Goal: Task Accomplishment & Management: Manage account settings

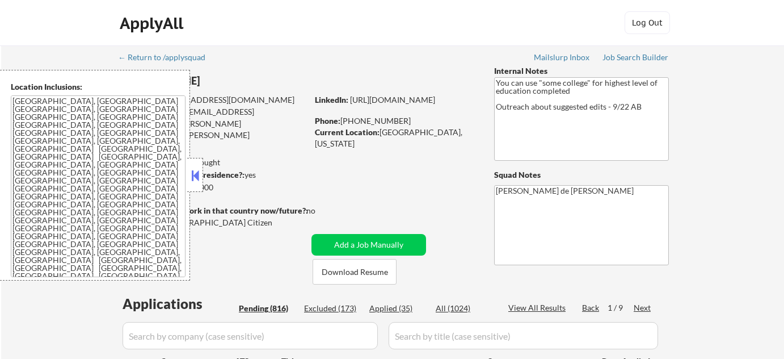
select select ""pending""
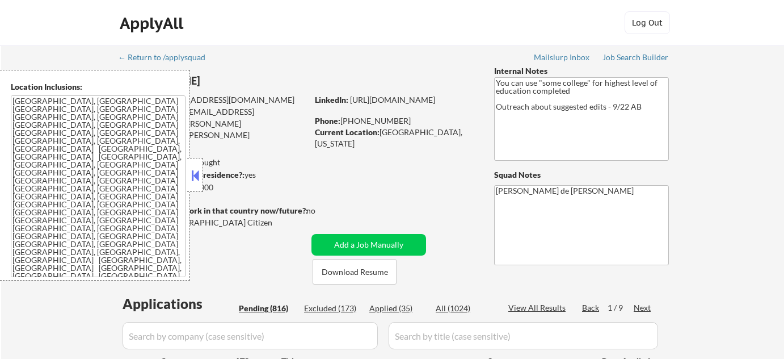
select select ""pending""
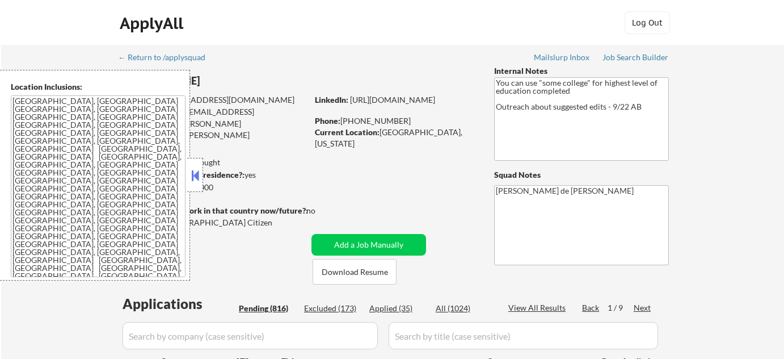
select select ""pending""
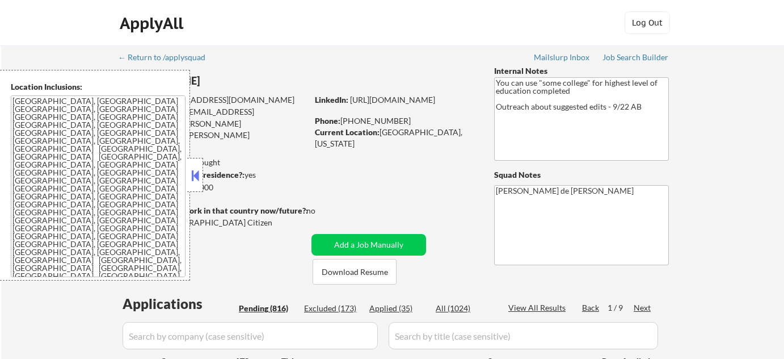
select select ""pending""
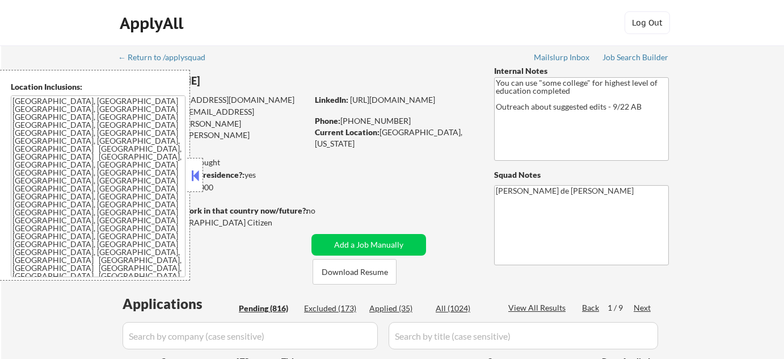
select select ""pending""
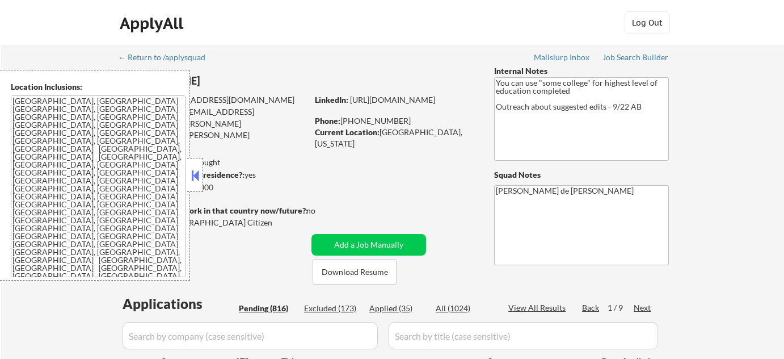
select select ""pending""
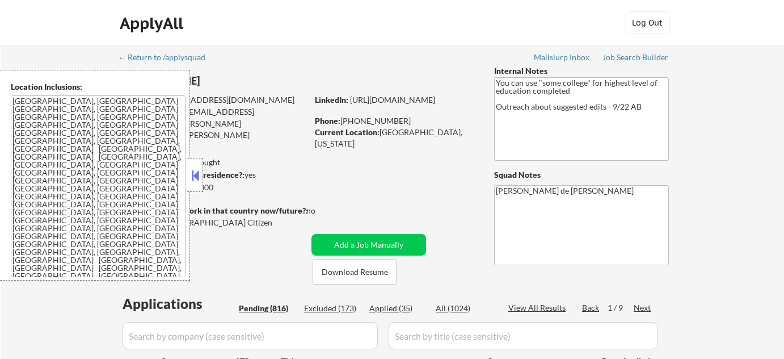
select select ""pending""
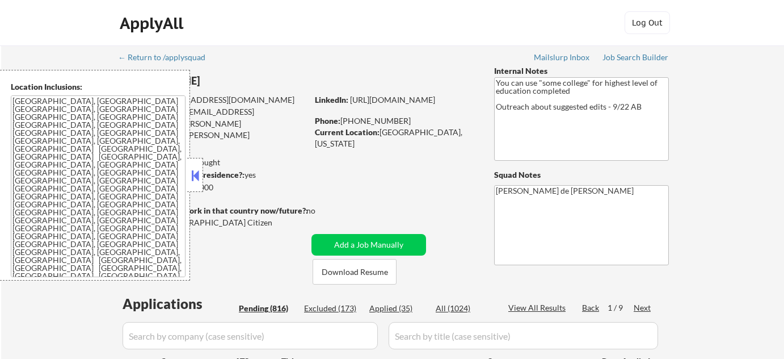
select select ""pending""
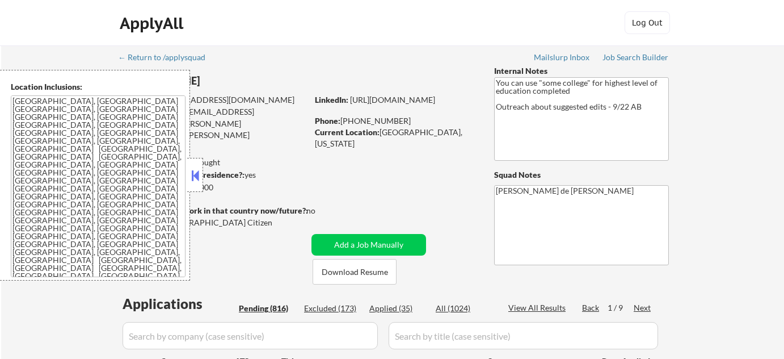
select select ""pending""
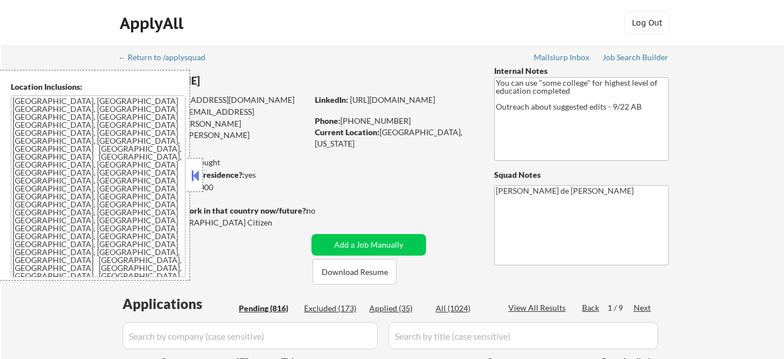
select select ""pending""
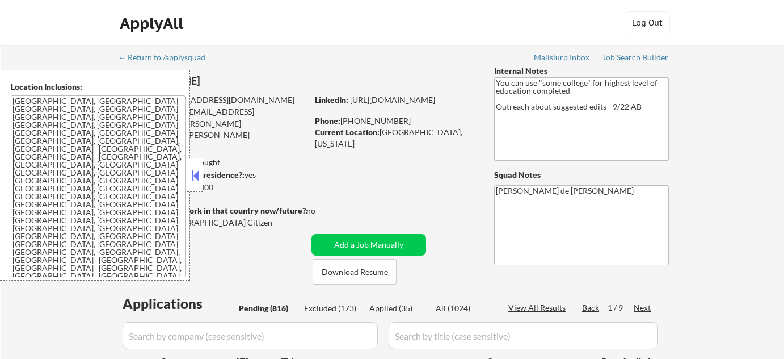
select select ""pending""
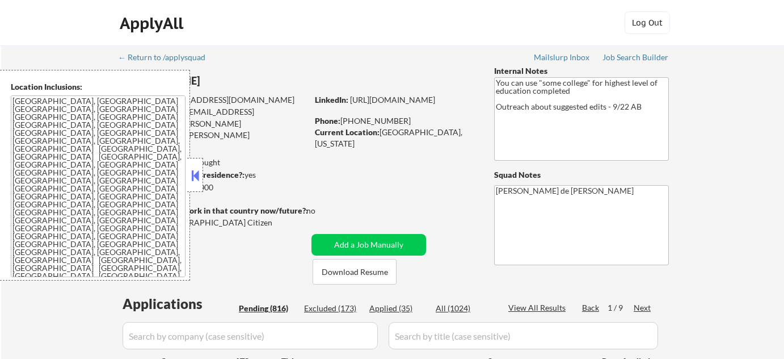
select select ""pending""
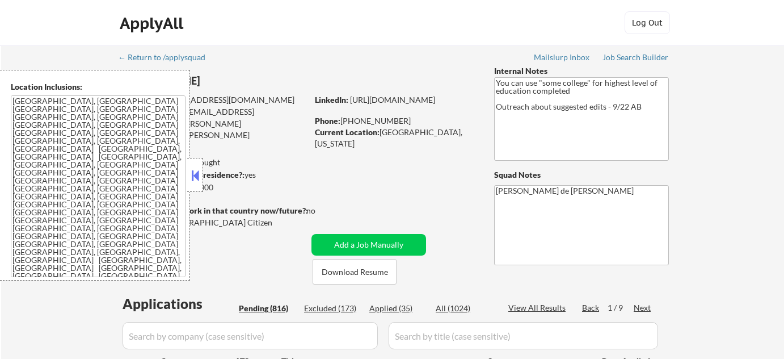
select select ""pending""
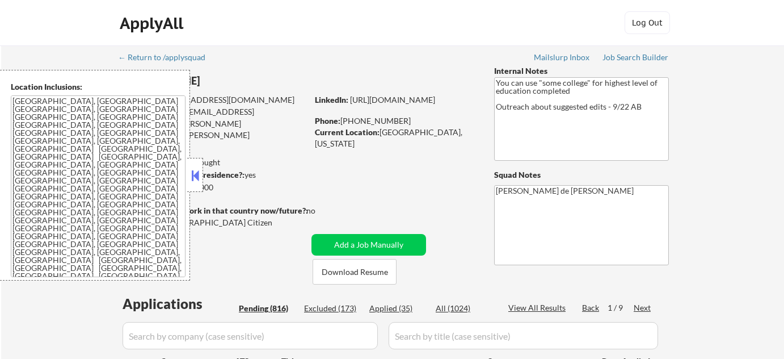
select select ""pending""
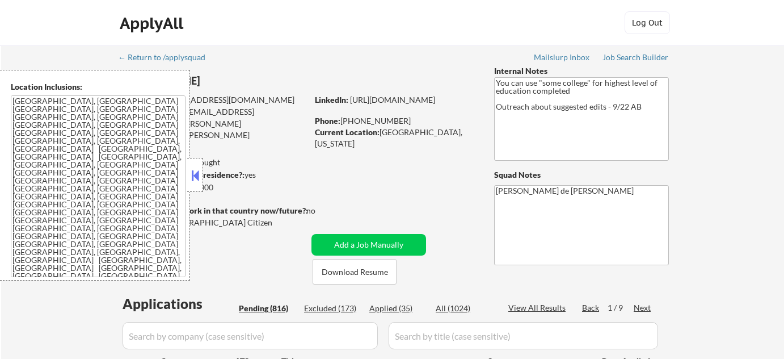
select select ""pending""
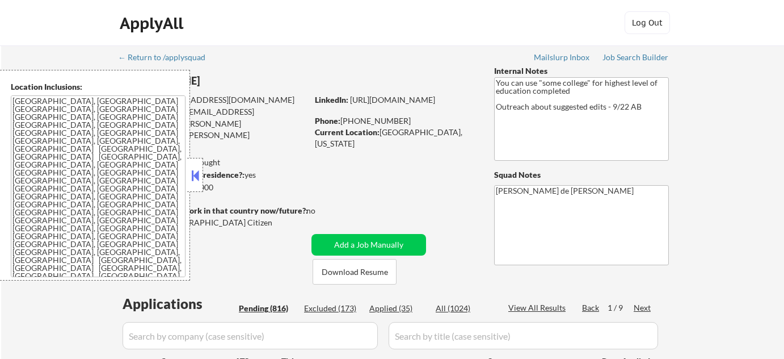
select select ""pending""
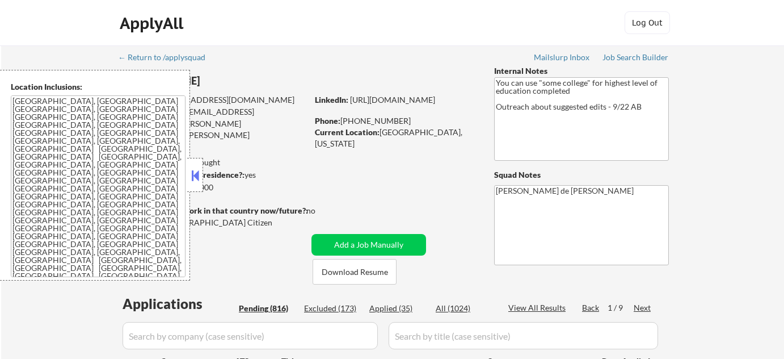
select select ""pending""
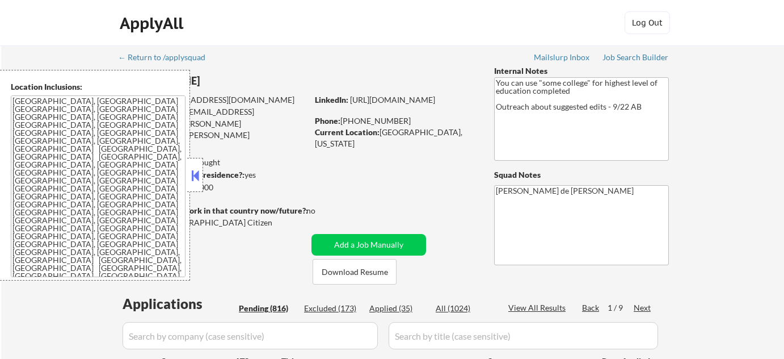
select select ""pending""
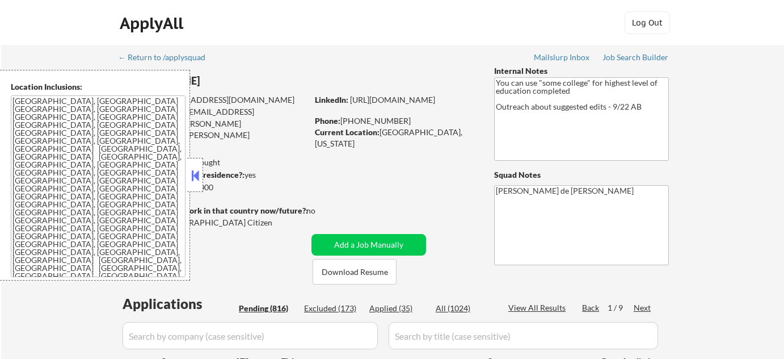
select select ""pending""
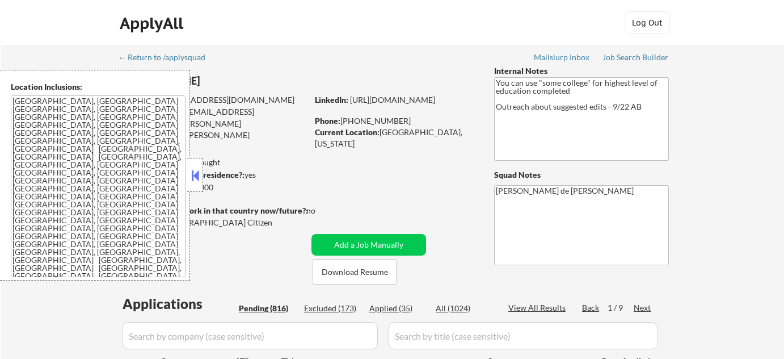
select select ""pending""
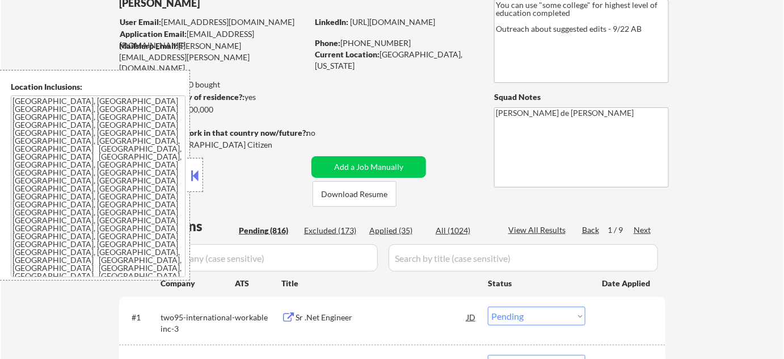
scroll to position [206, 0]
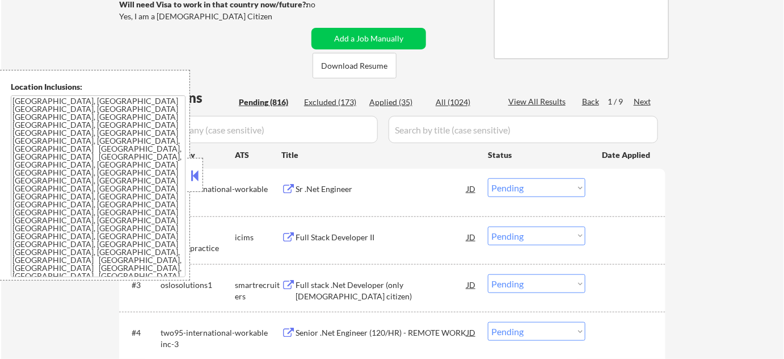
click at [194, 174] on button at bounding box center [195, 175] width 12 height 17
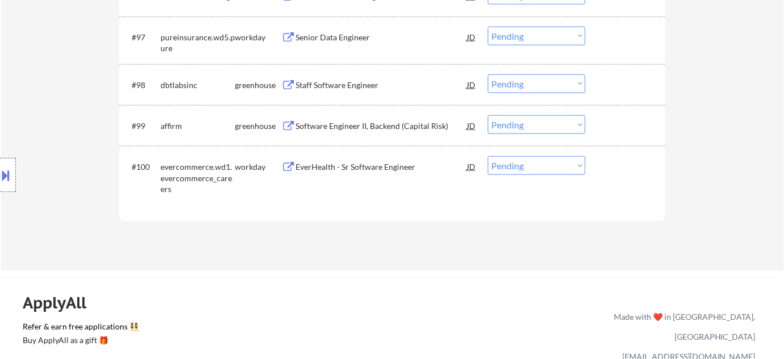
scroll to position [4703, 0]
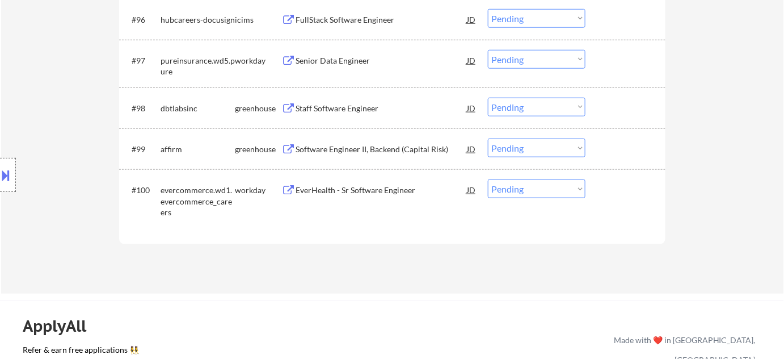
click at [356, 152] on div "Software Engineer II, Backend (Capital Risk)" at bounding box center [381, 149] width 171 height 11
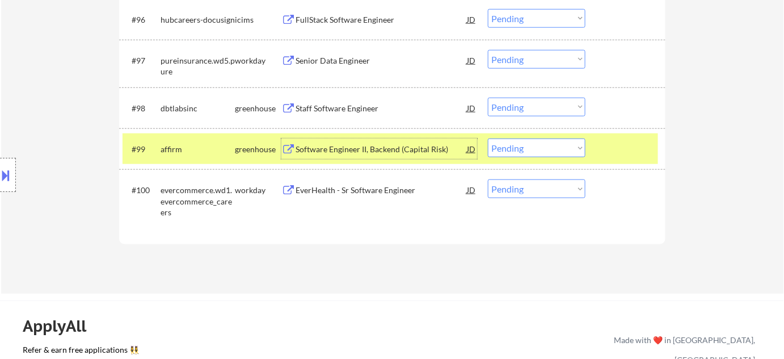
click at [545, 141] on select "Choose an option... Pending Applied Excluded (Questions) Excluded (Expired) Exc…" at bounding box center [537, 147] width 98 height 19
click at [488, 138] on select "Choose an option... Pending Applied Excluded (Questions) Excluded (Expired) Exc…" at bounding box center [537, 147] width 98 height 19
select select ""pending""
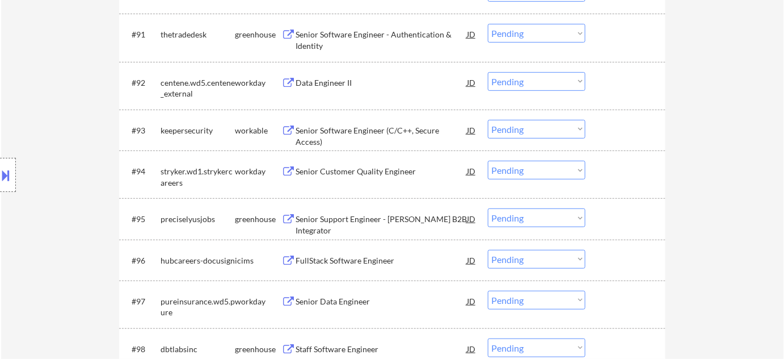
scroll to position [4393, 0]
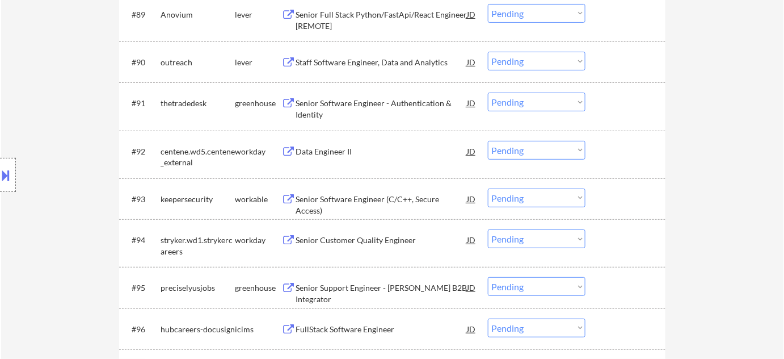
click at [307, 108] on div "Senior Software Engineer - Authentication & Identity" at bounding box center [381, 109] width 171 height 22
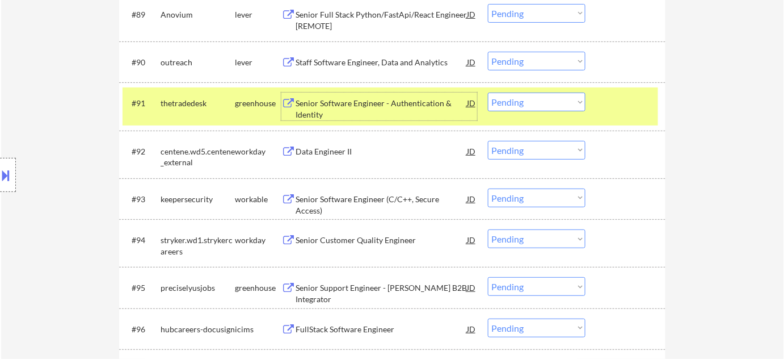
click at [547, 107] on select "Choose an option... Pending Applied Excluded (Questions) Excluded (Expired) Exc…" at bounding box center [537, 102] width 98 height 19
click at [488, 93] on select "Choose an option... Pending Applied Excluded (Questions) Excluded (Expired) Exc…" at bounding box center [537, 102] width 98 height 19
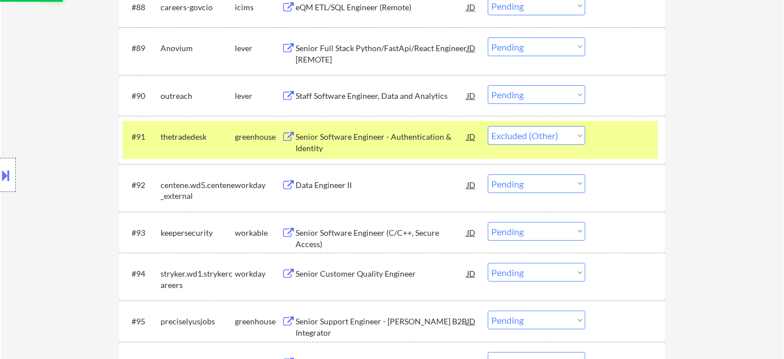
scroll to position [4342, 0]
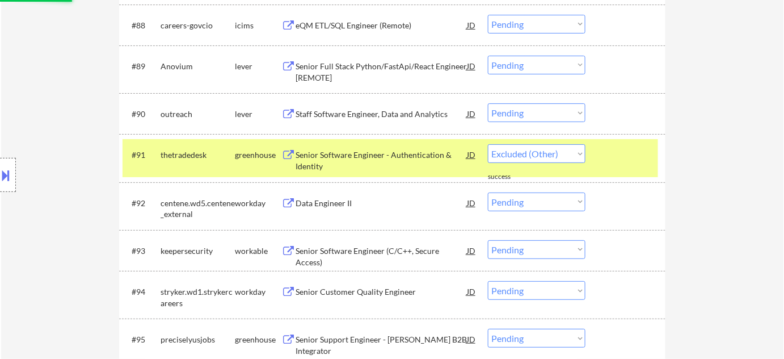
select select ""pending""
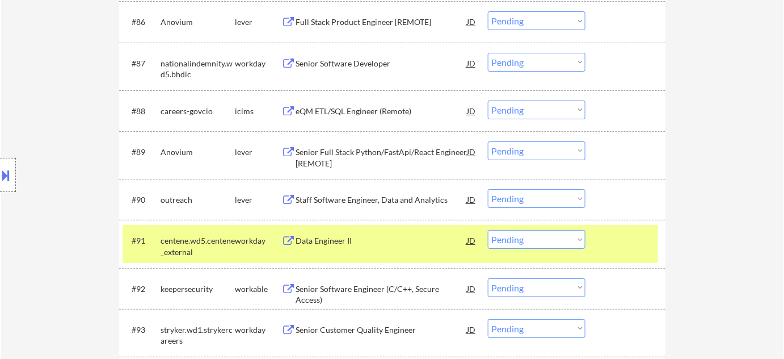
scroll to position [4238, 0]
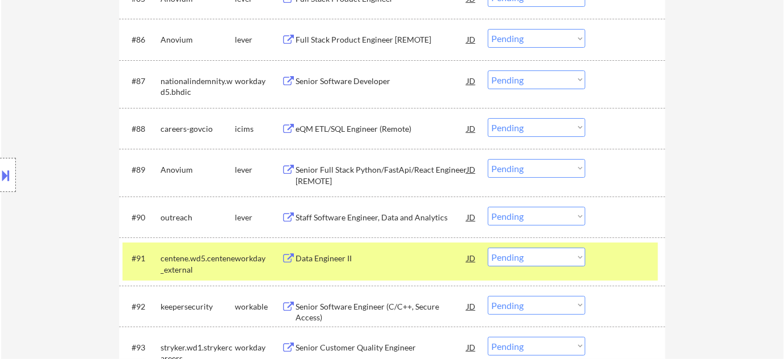
click at [363, 81] on div "Senior Software Developer" at bounding box center [381, 80] width 171 height 11
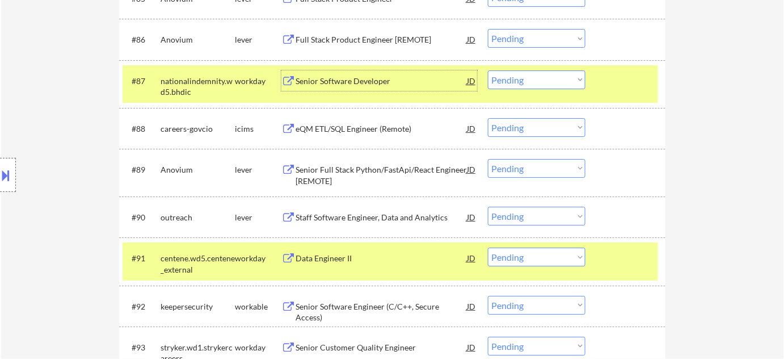
drag, startPoint x: 557, startPoint y: 74, endPoint x: 549, endPoint y: 80, distance: 9.8
click at [557, 74] on select "Choose an option... Pending Applied Excluded (Questions) Excluded (Expired) Exc…" at bounding box center [537, 79] width 98 height 19
click at [488, 70] on select "Choose an option... Pending Applied Excluded (Questions) Excluded (Expired) Exc…" at bounding box center [537, 79] width 98 height 19
select select ""pending""
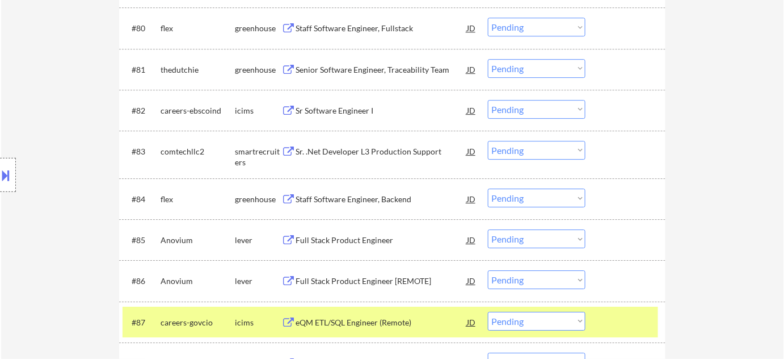
scroll to position [3980, 0]
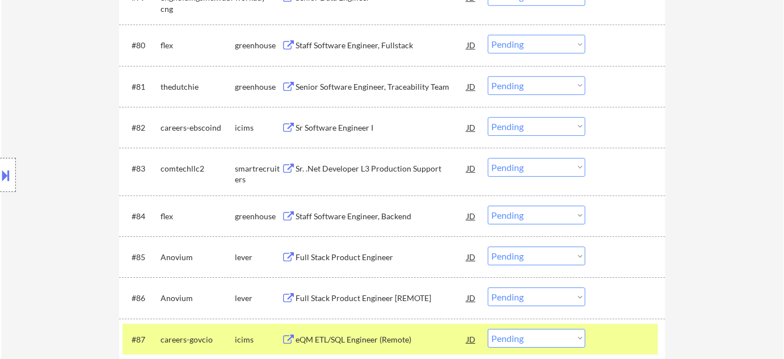
click at [342, 127] on div "Sr Software Engineer I" at bounding box center [381, 127] width 171 height 11
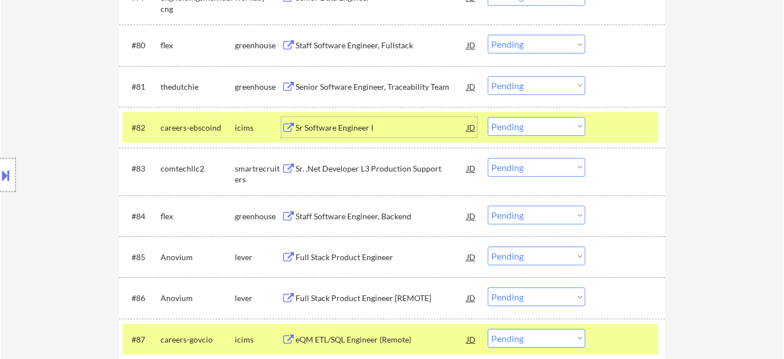
click at [503, 128] on select "Choose an option... Pending Applied Excluded (Questions) Excluded (Expired) Exc…" at bounding box center [537, 126] width 98 height 19
click at [488, 117] on select "Choose an option... Pending Applied Excluded (Questions) Excluded (Expired) Exc…" at bounding box center [537, 126] width 98 height 19
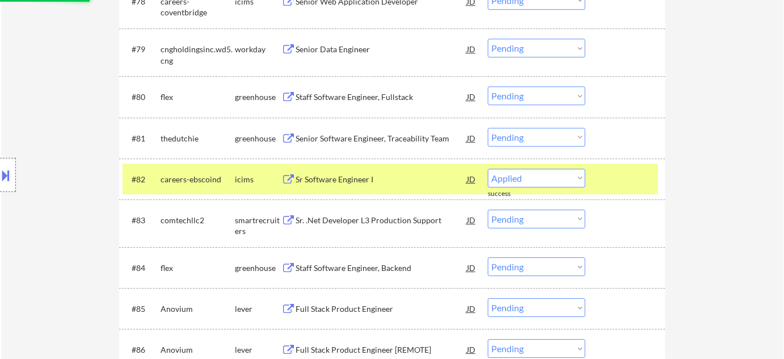
select select ""pending""
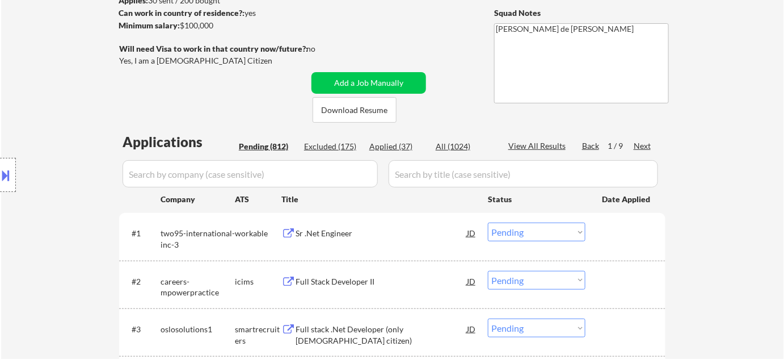
scroll to position [162, 0]
click at [642, 140] on div "Next" at bounding box center [643, 145] width 18 height 11
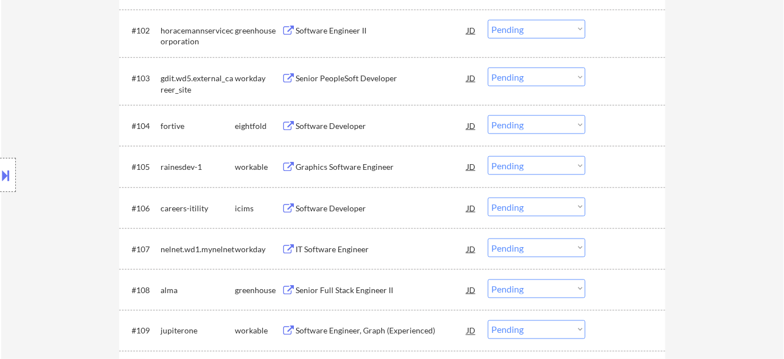
scroll to position [421, 0]
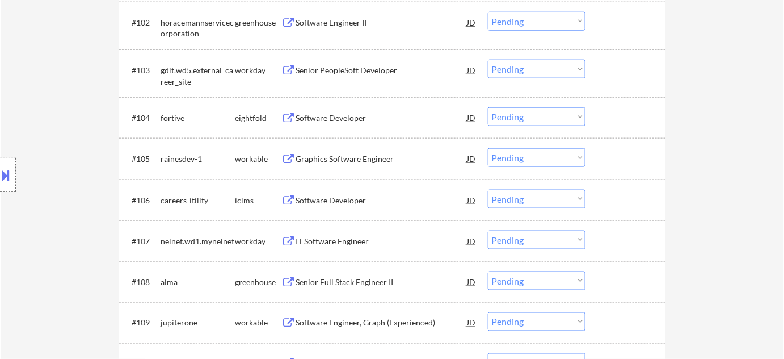
click at [342, 122] on div "Software Developer" at bounding box center [381, 117] width 171 height 11
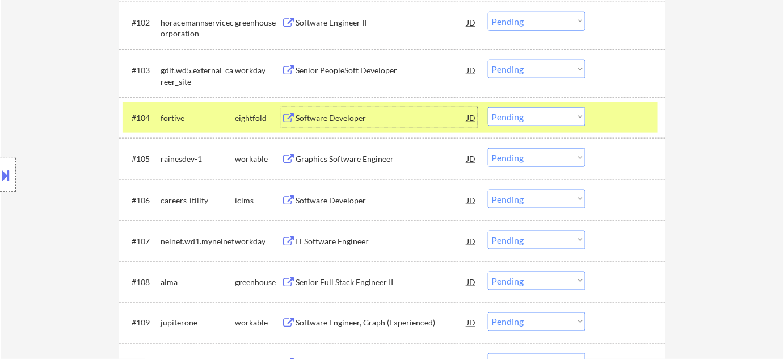
click at [519, 120] on select "Choose an option... Pending Applied Excluded (Questions) Excluded (Expired) Exc…" at bounding box center [537, 116] width 98 height 19
click at [488, 107] on select "Choose an option... Pending Applied Excluded (Questions) Excluded (Expired) Exc…" at bounding box center [537, 116] width 98 height 19
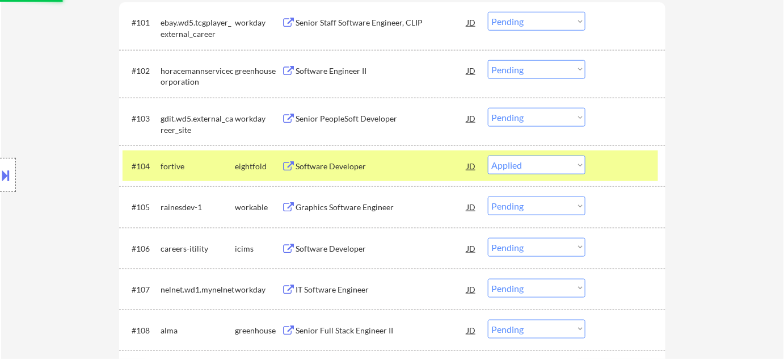
scroll to position [317, 0]
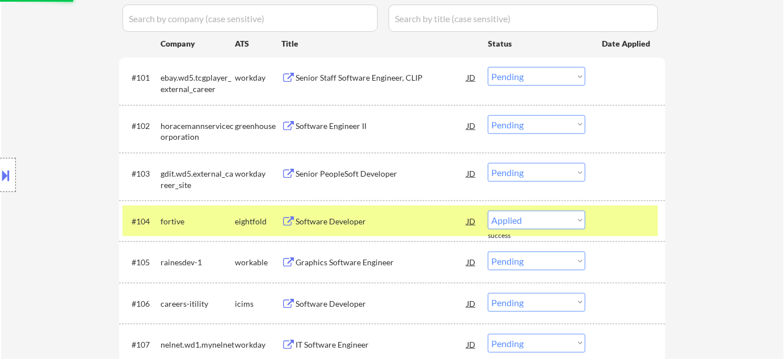
select select ""pending""
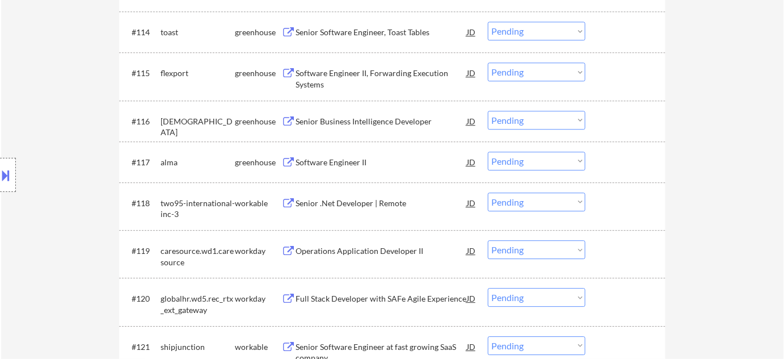
scroll to position [988, 0]
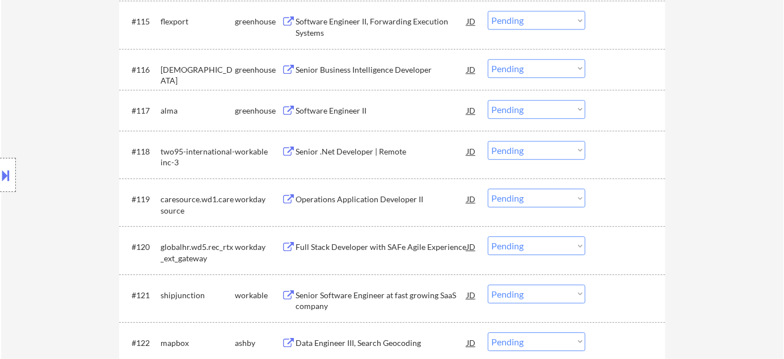
click at [536, 110] on select "Choose an option... Pending Applied Excluded (Questions) Excluded (Expired) Exc…" at bounding box center [537, 109] width 98 height 19
click at [488, 100] on select "Choose an option... Pending Applied Excluded (Questions) Excluded (Expired) Exc…" at bounding box center [537, 109] width 98 height 19
select select ""pending""
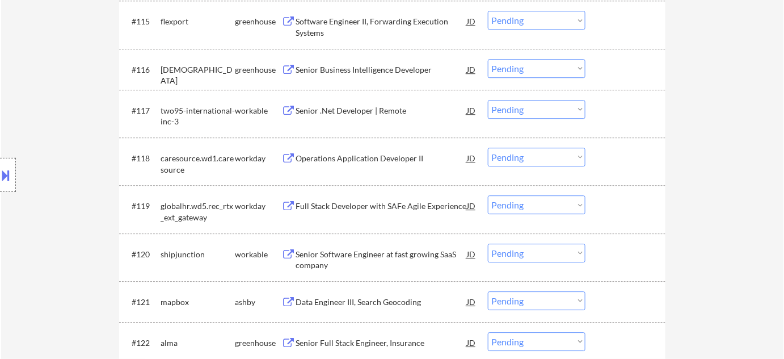
scroll to position [1040, 0]
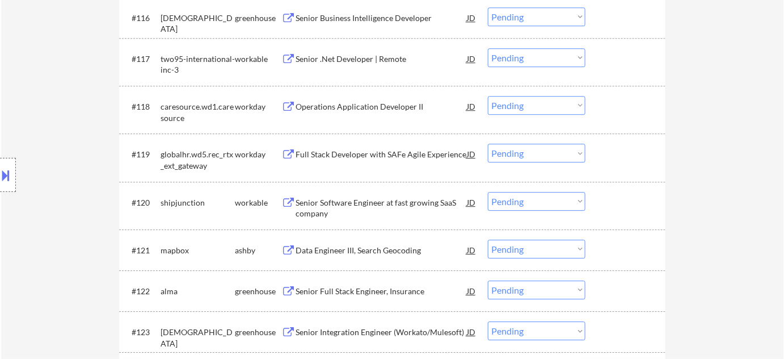
click at [323, 209] on div "Senior Software Engineer at fast growing SaaS company" at bounding box center [381, 208] width 171 height 22
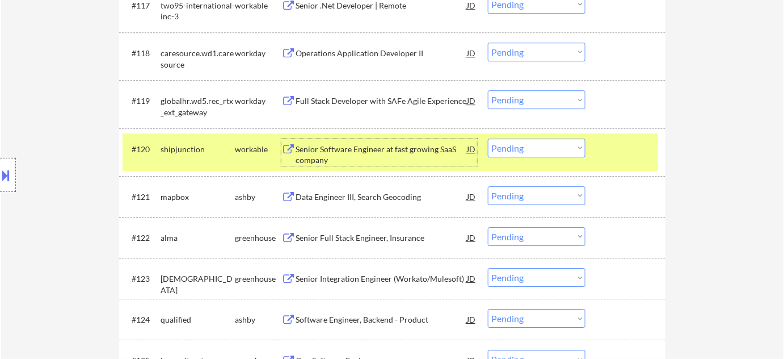
scroll to position [1194, 0]
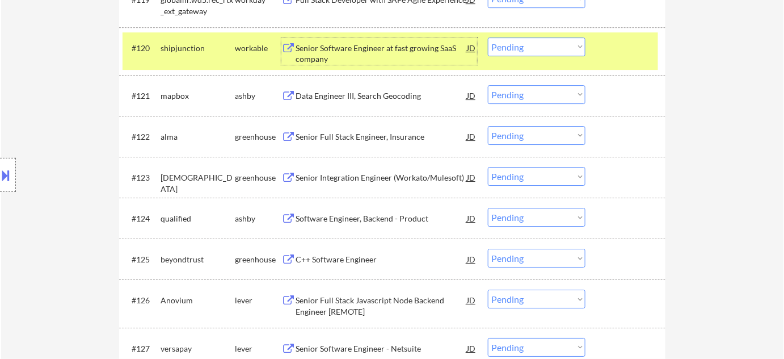
click at [512, 134] on select "Choose an option... Pending Applied Excluded (Questions) Excluded (Expired) Exc…" at bounding box center [537, 135] width 98 height 19
click at [488, 126] on select "Choose an option... Pending Applied Excluded (Questions) Excluded (Expired) Exc…" at bounding box center [537, 135] width 98 height 19
select select ""pending""
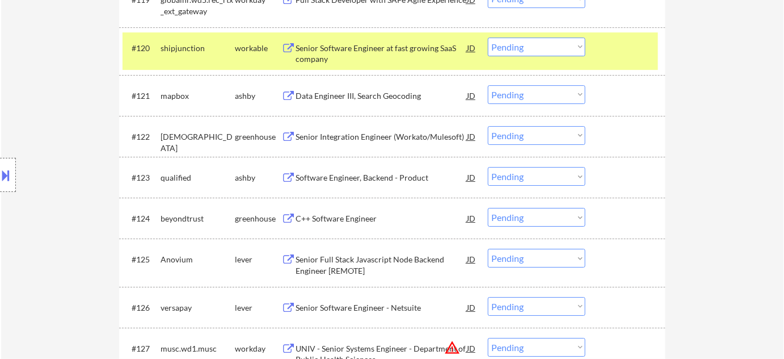
scroll to position [1297, 0]
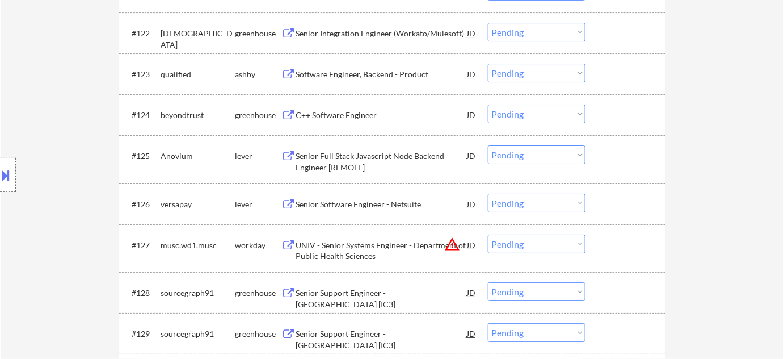
click at [342, 207] on div "Senior Software Engineer - Netsuite" at bounding box center [381, 204] width 171 height 11
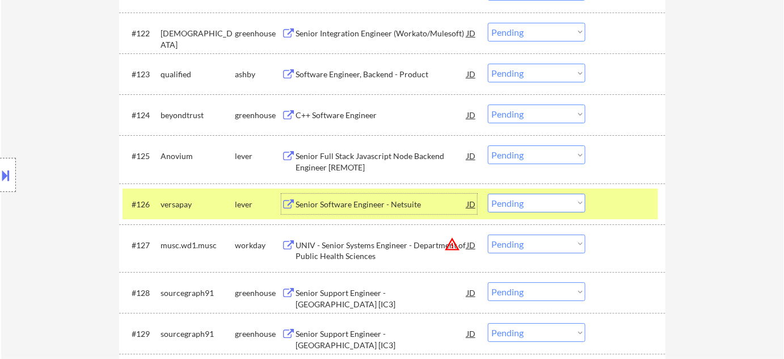
click at [512, 252] on select "Choose an option... Pending Applied Excluded (Questions) Excluded (Expired) Exc…" at bounding box center [537, 243] width 98 height 19
click at [488, 234] on select "Choose an option... Pending Applied Excluded (Questions) Excluded (Expired) Exc…" at bounding box center [537, 243] width 98 height 19
select select ""pending""
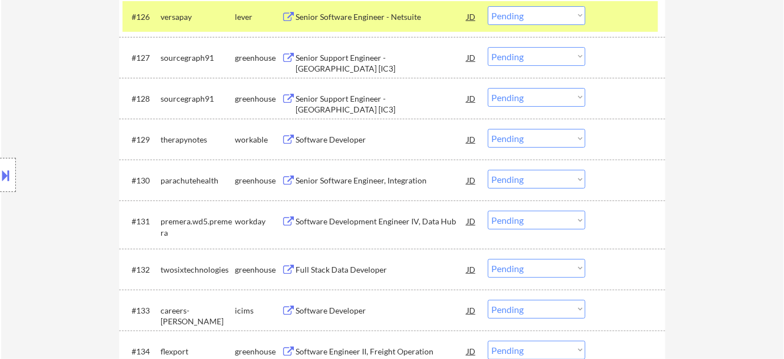
scroll to position [1504, 0]
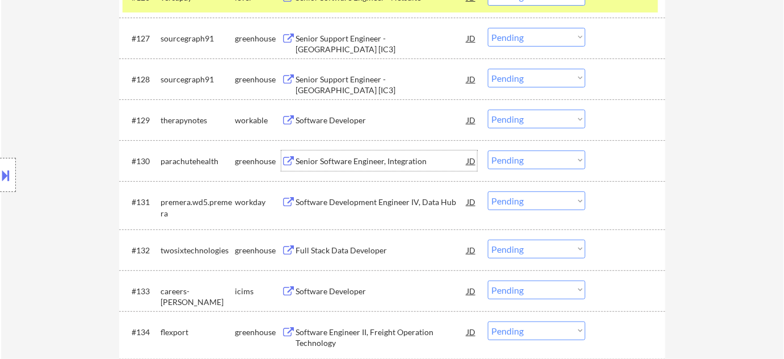
click at [370, 158] on div "Senior Software Engineer, Integration" at bounding box center [381, 161] width 171 height 11
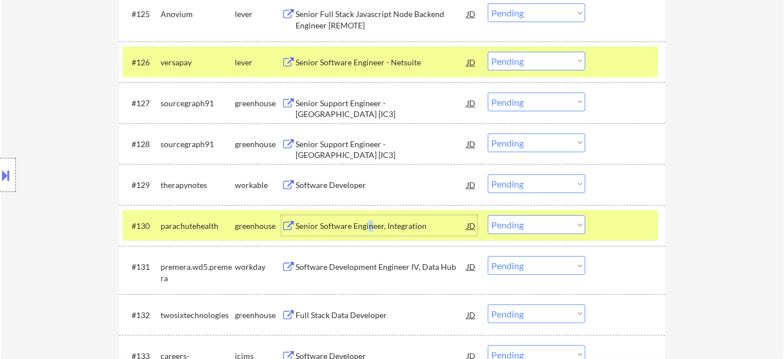
scroll to position [1401, 0]
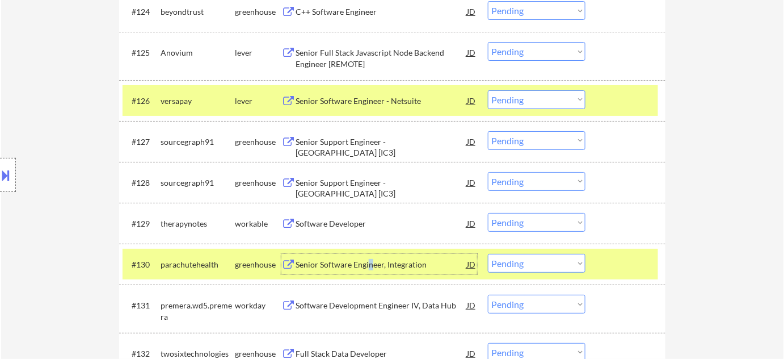
click at [516, 102] on select "Choose an option... Pending Applied Excluded (Questions) Excluded (Expired) Exc…" at bounding box center [537, 99] width 98 height 19
click at [488, 90] on select "Choose an option... Pending Applied Excluded (Questions) Excluded (Expired) Exc…" at bounding box center [537, 99] width 98 height 19
select select ""pending""
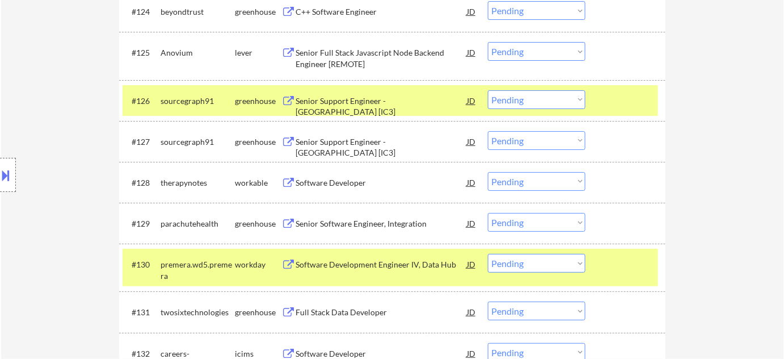
click at [528, 224] on select "Choose an option... Pending Applied Excluded (Questions) Excluded (Expired) Exc…" at bounding box center [537, 222] width 98 height 19
click at [488, 213] on select "Choose an option... Pending Applied Excluded (Questions) Excluded (Expired) Exc…" at bounding box center [537, 222] width 98 height 19
click at [369, 93] on div "Senior Support Engineer - US West [IC3]" at bounding box center [381, 100] width 171 height 20
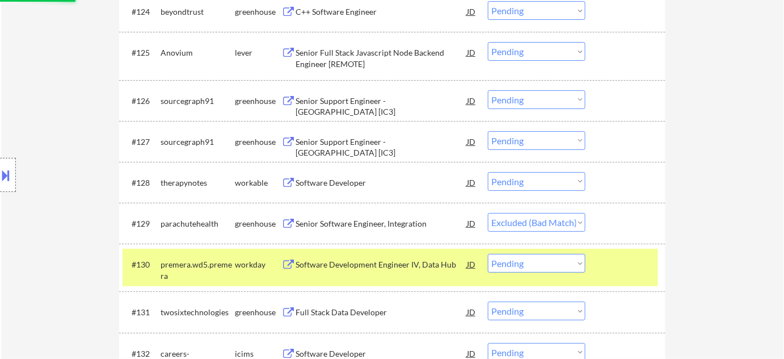
select select ""pending""
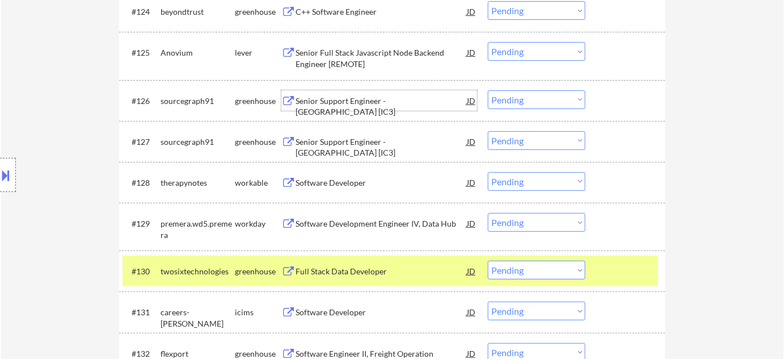
click at [520, 101] on select "Choose an option... Pending Applied Excluded (Questions) Excluded (Expired) Exc…" at bounding box center [537, 99] width 98 height 19
click at [488, 90] on select "Choose an option... Pending Applied Excluded (Questions) Excluded (Expired) Exc…" at bounding box center [537, 99] width 98 height 19
select select ""pending""
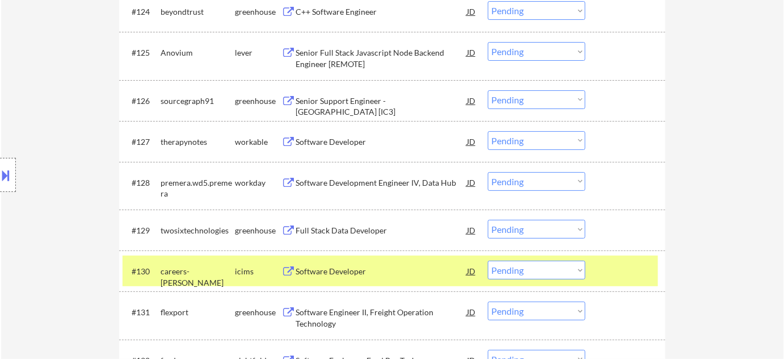
click at [351, 229] on div "Full Stack Data Developer" at bounding box center [381, 230] width 171 height 11
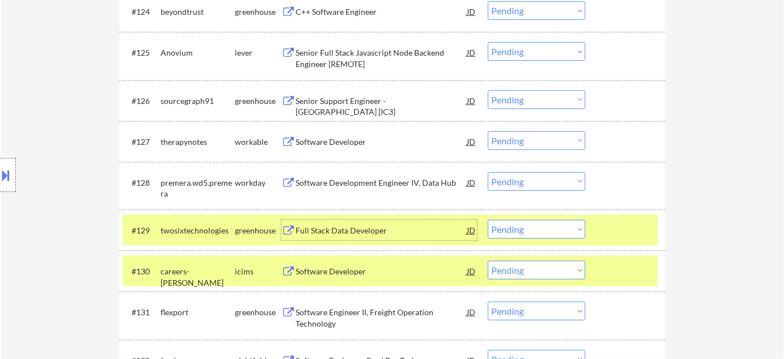
click at [522, 227] on select "Choose an option... Pending Applied Excluded (Questions) Excluded (Expired) Exc…" at bounding box center [537, 229] width 98 height 19
click at [488, 220] on select "Choose an option... Pending Applied Excluded (Questions) Excluded (Expired) Exc…" at bounding box center [537, 229] width 98 height 19
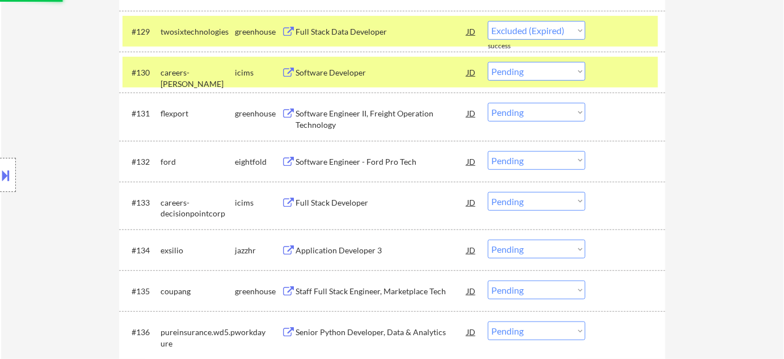
scroll to position [1607, 0]
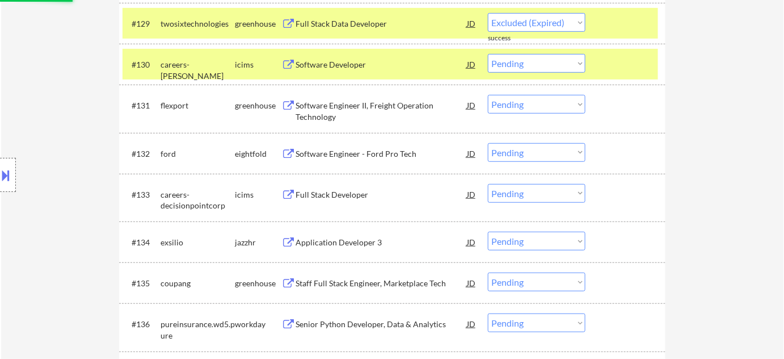
select select ""pending""
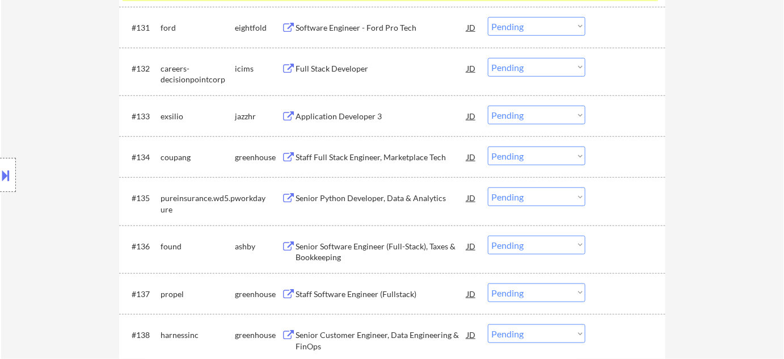
scroll to position [1710, 0]
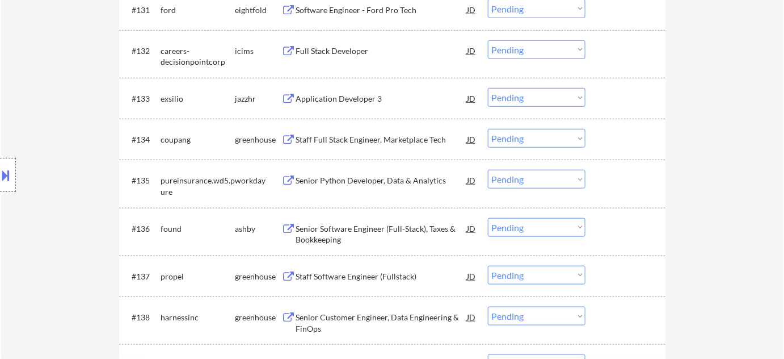
click at [321, 231] on div "Senior Software Engineer (Full-Stack), Taxes & Bookkeeping" at bounding box center [381, 234] width 171 height 22
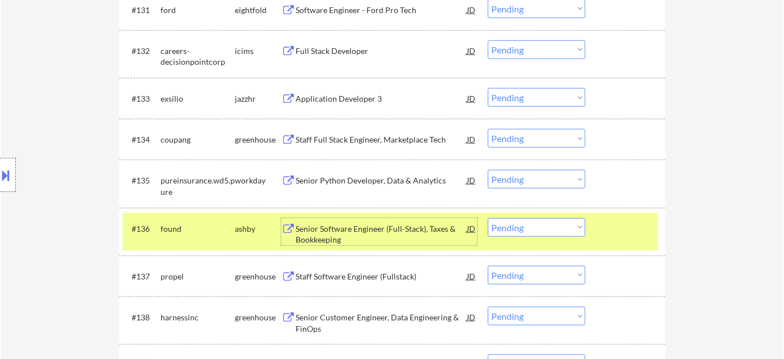
click at [532, 222] on select "Choose an option... Pending Applied Excluded (Questions) Excluded (Expired) Exc…" at bounding box center [537, 227] width 98 height 19
click at [488, 218] on select "Choose an option... Pending Applied Excluded (Questions) Excluded (Expired) Exc…" at bounding box center [537, 227] width 98 height 19
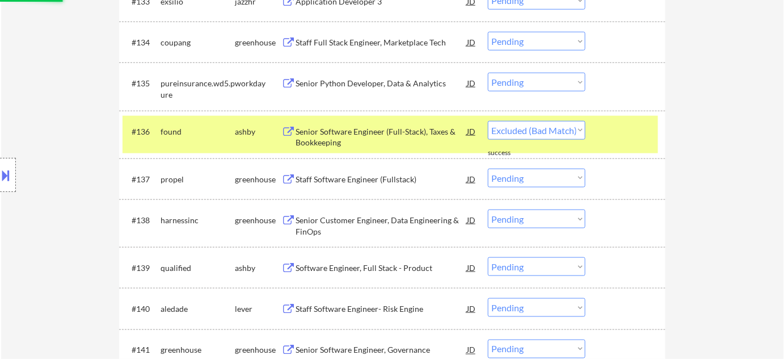
scroll to position [1813, 0]
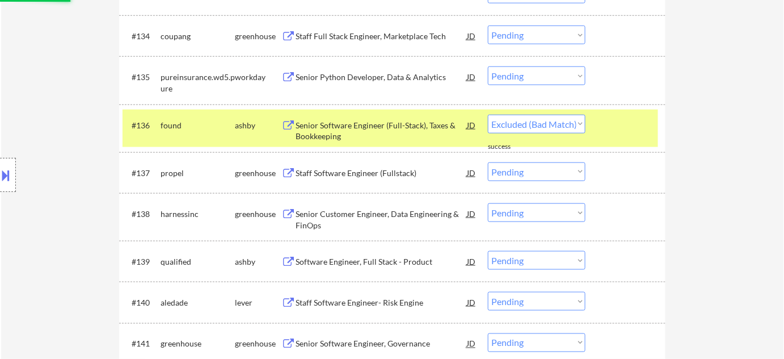
select select ""pending""
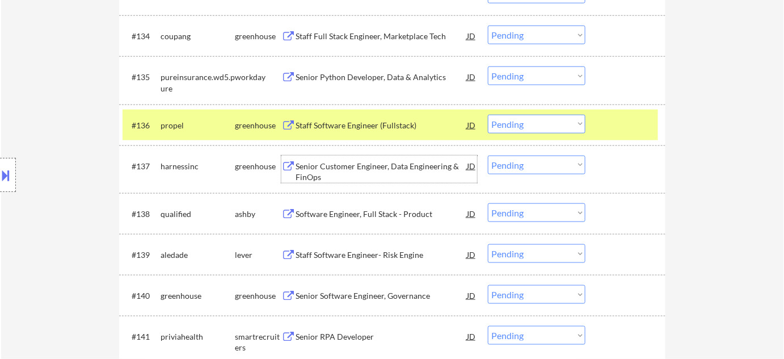
click at [325, 167] on div "Senior Customer Engineer, Data Engineering & FinOps" at bounding box center [381, 172] width 171 height 22
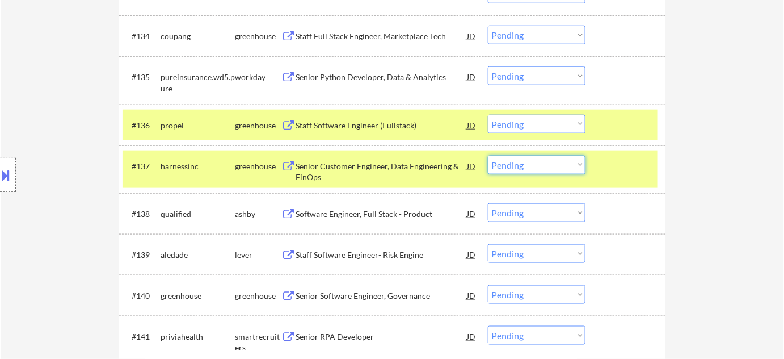
click at [557, 165] on select "Choose an option... Pending Applied Excluded (Questions) Excluded (Expired) Exc…" at bounding box center [537, 165] width 98 height 19
click at [488, 156] on select "Choose an option... Pending Applied Excluded (Questions) Excluded (Expired) Exc…" at bounding box center [537, 165] width 98 height 19
select select ""pending""
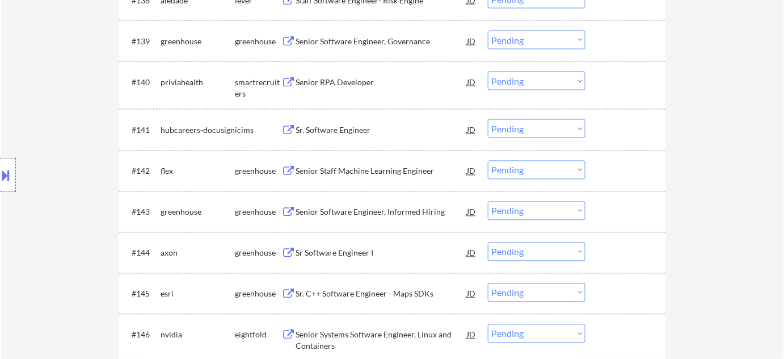
scroll to position [2071, 0]
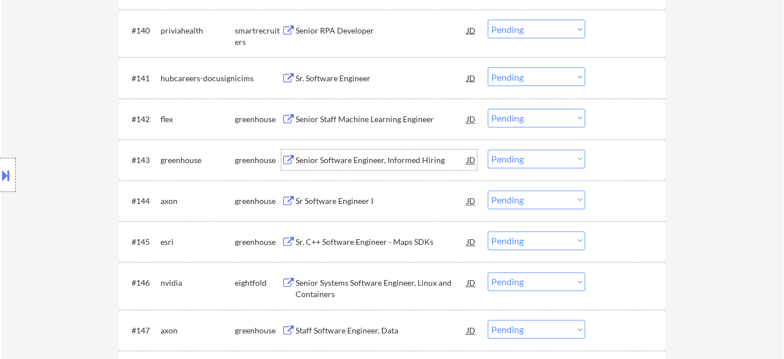
click at [338, 157] on div "Senior Software Engineer, Informed Hiring" at bounding box center [381, 160] width 171 height 11
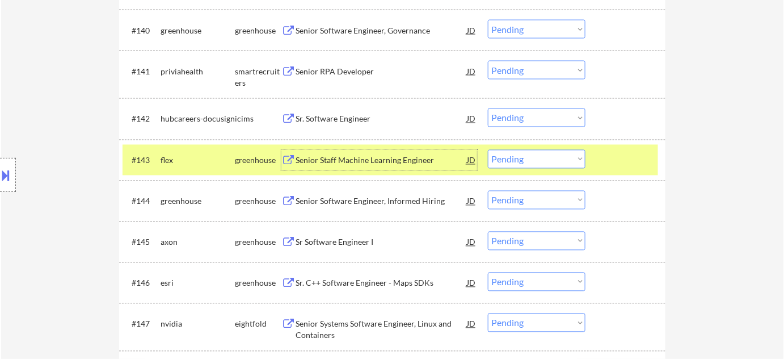
click at [514, 199] on select "Choose an option... Pending Applied Excluded (Questions) Excluded (Expired) Exc…" at bounding box center [537, 200] width 98 height 19
click at [488, 191] on select "Choose an option... Pending Applied Excluded (Questions) Excluded (Expired) Exc…" at bounding box center [537, 200] width 98 height 19
select select ""pending""
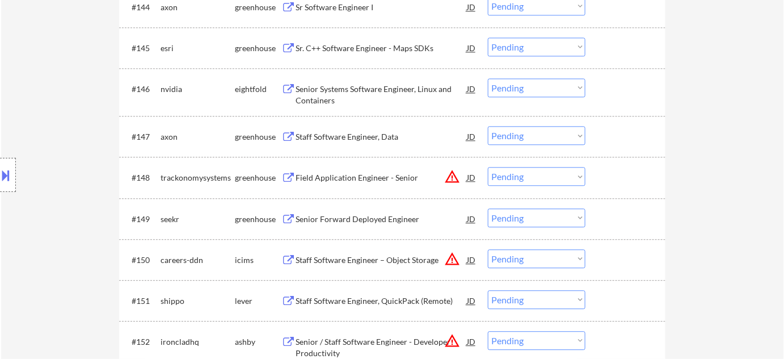
scroll to position [2329, 0]
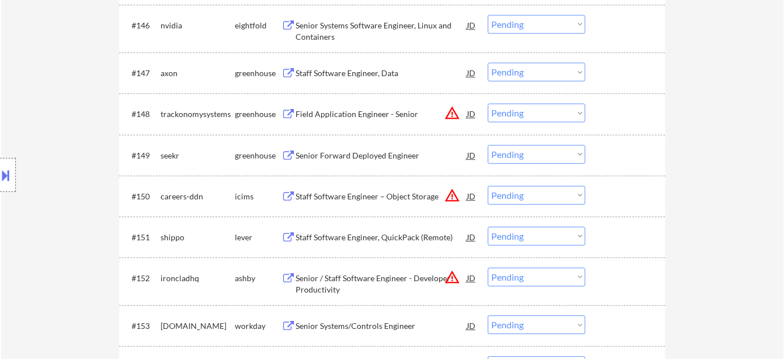
click at [401, 154] on div "Senior Forward Deployed Engineer" at bounding box center [381, 155] width 171 height 11
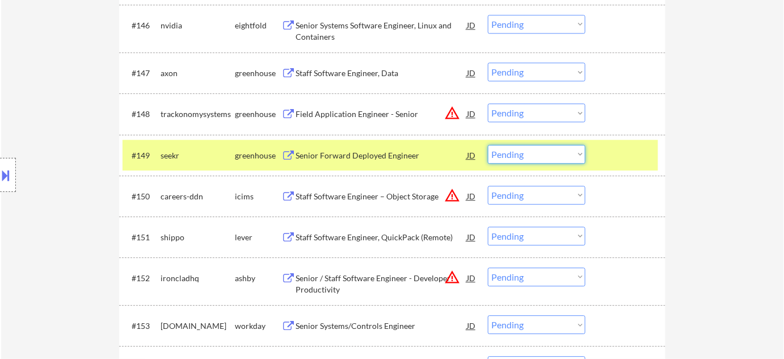
drag, startPoint x: 506, startPoint y: 152, endPoint x: 512, endPoint y: 156, distance: 6.9
click at [506, 152] on select "Choose an option... Pending Applied Excluded (Questions) Excluded (Expired) Exc…" at bounding box center [537, 154] width 98 height 19
click at [488, 145] on select "Choose an option... Pending Applied Excluded (Questions) Excluded (Expired) Exc…" at bounding box center [537, 154] width 98 height 19
click at [451, 108] on button "warning_amber" at bounding box center [452, 113] width 16 height 16
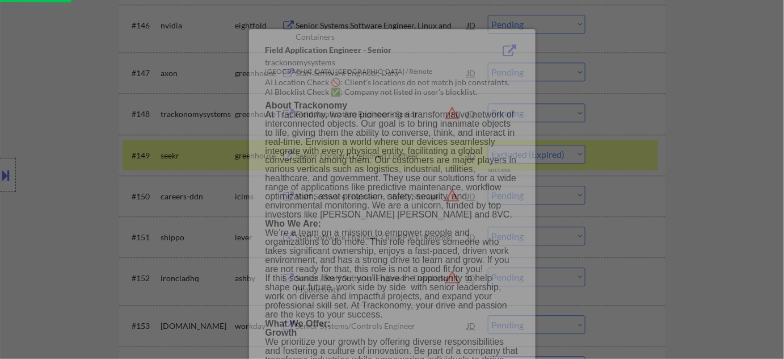
select select ""pending""
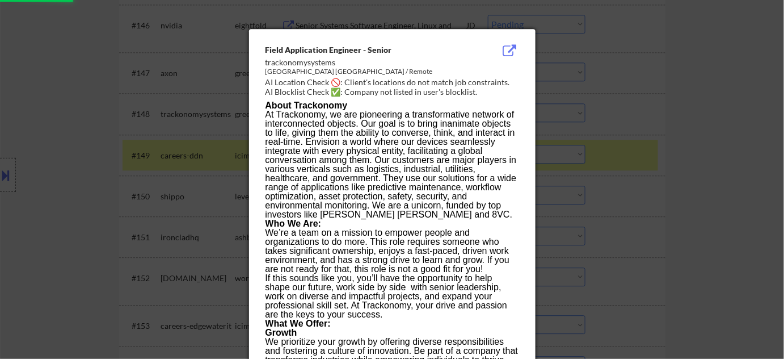
click at [681, 199] on div at bounding box center [392, 179] width 784 height 359
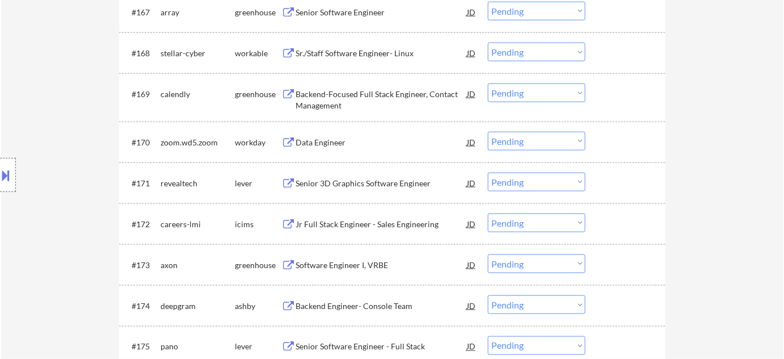
scroll to position [3258, 0]
click at [515, 217] on select "Choose an option... Pending Applied Excluded (Questions) Excluded (Expired) Exc…" at bounding box center [537, 221] width 98 height 19
click at [488, 212] on select "Choose an option... Pending Applied Excluded (Questions) Excluded (Expired) Exc…" at bounding box center [537, 221] width 98 height 19
select select ""pending""
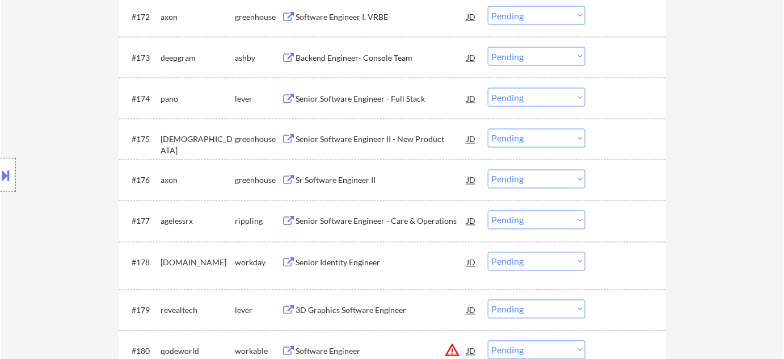
scroll to position [3361, 0]
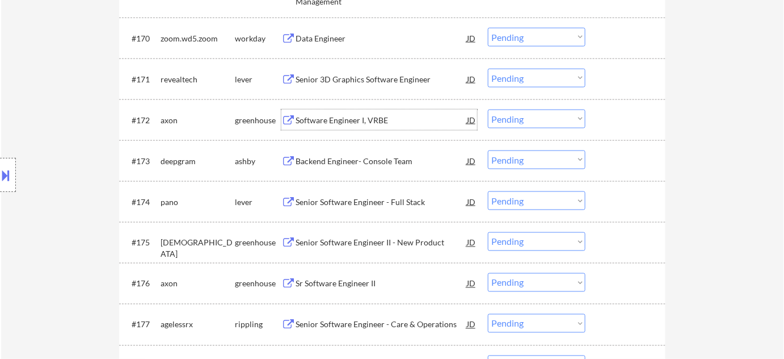
click at [348, 120] on div "Software Engineer I, VRBE" at bounding box center [381, 120] width 171 height 11
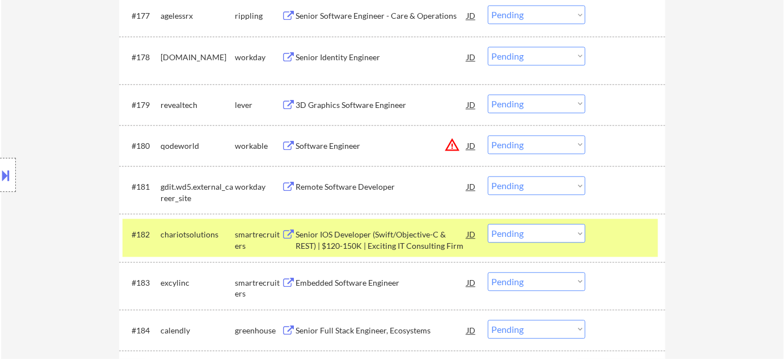
scroll to position [3671, 0]
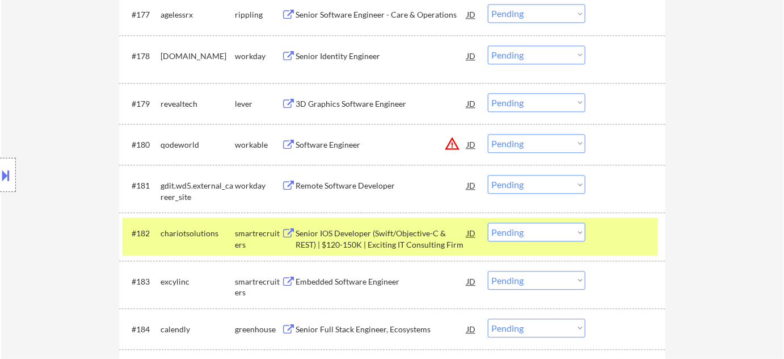
click at [541, 145] on select "Choose an option... Pending Applied Excluded (Questions) Excluded (Expired) Exc…" at bounding box center [537, 143] width 98 height 19
click at [488, 134] on select "Choose an option... Pending Applied Excluded (Questions) Excluded (Expired) Exc…" at bounding box center [537, 143] width 98 height 19
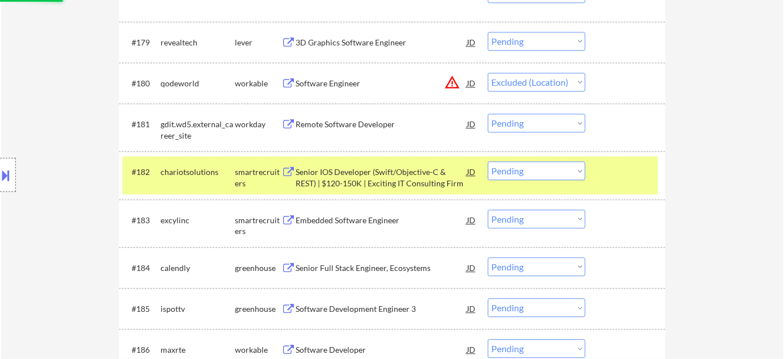
scroll to position [3826, 0]
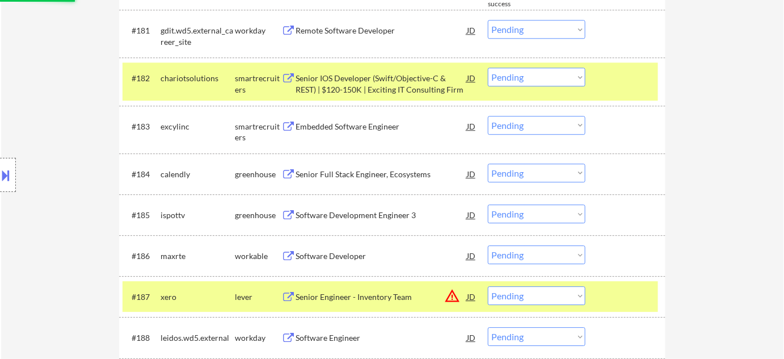
select select ""pending""
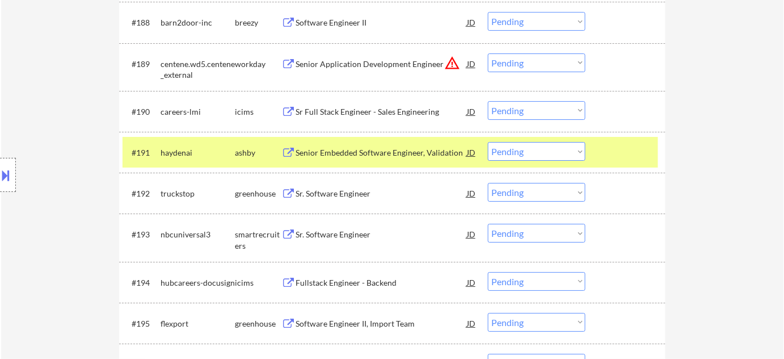
scroll to position [4135, 0]
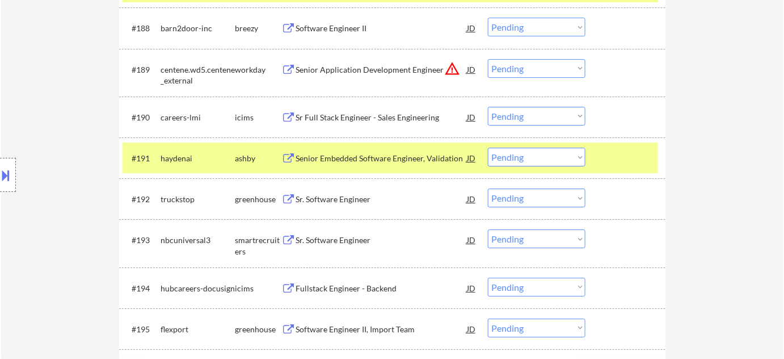
click at [553, 70] on select "Choose an option... Pending Applied Excluded (Questions) Excluded (Expired) Exc…" at bounding box center [537, 68] width 98 height 19
click at [488, 59] on select "Choose an option... Pending Applied Excluded (Questions) Excluded (Expired) Exc…" at bounding box center [537, 68] width 98 height 19
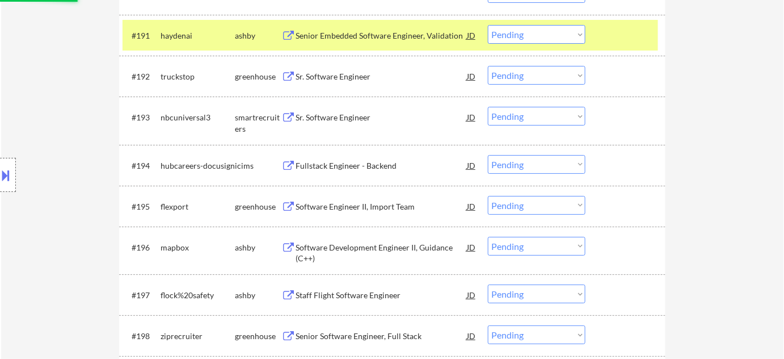
scroll to position [4238, 0]
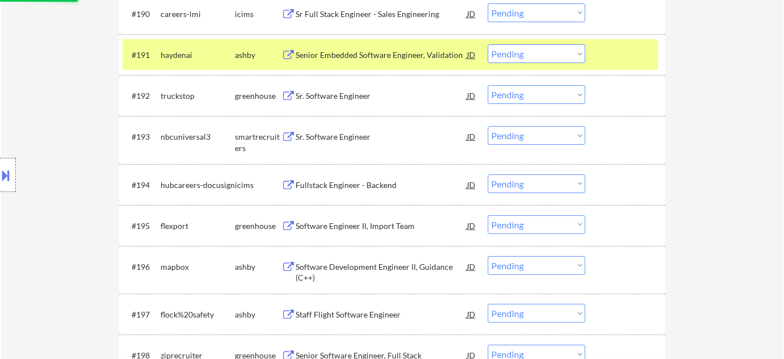
select select ""pending""
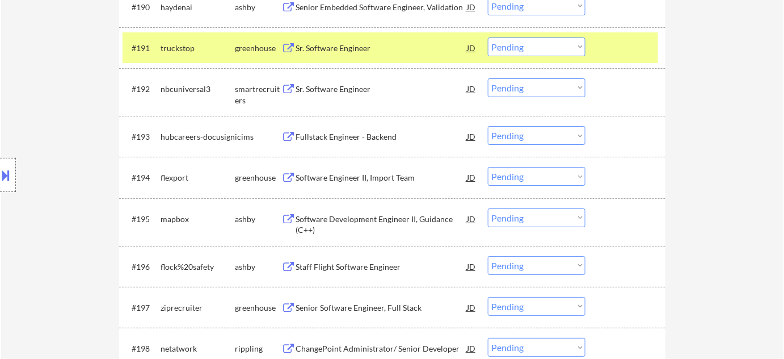
click at [353, 43] on div "Sr. Software Engineer" at bounding box center [381, 48] width 171 height 11
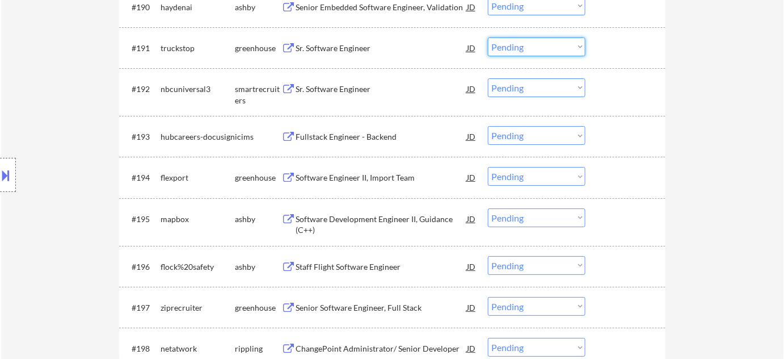
click at [554, 46] on select "Choose an option... Pending Applied Excluded (Questions) Excluded (Expired) Exc…" at bounding box center [537, 46] width 98 height 19
click at [488, 37] on select "Choose an option... Pending Applied Excluded (Questions) Excluded (Expired) Exc…" at bounding box center [537, 46] width 98 height 19
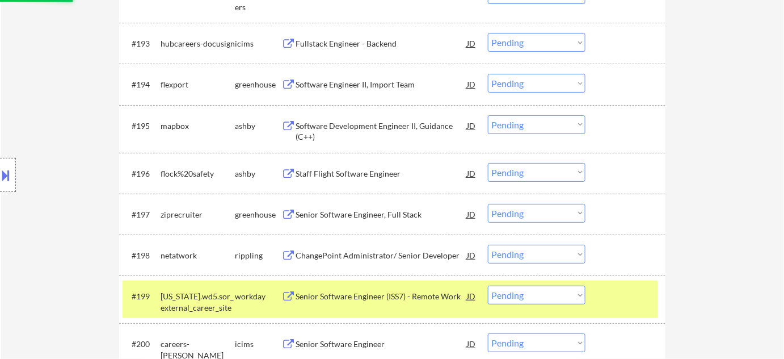
scroll to position [4342, 0]
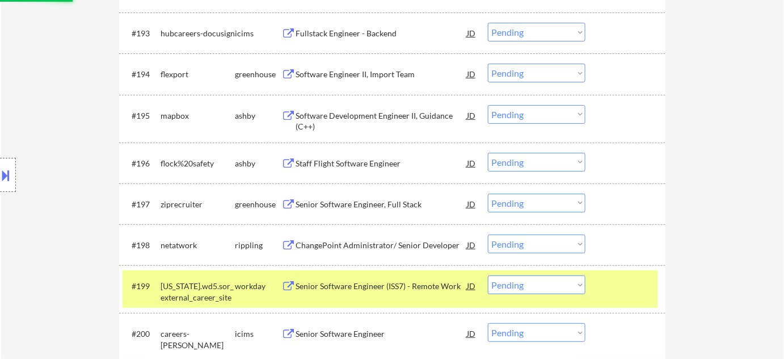
select select ""pending""
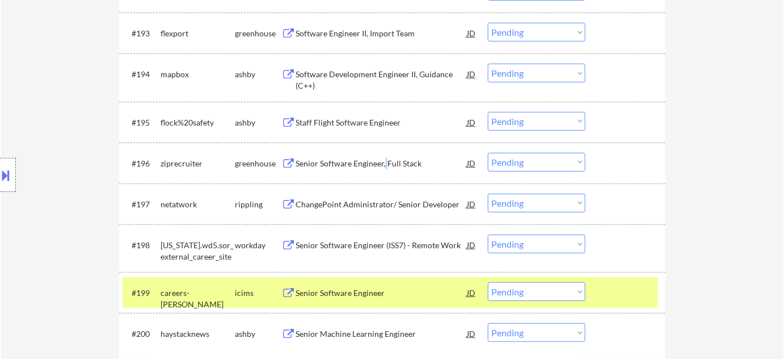
click at [386, 159] on div "Senior Software Engineer, Full Stack" at bounding box center [381, 163] width 171 height 11
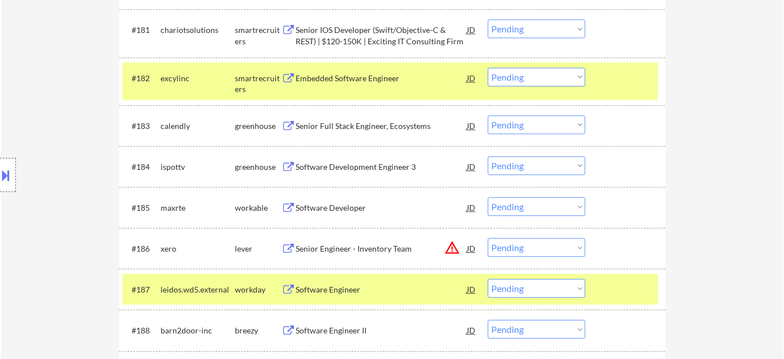
scroll to position [3928, 0]
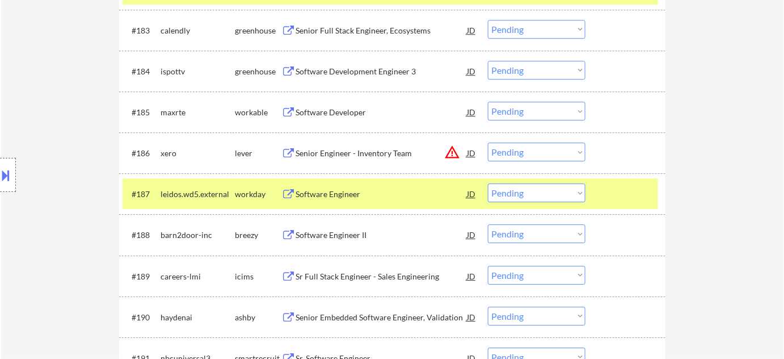
click at [446, 151] on button "warning_amber" at bounding box center [452, 152] width 16 height 16
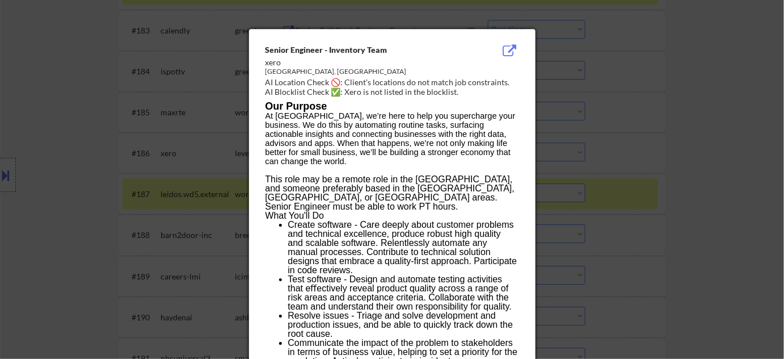
click at [686, 162] on div at bounding box center [392, 179] width 784 height 359
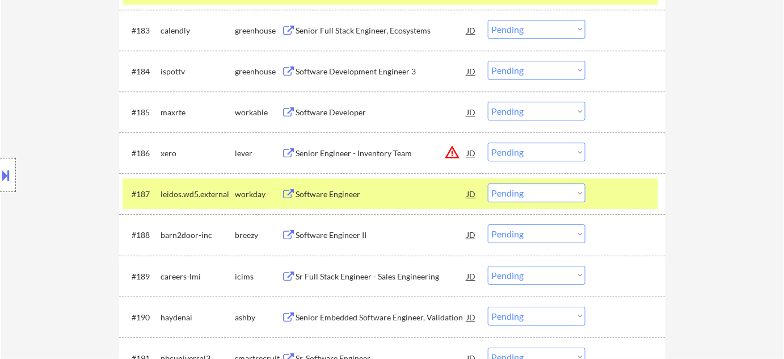
click at [452, 153] on button "warning_amber" at bounding box center [452, 152] width 16 height 16
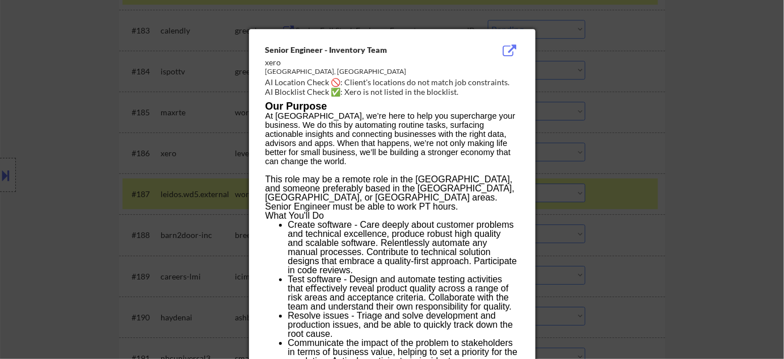
click at [686, 154] on div at bounding box center [392, 179] width 784 height 359
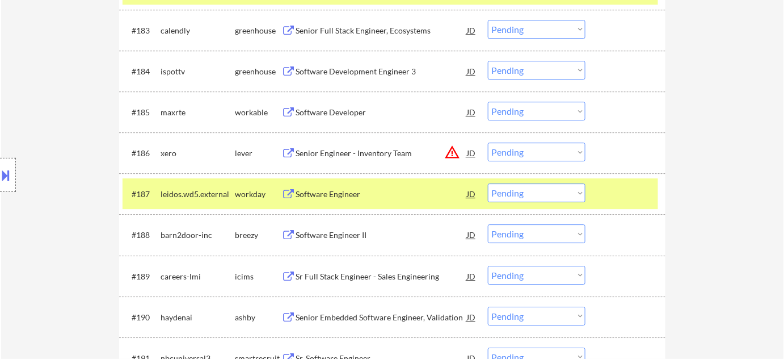
click at [557, 150] on select "Choose an option... Pending Applied Excluded (Questions) Excluded (Expired) Exc…" at bounding box center [537, 151] width 98 height 19
click at [488, 142] on select "Choose an option... Pending Applied Excluded (Questions) Excluded (Expired) Exc…" at bounding box center [537, 151] width 98 height 19
select select ""pending""
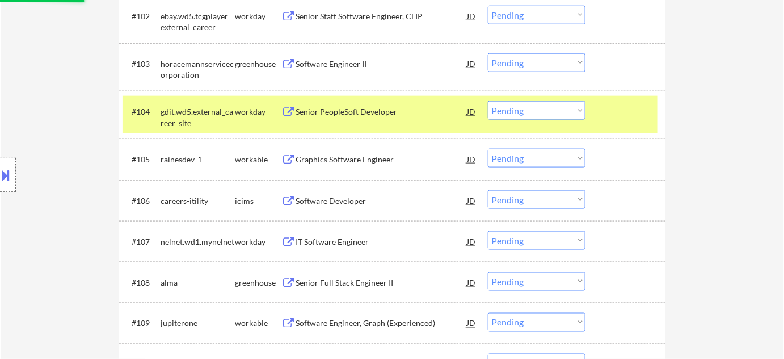
scroll to position [238, 0]
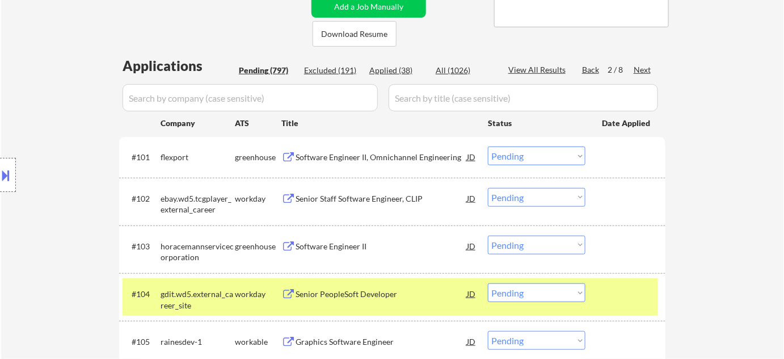
click at [640, 69] on div "Next" at bounding box center [643, 69] width 18 height 11
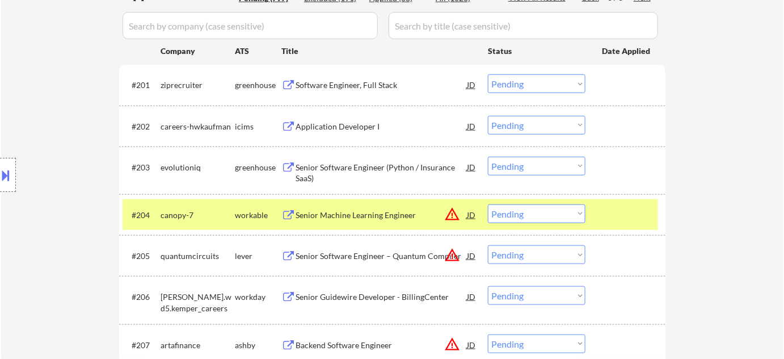
scroll to position [393, 0]
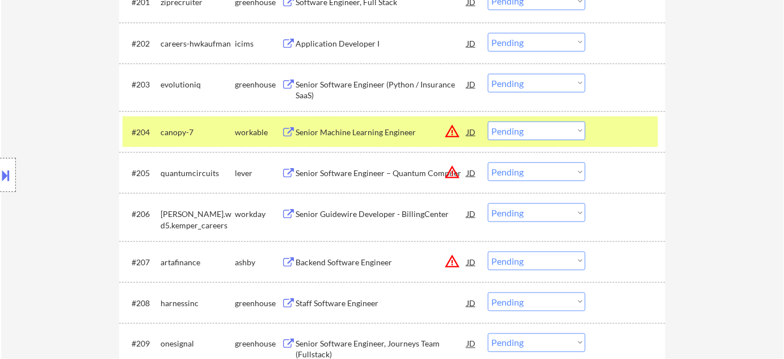
click at [513, 128] on select "Choose an option... Pending Applied Excluded (Questions) Excluded (Expired) Exc…" at bounding box center [537, 130] width 98 height 19
click at [488, 121] on select "Choose an option... Pending Applied Excluded (Questions) Excluded (Expired) Exc…" at bounding box center [537, 130] width 98 height 19
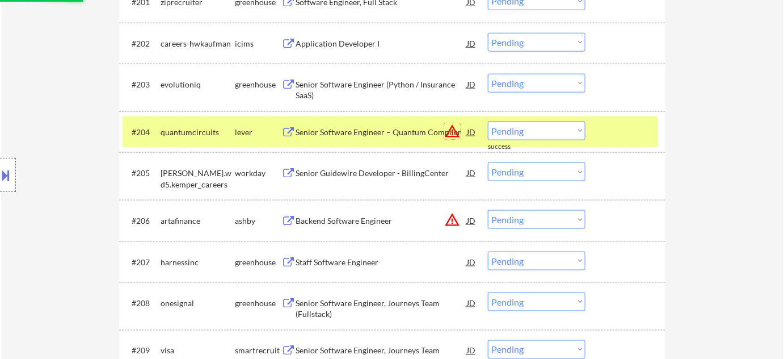
click at [452, 129] on button "warning_amber" at bounding box center [452, 131] width 16 height 16
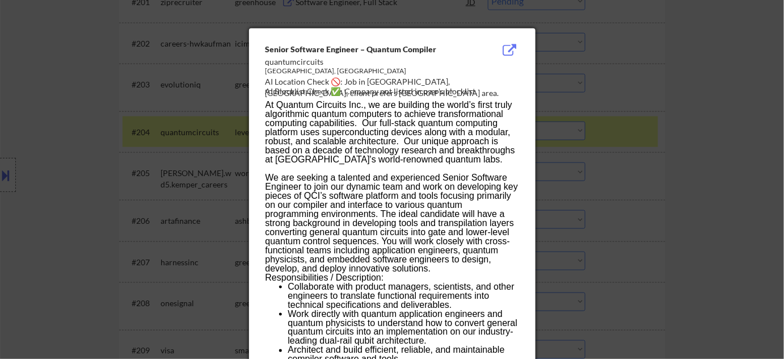
click at [641, 166] on div at bounding box center [392, 179] width 784 height 359
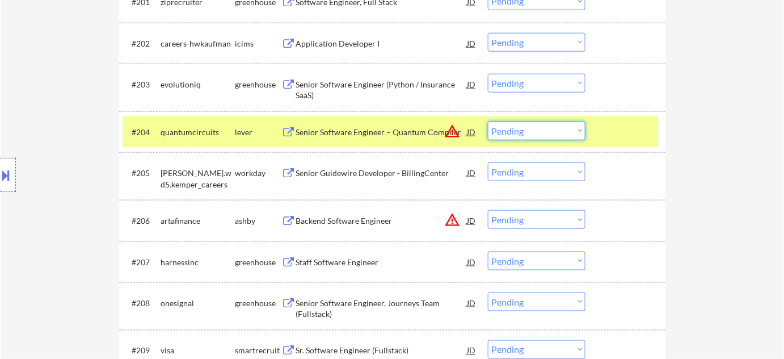
click at [574, 129] on select "Choose an option... Pending Applied Excluded (Questions) Excluded (Expired) Exc…" at bounding box center [537, 130] width 98 height 19
click at [488, 121] on select "Choose an option... Pending Applied Excluded (Questions) Excluded (Expired) Exc…" at bounding box center [537, 130] width 98 height 19
select select ""pending""
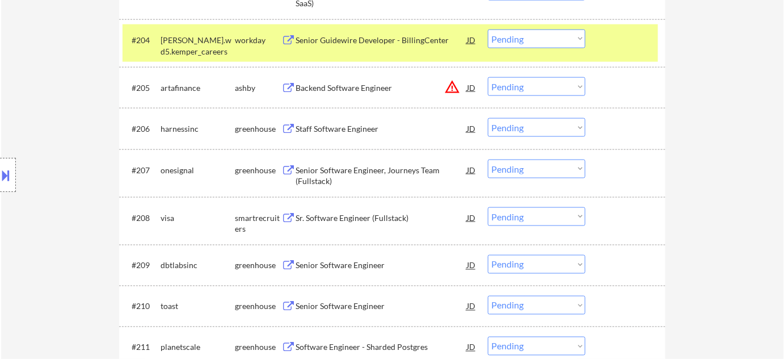
scroll to position [496, 0]
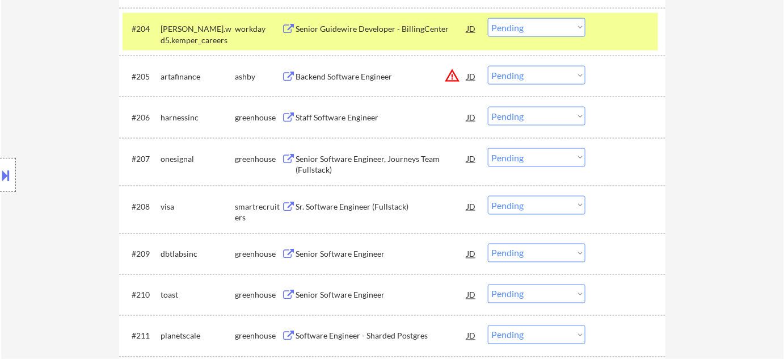
click at [346, 205] on div "Sr. Software Engineer (Fullstack)" at bounding box center [381, 206] width 171 height 11
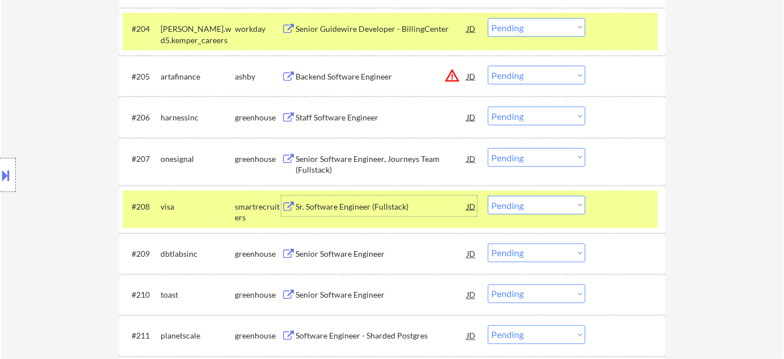
click at [550, 208] on select "Choose an option... Pending Applied Excluded (Questions) Excluded (Expired) Exc…" at bounding box center [537, 205] width 98 height 19
click at [488, 196] on select "Choose an option... Pending Applied Excluded (Questions) Excluded (Expired) Exc…" at bounding box center [537, 205] width 98 height 19
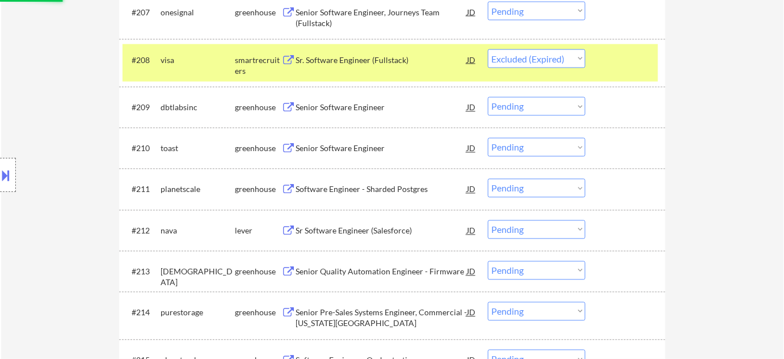
scroll to position [650, 0]
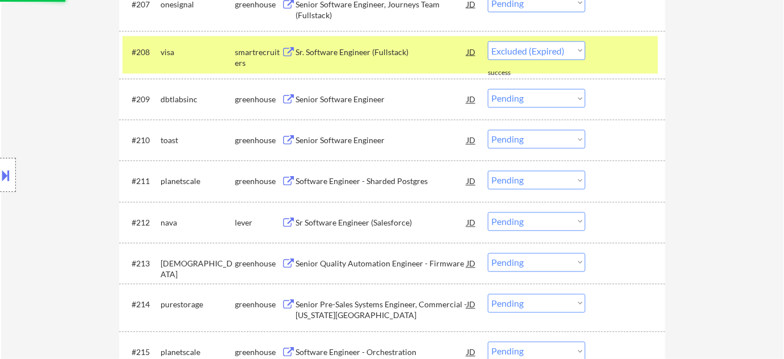
select select ""pending""
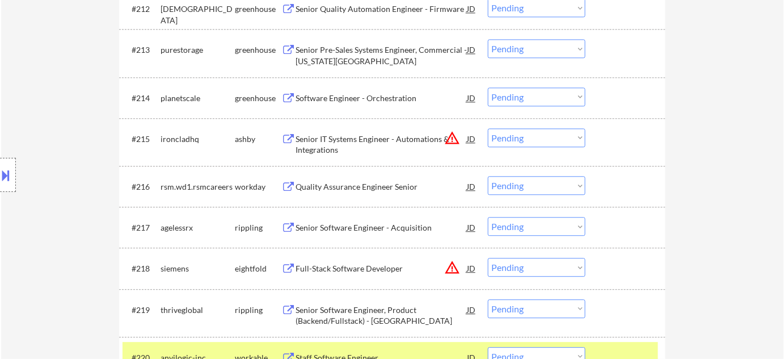
scroll to position [909, 0]
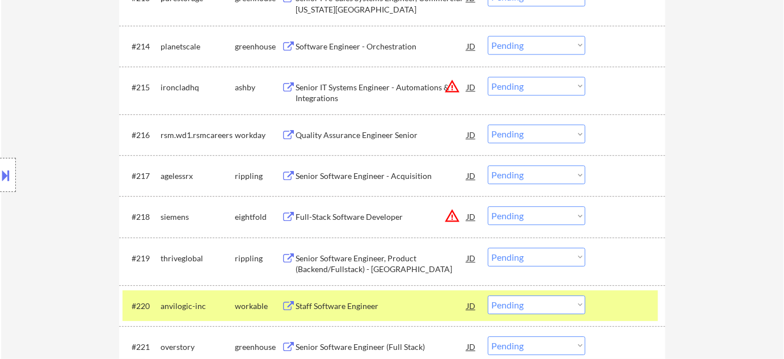
click at [514, 83] on select "Choose an option... Pending Applied Excluded (Questions) Excluded (Expired) Exc…" at bounding box center [537, 86] width 98 height 19
click at [488, 77] on select "Choose an option... Pending Applied Excluded (Questions) Excluded (Expired) Exc…" at bounding box center [537, 86] width 98 height 19
select select ""pending""
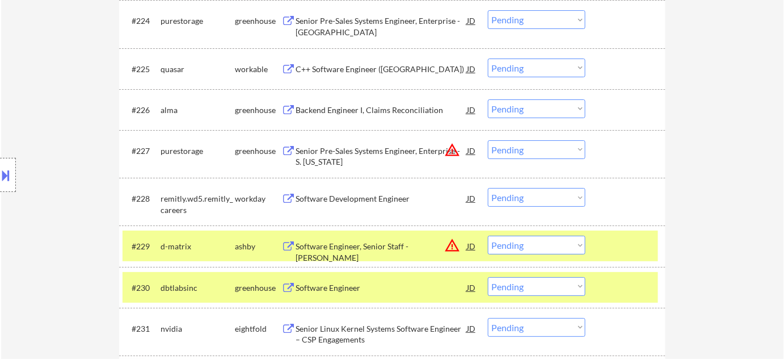
scroll to position [1373, 0]
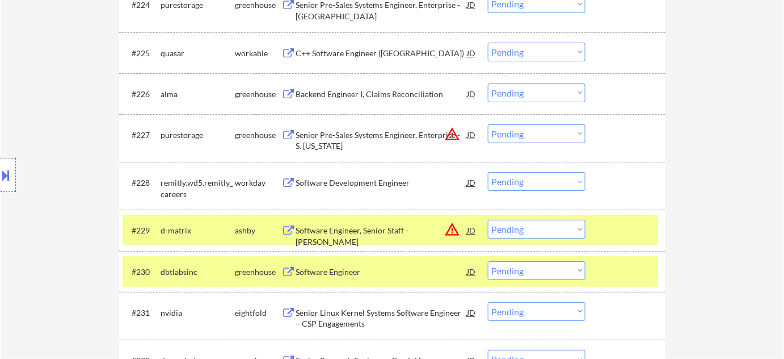
click at [546, 87] on select "Choose an option... Pending Applied Excluded (Questions) Excluded (Expired) Exc…" at bounding box center [537, 92] width 98 height 19
drag, startPoint x: 763, startPoint y: 82, endPoint x: 758, endPoint y: 87, distance: 6.8
click at [518, 132] on select "Choose an option... Pending Applied Excluded (Questions) Excluded (Expired) Exc…" at bounding box center [537, 133] width 98 height 19
click at [488, 124] on select "Choose an option... Pending Applied Excluded (Questions) Excluded (Expired) Exc…" at bounding box center [537, 133] width 98 height 19
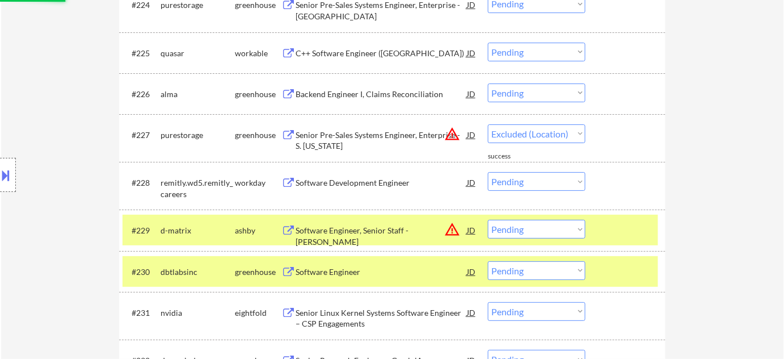
select select ""pending""
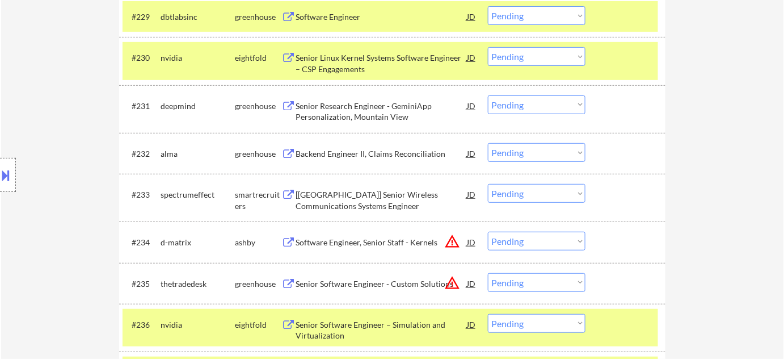
scroll to position [1631, 0]
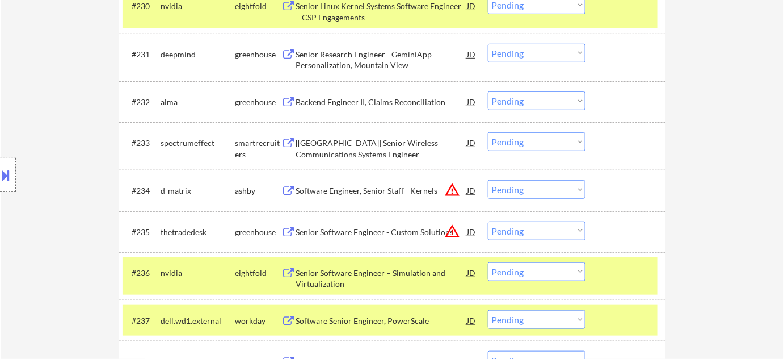
click at [518, 190] on select "Choose an option... Pending Applied Excluded (Questions) Excluded (Expired) Exc…" at bounding box center [537, 189] width 98 height 19
click at [488, 180] on select "Choose an option... Pending Applied Excluded (Questions) Excluded (Expired) Exc…" at bounding box center [537, 189] width 98 height 19
select select ""pending""
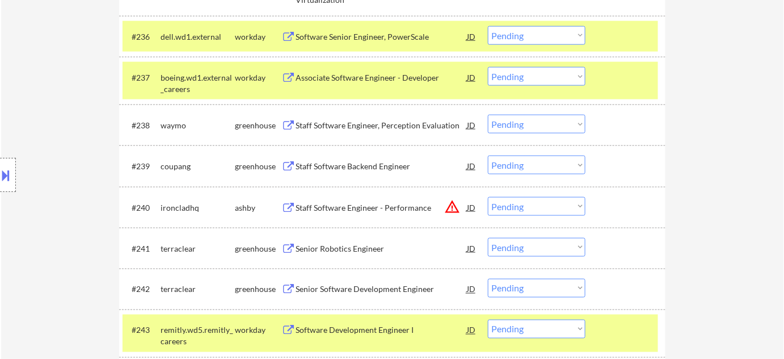
scroll to position [1940, 0]
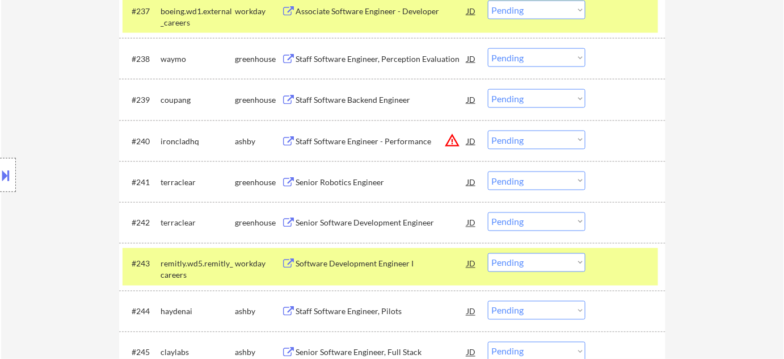
drag, startPoint x: 531, startPoint y: 134, endPoint x: 534, endPoint y: 142, distance: 8.4
click at [533, 134] on select "Choose an option... Pending Applied Excluded (Questions) Excluded (Expired) Exc…" at bounding box center [537, 140] width 98 height 19
click at [488, 131] on select "Choose an option... Pending Applied Excluded (Questions) Excluded (Expired) Exc…" at bounding box center [537, 140] width 98 height 19
select select ""pending""
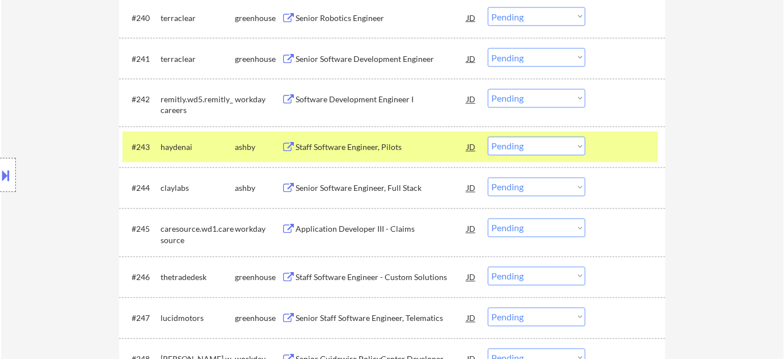
scroll to position [2095, 0]
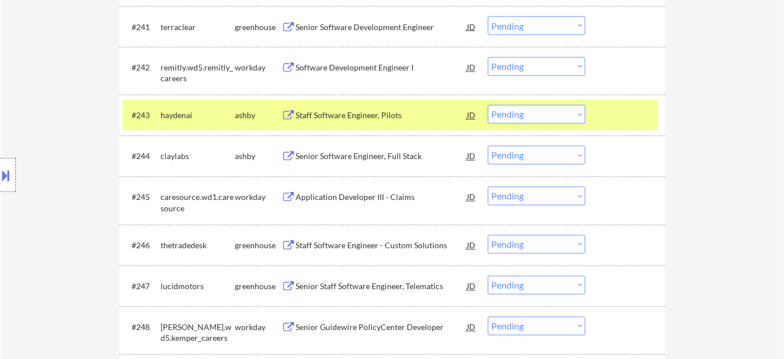
click at [371, 156] on div "Senior Software Engineer, Full Stack" at bounding box center [381, 156] width 171 height 11
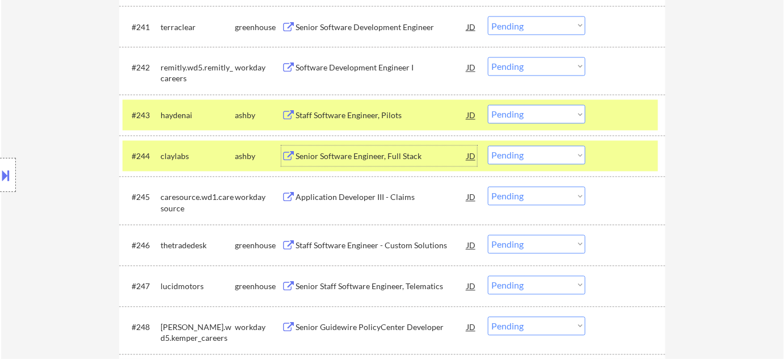
click at [534, 156] on select "Choose an option... Pending Applied Excluded (Questions) Excluded (Expired) Exc…" at bounding box center [537, 155] width 98 height 19
click at [488, 146] on select "Choose an option... Pending Applied Excluded (Questions) Excluded (Expired) Exc…" at bounding box center [537, 155] width 98 height 19
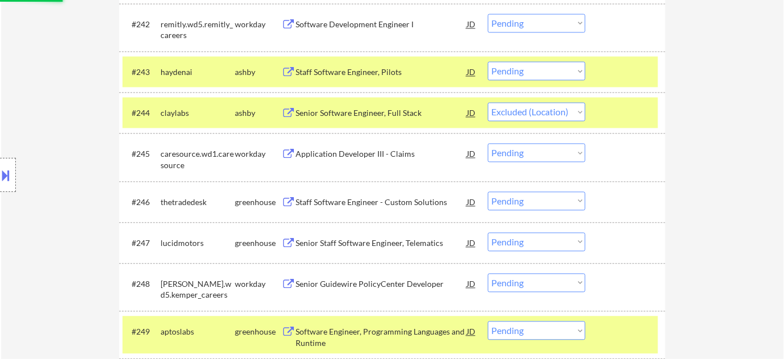
scroll to position [2250, 0]
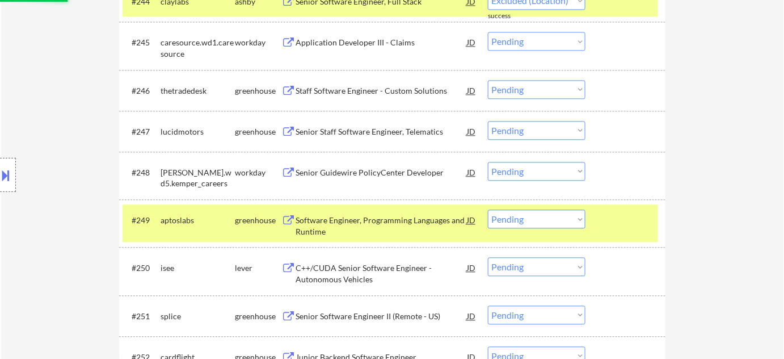
select select ""pending""
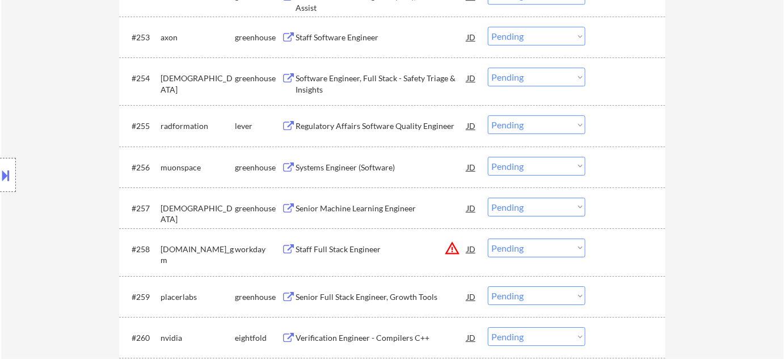
scroll to position [2611, 0]
click at [528, 251] on select "Choose an option... Pending Applied Excluded (Questions) Excluded (Expired) Exc…" at bounding box center [537, 247] width 98 height 19
click at [488, 238] on select "Choose an option... Pending Applied Excluded (Questions) Excluded (Expired) Exc…" at bounding box center [537, 247] width 98 height 19
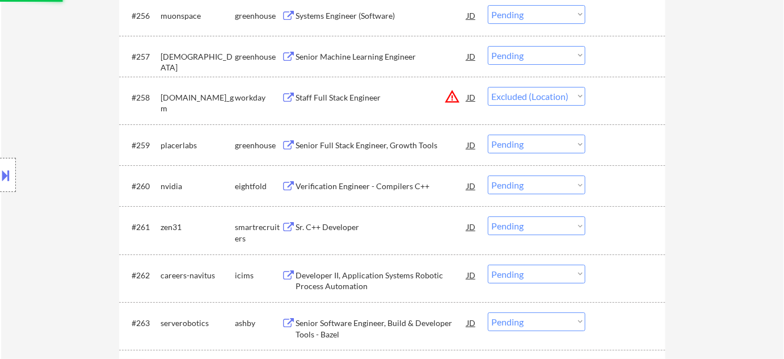
scroll to position [2766, 0]
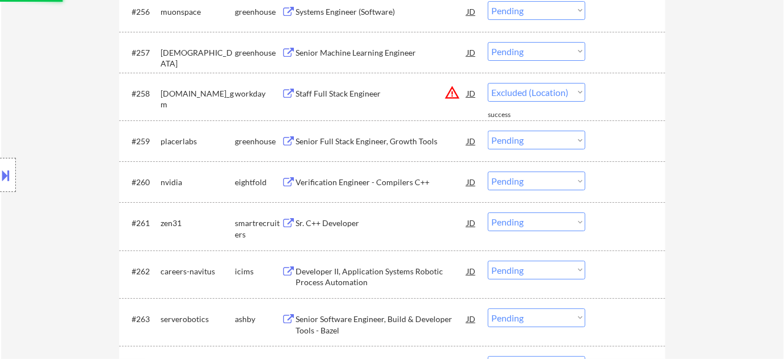
select select ""pending""
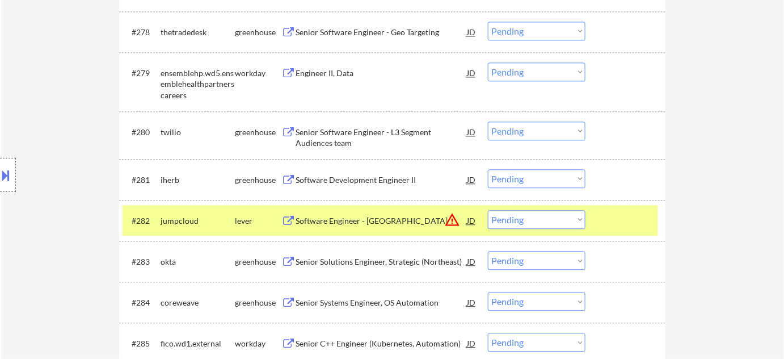
scroll to position [3798, 0]
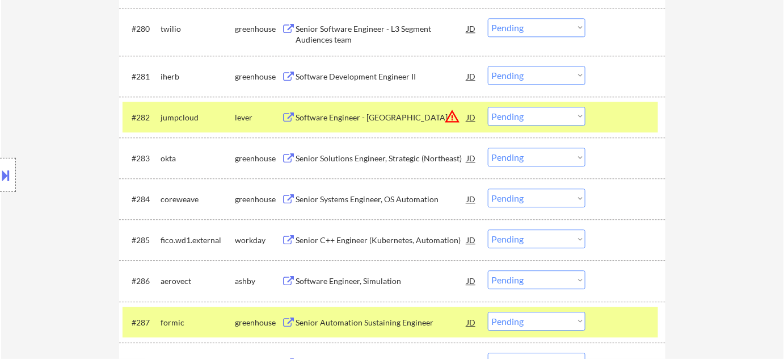
click at [519, 120] on select "Choose an option... Pending Applied Excluded (Questions) Excluded (Expired) Exc…" at bounding box center [537, 116] width 98 height 19
click at [488, 107] on select "Choose an option... Pending Applied Excluded (Questions) Excluded (Expired) Exc…" at bounding box center [537, 116] width 98 height 19
select select ""pending""
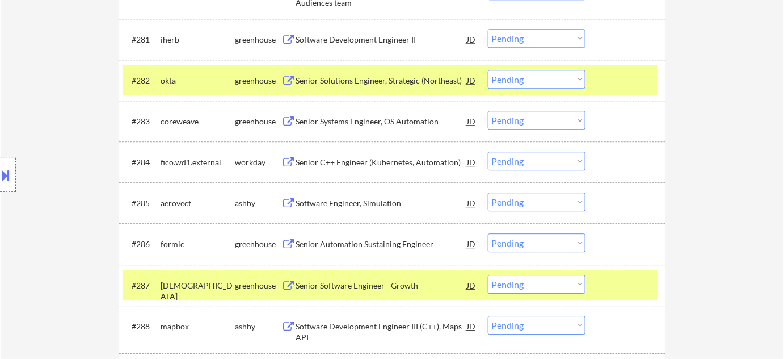
scroll to position [3850, 0]
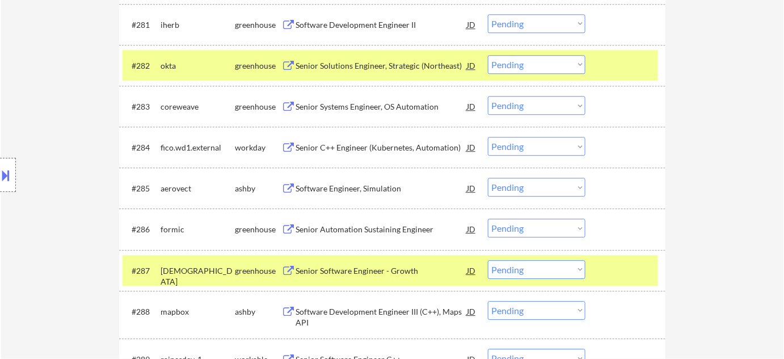
click at [342, 191] on div "Software Engineer, Simulation" at bounding box center [381, 188] width 171 height 11
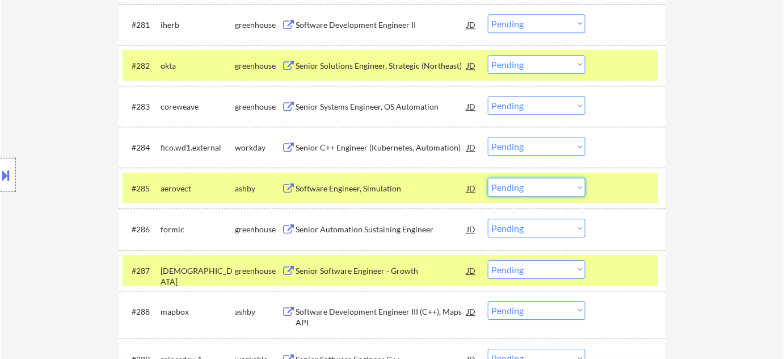
click at [514, 184] on select "Choose an option... Pending Applied Excluded (Questions) Excluded (Expired) Exc…" at bounding box center [537, 187] width 98 height 19
click at [488, 178] on select "Choose an option... Pending Applied Excluded (Questions) Excluded (Expired) Exc…" at bounding box center [537, 187] width 98 height 19
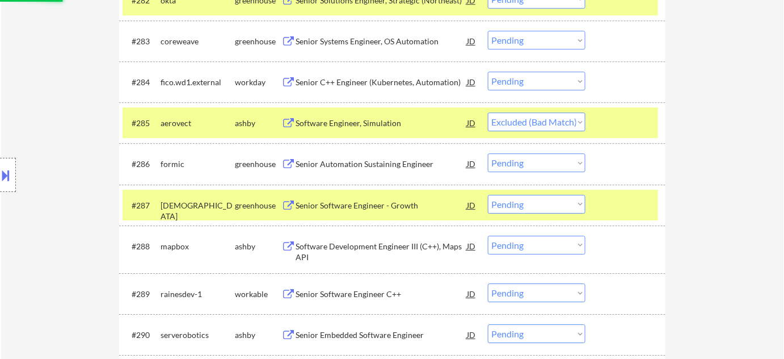
scroll to position [4004, 0]
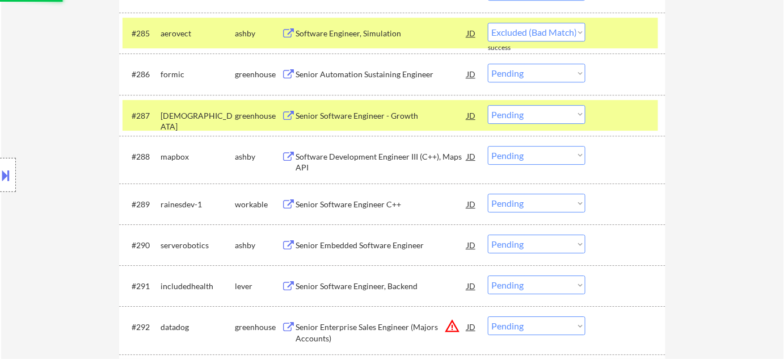
select select ""pending""
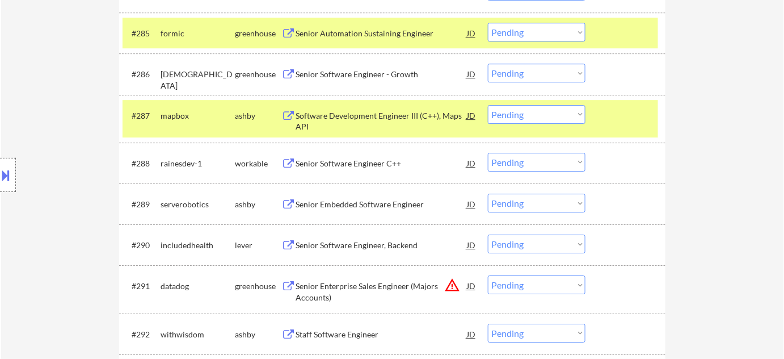
click at [380, 204] on div "Senior Embedded Software Engineer" at bounding box center [381, 204] width 171 height 11
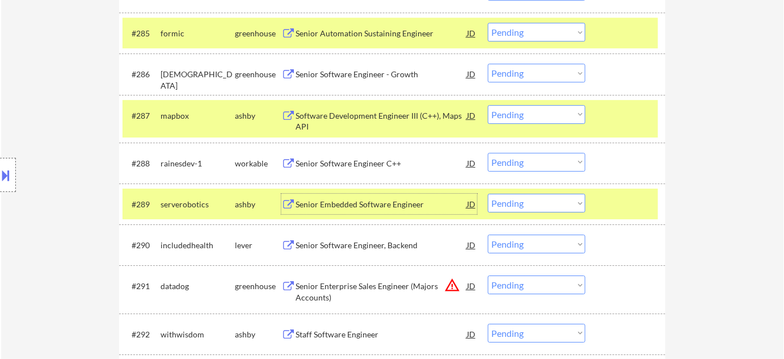
click at [536, 208] on select "Choose an option... Pending Applied Excluded (Questions) Excluded (Expired) Exc…" at bounding box center [537, 203] width 98 height 19
click at [488, 194] on select "Choose an option... Pending Applied Excluded (Questions) Excluded (Expired) Exc…" at bounding box center [537, 203] width 98 height 19
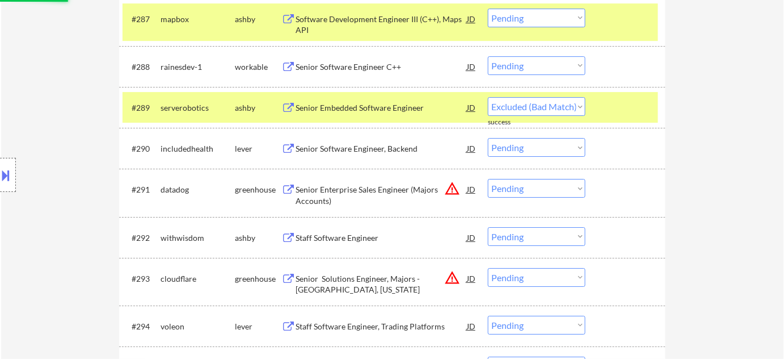
scroll to position [4107, 0]
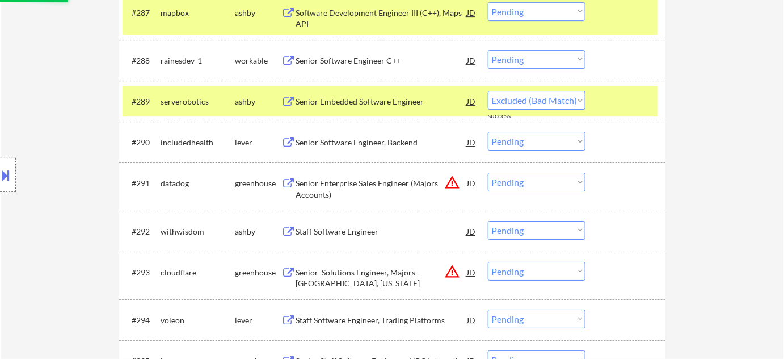
select select ""pending""
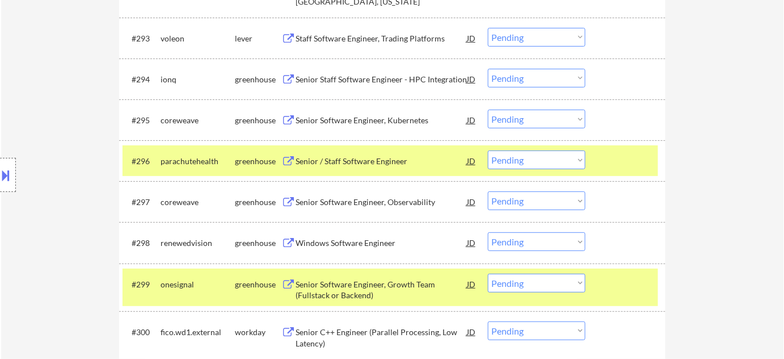
scroll to position [4365, 0]
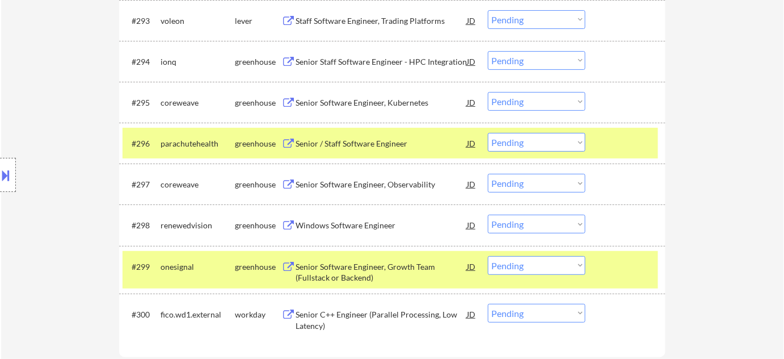
click at [388, 182] on div "Senior Software Engineer, Observability" at bounding box center [381, 184] width 171 height 11
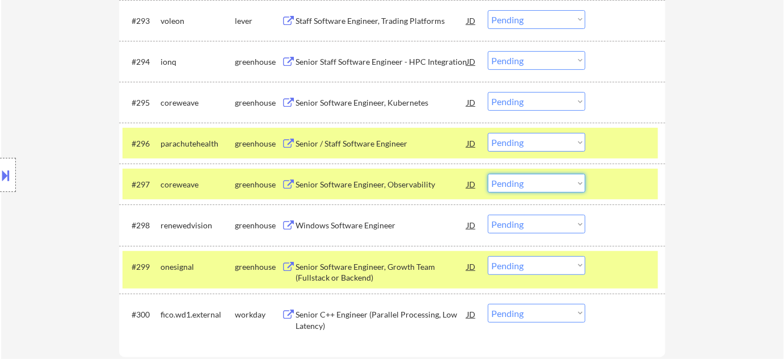
click at [547, 192] on select "Choose an option... Pending Applied Excluded (Questions) Excluded (Expired) Exc…" at bounding box center [537, 183] width 98 height 19
click at [488, 174] on select "Choose an option... Pending Applied Excluded (Questions) Excluded (Expired) Exc…" at bounding box center [537, 183] width 98 height 19
select select ""pending""
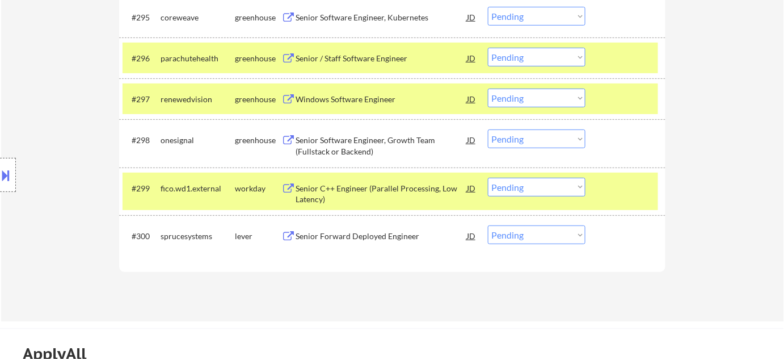
scroll to position [4469, 0]
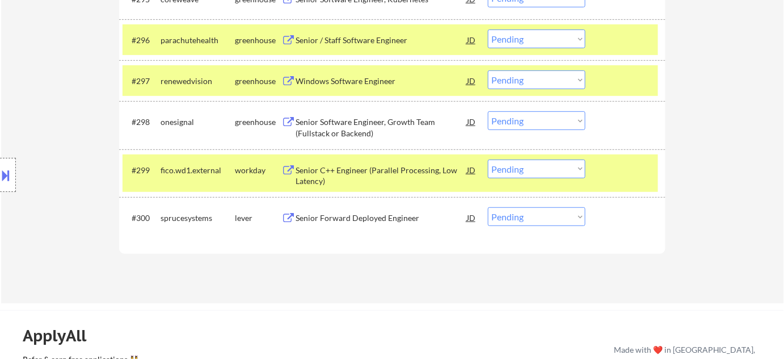
click at [354, 217] on div "Senior Forward Deployed Engineer" at bounding box center [381, 217] width 171 height 11
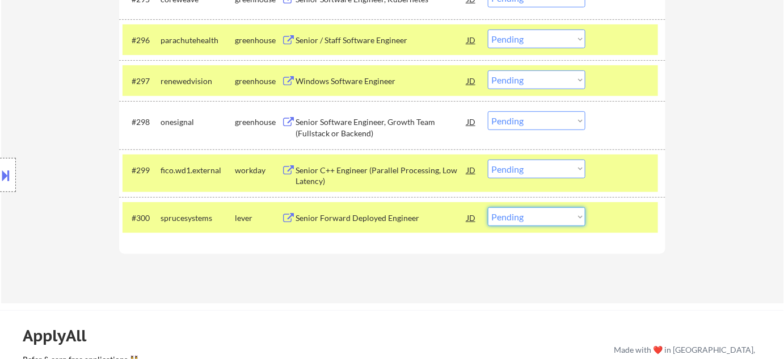
click at [550, 216] on select "Choose an option... Pending Applied Excluded (Questions) Excluded (Expired) Exc…" at bounding box center [537, 216] width 98 height 19
click at [488, 207] on select "Choose an option... Pending Applied Excluded (Questions) Excluded (Expired) Exc…" at bounding box center [537, 216] width 98 height 19
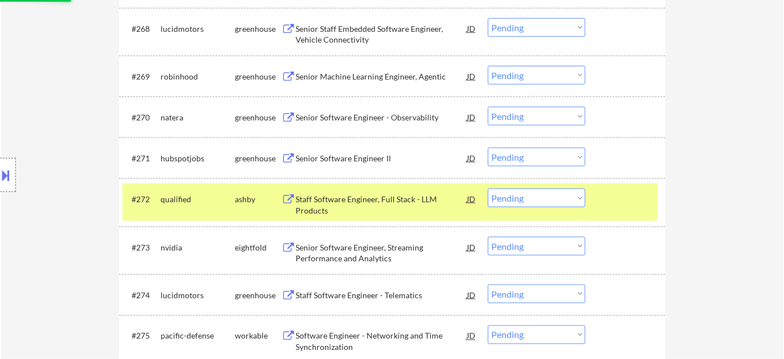
select select ""pending""
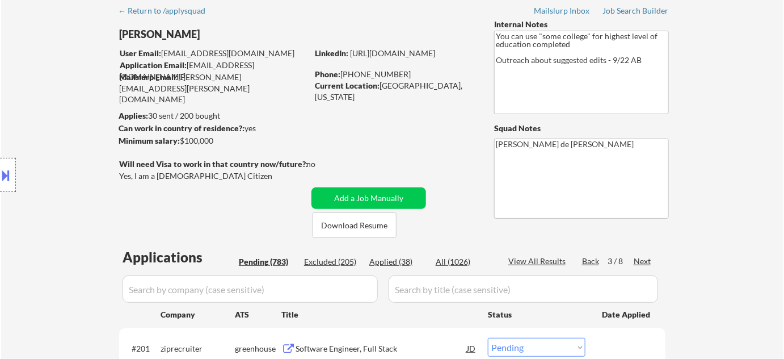
scroll to position [103, 0]
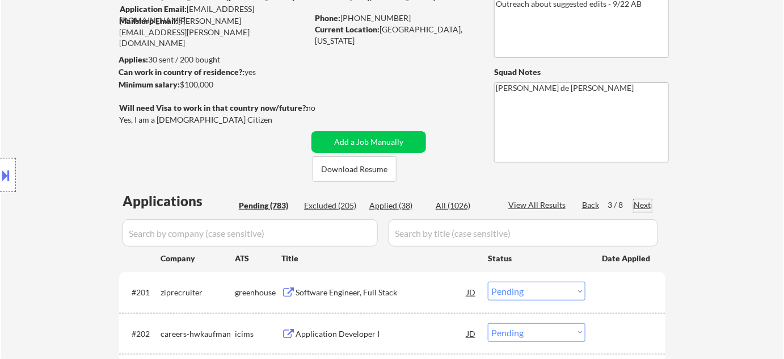
click at [644, 208] on div "Next" at bounding box center [643, 204] width 18 height 11
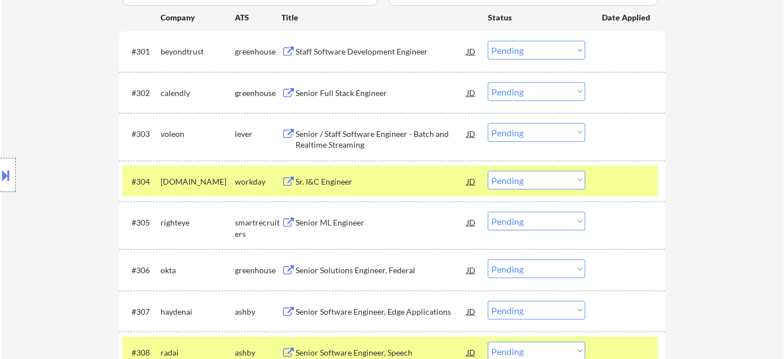
scroll to position [361, 0]
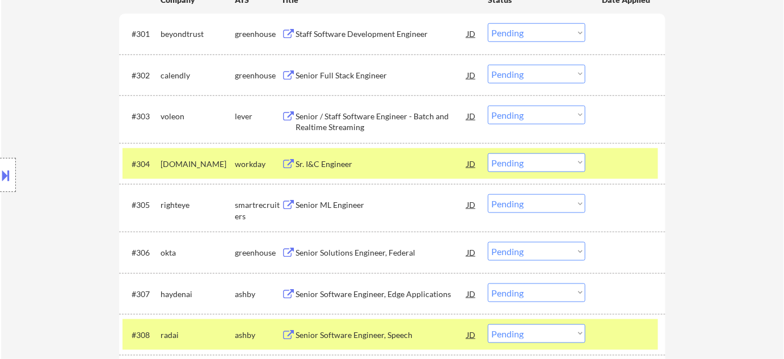
click at [348, 290] on div "Senior Software Engineer, Edge Applications" at bounding box center [381, 293] width 171 height 11
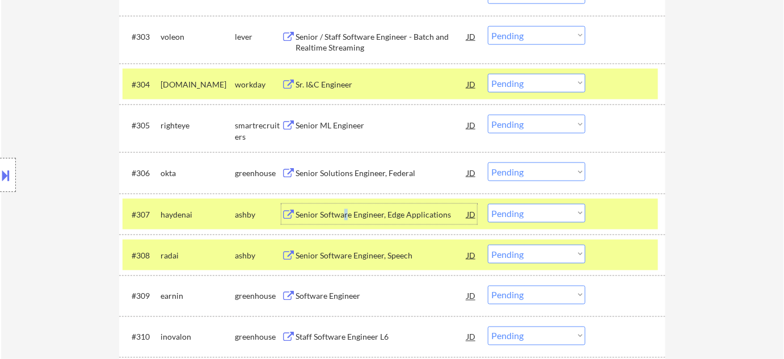
scroll to position [464, 0]
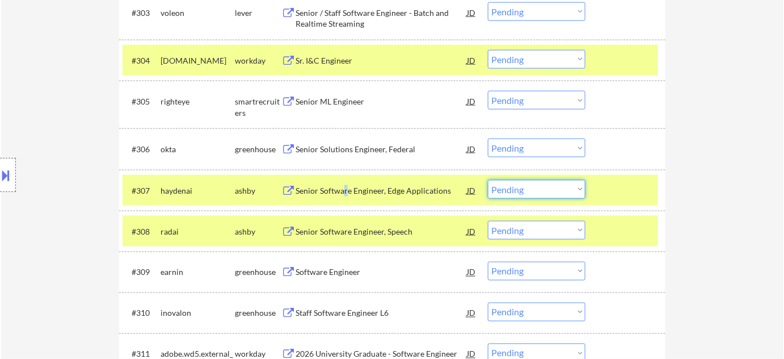
click at [528, 185] on select "Choose an option... Pending Applied Excluded (Questions) Excluded (Expired) Exc…" at bounding box center [537, 189] width 98 height 19
click at [488, 180] on select "Choose an option... Pending Applied Excluded (Questions) Excluded (Expired) Exc…" at bounding box center [537, 189] width 98 height 19
select select ""pending""
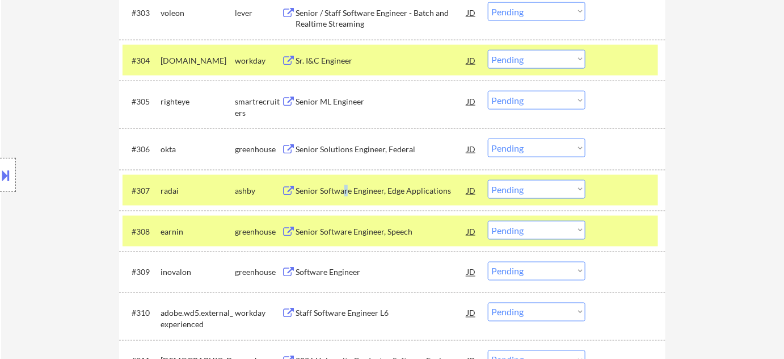
scroll to position [258, 0]
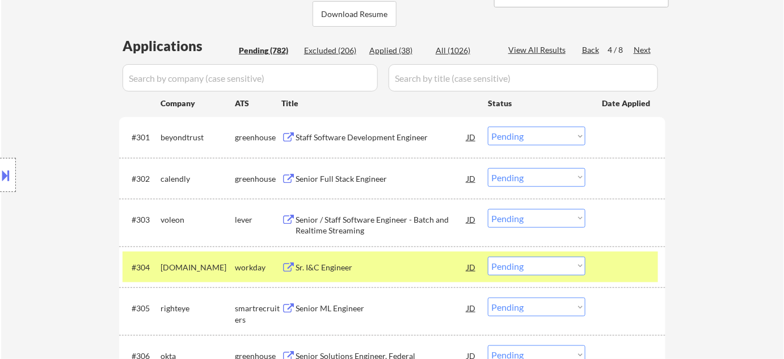
click at [650, 52] on div "Next" at bounding box center [643, 49] width 18 height 11
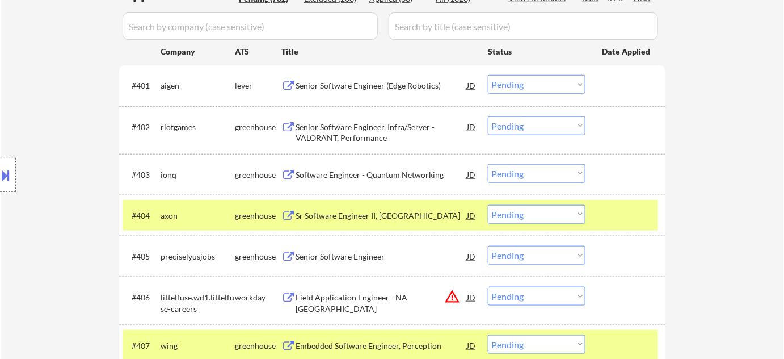
scroll to position [361, 0]
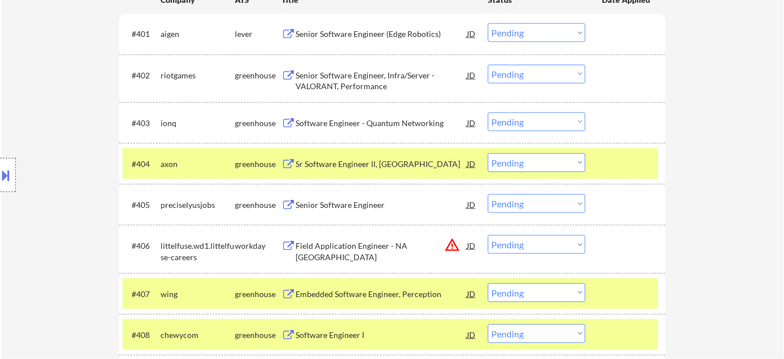
click at [339, 117] on div "Software Engineer - Quantum Networking" at bounding box center [381, 122] width 171 height 11
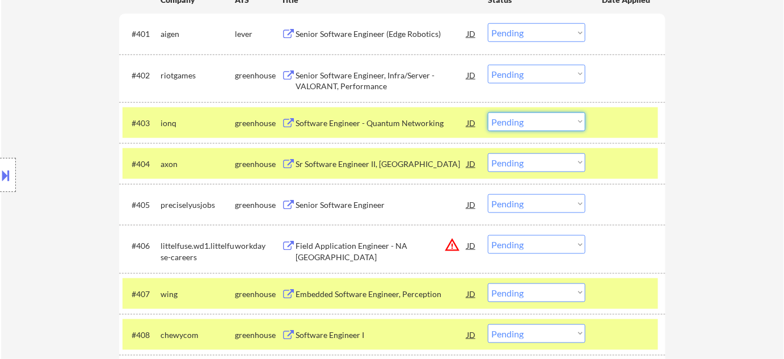
drag, startPoint x: 506, startPoint y: 124, endPoint x: 510, endPoint y: 129, distance: 6.5
click at [507, 127] on select "Choose an option... Pending Applied Excluded (Questions) Excluded (Expired) Exc…" at bounding box center [537, 121] width 98 height 19
click at [488, 112] on select "Choose an option... Pending Applied Excluded (Questions) Excluded (Expired) Exc…" at bounding box center [537, 121] width 98 height 19
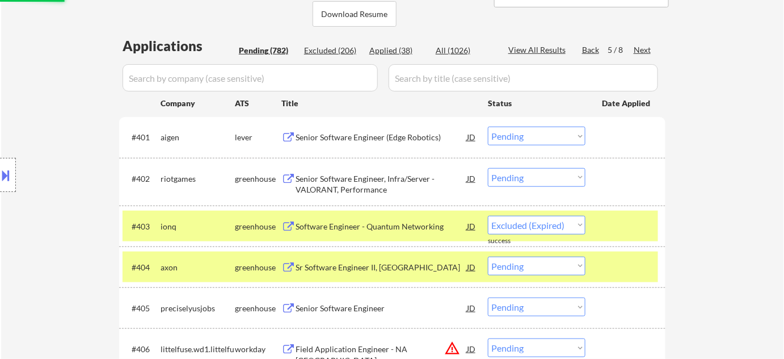
select select ""pending""
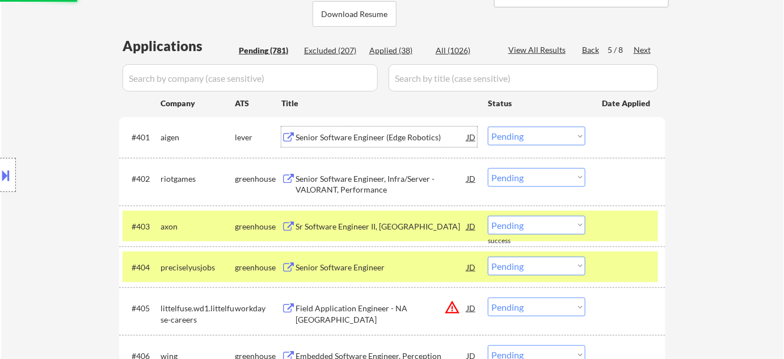
click at [410, 142] on div "Senior Software Engineer (Edge Robotics)" at bounding box center [381, 137] width 171 height 11
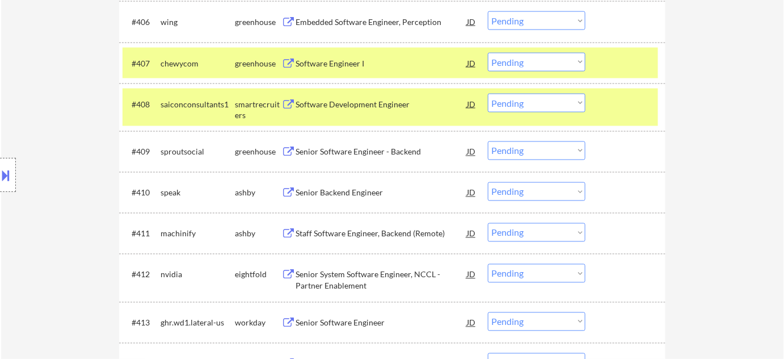
scroll to position [619, 0]
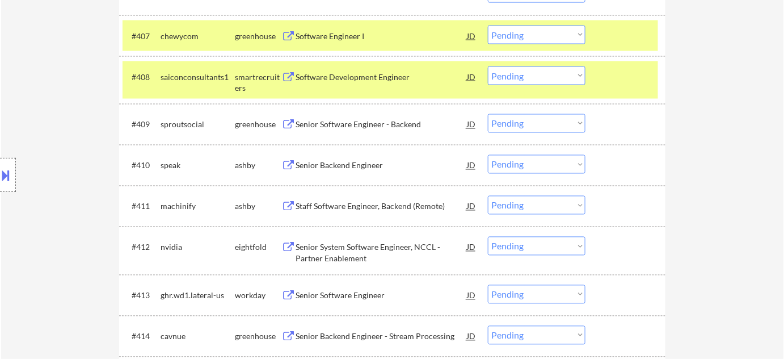
click at [358, 161] on div "Senior Backend Engineer" at bounding box center [381, 165] width 171 height 11
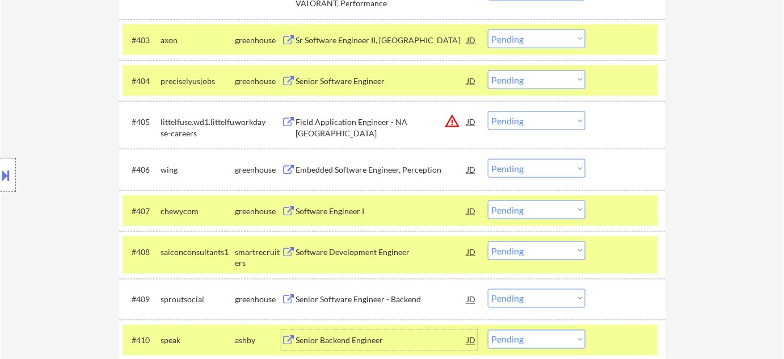
scroll to position [309, 0]
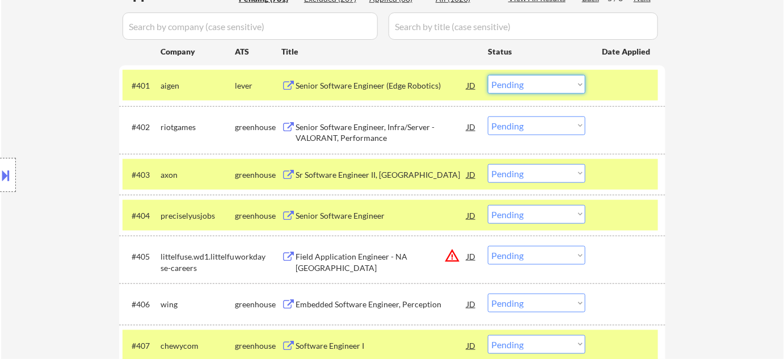
click at [547, 88] on select "Choose an option... Pending Applied Excluded (Questions) Excluded (Expired) Exc…" at bounding box center [537, 84] width 98 height 19
click at [488, 75] on select "Choose an option... Pending Applied Excluded (Questions) Excluded (Expired) Exc…" at bounding box center [537, 84] width 98 height 19
select select ""pending""
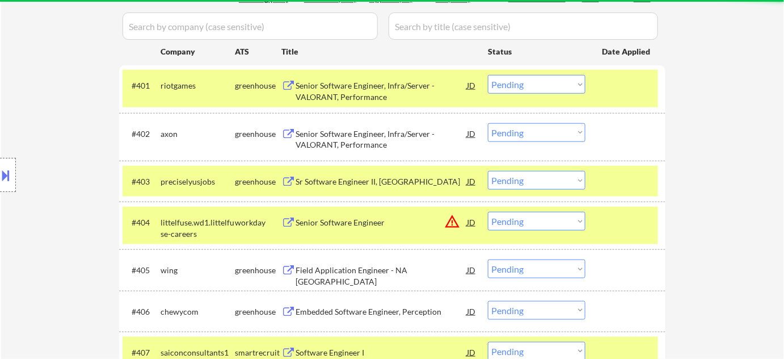
scroll to position [516, 0]
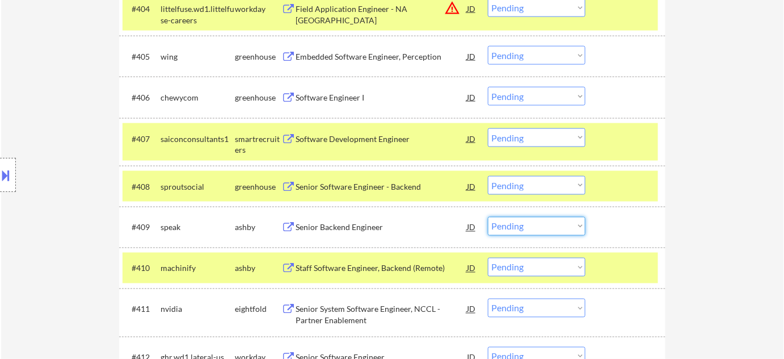
drag, startPoint x: 537, startPoint y: 235, endPoint x: 537, endPoint y: 226, distance: 9.1
click at [537, 235] on select "Choose an option... Pending Applied Excluded (Questions) Excluded (Expired) Exc…" at bounding box center [537, 226] width 98 height 19
click at [488, 217] on select "Choose an option... Pending Applied Excluded (Questions) Excluded (Expired) Exc…" at bounding box center [537, 226] width 98 height 19
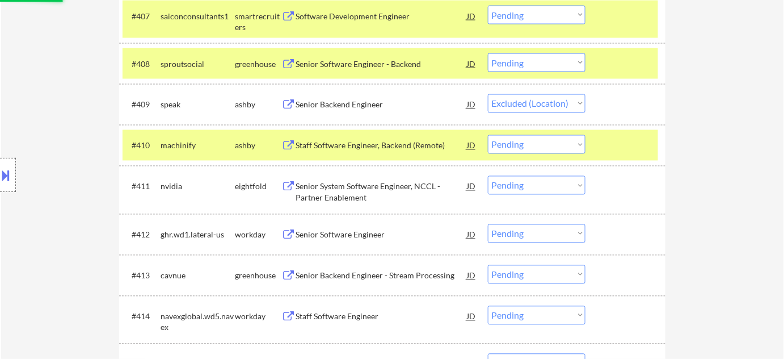
scroll to position [670, 0]
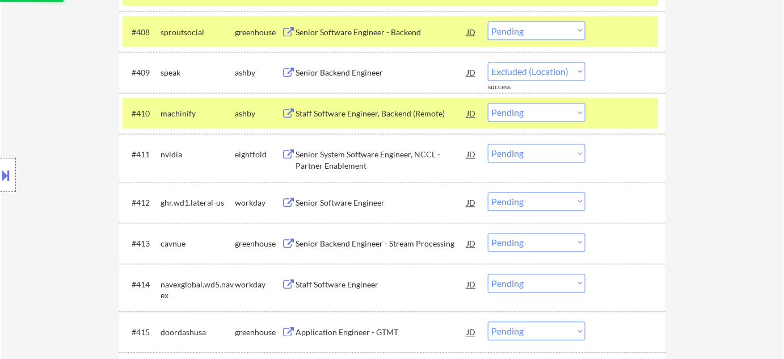
select select ""pending""
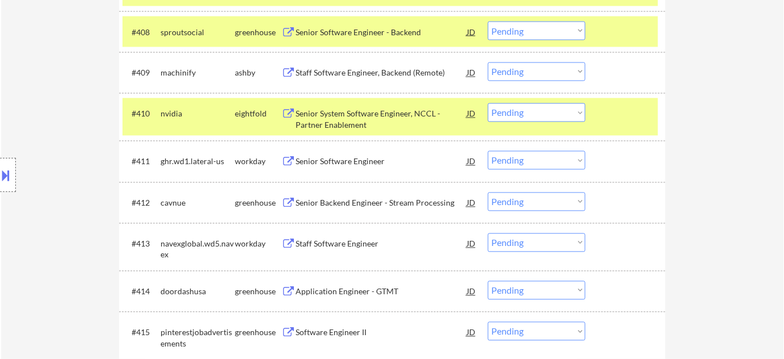
click at [372, 199] on div "Senior Backend Engineer - Stream Processing" at bounding box center [381, 203] width 171 height 11
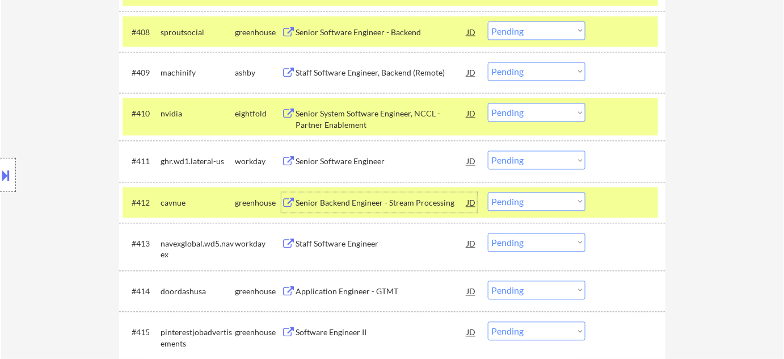
click at [524, 202] on select "Choose an option... Pending Applied Excluded (Questions) Excluded (Expired) Exc…" at bounding box center [537, 201] width 98 height 19
click at [488, 192] on select "Choose an option... Pending Applied Excluded (Questions) Excluded (Expired) Exc…" at bounding box center [537, 201] width 98 height 19
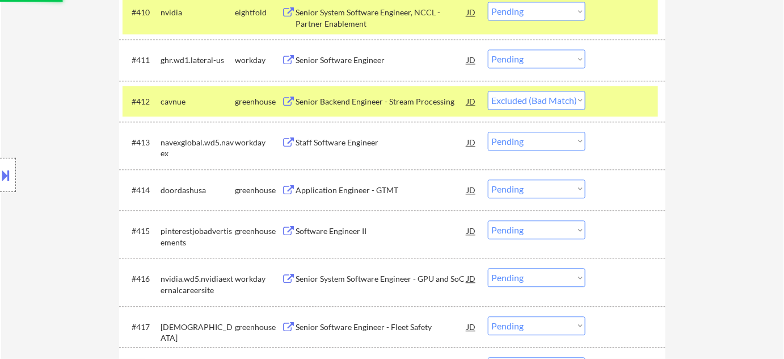
scroll to position [774, 0]
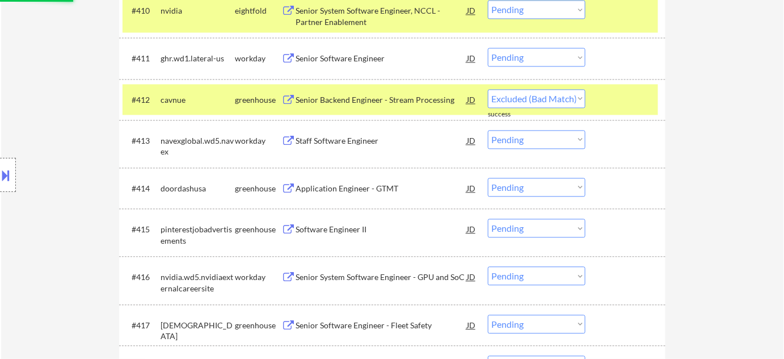
select select ""pending""
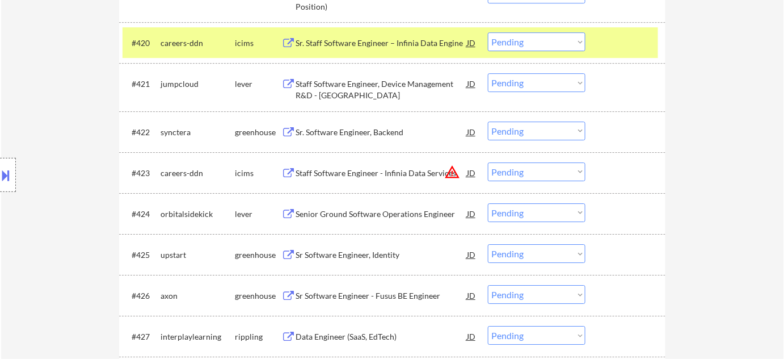
scroll to position [1186, 0]
click at [342, 123] on div "Sr. Software Engineer, Backend" at bounding box center [381, 130] width 171 height 20
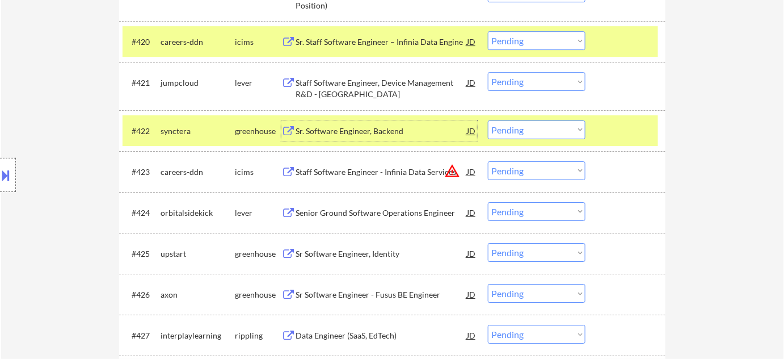
click at [519, 170] on select "Choose an option... Pending Applied Excluded (Questions) Excluded (Expired) Exc…" at bounding box center [537, 170] width 98 height 19
click at [488, 161] on select "Choose an option... Pending Applied Excluded (Questions) Excluded (Expired) Exc…" at bounding box center [537, 170] width 98 height 19
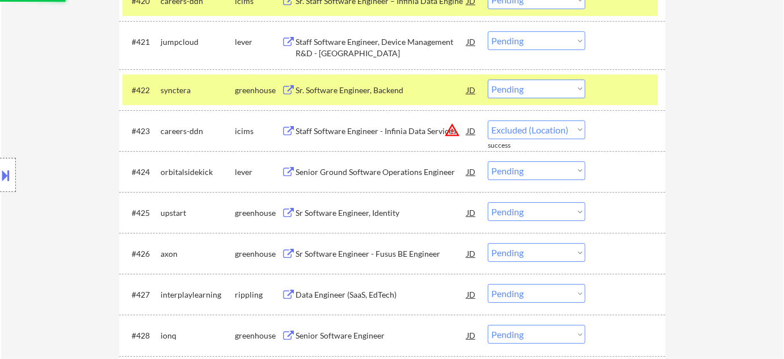
select select ""pending""
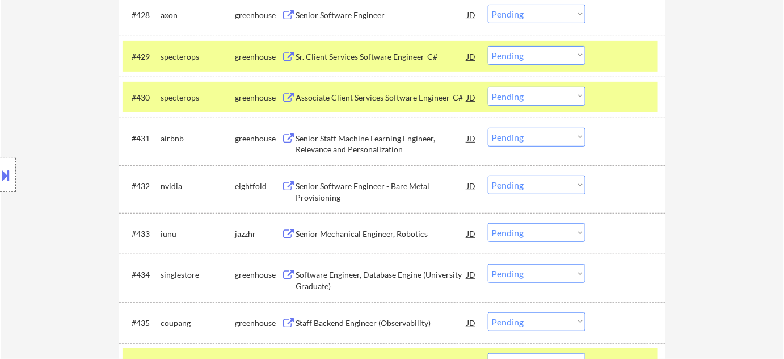
scroll to position [1599, 0]
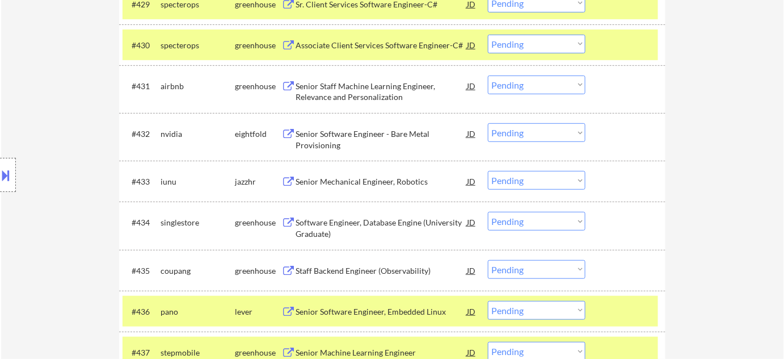
click at [545, 175] on select "Choose an option... Pending Applied Excluded (Questions) Excluded (Expired) Exc…" at bounding box center [537, 180] width 98 height 19
click at [488, 171] on select "Choose an option... Pending Applied Excluded (Questions) Excluded (Expired) Exc…" at bounding box center [537, 180] width 98 height 19
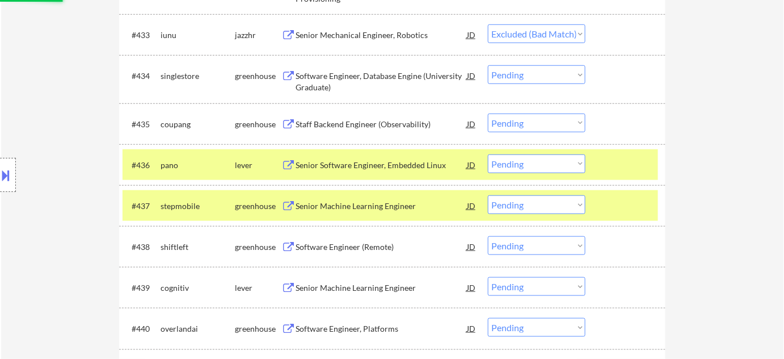
scroll to position [1754, 0]
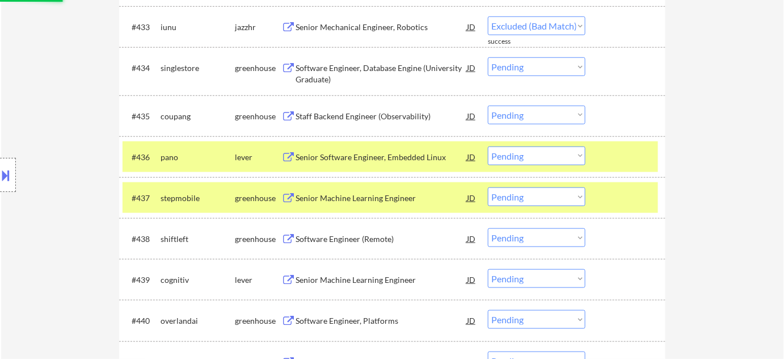
select select ""pending""
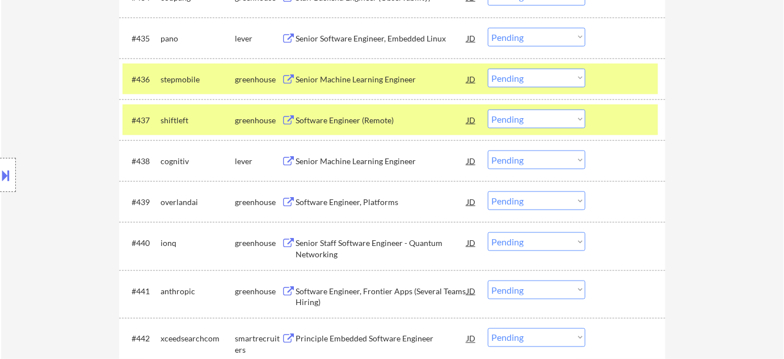
scroll to position [1857, 0]
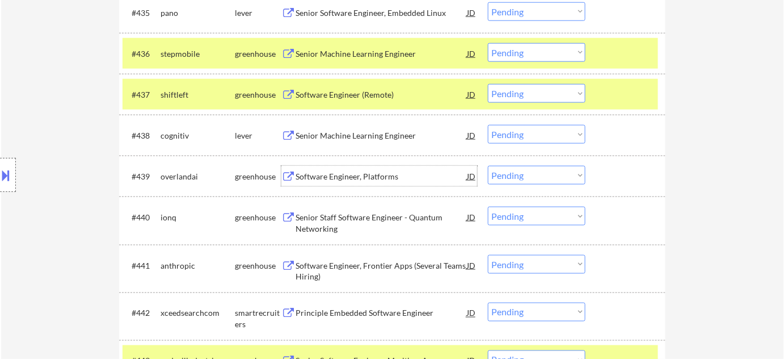
click at [350, 173] on div "Software Engineer, Platforms" at bounding box center [381, 176] width 171 height 11
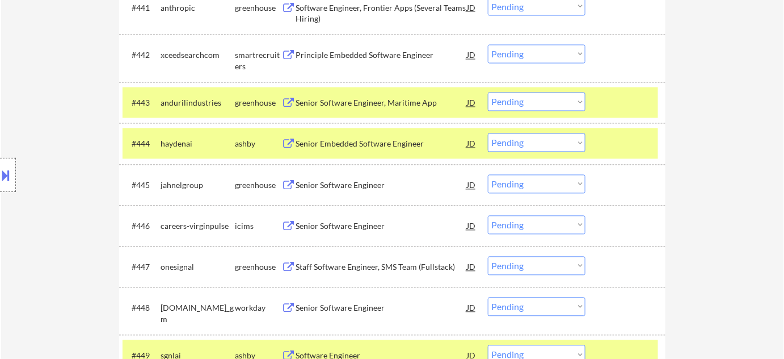
scroll to position [2115, 0]
click at [358, 183] on div "Senior Software Engineer" at bounding box center [381, 184] width 171 height 11
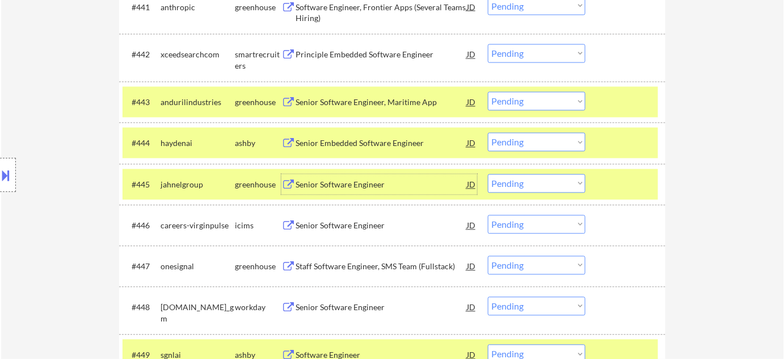
click at [526, 186] on select "Choose an option... Pending Applied Excluded (Questions) Excluded (Expired) Exc…" at bounding box center [537, 183] width 98 height 19
click at [488, 174] on select "Choose an option... Pending Applied Excluded (Questions) Excluded (Expired) Exc…" at bounding box center [537, 183] width 98 height 19
select select ""pending""
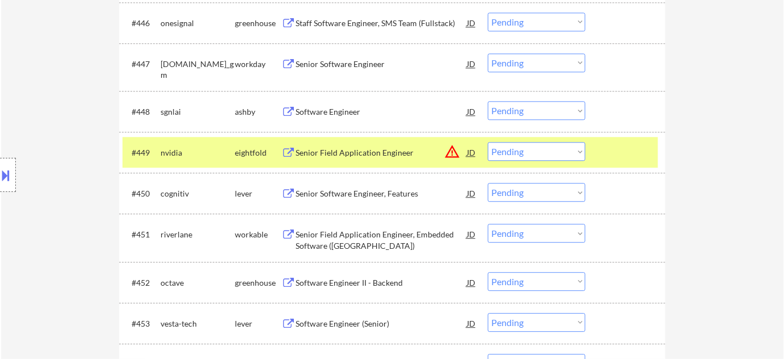
scroll to position [2321, 0]
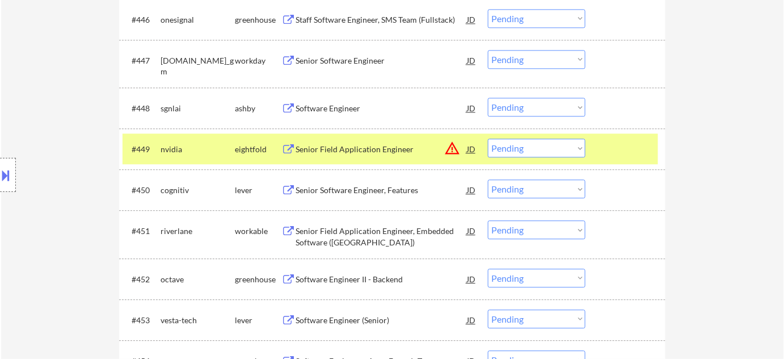
click at [368, 194] on div "Senior Software Engineer, Features" at bounding box center [381, 189] width 171 height 11
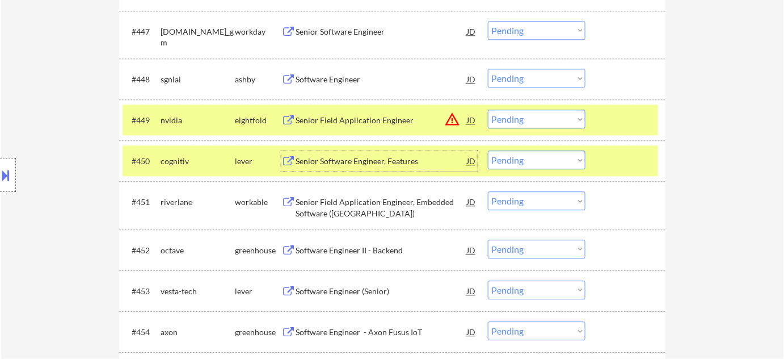
scroll to position [2373, 0]
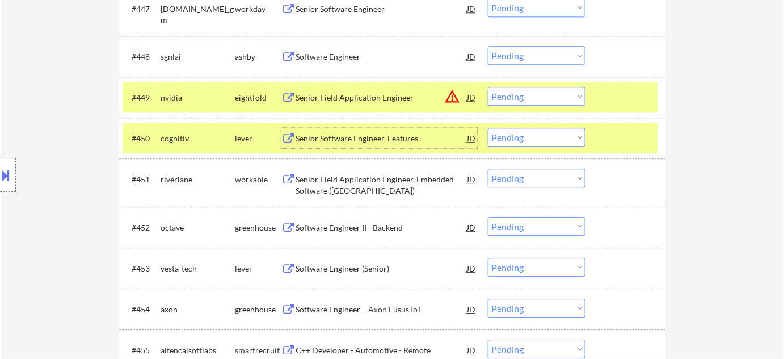
click at [381, 228] on div "Software Engineer II - Backend" at bounding box center [381, 227] width 171 height 11
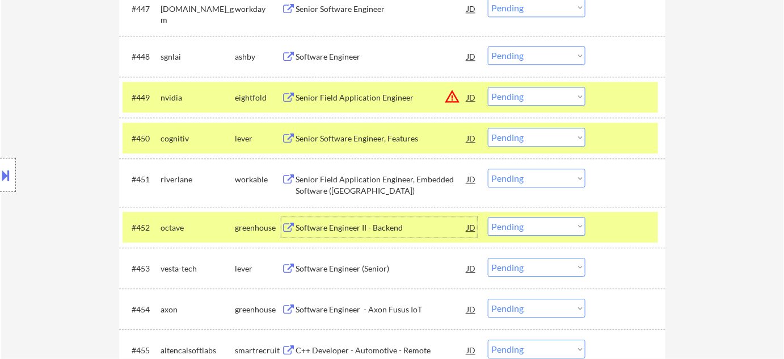
click at [538, 224] on select "Choose an option... Pending Applied Excluded (Questions) Excluded (Expired) Exc…" at bounding box center [537, 226] width 98 height 19
click at [488, 217] on select "Choose an option... Pending Applied Excluded (Questions) Excluded (Expired) Exc…" at bounding box center [537, 226] width 98 height 19
select select ""pending""
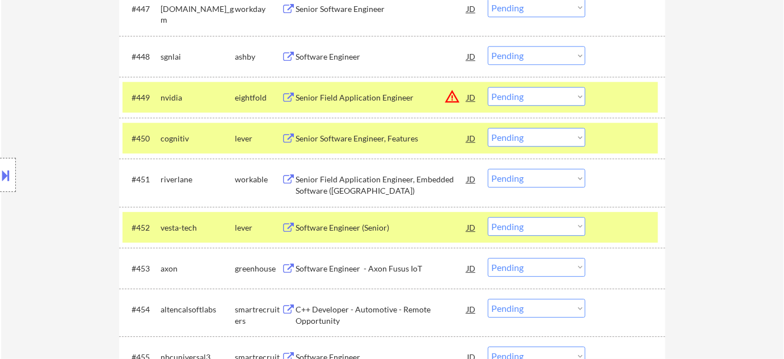
click at [543, 141] on select "Choose an option... Pending Applied Excluded (Questions) Excluded (Expired) Exc…" at bounding box center [537, 137] width 98 height 19
click at [488, 128] on select "Choose an option... Pending Applied Excluded (Questions) Excluded (Expired) Exc…" at bounding box center [537, 137] width 98 height 19
click at [520, 95] on select "Choose an option... Pending Applied Excluded (Questions) Excluded (Expired) Exc…" at bounding box center [537, 96] width 98 height 19
select select ""pending""
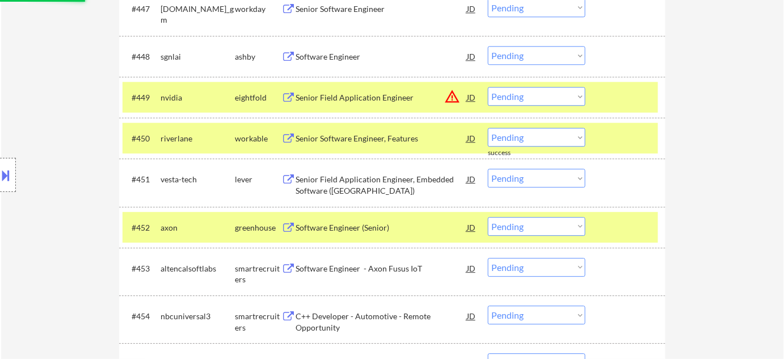
click at [763, 109] on div "← Return to /applysquad Mailslurp Inbox Job Search Builder Jimmie Lundie User E…" at bounding box center [392, 23] width 783 height 4701
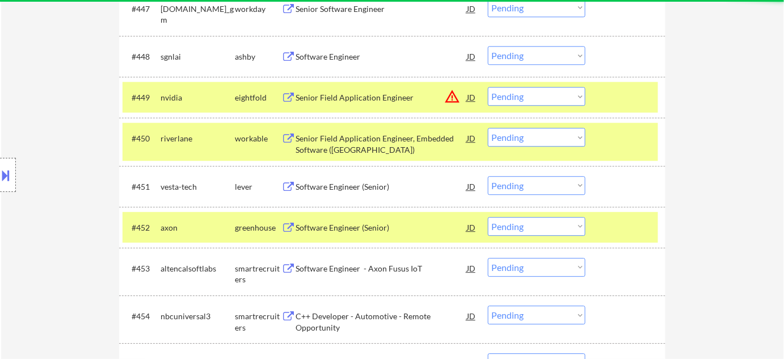
click at [574, 99] on select "Choose an option... Pending Applied Excluded (Questions) Excluded (Expired) Exc…" at bounding box center [537, 96] width 98 height 19
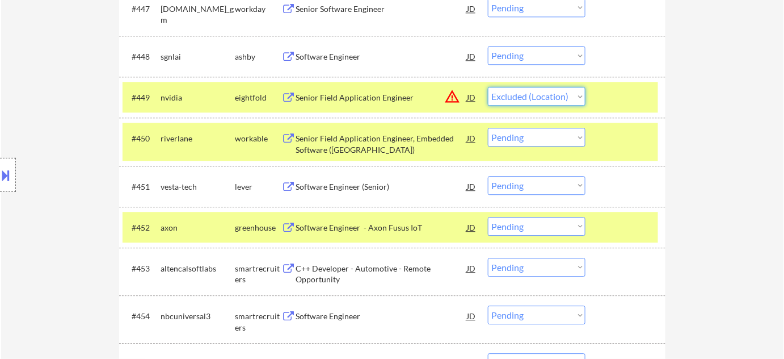
click at [488, 87] on select "Choose an option... Pending Applied Excluded (Questions) Excluded (Expired) Exc…" at bounding box center [537, 96] width 98 height 19
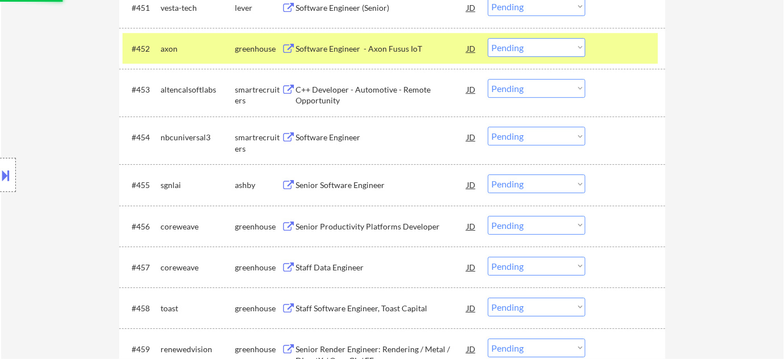
scroll to position [2579, 0]
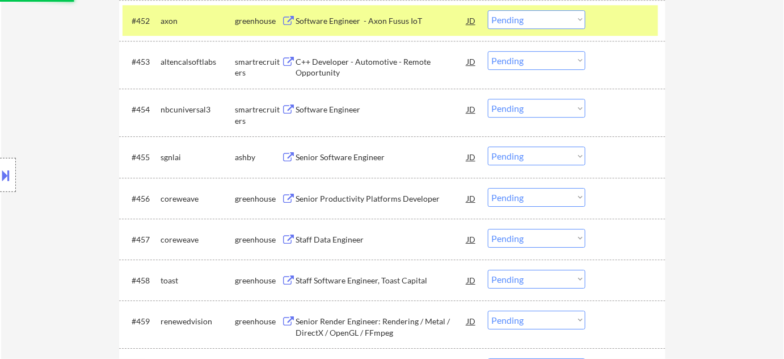
select select ""pending""
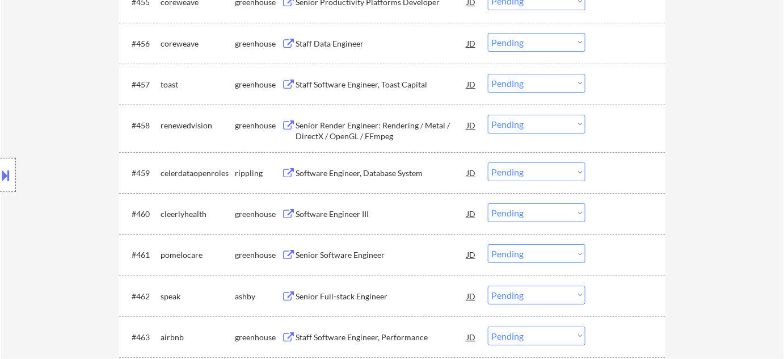
scroll to position [2786, 0]
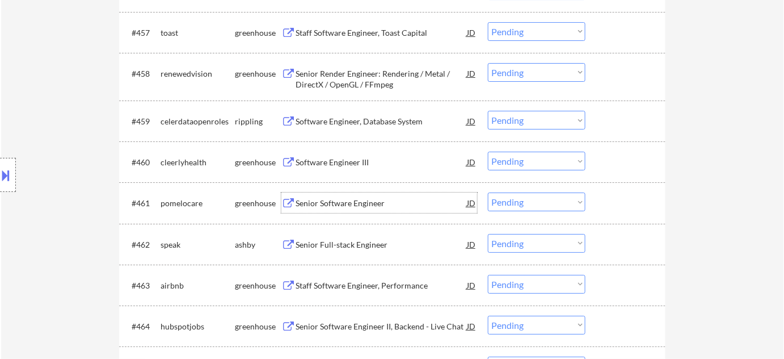
click at [330, 195] on div "Senior Software Engineer" at bounding box center [381, 202] width 171 height 20
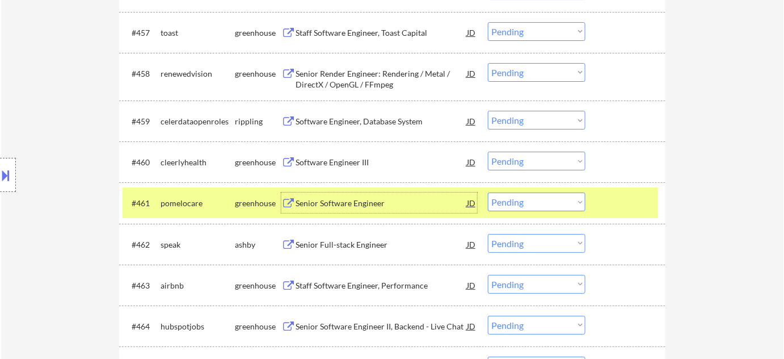
click at [344, 244] on div "Senior Full-stack Engineer" at bounding box center [381, 244] width 171 height 11
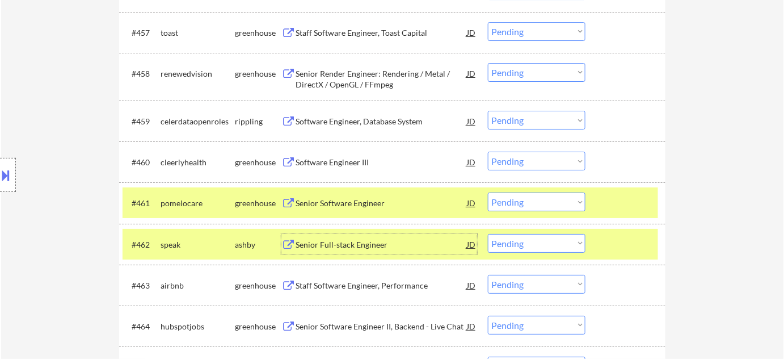
click at [518, 202] on select "Choose an option... Pending Applied Excluded (Questions) Excluded (Expired) Exc…" at bounding box center [537, 201] width 98 height 19
click at [488, 192] on select "Choose an option... Pending Applied Excluded (Questions) Excluded (Expired) Exc…" at bounding box center [537, 201] width 98 height 19
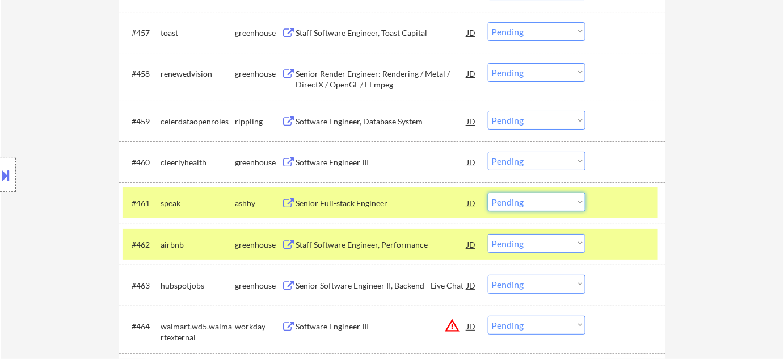
click at [534, 198] on select "Choose an option... Pending Applied Excluded (Questions) Excluded (Expired) Exc…" at bounding box center [537, 201] width 98 height 19
click at [488, 192] on select "Choose an option... Pending Applied Excluded (Questions) Excluded (Expired) Exc…" at bounding box center [537, 201] width 98 height 19
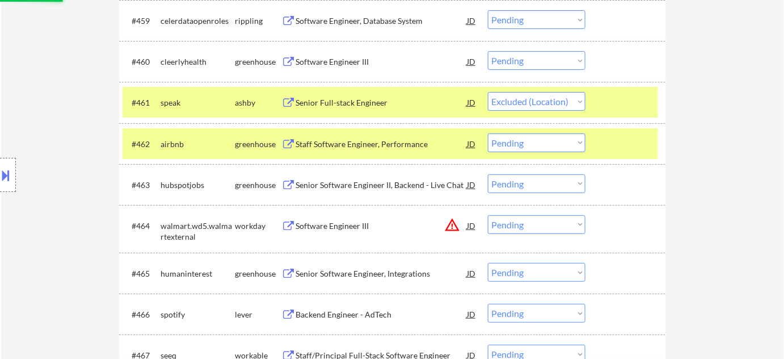
scroll to position [2889, 0]
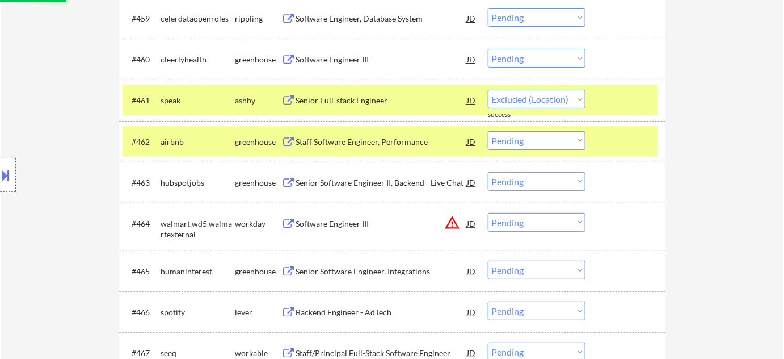
select select ""pending""
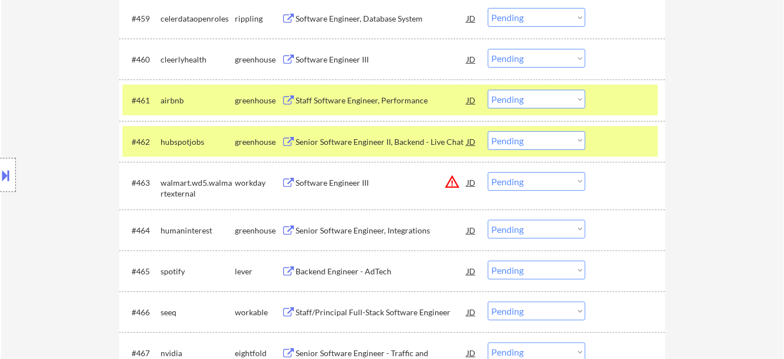
scroll to position [2940, 0]
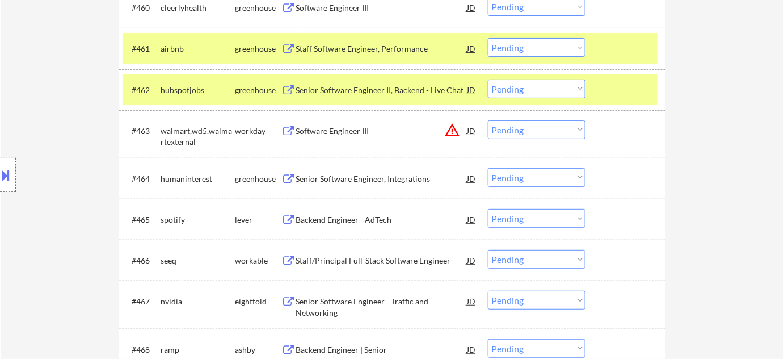
click at [364, 225] on div "Backend Engineer - AdTech" at bounding box center [381, 219] width 171 height 20
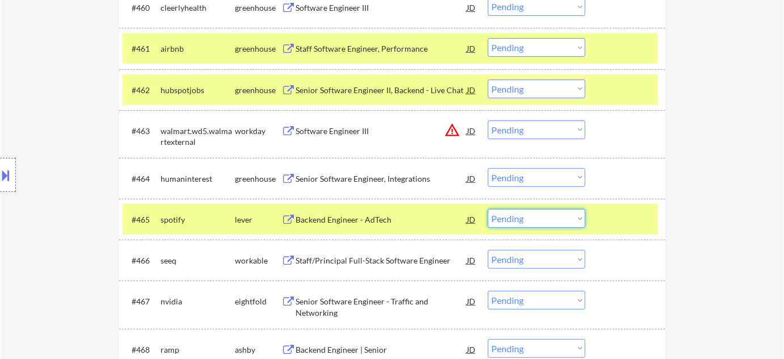
drag, startPoint x: 510, startPoint y: 218, endPoint x: 515, endPoint y: 239, distance: 21.2
click at [510, 218] on select "Choose an option... Pending Applied Excluded (Questions) Excluded (Expired) Exc…" at bounding box center [537, 218] width 98 height 19
click at [488, 209] on select "Choose an option... Pending Applied Excluded (Questions) Excluded (Expired) Exc…" at bounding box center [537, 218] width 98 height 19
select select ""pending""
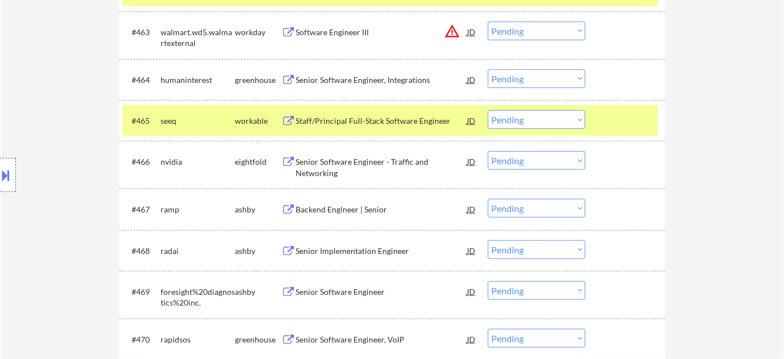
scroll to position [3044, 0]
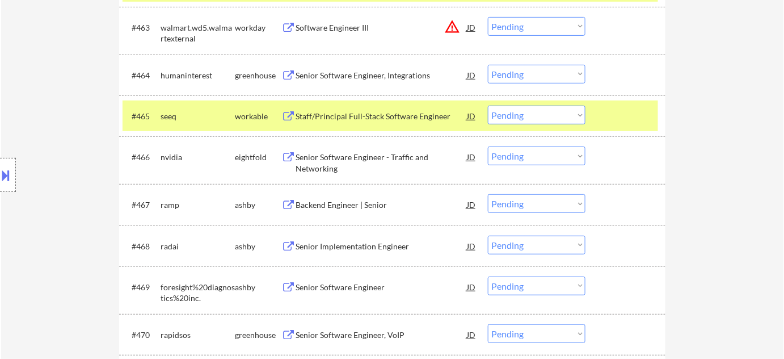
click at [343, 204] on div "Backend Engineer | Senior" at bounding box center [381, 204] width 171 height 11
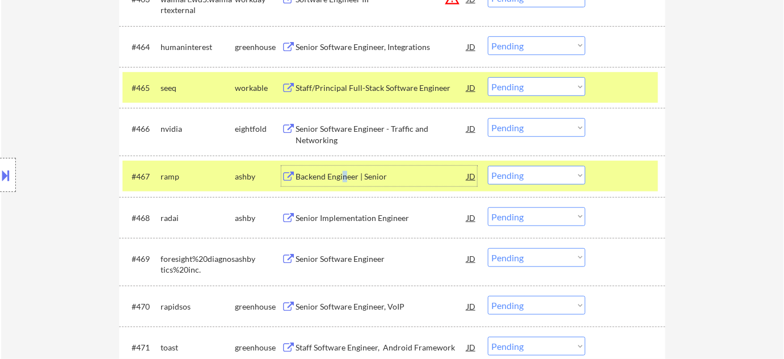
scroll to position [3147, 0]
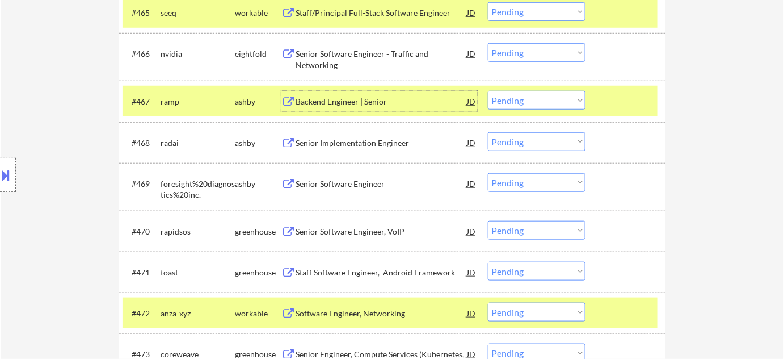
click at [350, 183] on div "Senior Software Engineer" at bounding box center [381, 183] width 171 height 11
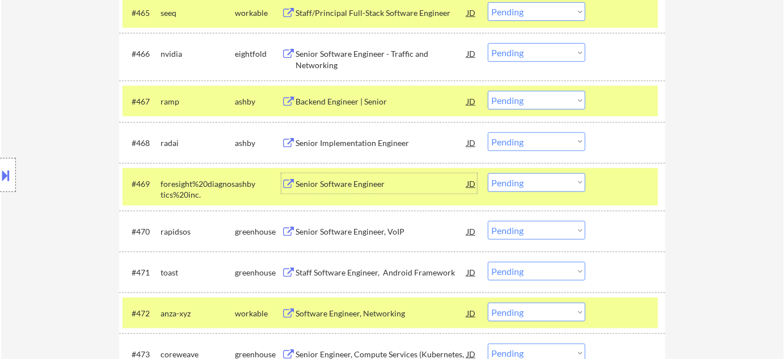
click at [543, 184] on select "Choose an option... Pending Applied Excluded (Questions) Excluded (Expired) Exc…" at bounding box center [537, 182] width 98 height 19
click at [488, 173] on select "Choose an option... Pending Applied Excluded (Questions) Excluded (Expired) Exc…" at bounding box center [537, 182] width 98 height 19
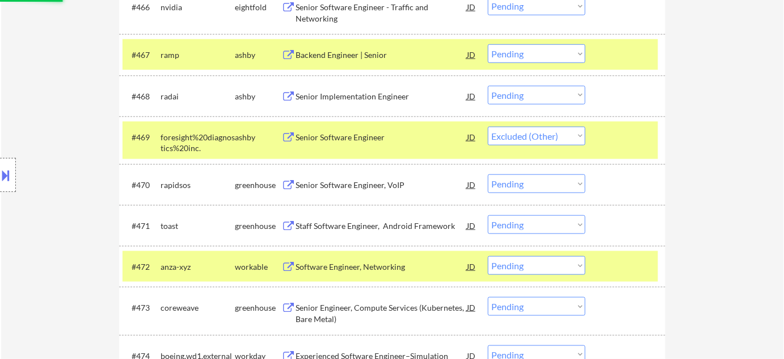
scroll to position [3250, 0]
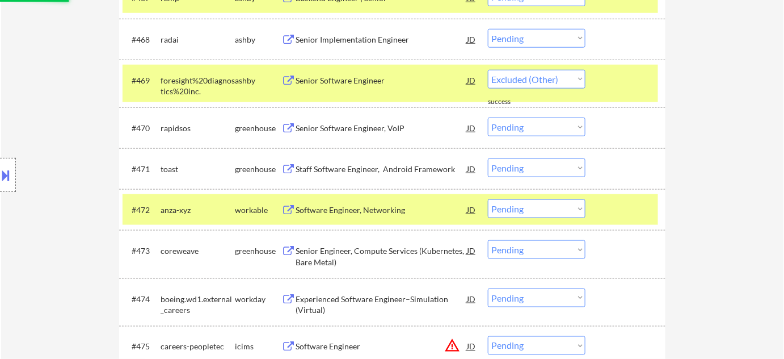
select select ""pending""
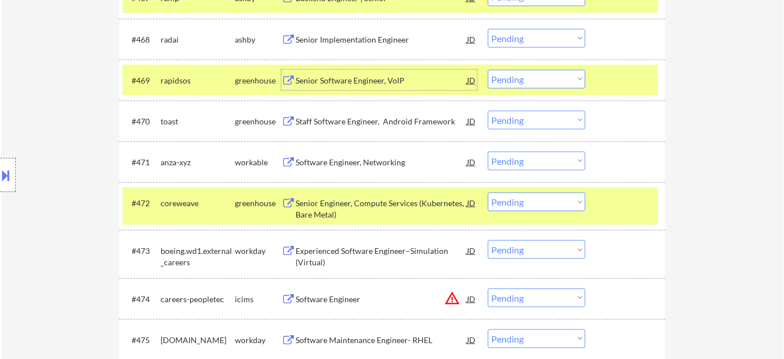
click at [341, 79] on div "Senior Software Engineer, VoIP" at bounding box center [381, 80] width 171 height 11
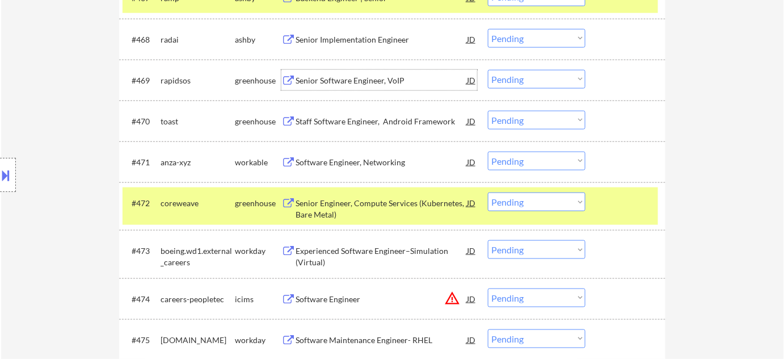
scroll to position [3456, 0]
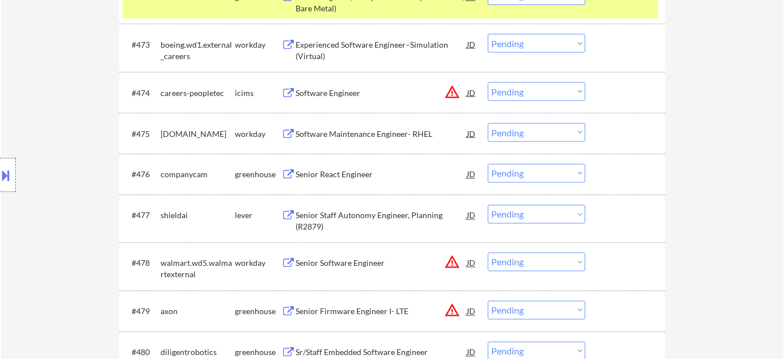
click at [516, 90] on select "Choose an option... Pending Applied Excluded (Questions) Excluded (Expired) Exc…" at bounding box center [537, 91] width 98 height 19
click at [488, 82] on select "Choose an option... Pending Applied Excluded (Questions) Excluded (Expired) Exc…" at bounding box center [537, 91] width 98 height 19
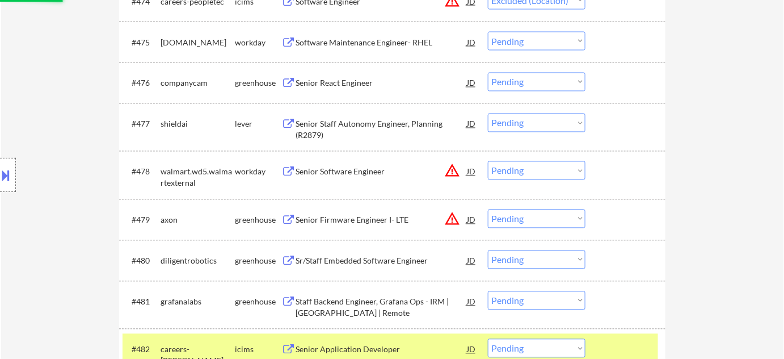
scroll to position [3560, 0]
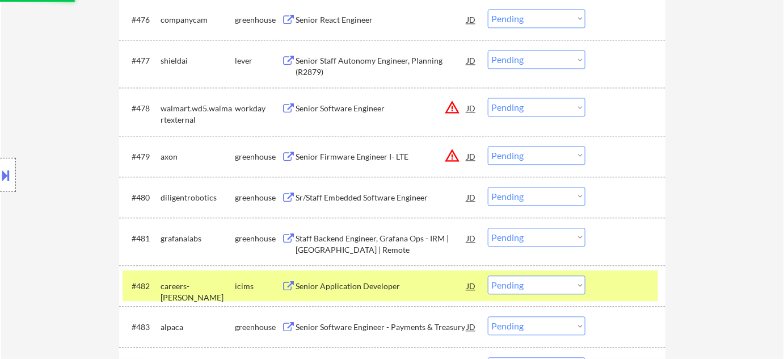
select select ""pending""
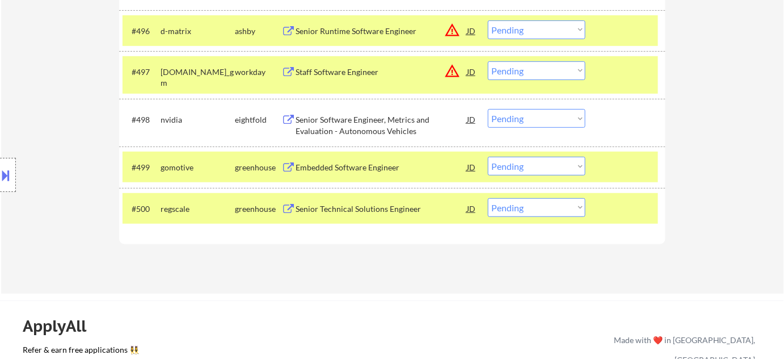
scroll to position [4489, 0]
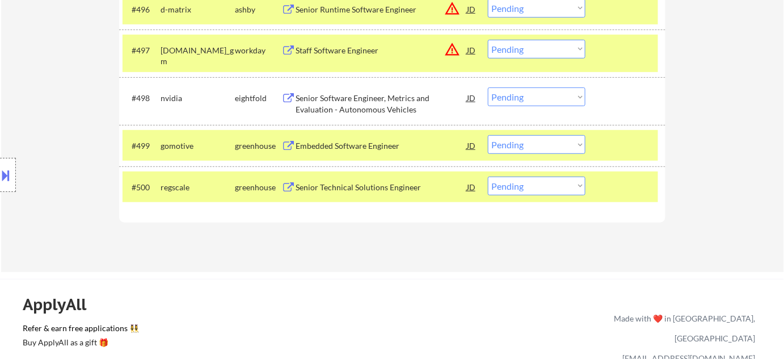
click at [519, 54] on select "Choose an option... Pending Applied Excluded (Questions) Excluded (Expired) Exc…" at bounding box center [537, 49] width 98 height 19
click at [488, 40] on select "Choose an option... Pending Applied Excluded (Questions) Excluded (Expired) Exc…" at bounding box center [537, 49] width 98 height 19
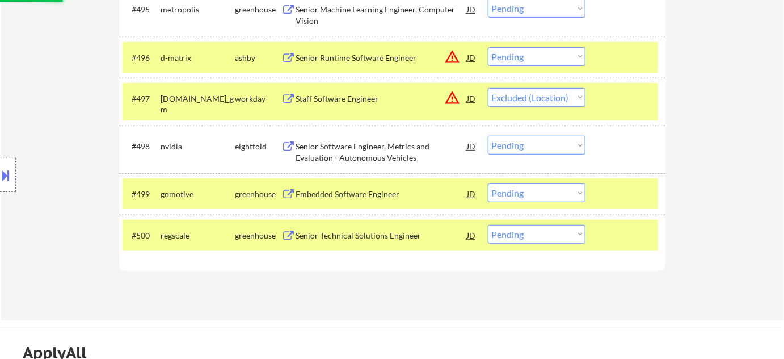
scroll to position [4385, 0]
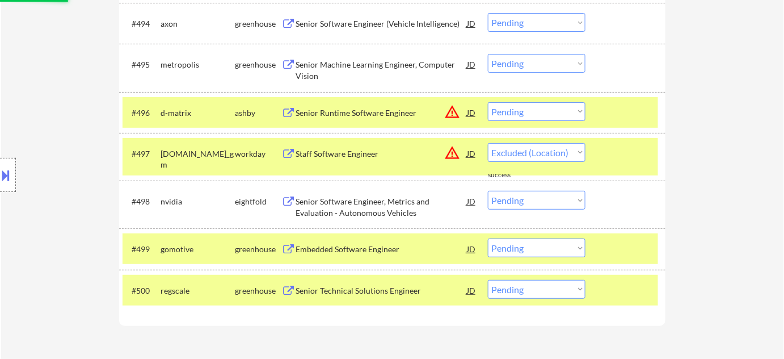
select select ""pending""
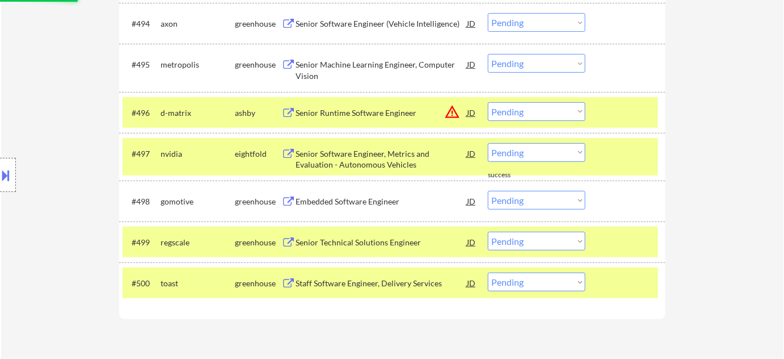
click at [552, 116] on select "Choose an option... Pending Applied Excluded (Questions) Excluded (Expired) Exc…" at bounding box center [537, 111] width 98 height 19
click at [488, 102] on select "Choose an option... Pending Applied Excluded (Questions) Excluded (Expired) Exc…" at bounding box center [537, 111] width 98 height 19
select select ""pending""
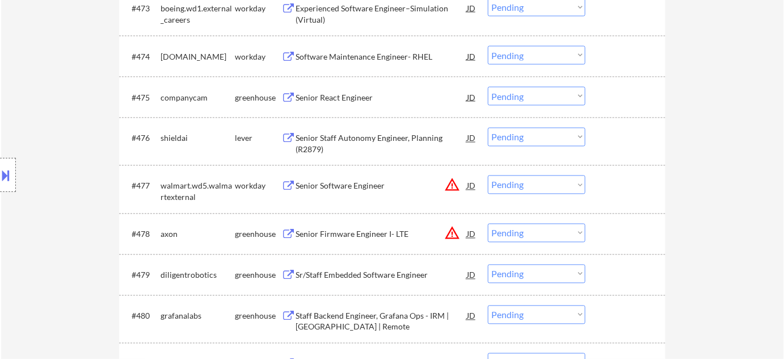
scroll to position [3508, 0]
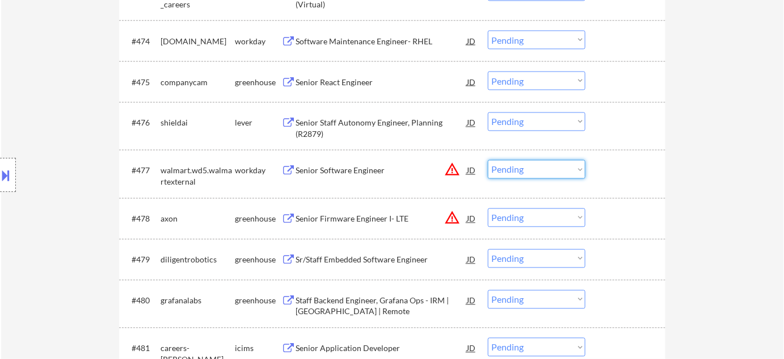
drag, startPoint x: 560, startPoint y: 169, endPoint x: 557, endPoint y: 175, distance: 7.4
click at [560, 169] on select "Choose an option... Pending Applied Excluded (Questions) Excluded (Expired) Exc…" at bounding box center [537, 169] width 98 height 19
click at [488, 160] on select "Choose an option... Pending Applied Excluded (Questions) Excluded (Expired) Exc…" at bounding box center [537, 169] width 98 height 19
select select ""pending""
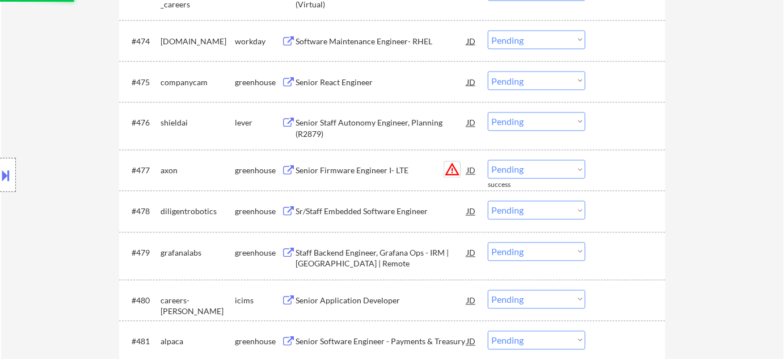
click at [448, 166] on button "warning_amber" at bounding box center [452, 170] width 16 height 16
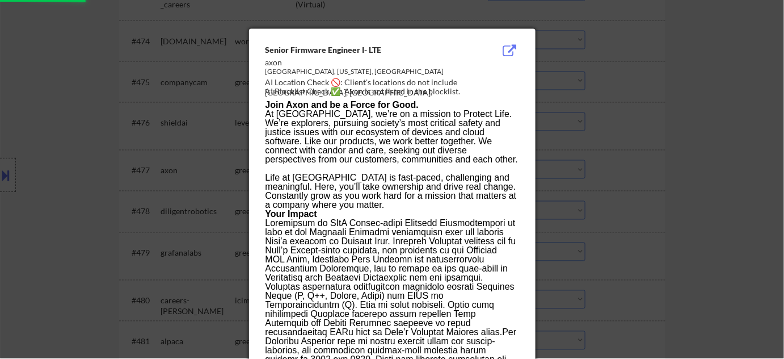
click at [667, 190] on div at bounding box center [392, 178] width 784 height 359
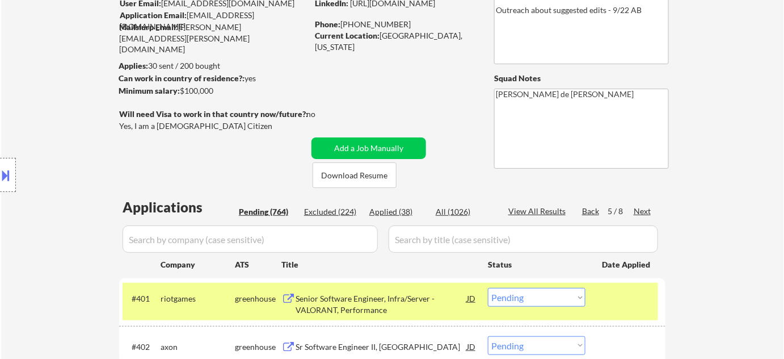
scroll to position [154, 0]
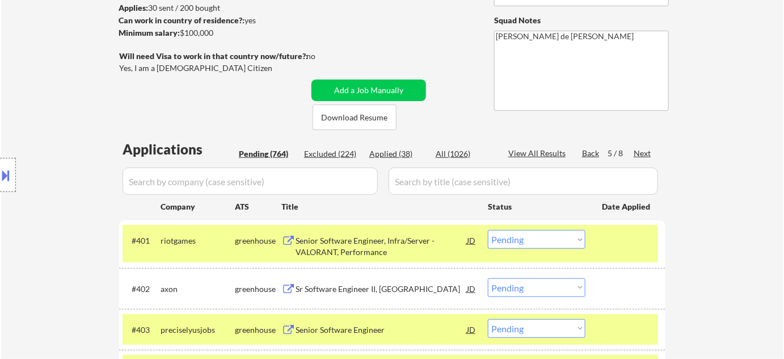
click at [644, 152] on div "Next" at bounding box center [643, 153] width 18 height 11
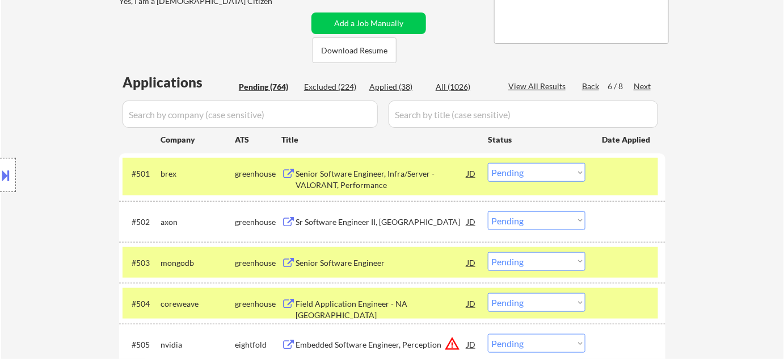
scroll to position [309, 0]
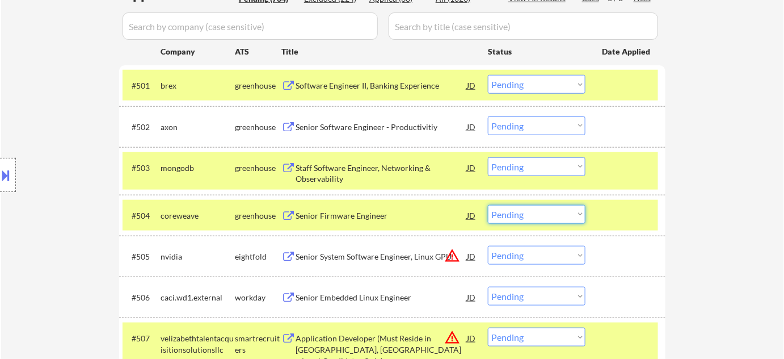
click at [546, 205] on select "Choose an option... Pending Applied Excluded (Questions) Excluded (Expired) Exc…" at bounding box center [537, 214] width 98 height 19
click at [547, 210] on select "Choose an option... Pending Applied Excluded (Questions) Excluded (Expired) Exc…" at bounding box center [537, 214] width 98 height 19
click at [488, 205] on select "Choose an option... Pending Applied Excluded (Questions) Excluded (Expired) Exc…" at bounding box center [537, 214] width 98 height 19
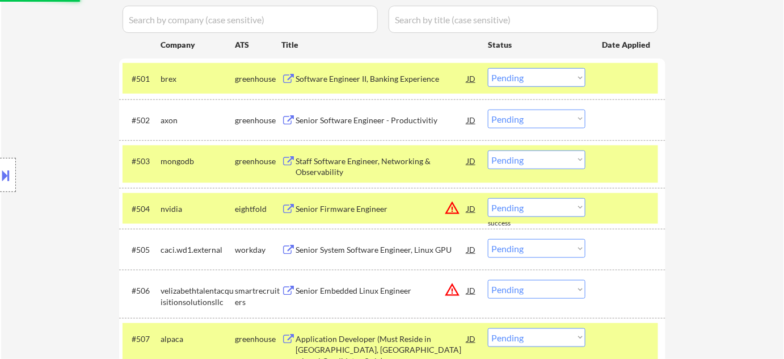
scroll to position [413, 0]
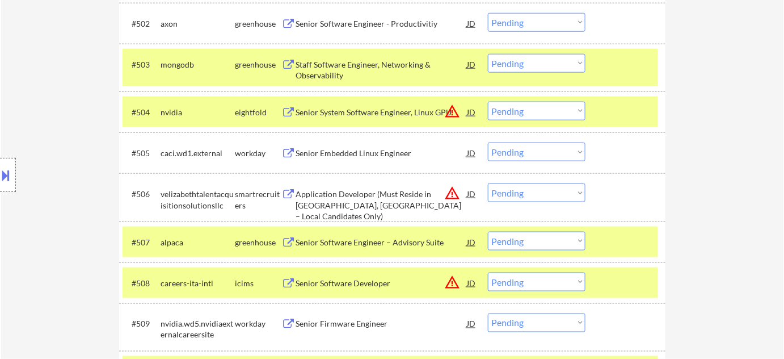
click at [564, 115] on select "Choose an option... Pending Applied Excluded (Questions) Excluded (Expired) Exc…" at bounding box center [537, 111] width 98 height 19
click at [488, 102] on select "Choose an option... Pending Applied Excluded (Questions) Excluded (Expired) Exc…" at bounding box center [537, 111] width 98 height 19
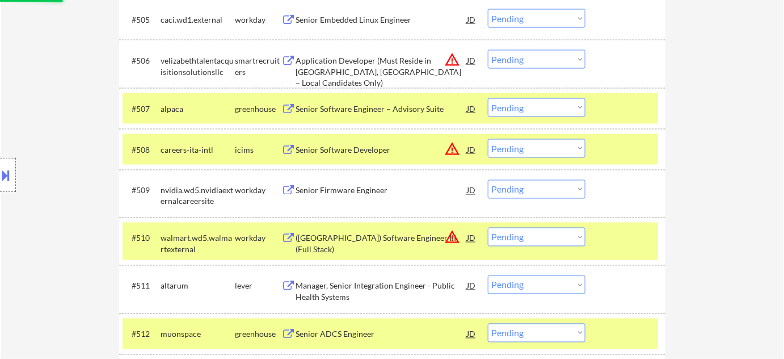
scroll to position [568, 0]
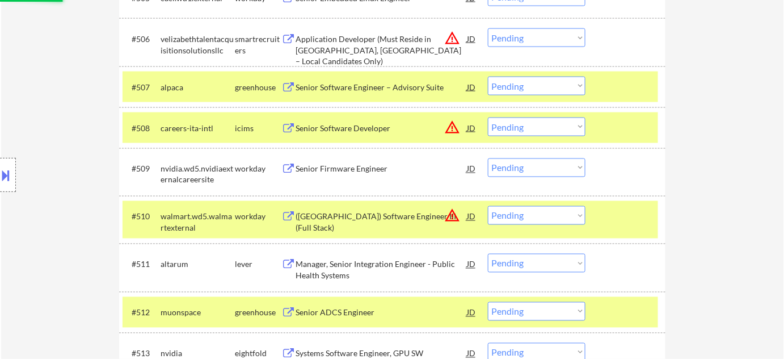
select select ""pending""
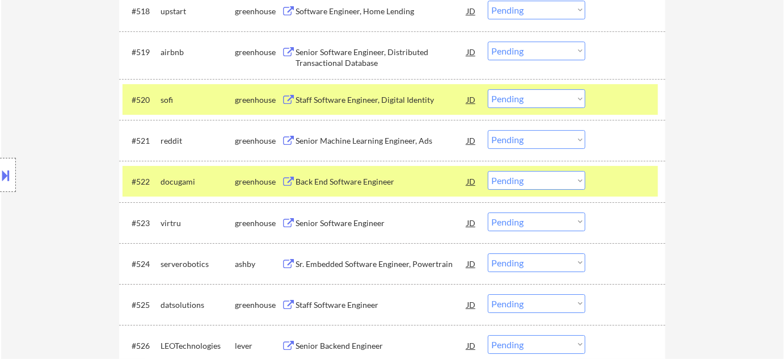
scroll to position [1135, 0]
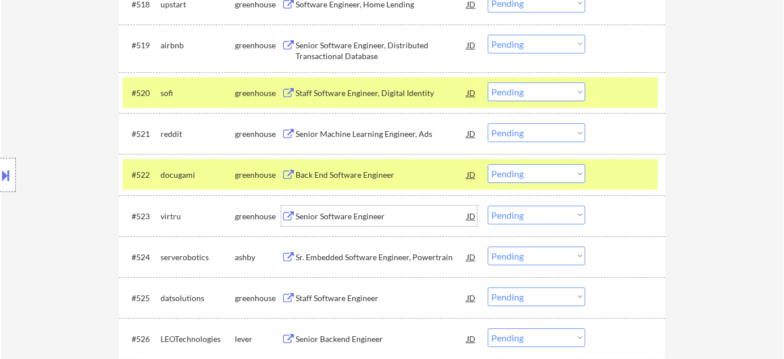
click at [369, 213] on div "Senior Software Engineer" at bounding box center [381, 216] width 171 height 11
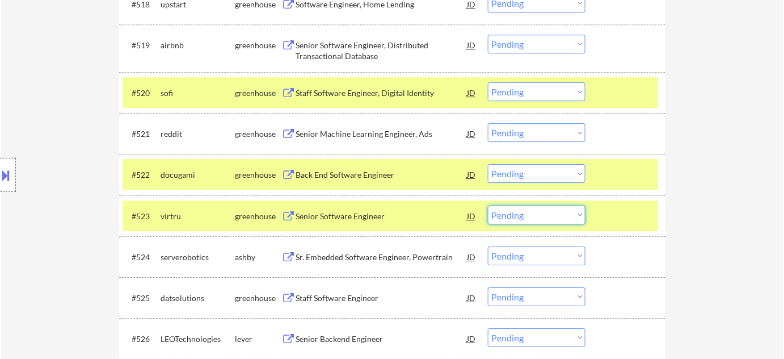
click at [531, 222] on select "Choose an option... Pending Applied Excluded (Questions) Excluded (Expired) Exc…" at bounding box center [537, 214] width 98 height 19
click at [488, 205] on select "Choose an option... Pending Applied Excluded (Questions) Excluded (Expired) Exc…" at bounding box center [537, 214] width 98 height 19
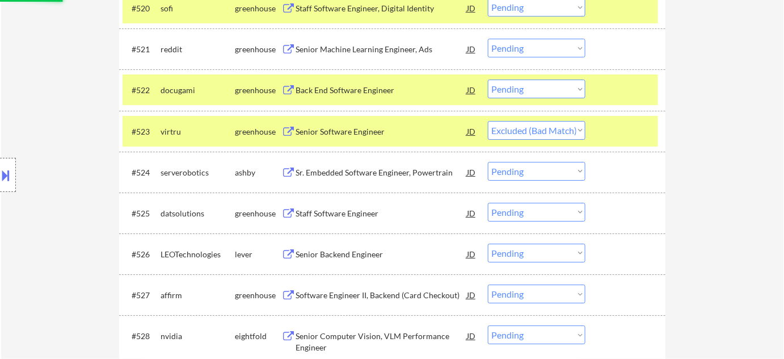
scroll to position [1238, 0]
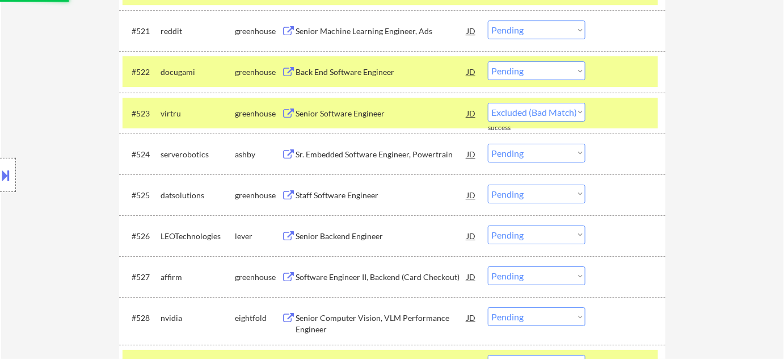
select select ""pending""
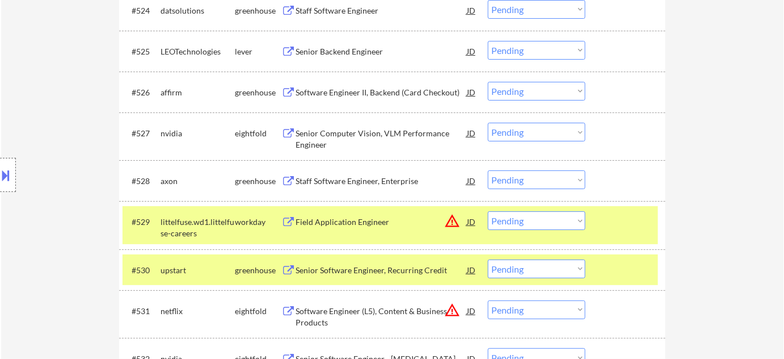
scroll to position [1444, 0]
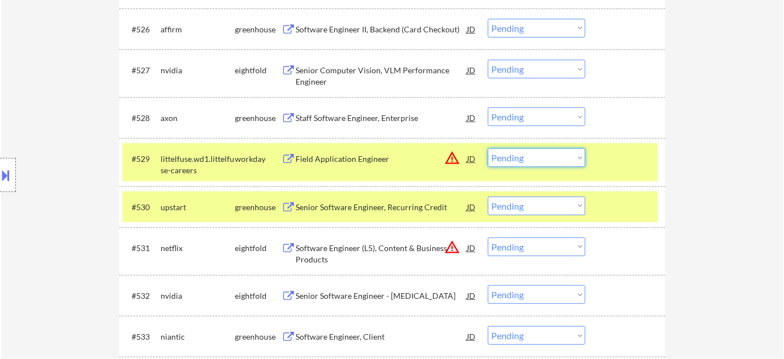
click at [539, 152] on select "Choose an option... Pending Applied Excluded (Questions) Excluded (Expired) Exc…" at bounding box center [537, 157] width 98 height 19
click at [488, 148] on select "Choose an option... Pending Applied Excluded (Questions) Excluded (Expired) Exc…" at bounding box center [537, 157] width 98 height 19
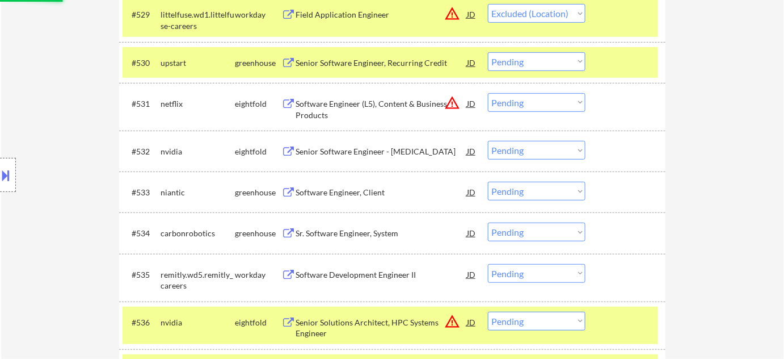
scroll to position [1599, 0]
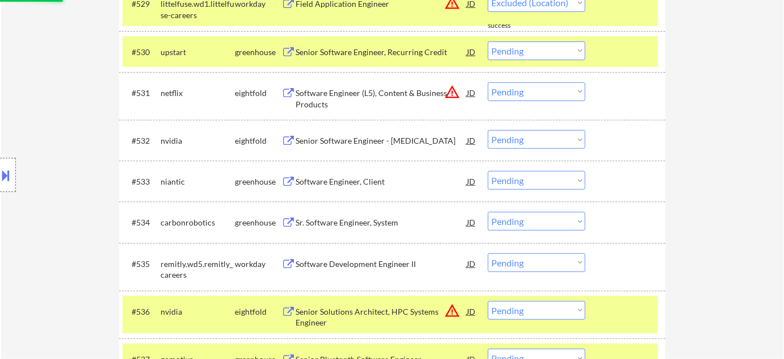
select select ""pending""
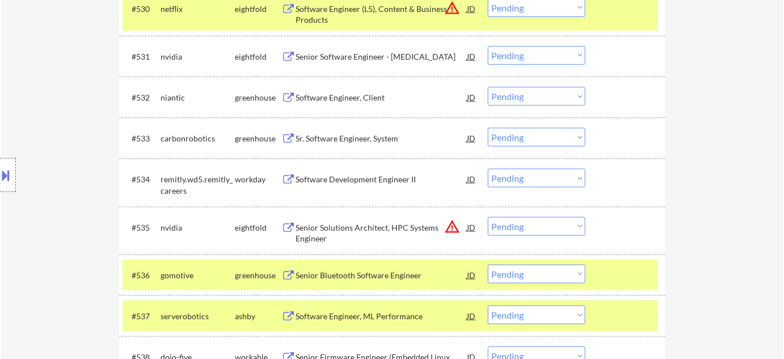
scroll to position [1651, 0]
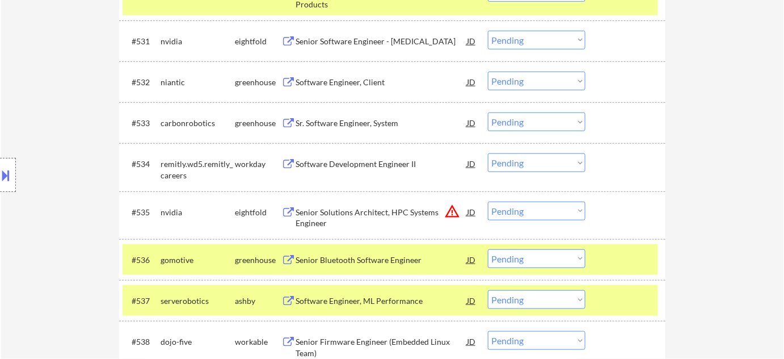
click at [360, 120] on div "Sr. Software Engineer, System" at bounding box center [381, 122] width 171 height 11
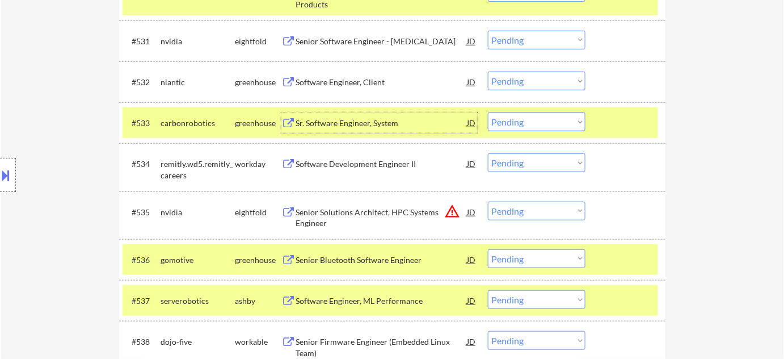
click at [540, 120] on select "Choose an option... Pending Applied Excluded (Questions) Excluded (Expired) Exc…" at bounding box center [537, 121] width 98 height 19
click at [488, 112] on select "Choose an option... Pending Applied Excluded (Questions) Excluded (Expired) Exc…" at bounding box center [537, 121] width 98 height 19
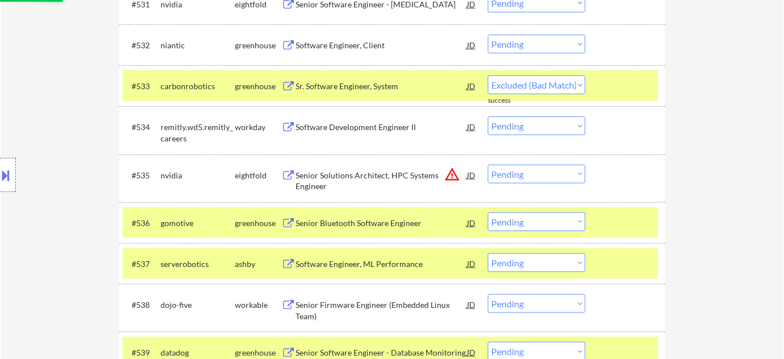
scroll to position [1754, 0]
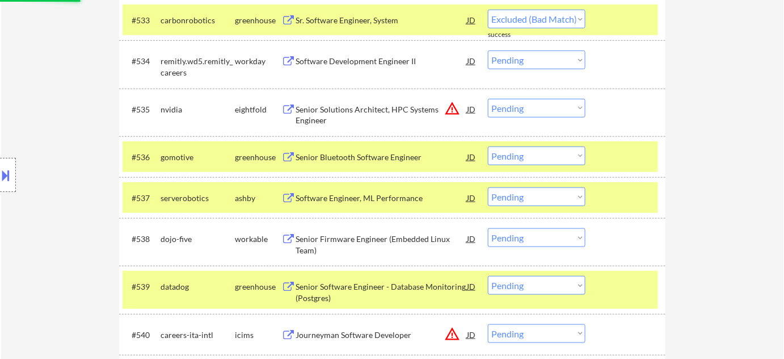
select select ""pending""
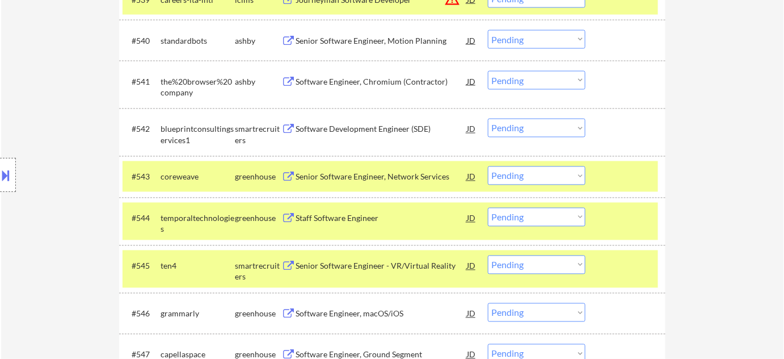
scroll to position [2167, 0]
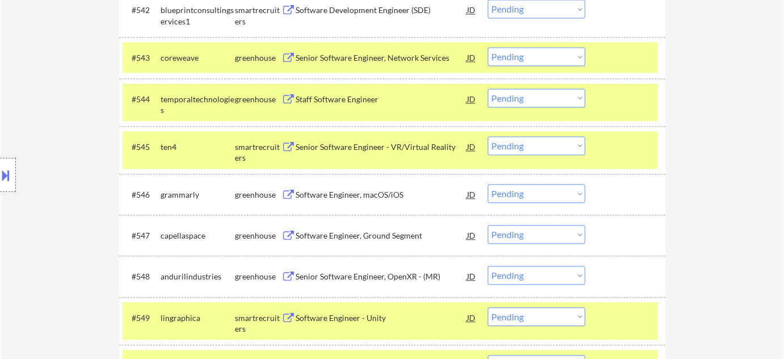
click at [383, 145] on div "Senior Software Engineer - VR/Virtual Reality" at bounding box center [381, 146] width 171 height 11
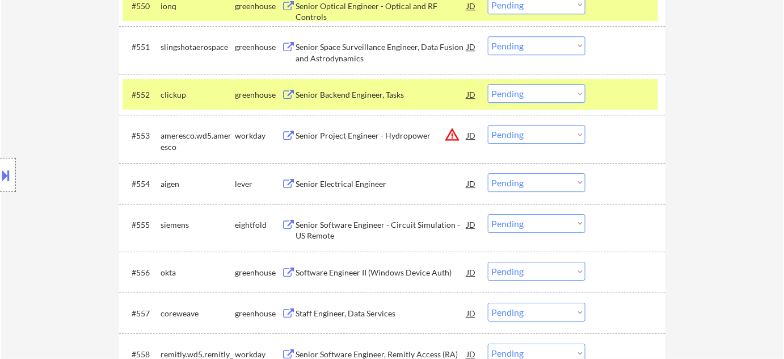
scroll to position [2528, 0]
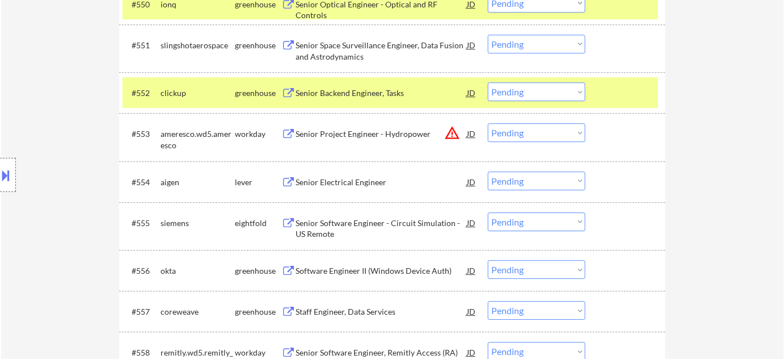
click at [342, 98] on div "Senior Backend Engineer, Tasks" at bounding box center [381, 92] width 171 height 20
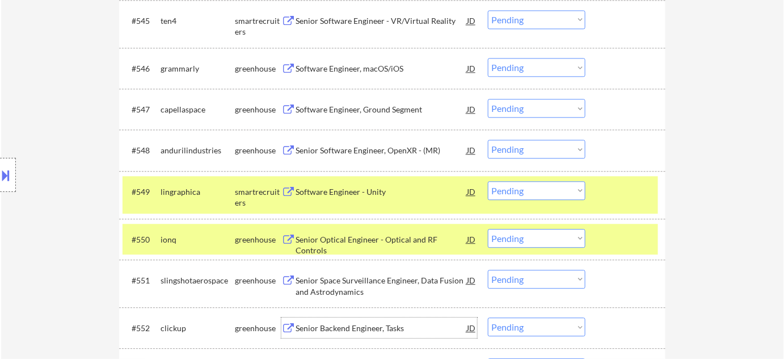
scroll to position [2270, 0]
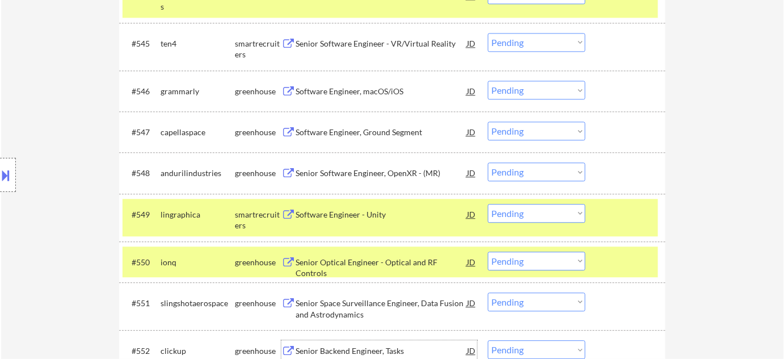
click at [520, 40] on select "Choose an option... Pending Applied Excluded (Questions) Excluded (Expired) Exc…" at bounding box center [537, 42] width 98 height 19
click at [488, 33] on select "Choose an option... Pending Applied Excluded (Questions) Excluded (Expired) Exc…" at bounding box center [537, 42] width 98 height 19
select select ""pending""
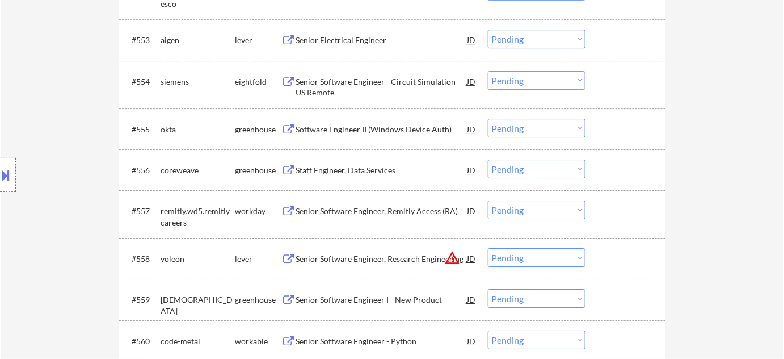
scroll to position [2683, 0]
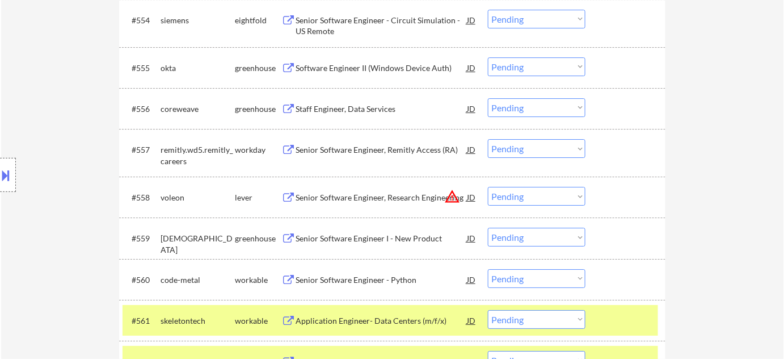
click at [539, 199] on select "Choose an option... Pending Applied Excluded (Questions) Excluded (Expired) Exc…" at bounding box center [537, 196] width 98 height 19
click at [488, 187] on select "Choose an option... Pending Applied Excluded (Questions) Excluded (Expired) Exc…" at bounding box center [537, 196] width 98 height 19
select select ""pending""
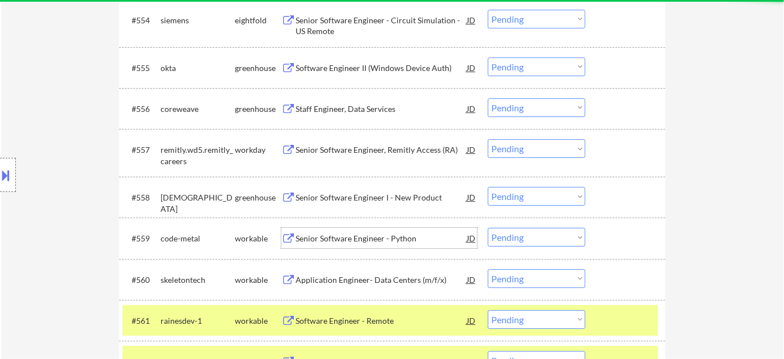
click at [342, 242] on div "Senior Software Engineer - Python" at bounding box center [381, 238] width 171 height 11
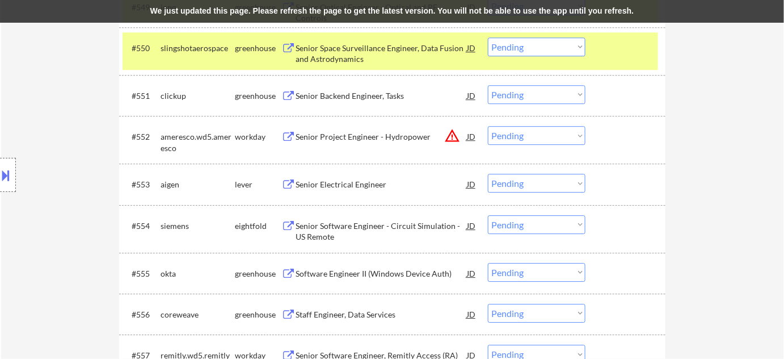
scroll to position [2476, 0]
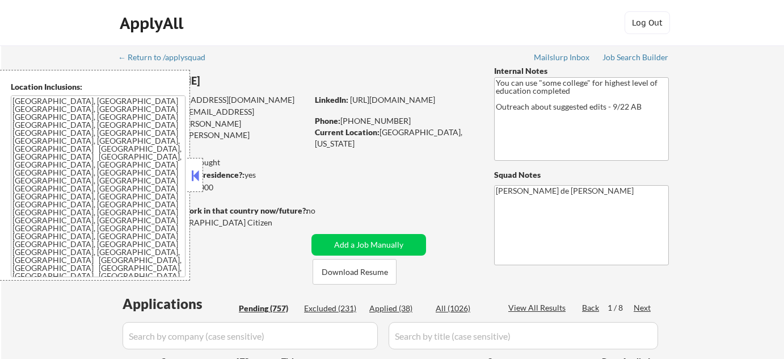
select select ""pending""
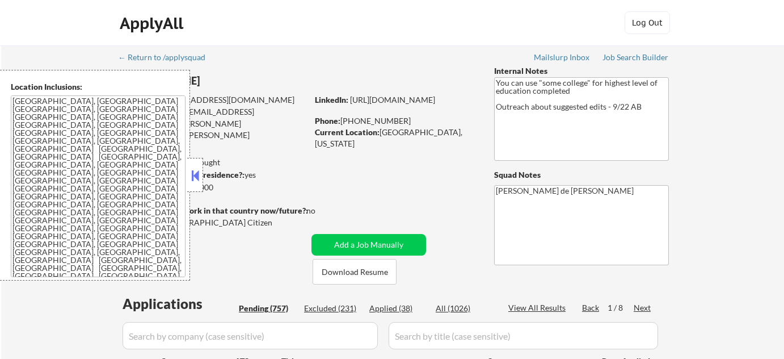
select select ""pending""
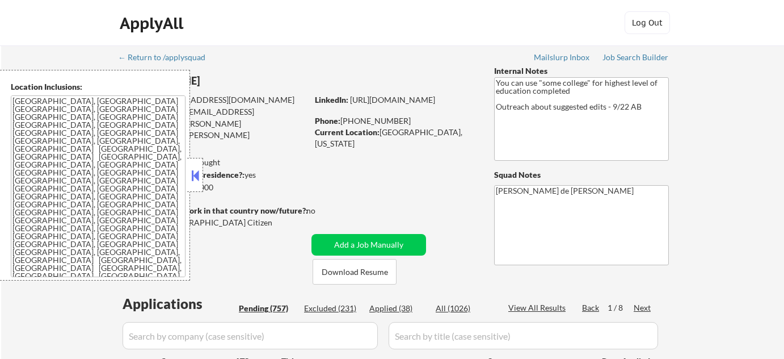
select select ""pending""
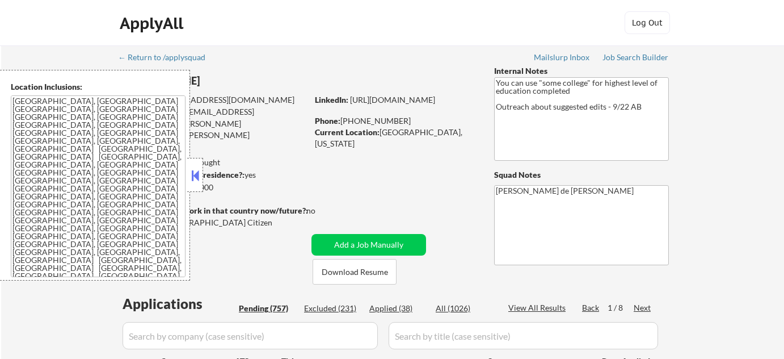
select select ""pending""
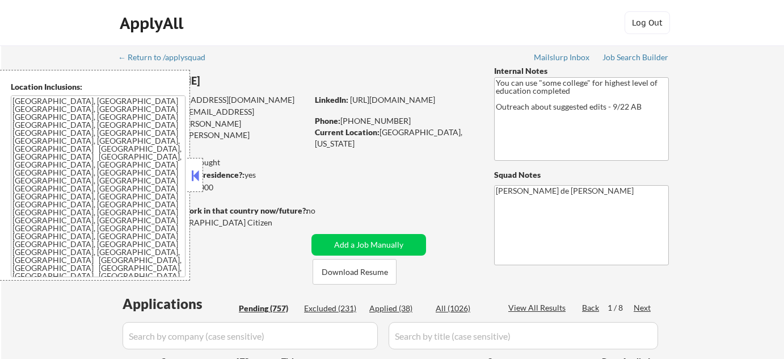
select select ""pending""
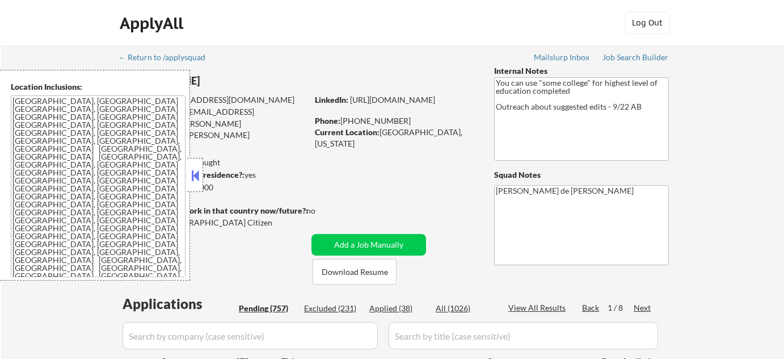
select select ""pending""
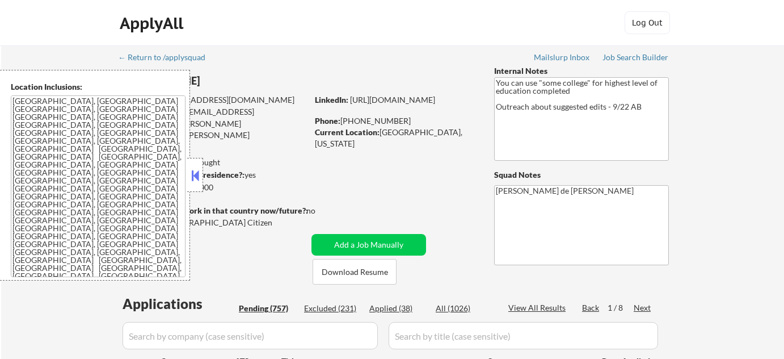
select select ""pending""
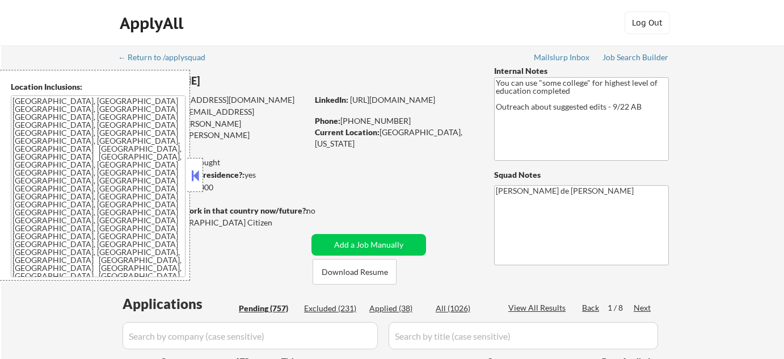
select select ""pending""
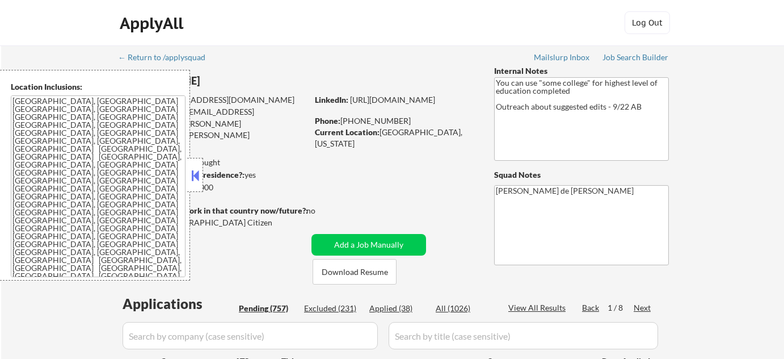
select select ""pending""
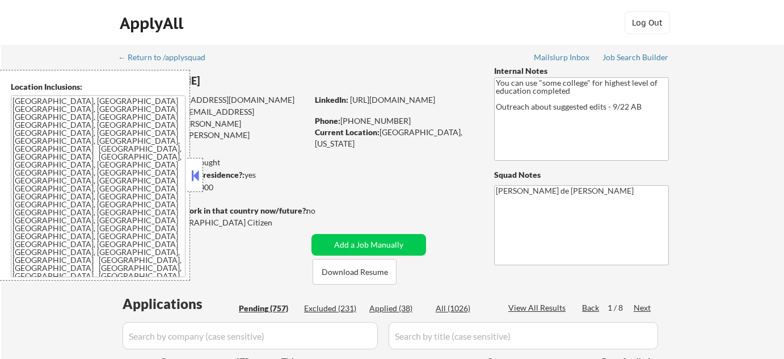
select select ""pending""
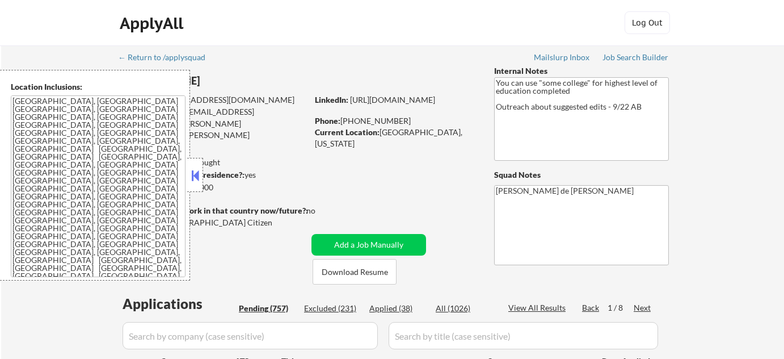
select select ""pending""
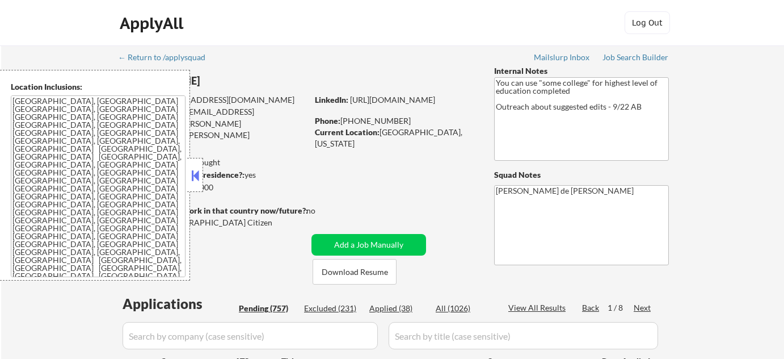
select select ""pending""
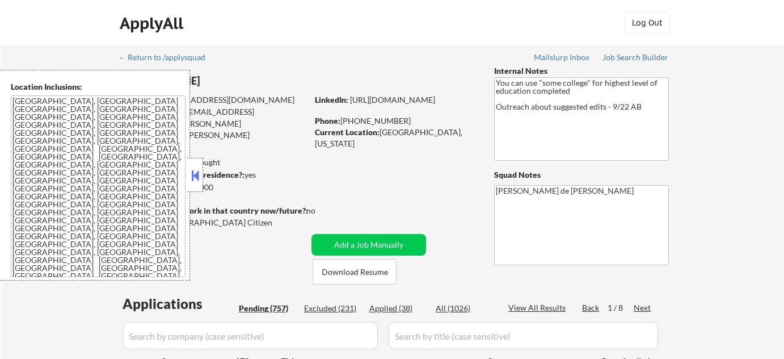
select select ""pending""
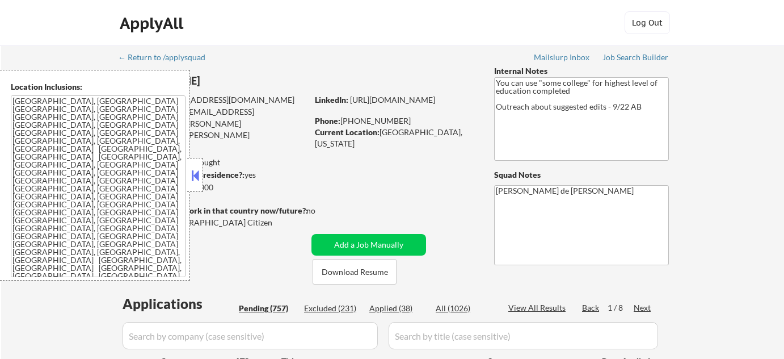
select select ""pending""
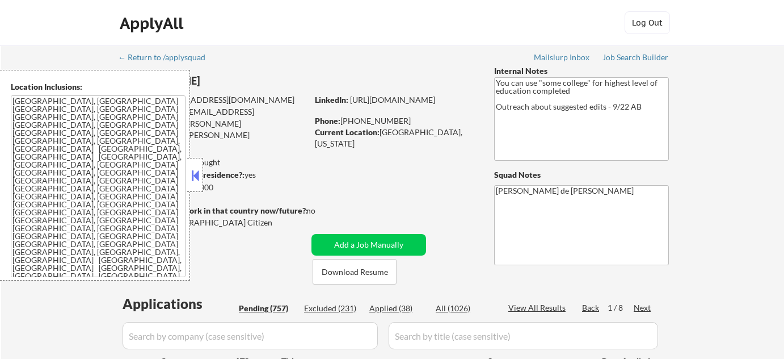
select select ""pending""
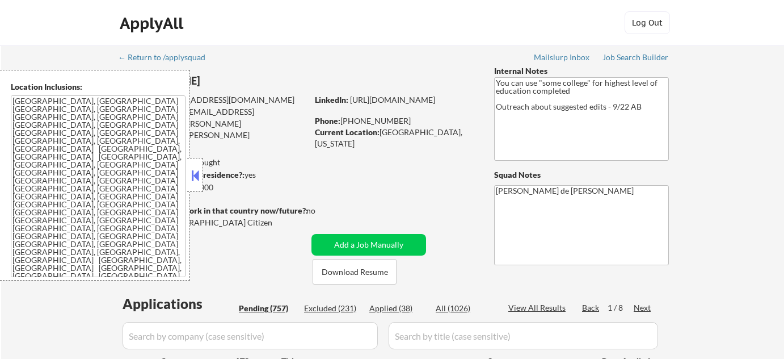
select select ""pending""
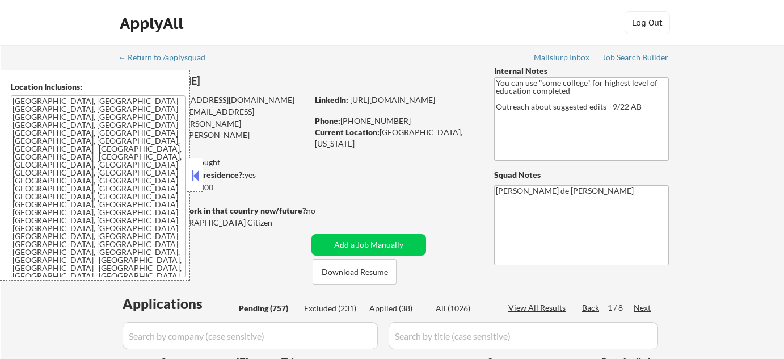
select select ""pending""
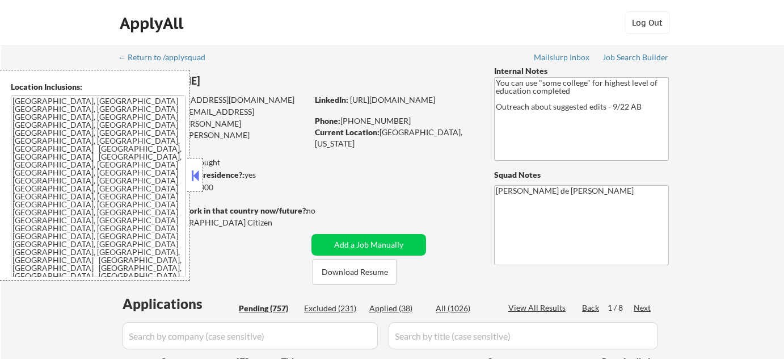
select select ""pending""
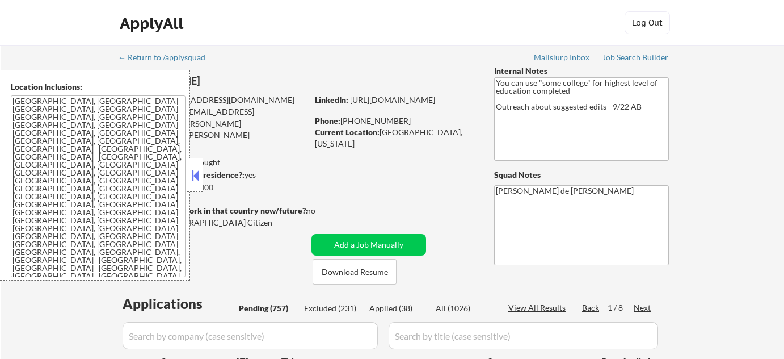
select select ""pending""
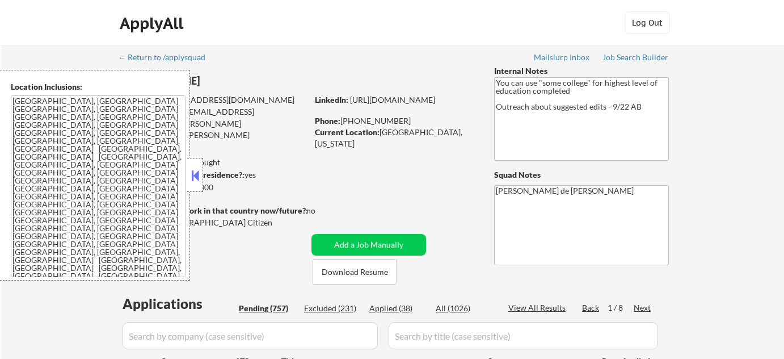
select select ""pending""
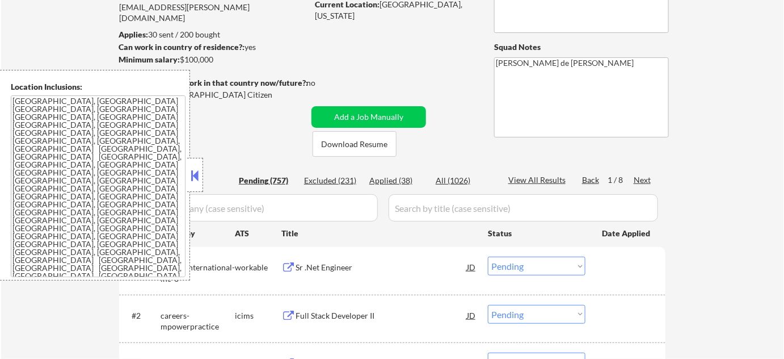
scroll to position [206, 0]
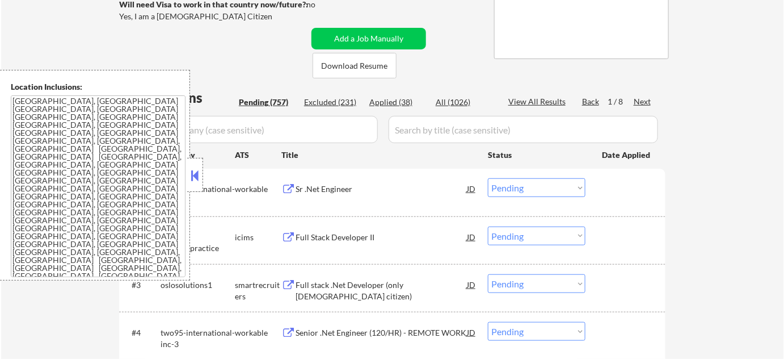
click at [194, 183] on button at bounding box center [195, 175] width 12 height 17
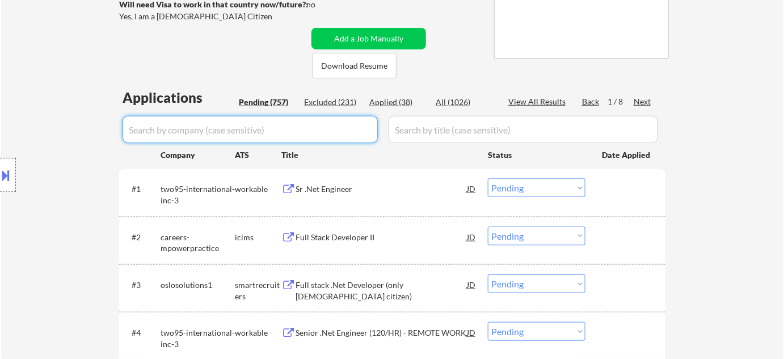
click at [322, 127] on input "input" at bounding box center [250, 129] width 255 height 27
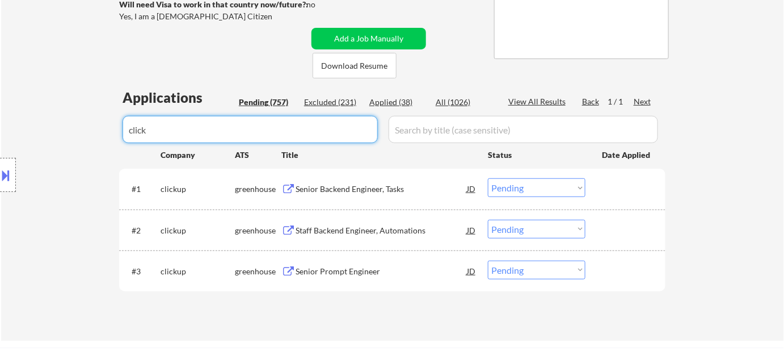
type input "click"
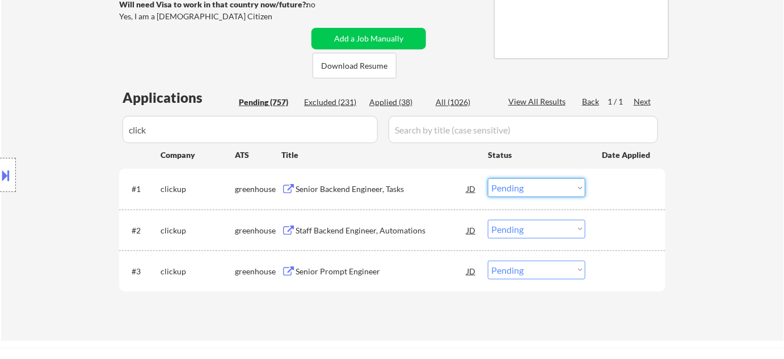
drag, startPoint x: 558, startPoint y: 190, endPoint x: 552, endPoint y: 196, distance: 8.4
click at [558, 190] on select "Choose an option... Pending Applied Excluded (Questions) Excluded (Expired) Exc…" at bounding box center [537, 187] width 98 height 19
click at [488, 178] on select "Choose an option... Pending Applied Excluded (Questions) Excluded (Expired) Exc…" at bounding box center [537, 187] width 98 height 19
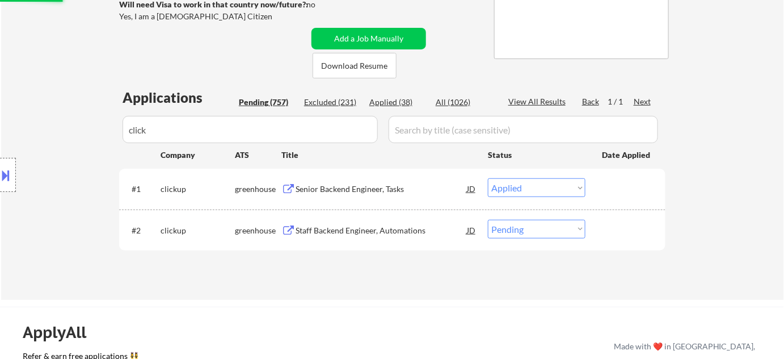
select select ""pending""
drag, startPoint x: 51, startPoint y: 121, endPoint x: 0, endPoint y: 121, distance: 51.1
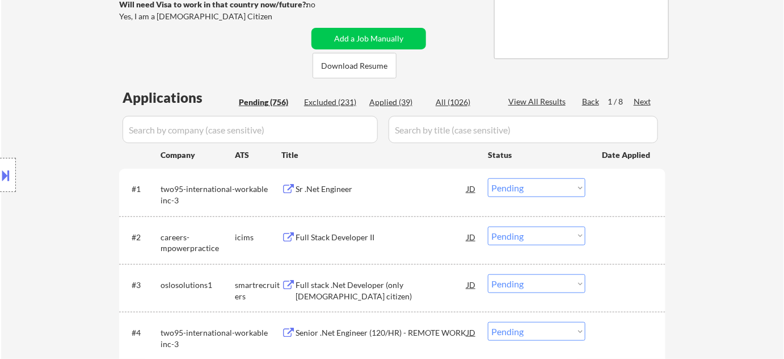
click at [648, 99] on div "Next" at bounding box center [643, 101] width 18 height 11
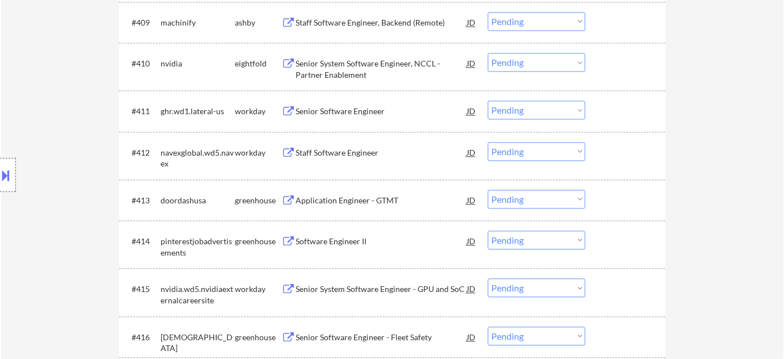
scroll to position [722, 0]
click at [343, 105] on div "Senior Software Engineer" at bounding box center [381, 109] width 171 height 11
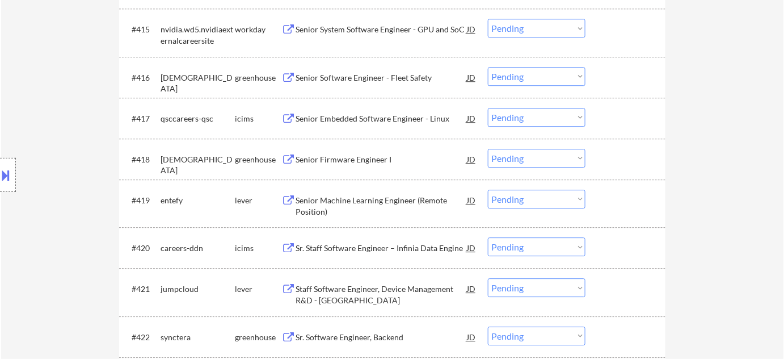
scroll to position [1135, 0]
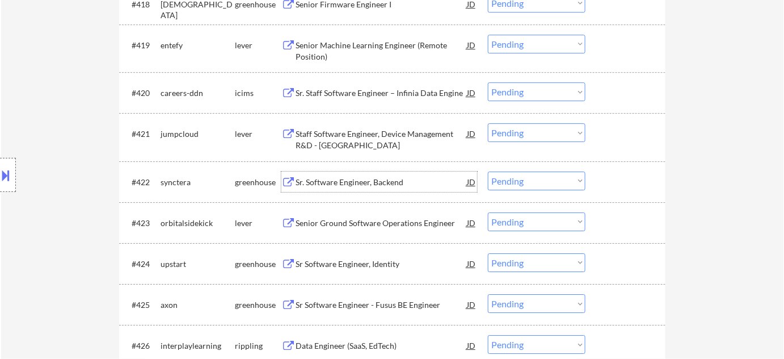
click at [363, 183] on div "Sr. Software Engineer, Backend" at bounding box center [381, 182] width 171 height 11
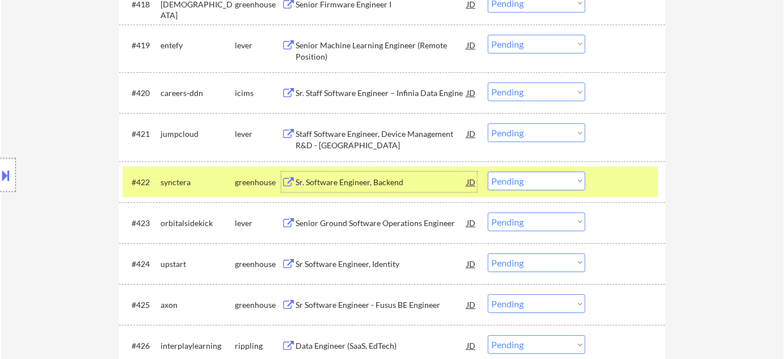
click at [560, 175] on select "Choose an option... Pending Applied Excluded (Questions) Excluded (Expired) Exc…" at bounding box center [537, 180] width 98 height 19
click at [488, 171] on select "Choose an option... Pending Applied Excluded (Questions) Excluded (Expired) Exc…" at bounding box center [537, 180] width 98 height 19
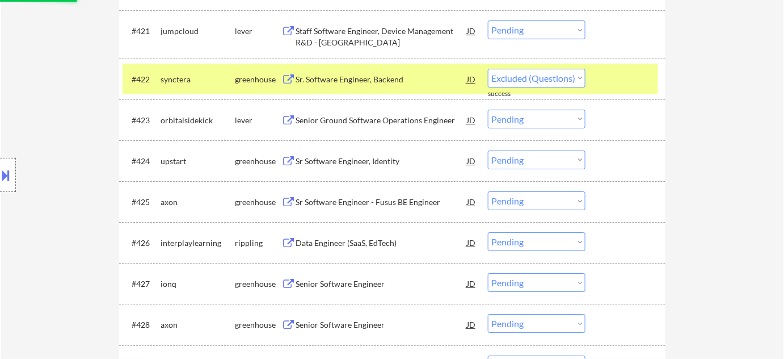
select select ""pending""
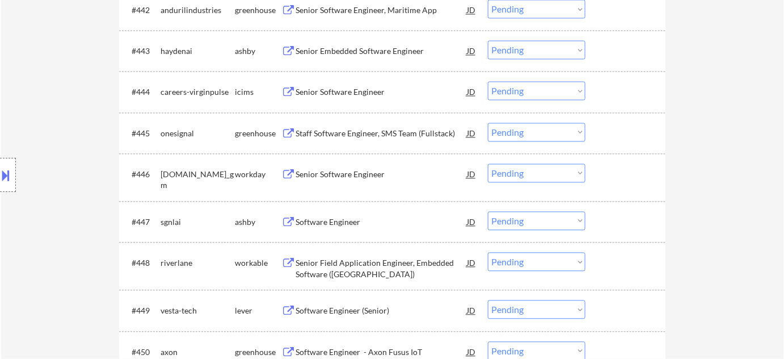
scroll to position [2321, 0]
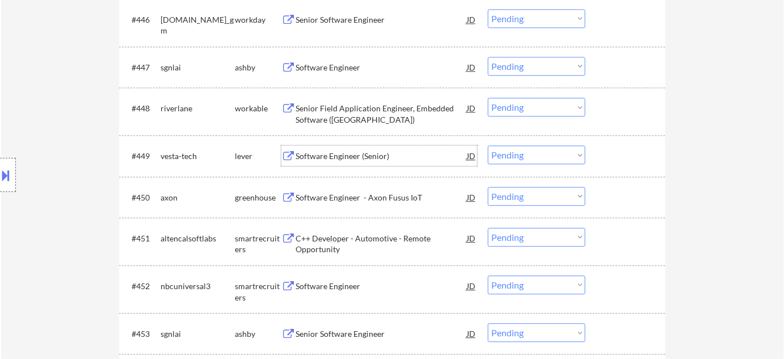
click at [357, 158] on div "Software Engineer (Senior)" at bounding box center [381, 155] width 171 height 11
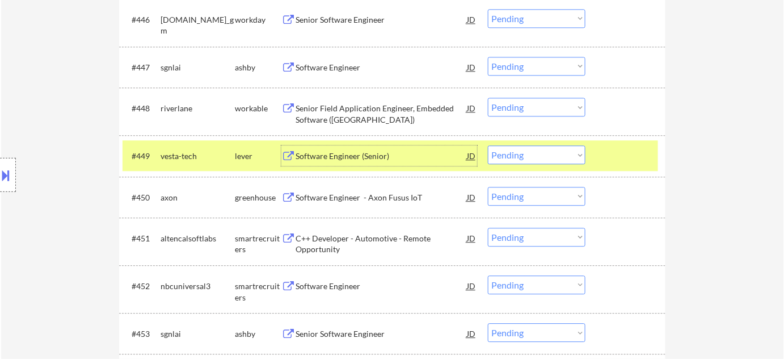
click at [532, 163] on select "Choose an option... Pending Applied Excluded (Questions) Excluded (Expired) Exc…" at bounding box center [537, 154] width 98 height 19
click at [488, 145] on select "Choose an option... Pending Applied Excluded (Questions) Excluded (Expired) Exc…" at bounding box center [537, 154] width 98 height 19
select select ""pending""
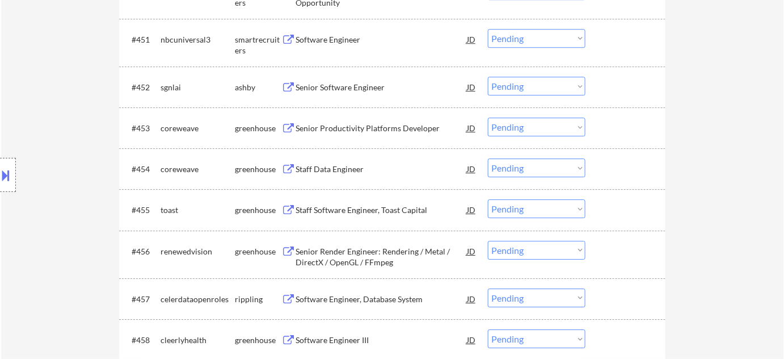
scroll to position [2528, 0]
click at [546, 120] on select "Choose an option... Pending Applied Excluded (Questions) Excluded (Expired) Exc…" at bounding box center [537, 125] width 98 height 19
click at [488, 116] on select "Choose an option... Pending Applied Excluded (Questions) Excluded (Expired) Exc…" at bounding box center [537, 125] width 98 height 19
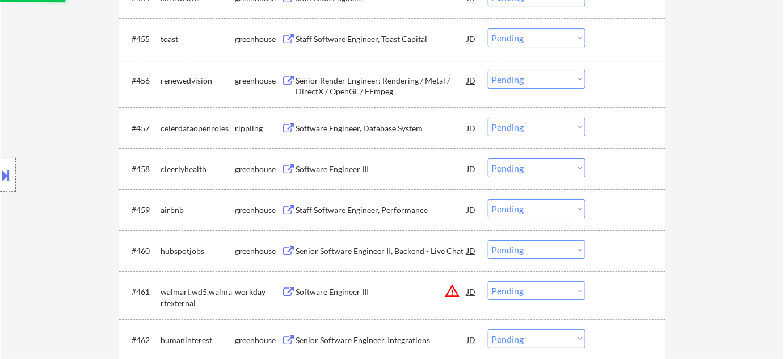
scroll to position [2786, 0]
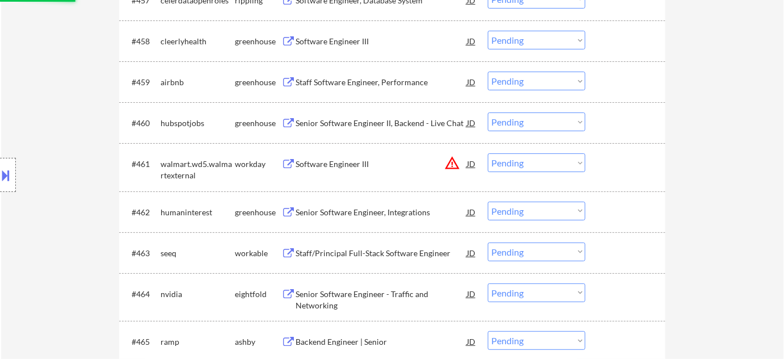
select select ""pending""
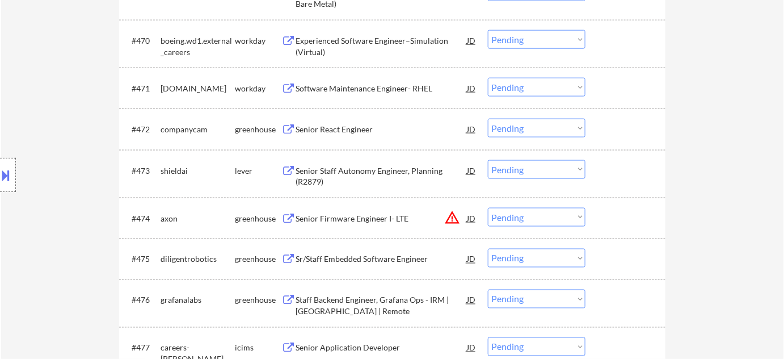
scroll to position [3354, 0]
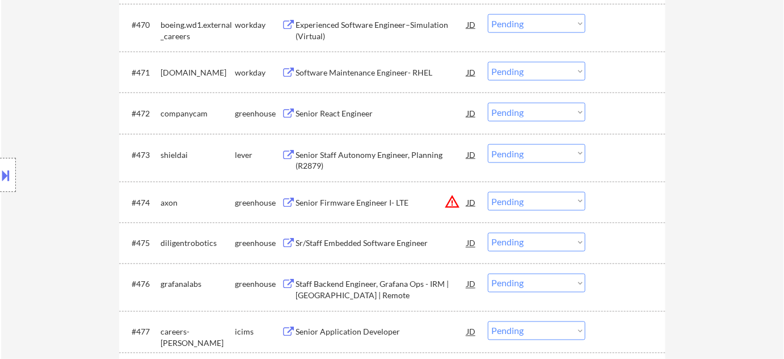
click at [513, 195] on select "Choose an option... Pending Applied Excluded (Questions) Excluded (Expired) Exc…" at bounding box center [537, 201] width 98 height 19
click at [488, 192] on select "Choose an option... Pending Applied Excluded (Questions) Excluded (Expired) Exc…" at bounding box center [537, 201] width 98 height 19
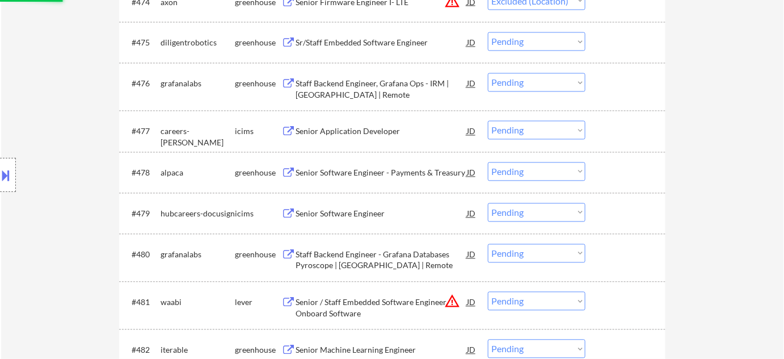
scroll to position [3560, 0]
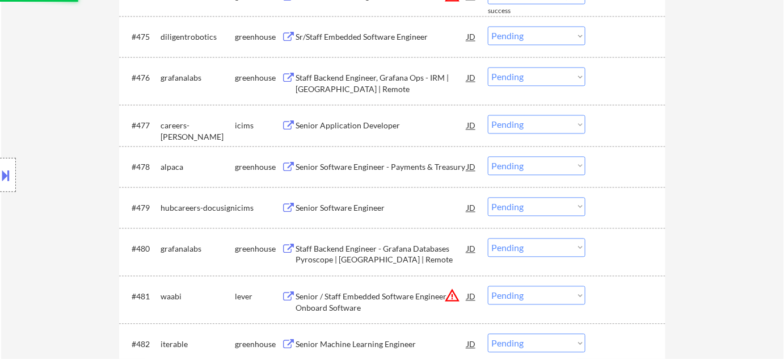
select select ""pending""
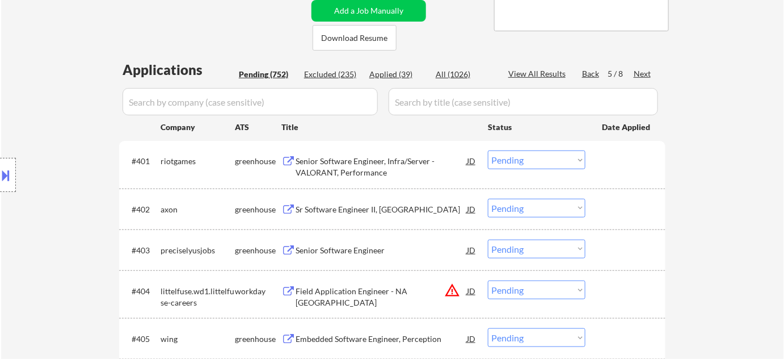
scroll to position [124, 0]
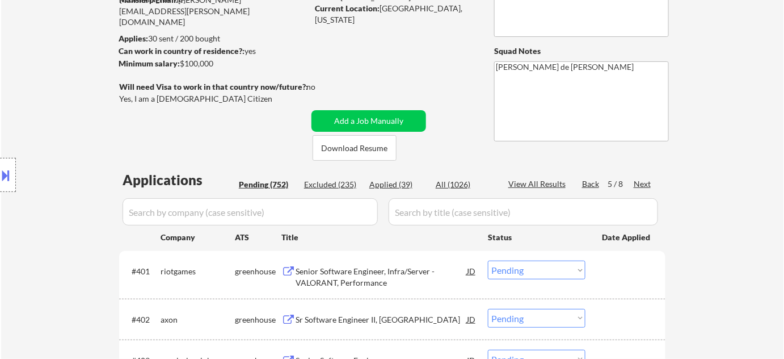
click at [639, 183] on div "Next" at bounding box center [643, 183] width 18 height 11
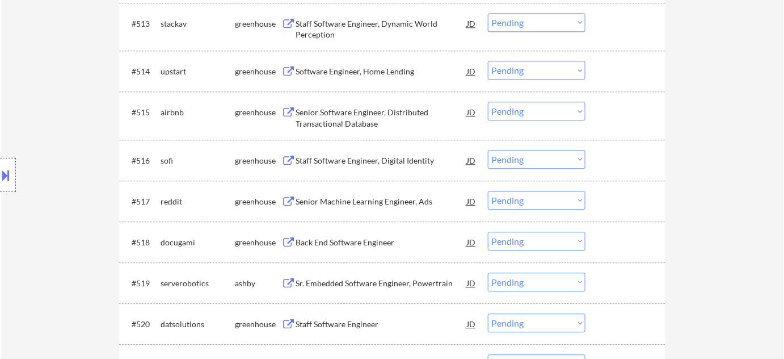
scroll to position [1001, 0]
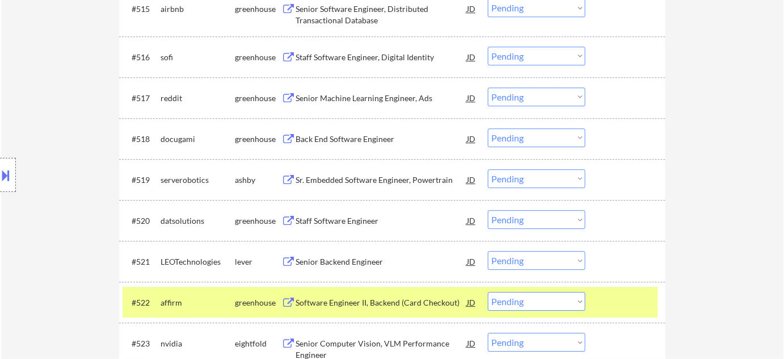
click at [373, 142] on div "Back End Software Engineer" at bounding box center [381, 138] width 171 height 11
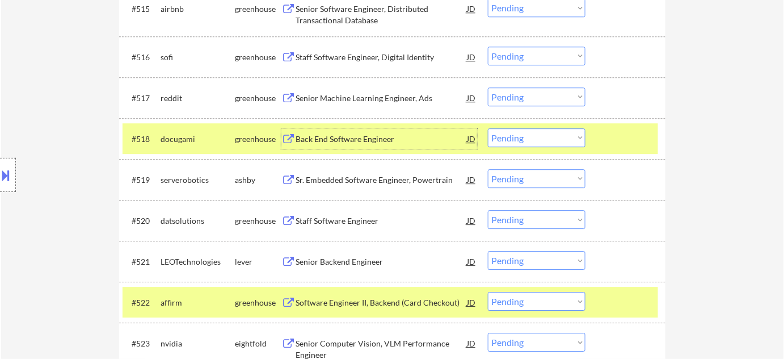
click at [0, 167] on button at bounding box center [6, 175] width 12 height 19
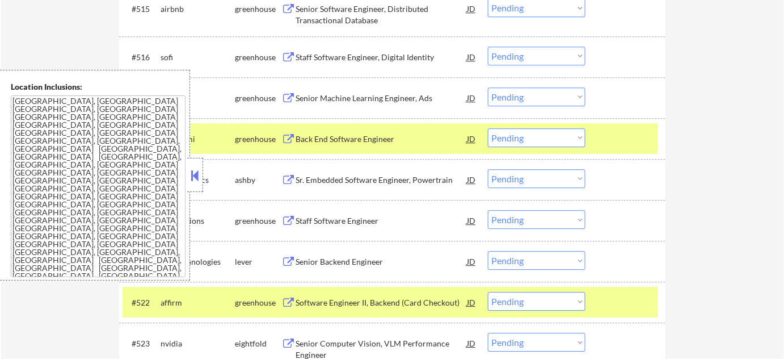
click at [200, 172] on button at bounding box center [195, 175] width 12 height 17
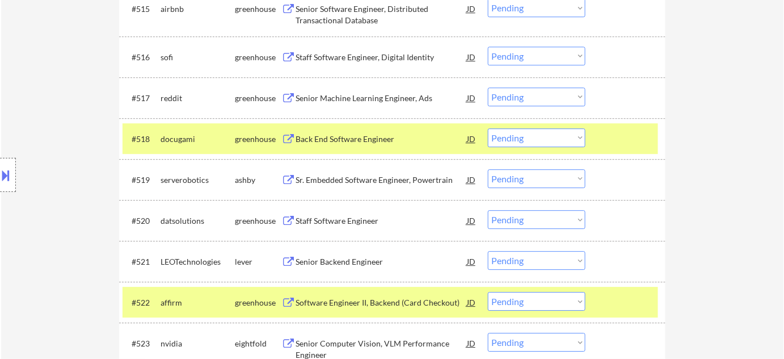
click at [527, 137] on select "Choose an option... Pending Applied Excluded (Questions) Excluded (Expired) Exc…" at bounding box center [537, 137] width 98 height 19
click at [488, 128] on select "Choose an option... Pending Applied Excluded (Questions) Excluded (Expired) Exc…" at bounding box center [537, 137] width 98 height 19
select select ""pending""
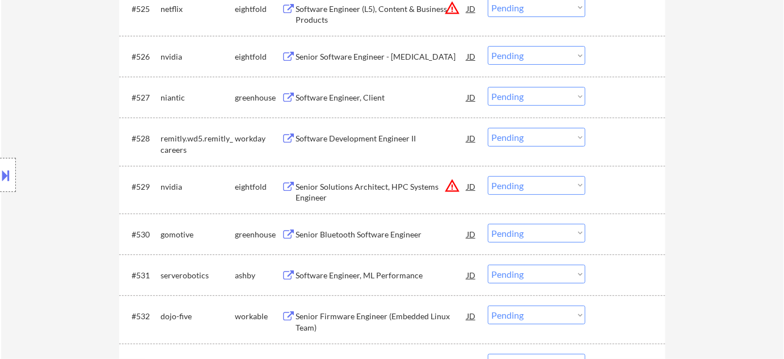
scroll to position [1620, 0]
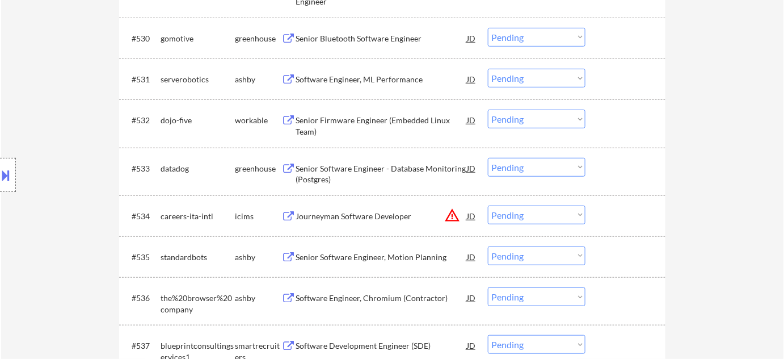
click at [563, 215] on select "Choose an option... Pending Applied Excluded (Questions) Excluded (Expired) Exc…" at bounding box center [537, 214] width 98 height 19
click at [488, 205] on select "Choose an option... Pending Applied Excluded (Questions) Excluded (Expired) Exc…" at bounding box center [537, 214] width 98 height 19
select select ""pending""
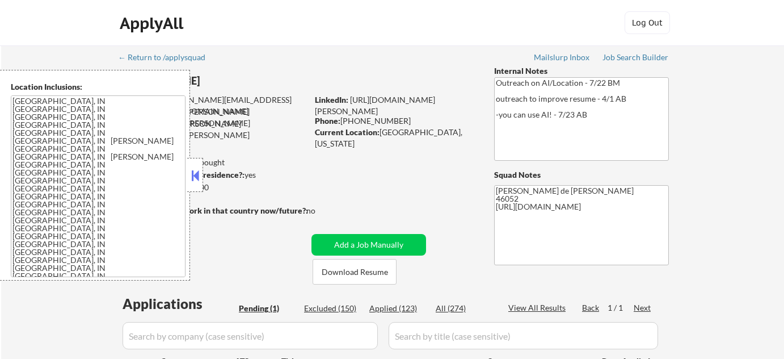
select select ""pending""
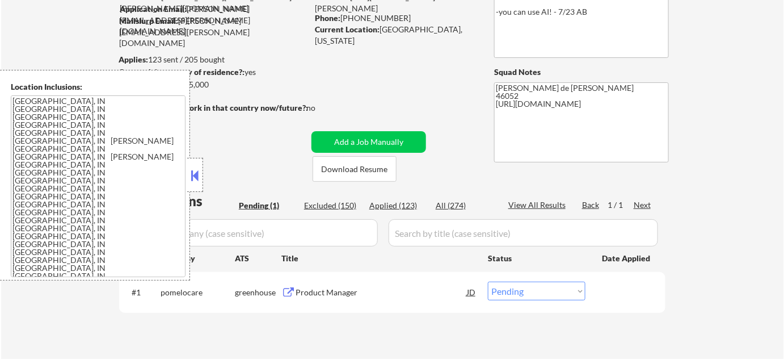
click at [200, 179] on button at bounding box center [195, 175] width 12 height 17
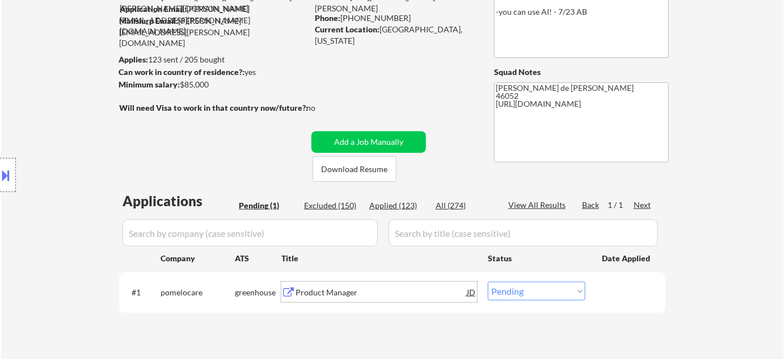
click at [324, 290] on div "Product Manager" at bounding box center [381, 292] width 171 height 11
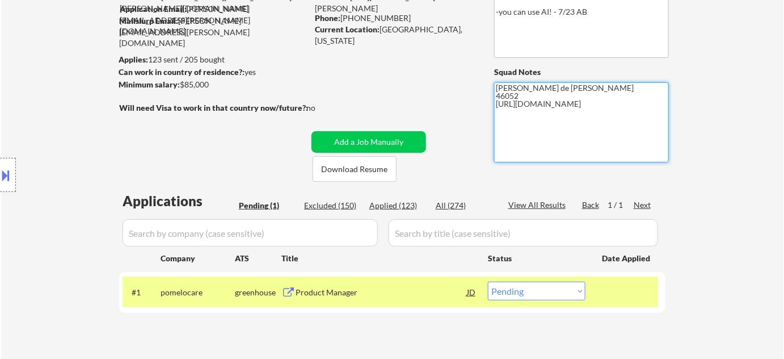
click at [494, 104] on textarea "Flor de Mae 46052 https://docs.google.com/spreadsheets/d/14DJdElZHEqcOneyIZinj5…" at bounding box center [581, 122] width 175 height 80
drag, startPoint x: 496, startPoint y: 120, endPoint x: 557, endPoint y: 140, distance: 63.9
click at [557, 140] on textarea "Flor de Mae 46052 AI Answer : https://docs.google.com/spreadsheets/d/14DJdElZHE…" at bounding box center [581, 122] width 175 height 80
type textarea "Flor de Mae 46052 AI Answer : https://docs.google.com/spreadsheets/d/14DJdElZHE…"
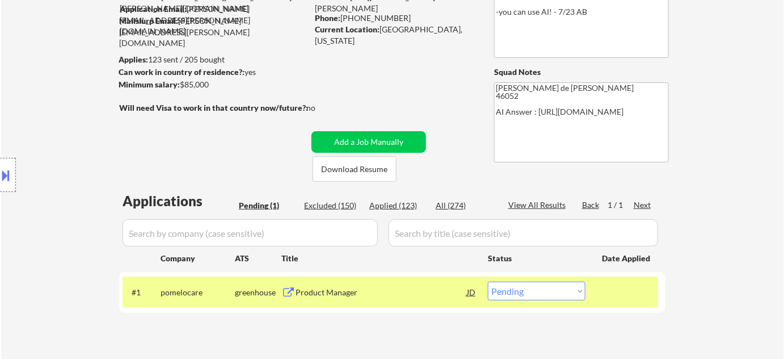
click at [552, 285] on select "Choose an option... Pending Applied Excluded (Questions) Excluded (Expired) Exc…" at bounding box center [537, 290] width 98 height 19
select select ""applied""
click at [488, 281] on select "Choose an option... Pending Applied Excluded (Questions) Excluded (Expired) Exc…" at bounding box center [537, 290] width 98 height 19
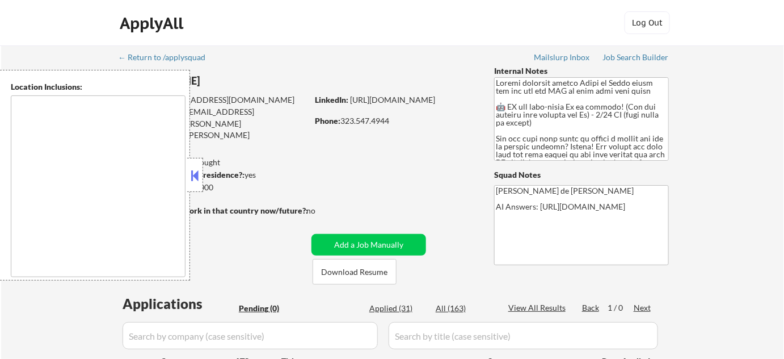
type textarea "[GEOGRAPHIC_DATA], [GEOGRAPHIC_DATA] [GEOGRAPHIC_DATA], [GEOGRAPHIC_DATA] [GEOG…"
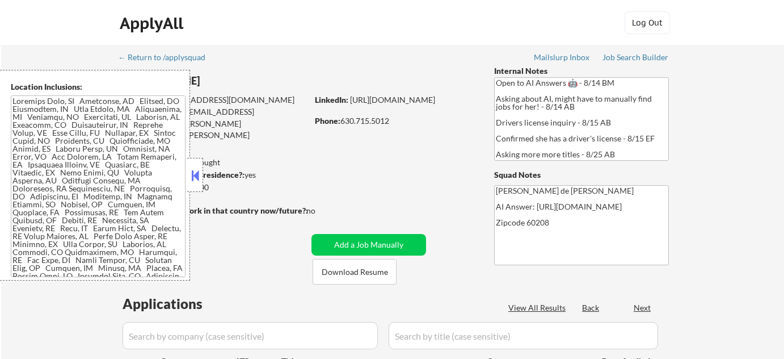
select select ""pending""
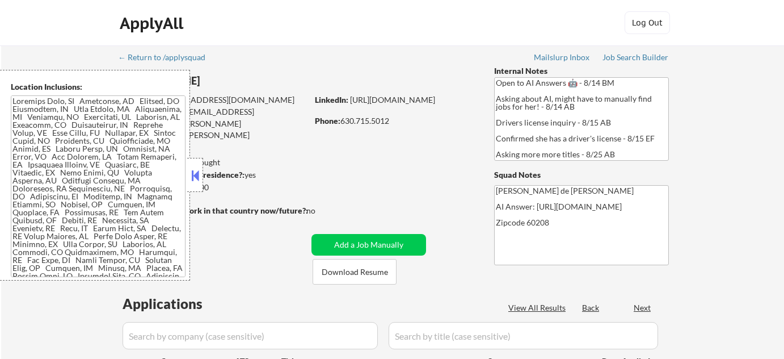
select select ""pending""
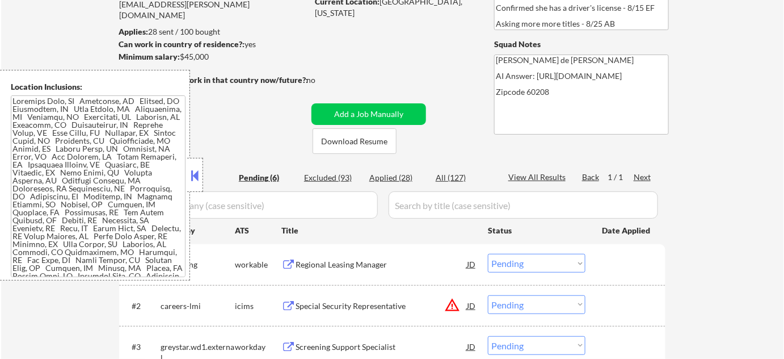
scroll to position [154, 0]
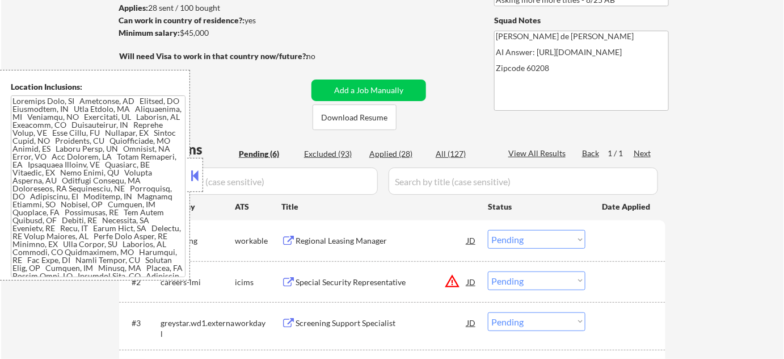
click at [198, 178] on button at bounding box center [195, 175] width 12 height 17
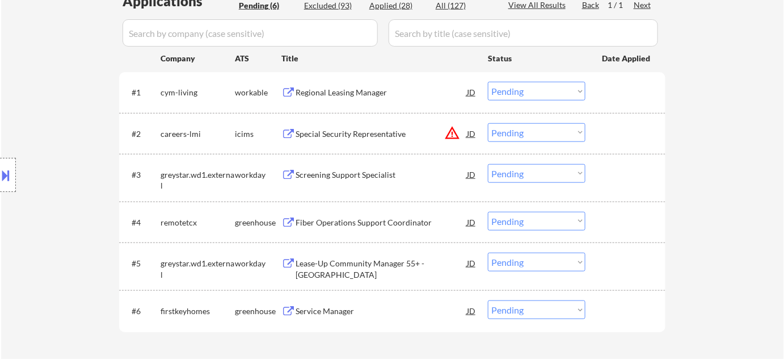
scroll to position [309, 0]
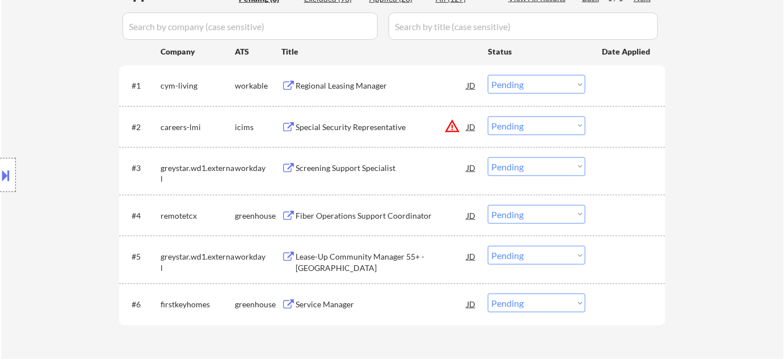
click at [540, 125] on select "Choose an option... Pending Applied Excluded (Questions) Excluded (Expired) Exc…" at bounding box center [537, 125] width 98 height 19
click at [488, 116] on select "Choose an option... Pending Applied Excluded (Questions) Excluded (Expired) Exc…" at bounding box center [537, 125] width 98 height 19
select select ""pending""
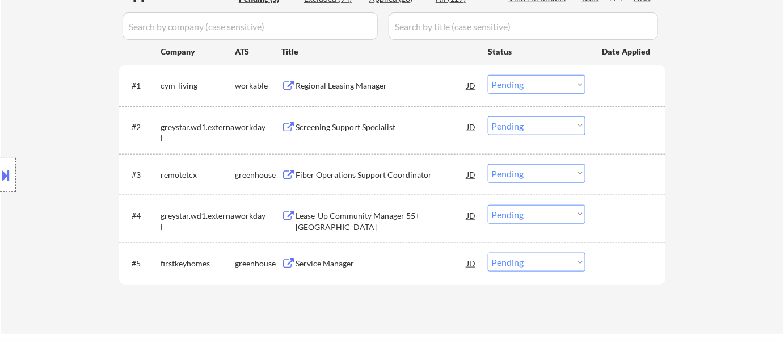
click at [365, 89] on div "Regional Leasing Manager" at bounding box center [381, 85] width 171 height 11
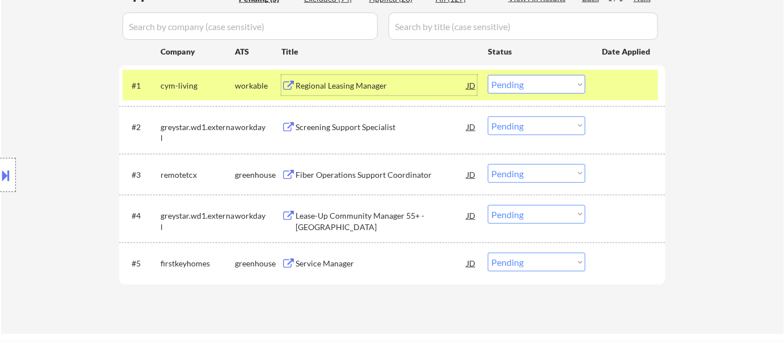
drag, startPoint x: 561, startPoint y: 82, endPoint x: 562, endPoint y: 91, distance: 9.1
click at [561, 82] on select "Choose an option... Pending Applied Excluded (Questions) Excluded (Expired) Exc…" at bounding box center [537, 84] width 98 height 19
click at [488, 75] on select "Choose an option... Pending Applied Excluded (Questions) Excluded (Expired) Exc…" at bounding box center [537, 84] width 98 height 19
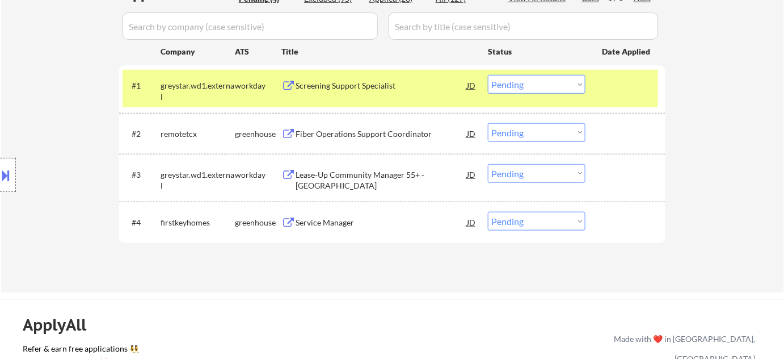
click at [355, 86] on div "Screening Support Specialist" at bounding box center [381, 85] width 171 height 11
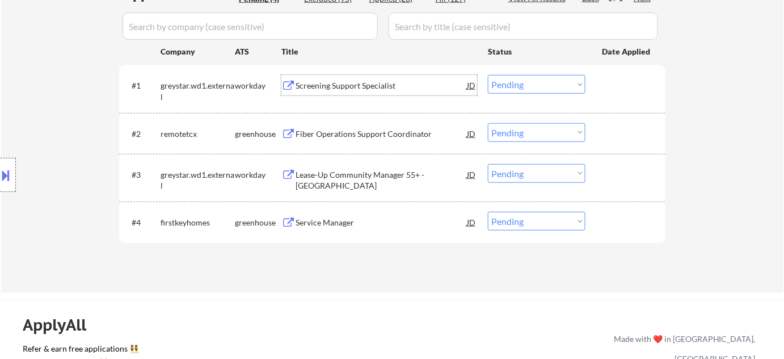
click at [539, 78] on select "Choose an option... Pending Applied Excluded (Questions) Excluded (Expired) Exc…" at bounding box center [537, 84] width 98 height 19
click at [488, 75] on select "Choose an option... Pending Applied Excluded (Questions) Excluded (Expired) Exc…" at bounding box center [537, 84] width 98 height 19
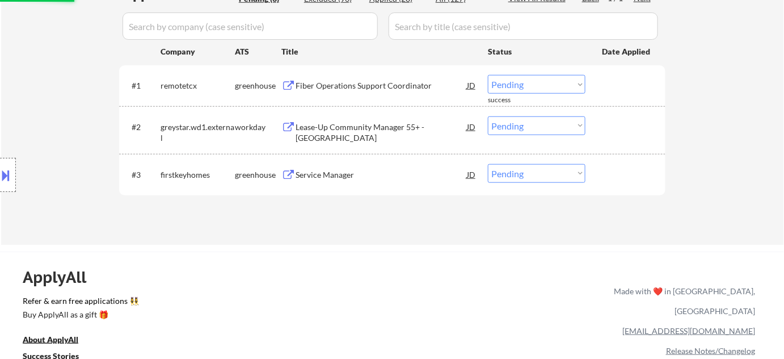
click at [364, 91] on div "Fiber Operations Support Coordinator" at bounding box center [381, 85] width 171 height 20
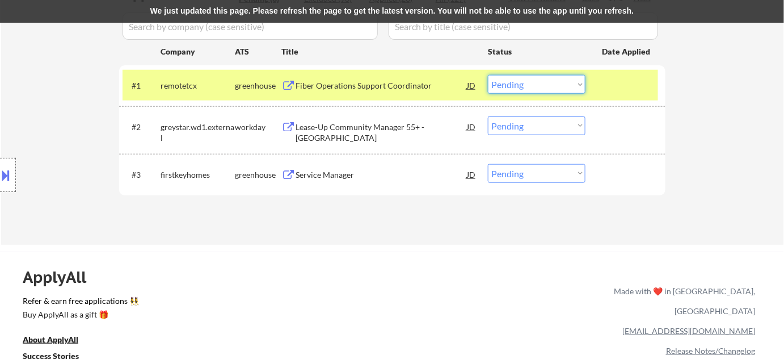
click at [514, 87] on select "Choose an option... Pending Applied Excluded (Questions) Excluded (Expired) Exc…" at bounding box center [537, 84] width 98 height 19
select select ""excluded__bad_match_""
click at [488, 75] on select "Choose an option... Pending Applied Excluded (Questions) Excluded (Expired) Exc…" at bounding box center [537, 84] width 98 height 19
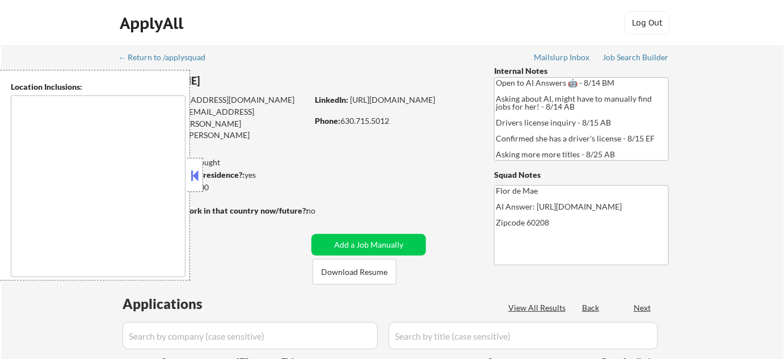
select select ""pending""
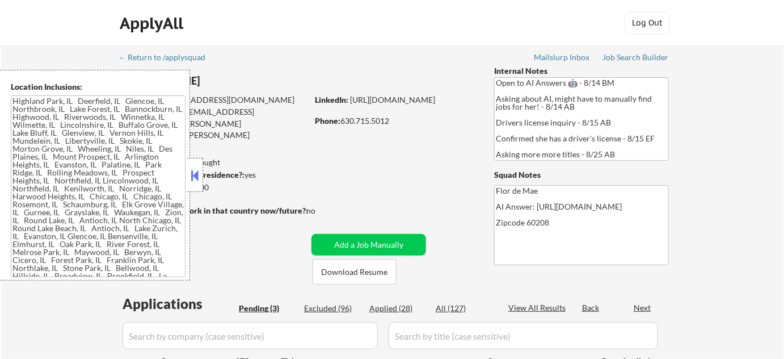
type textarea "[GEOGRAPHIC_DATA], [GEOGRAPHIC_DATA][PERSON_NAME], [GEOGRAPHIC_DATA], [GEOGRAPH…"
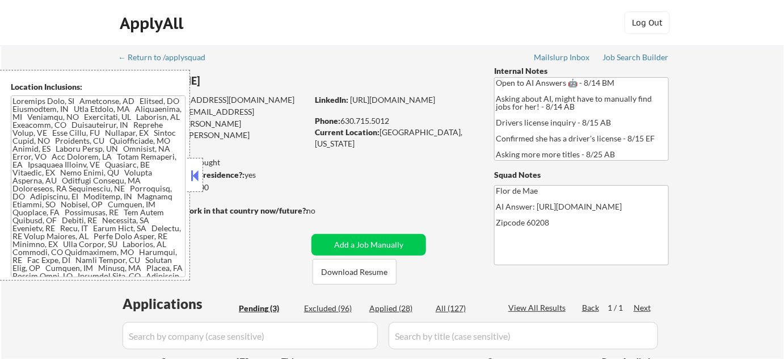
scroll to position [258, 0]
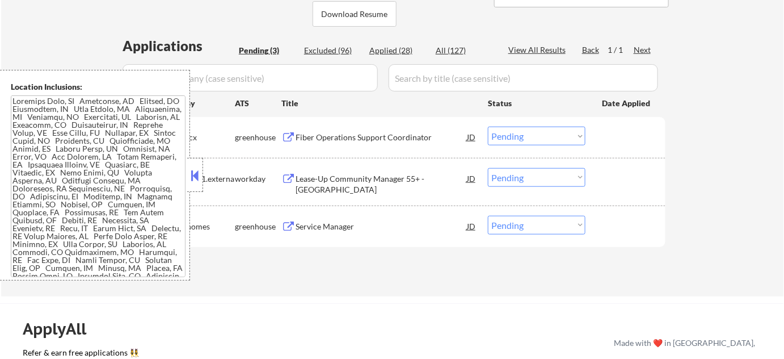
click at [195, 171] on button at bounding box center [195, 175] width 12 height 17
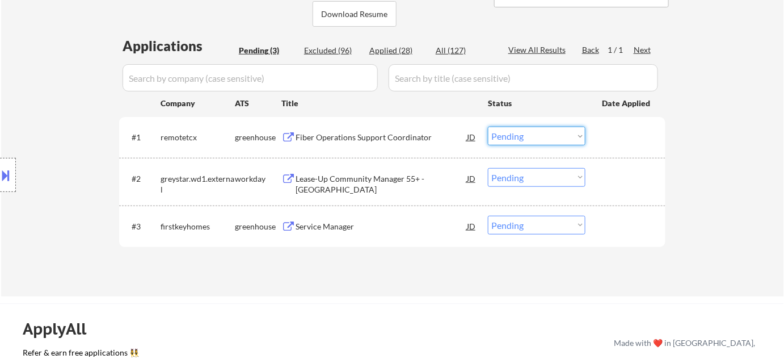
drag, startPoint x: 575, startPoint y: 126, endPoint x: 573, endPoint y: 134, distance: 8.3
click at [575, 127] on select "Choose an option... Pending Applied Excluded (Questions) Excluded (Expired) Exc…" at bounding box center [537, 136] width 98 height 19
click at [488, 127] on select "Choose an option... Pending Applied Excluded (Questions) Excluded (Expired) Exc…" at bounding box center [537, 136] width 98 height 19
select select ""pending""
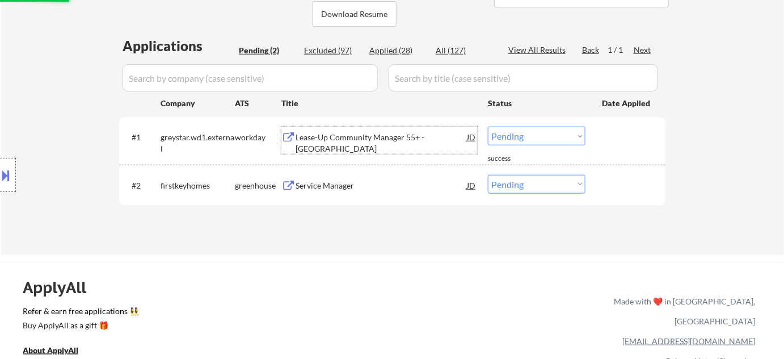
click at [355, 136] on div "Lease-Up Community Manager 55+ -[GEOGRAPHIC_DATA]" at bounding box center [381, 143] width 171 height 22
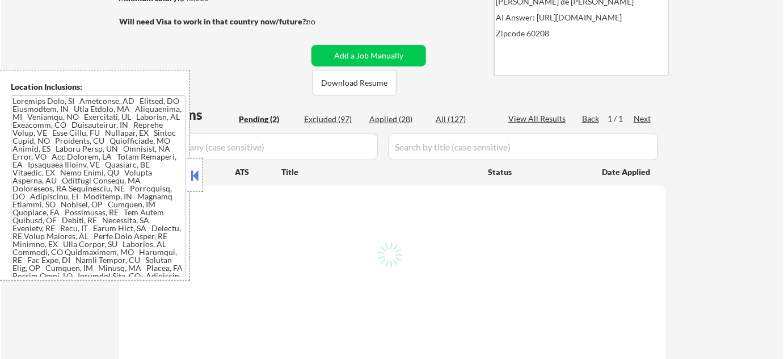
scroll to position [309, 0]
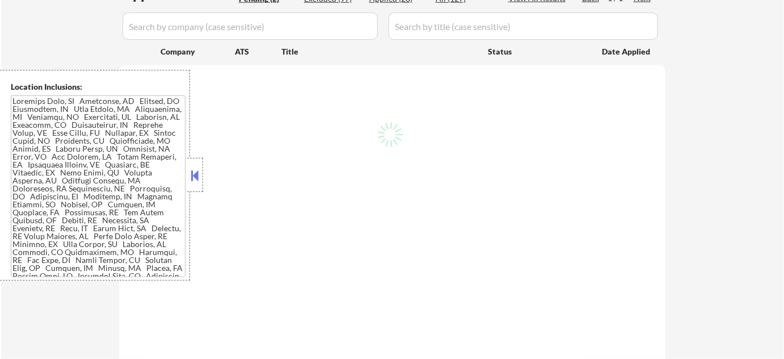
select select ""pending""
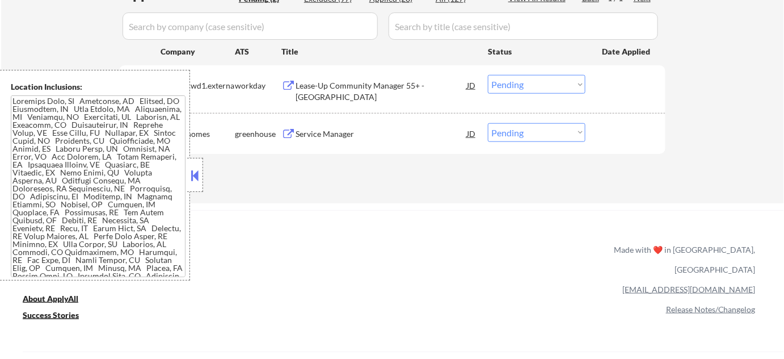
click at [195, 174] on button at bounding box center [195, 175] width 12 height 17
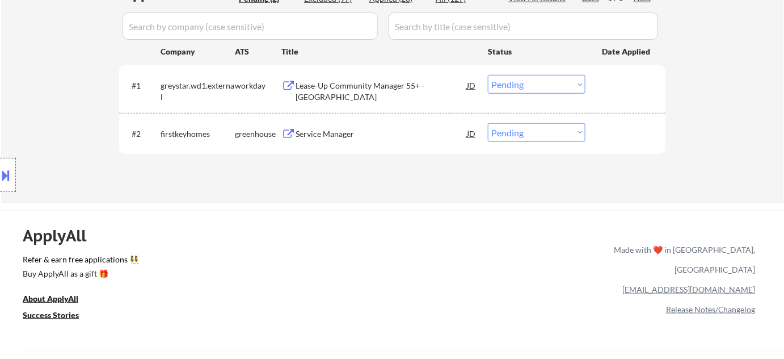
click at [520, 83] on select "Choose an option... Pending Applied Excluded (Questions) Excluded (Expired) Exc…" at bounding box center [537, 84] width 98 height 19
click at [488, 75] on select "Choose an option... Pending Applied Excluded (Questions) Excluded (Expired) Exc…" at bounding box center [537, 84] width 98 height 19
click at [336, 137] on div "Service Manager" at bounding box center [381, 133] width 171 height 11
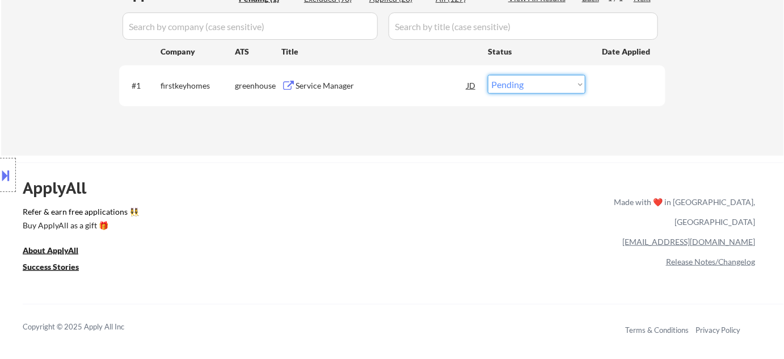
drag, startPoint x: 509, startPoint y: 78, endPoint x: 518, endPoint y: 92, distance: 16.4
click at [509, 78] on select "Choose an option... Pending Applied Excluded (Questions) Excluded (Expired) Exc…" at bounding box center [537, 84] width 98 height 19
click at [488, 75] on select "Choose an option... Pending Applied Excluded (Questions) Excluded (Expired) Exc…" at bounding box center [537, 84] width 98 height 19
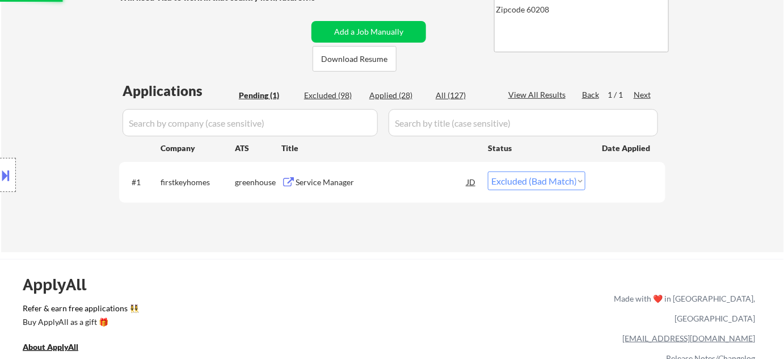
scroll to position [206, 0]
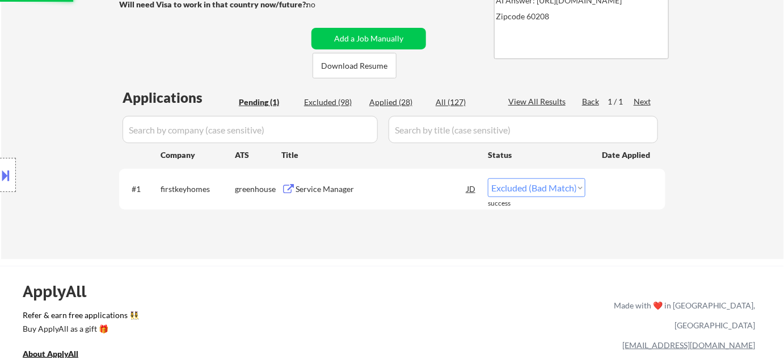
click at [384, 102] on div "Applied (28)" at bounding box center [397, 101] width 57 height 11
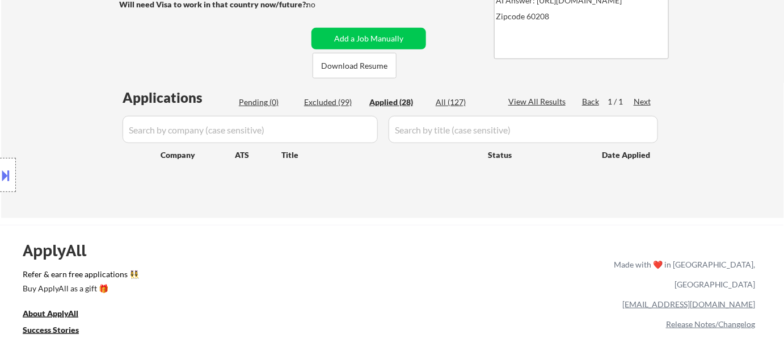
select select ""applied""
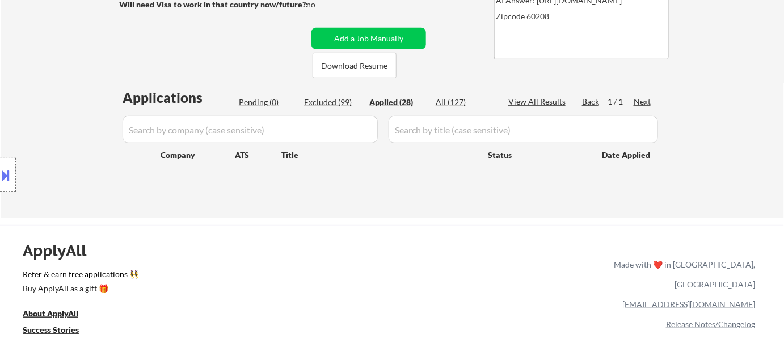
select select ""applied""
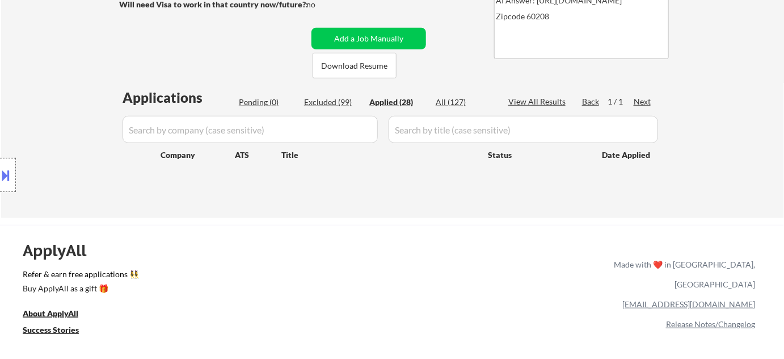
select select ""applied""
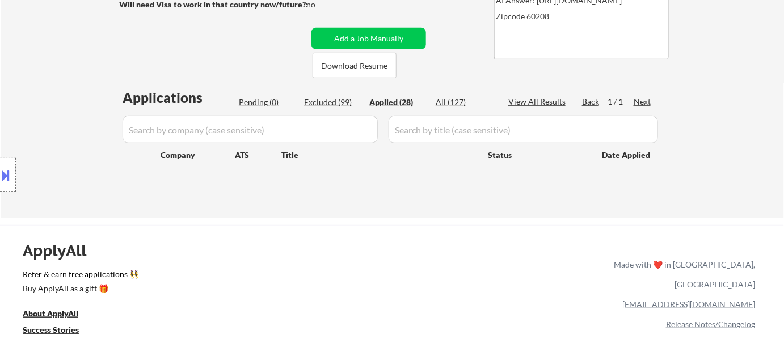
select select ""applied""
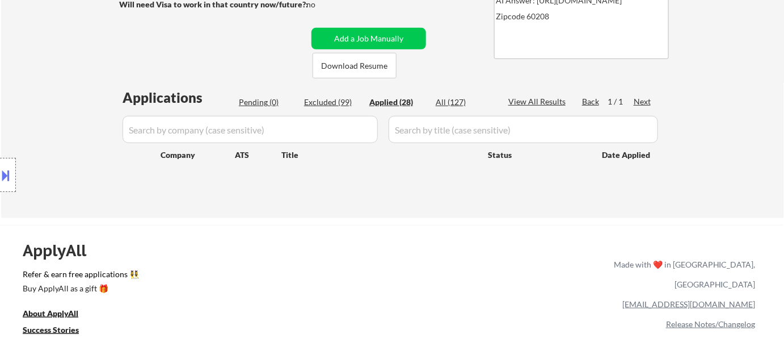
select select ""applied""
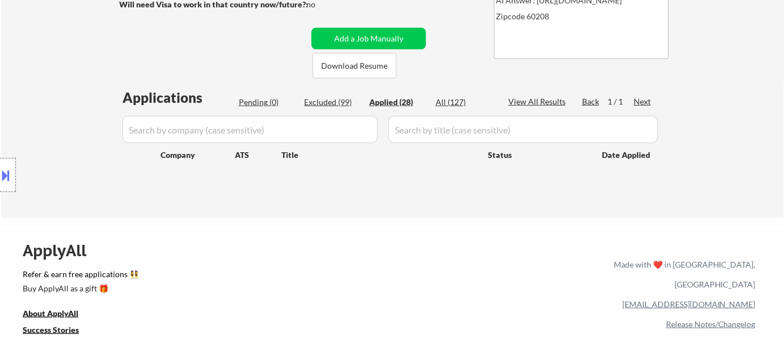
select select ""applied""
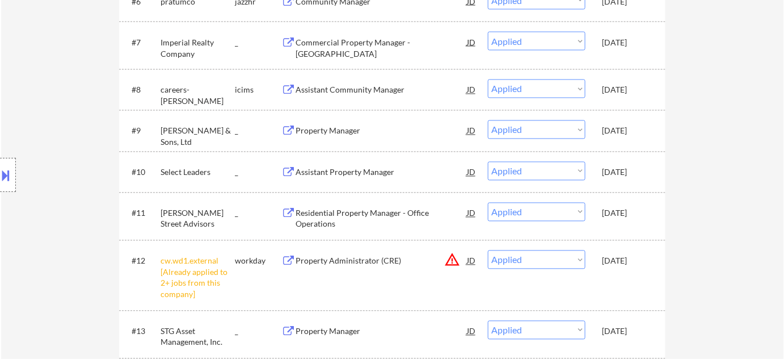
scroll to position [670, 0]
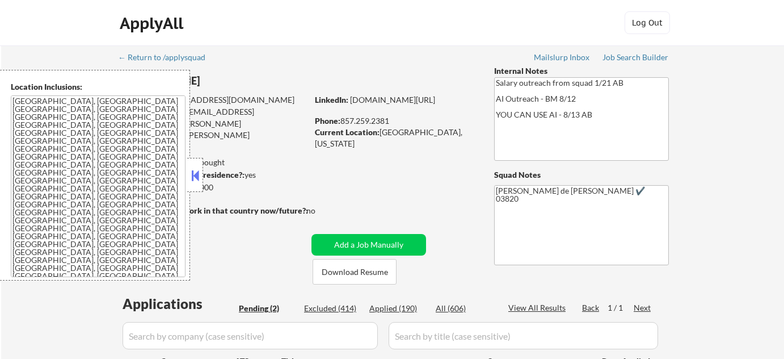
select select ""pending""
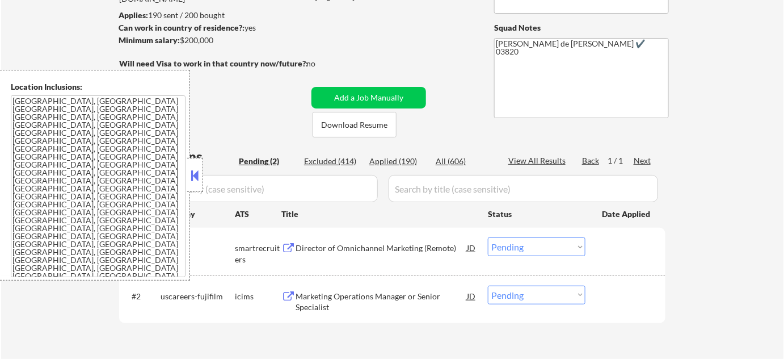
scroll to position [154, 0]
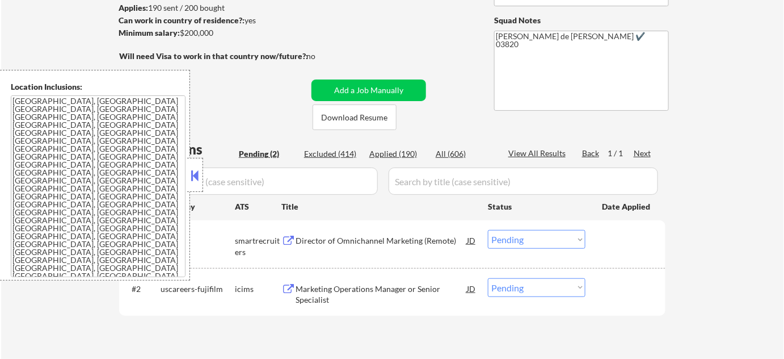
click at [201, 173] on button at bounding box center [195, 175] width 12 height 17
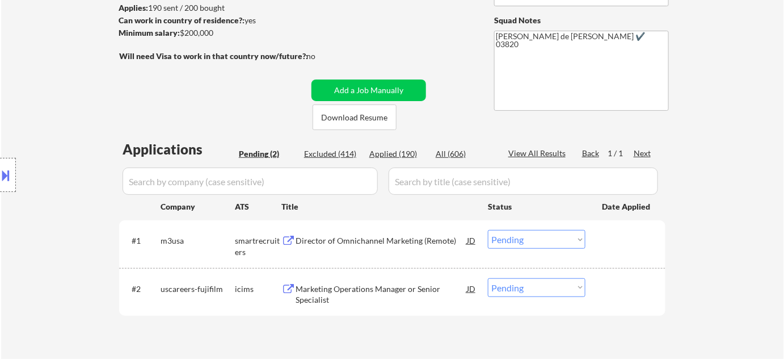
click at [352, 239] on div "Director of Omnichannel Marketing (Remote)" at bounding box center [381, 240] width 171 height 11
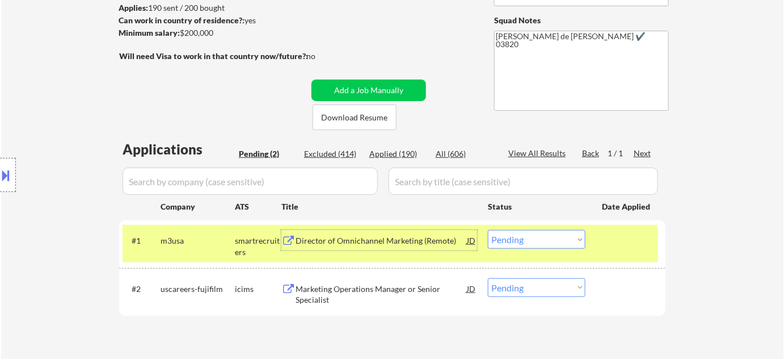
click at [409, 151] on div "Applied (190)" at bounding box center [397, 153] width 57 height 11
click at [280, 186] on input "input" at bounding box center [250, 180] width 255 height 27
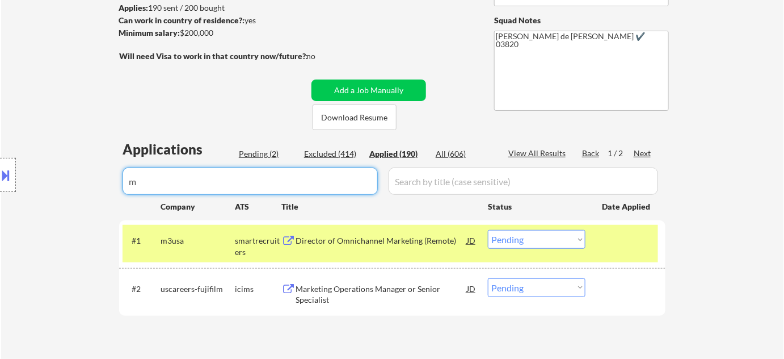
type input "m3"
select select ""applied""
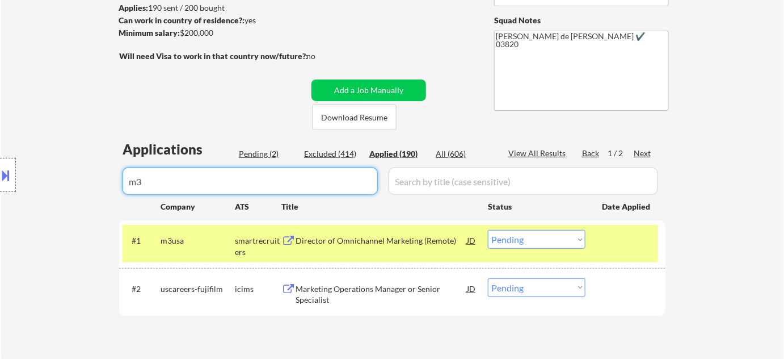
select select ""applied""
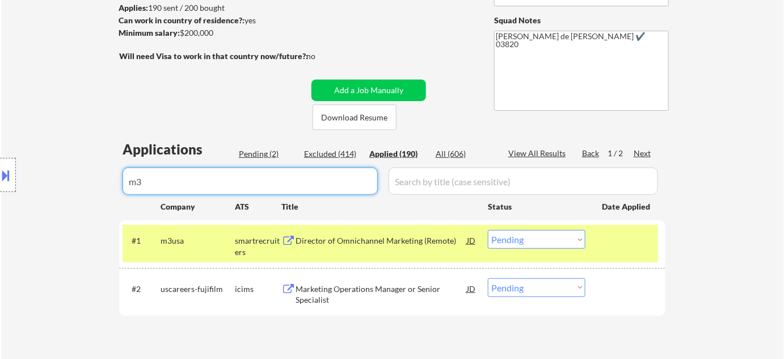
select select ""applied""
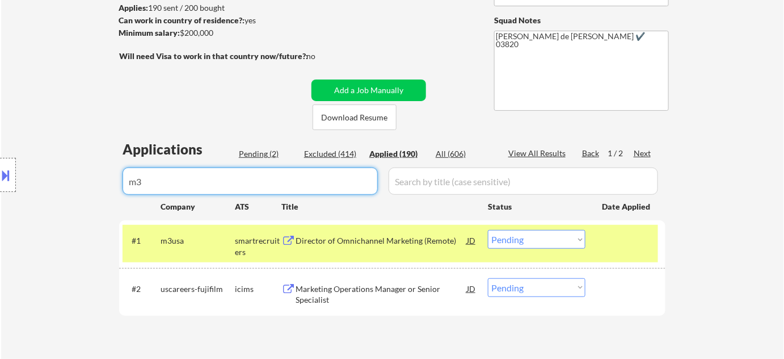
select select ""applied""
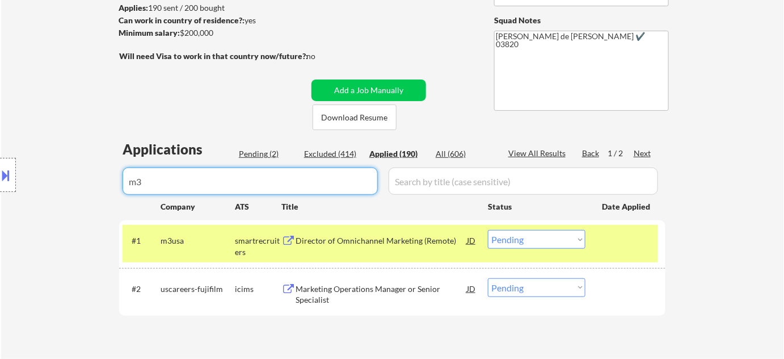
select select ""applied""
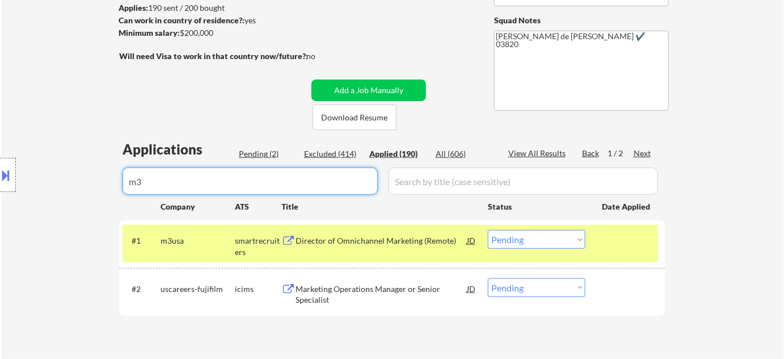
select select ""applied""
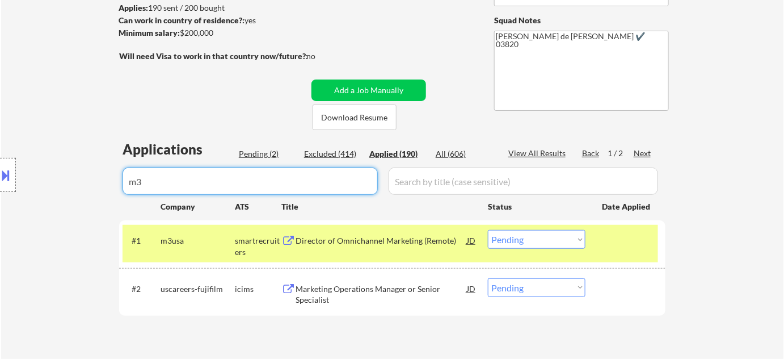
select select ""applied""
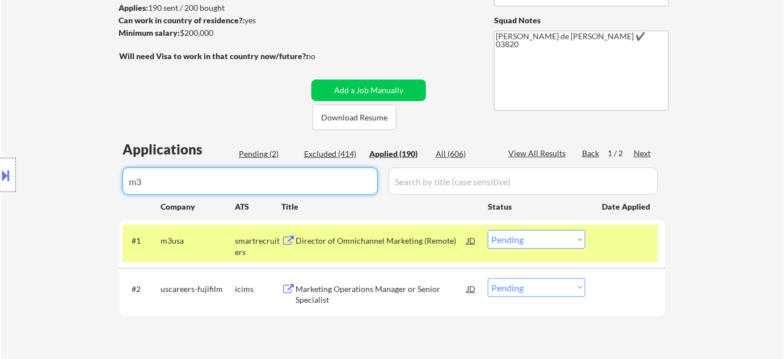
select select ""applied""
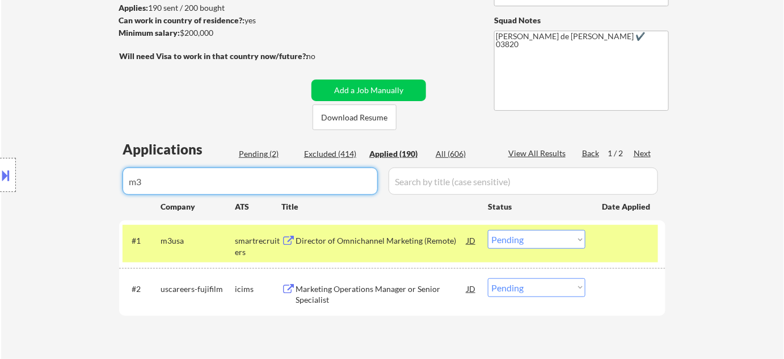
select select ""applied""
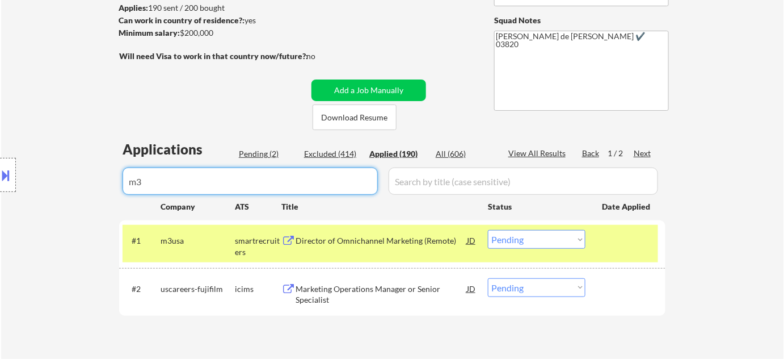
select select ""applied""
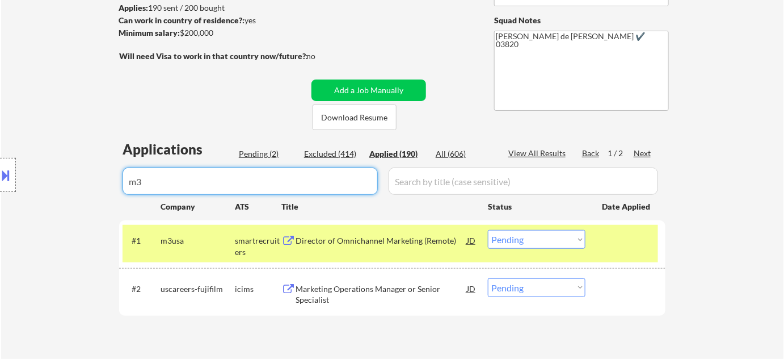
select select ""applied""
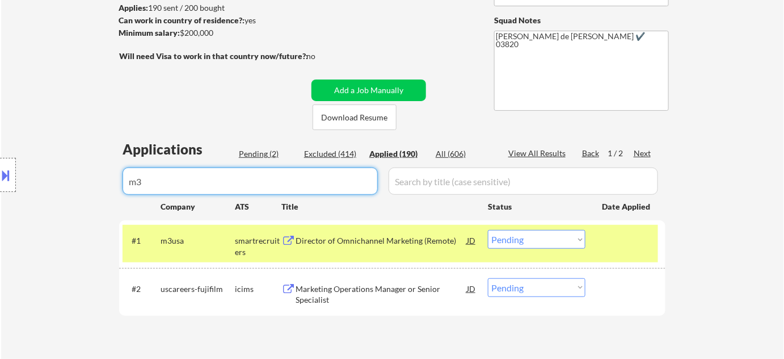
select select ""applied""
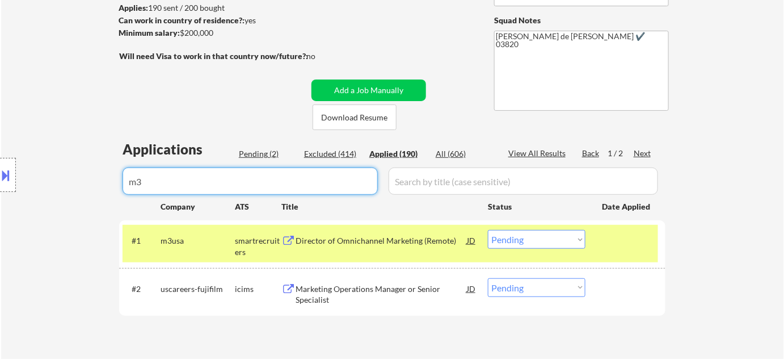
select select ""applied""
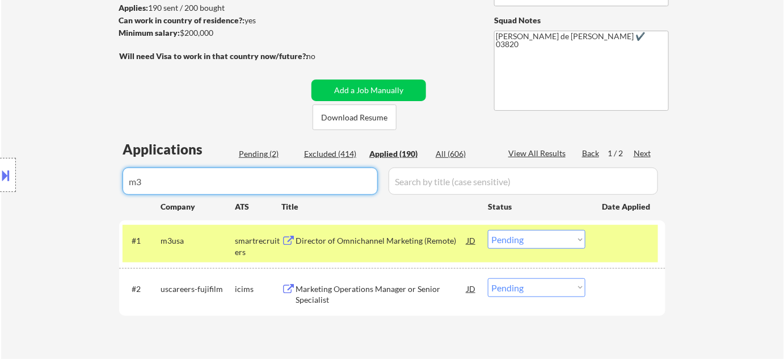
select select ""applied""
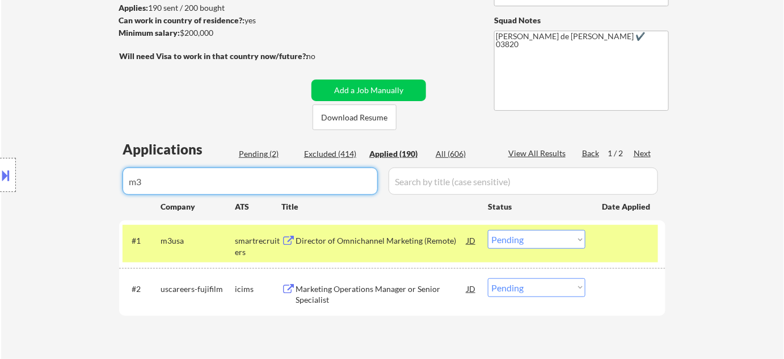
select select ""applied""
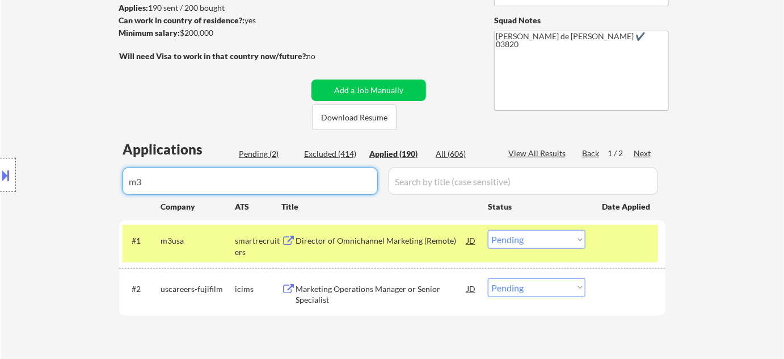
select select ""applied""
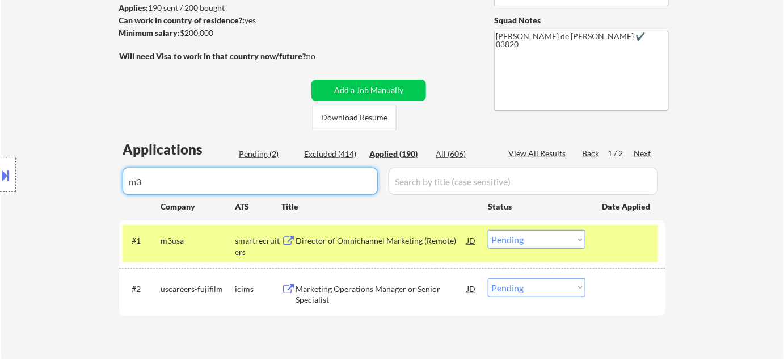
select select ""applied""
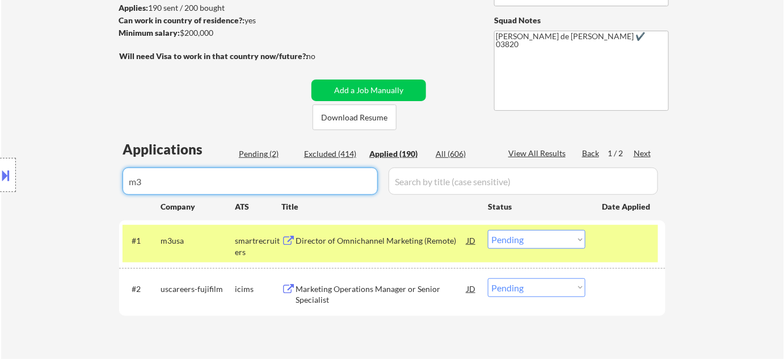
select select ""applied""
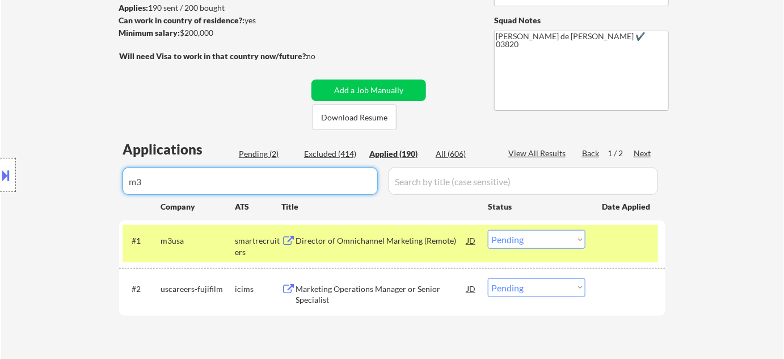
select select ""applied""
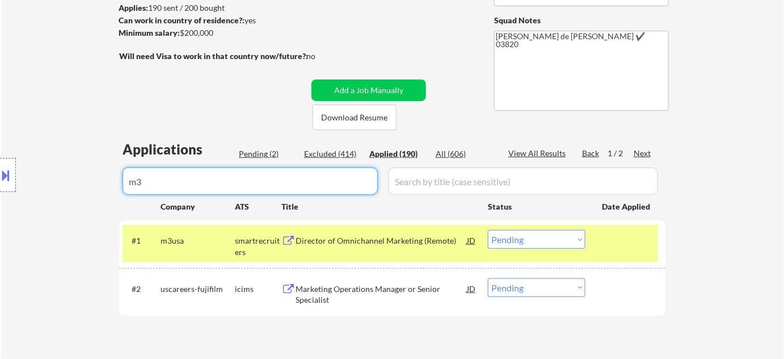
select select ""applied""
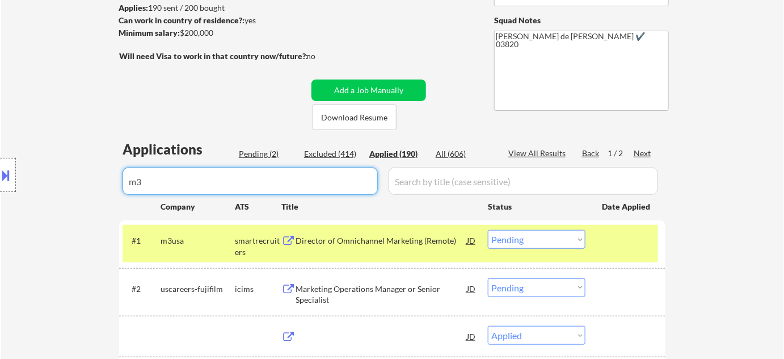
select select ""applied""
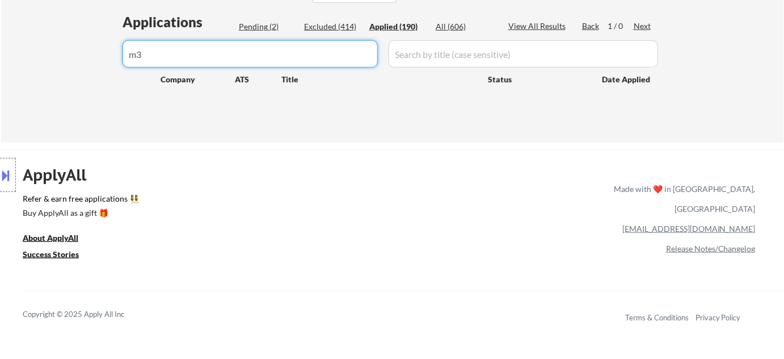
scroll to position [258, 0]
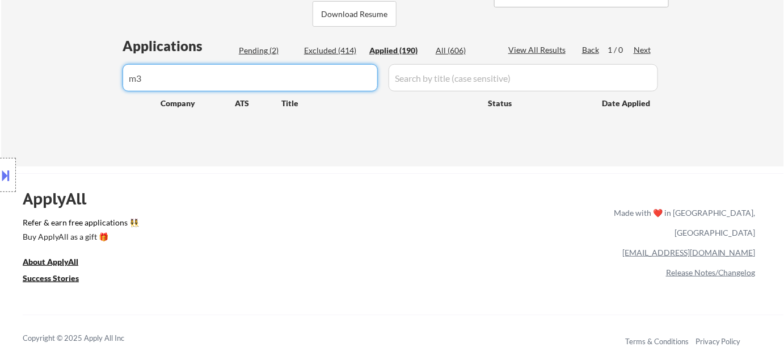
type input "m3"
click at [272, 51] on div "Pending (2)" at bounding box center [267, 50] width 57 height 11
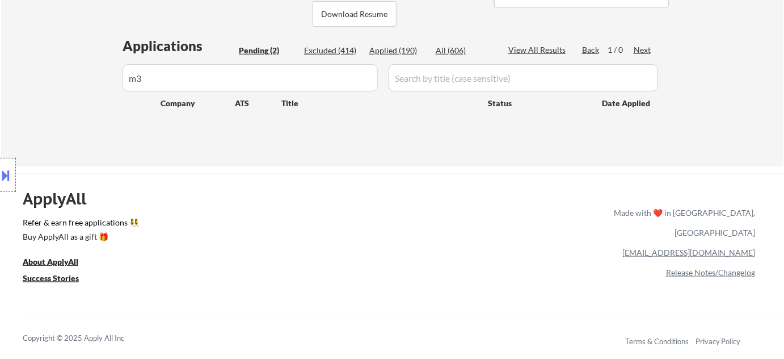
select select ""pending""
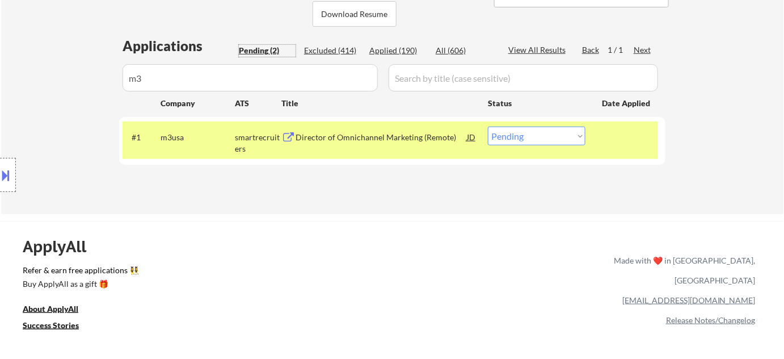
drag, startPoint x: 140, startPoint y: 73, endPoint x: 46, endPoint y: 74, distance: 94.2
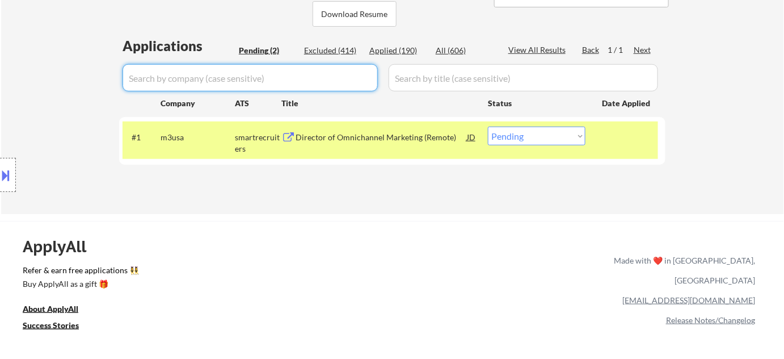
select select ""pending""
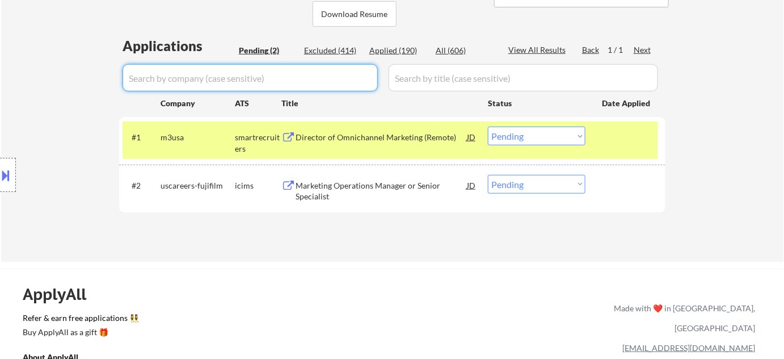
click at [313, 188] on div "Marketing Operations Manager or Senior Specialist" at bounding box center [381, 191] width 171 height 22
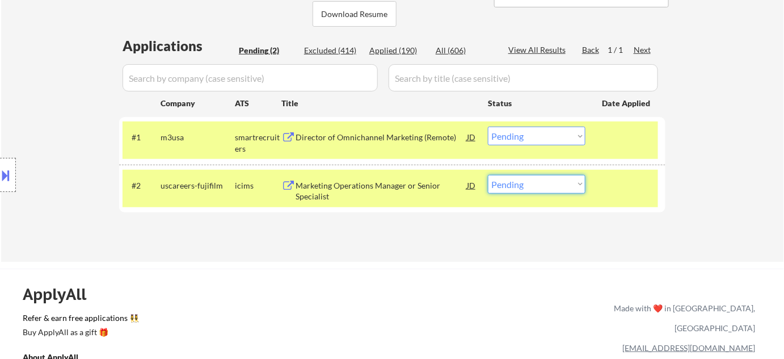
click at [518, 187] on select "Choose an option... Pending Applied Excluded (Questions) Excluded (Expired) Exc…" at bounding box center [537, 184] width 98 height 19
select select ""excluded__salary_""
click at [488, 175] on select "Choose an option... Pending Applied Excluded (Questions) Excluded (Expired) Exc…" at bounding box center [537, 184] width 98 height 19
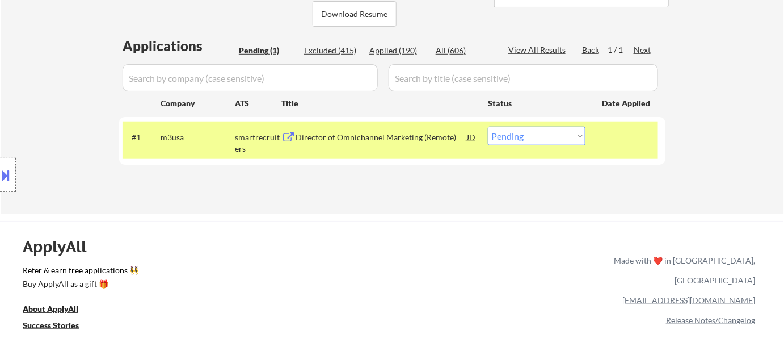
click at [532, 133] on select "Choose an option... Pending Applied Excluded (Questions) Excluded (Expired) Exc…" at bounding box center [537, 136] width 98 height 19
select select ""excluded""
click at [488, 127] on select "Choose an option... Pending Applied Excluded (Questions) Excluded (Expired) Exc…" at bounding box center [537, 136] width 98 height 19
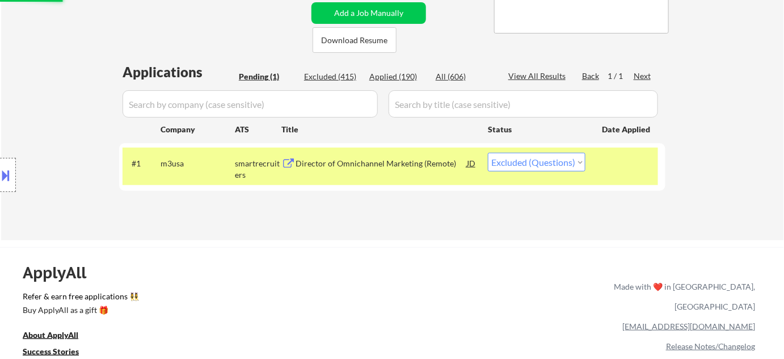
scroll to position [206, 0]
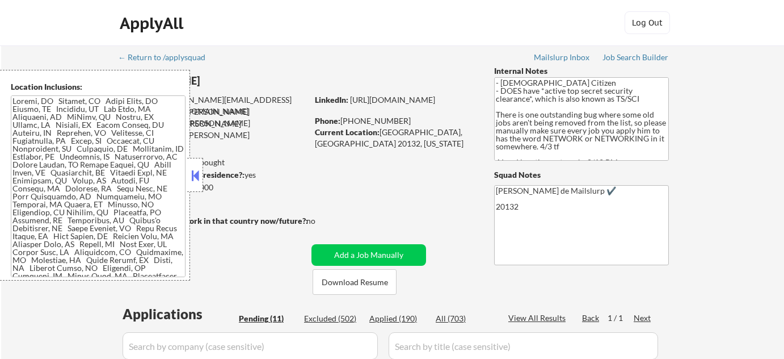
select select ""pending""
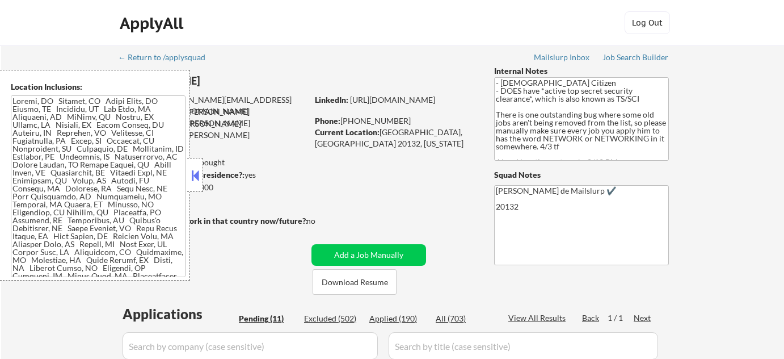
select select ""pending""
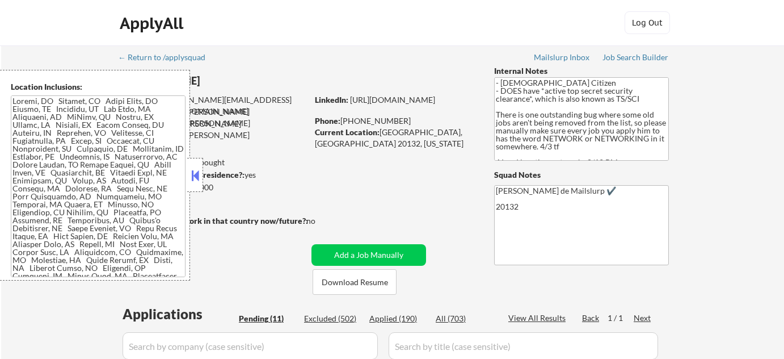
select select ""pending""
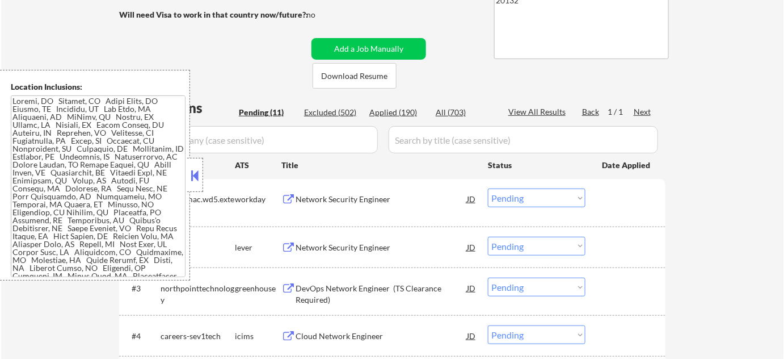
click at [196, 172] on button at bounding box center [195, 175] width 12 height 17
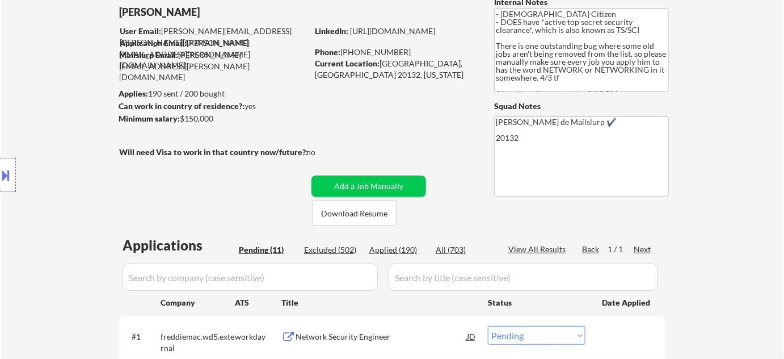
scroll to position [0, 0]
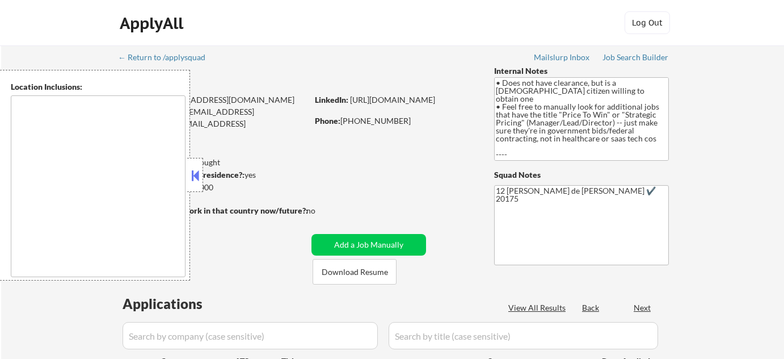
select select ""pending""
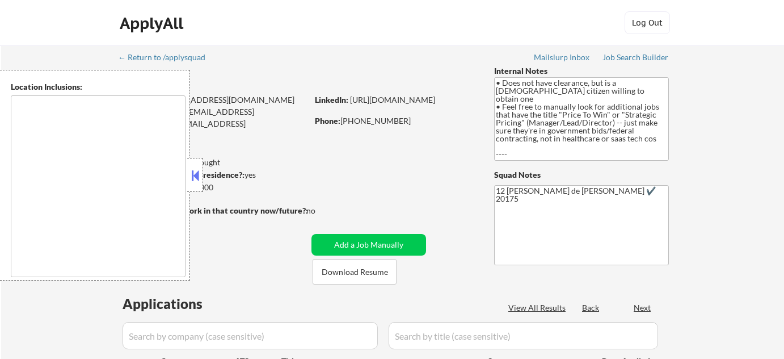
select select ""pending""
type textarea "[GEOGRAPHIC_DATA], [GEOGRAPHIC_DATA] [GEOGRAPHIC_DATA], [GEOGRAPHIC_DATA] [GEOG…"
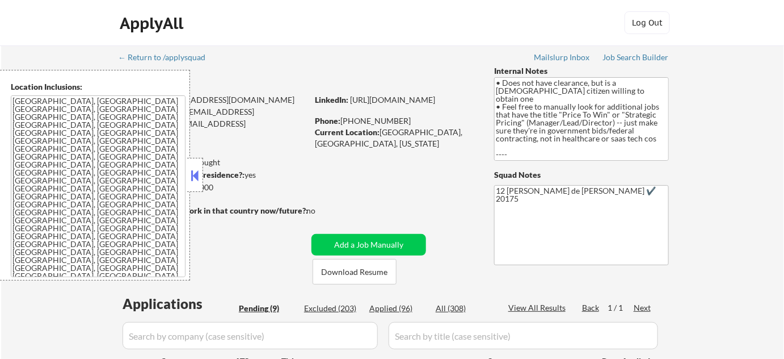
click at [198, 171] on button at bounding box center [195, 175] width 12 height 17
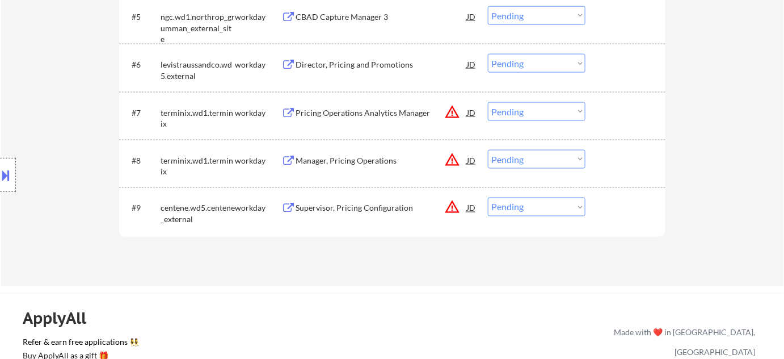
scroll to position [568, 0]
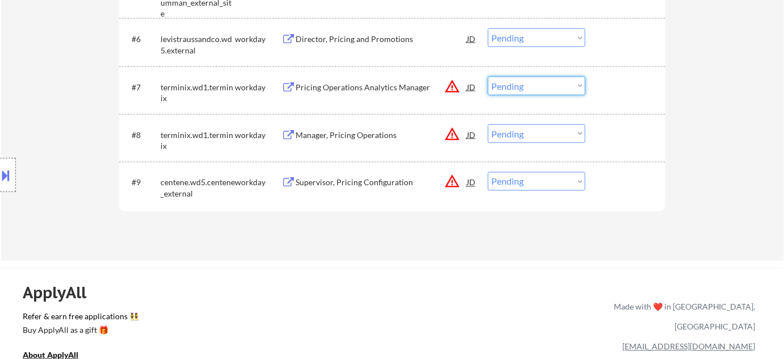
drag, startPoint x: 555, startPoint y: 78, endPoint x: 558, endPoint y: 92, distance: 14.5
click at [555, 78] on select "Choose an option... Pending Applied Excluded (Questions) Excluded (Expired) Exc…" at bounding box center [537, 86] width 98 height 19
click at [488, 77] on select "Choose an option... Pending Applied Excluded (Questions) Excluded (Expired) Exc…" at bounding box center [537, 86] width 98 height 19
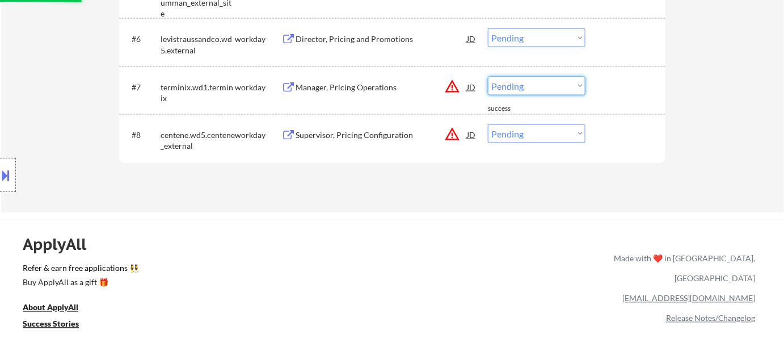
click at [557, 87] on select "Choose an option... Pending Applied Excluded (Questions) Excluded (Expired) Exc…" at bounding box center [537, 86] width 98 height 19
select select ""excluded__location_""
click at [488, 77] on select "Choose an option... Pending Applied Excluded (Questions) Excluded (Expired) Exc…" at bounding box center [537, 86] width 98 height 19
click at [544, 160] on div "#8 centene.wd5.centene_external workday Supervisor, Pricing Configuration JD wa…" at bounding box center [392, 138] width 547 height 48
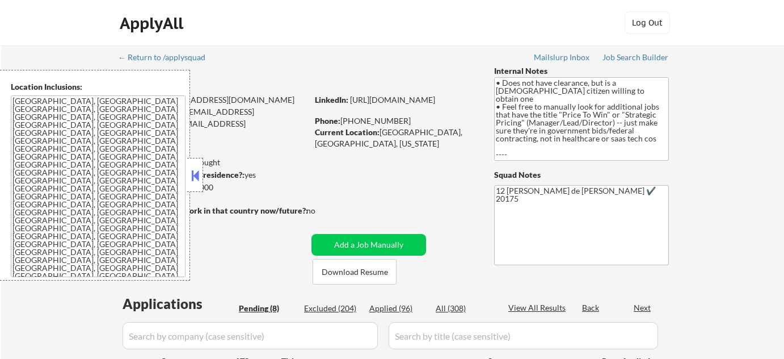
select select ""pending""
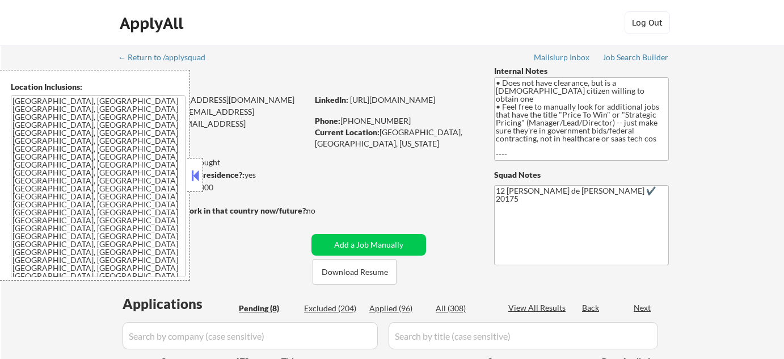
select select ""pending""
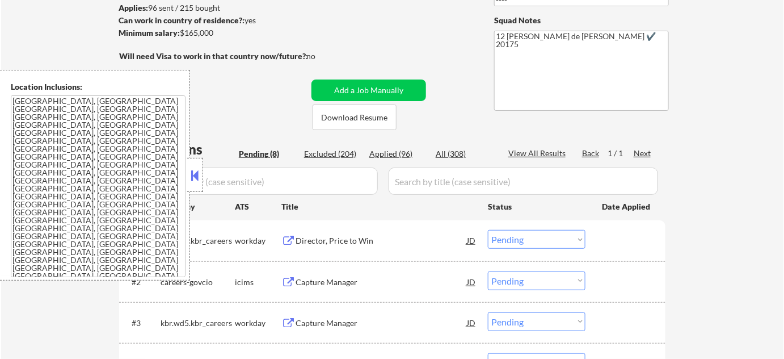
click at [194, 180] on button at bounding box center [195, 175] width 12 height 17
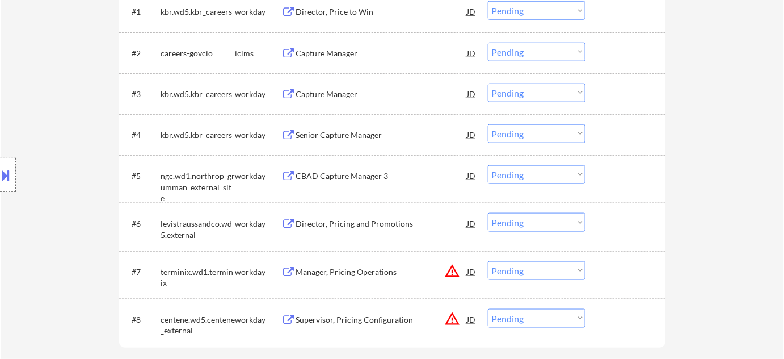
scroll to position [413, 0]
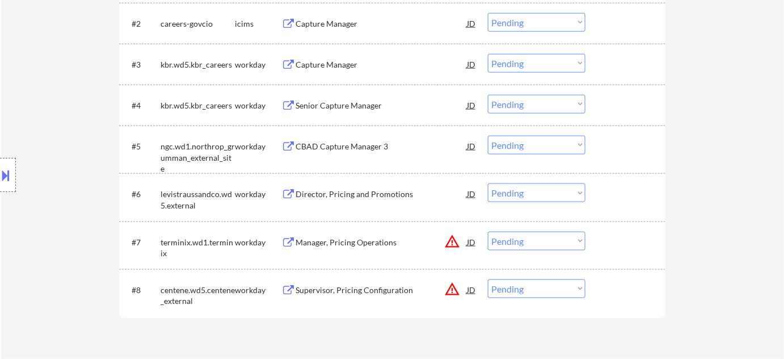
click at [536, 241] on select "Choose an option... Pending Applied Excluded (Questions) Excluded (Expired) Exc…" at bounding box center [537, 241] width 98 height 19
click at [488, 232] on select "Choose an option... Pending Applied Excluded (Questions) Excluded (Expired) Exc…" at bounding box center [537, 241] width 98 height 19
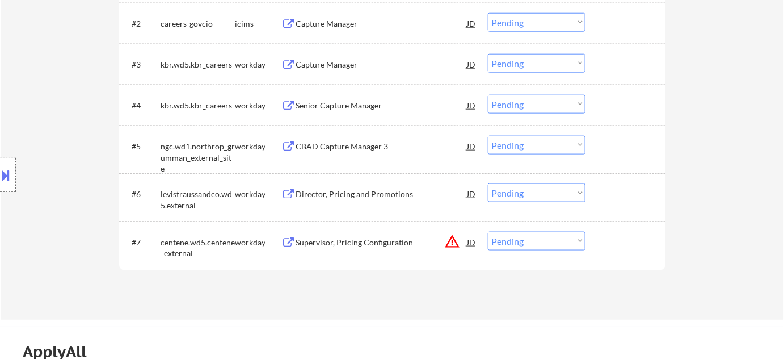
click at [566, 247] on select "Choose an option... Pending Applied Excluded (Questions) Excluded (Expired) Exc…" at bounding box center [537, 241] width 98 height 19
select select ""excluded__location_""
click at [488, 232] on select "Choose an option... Pending Applied Excluded (Questions) Excluded (Expired) Exc…" at bounding box center [537, 241] width 98 height 19
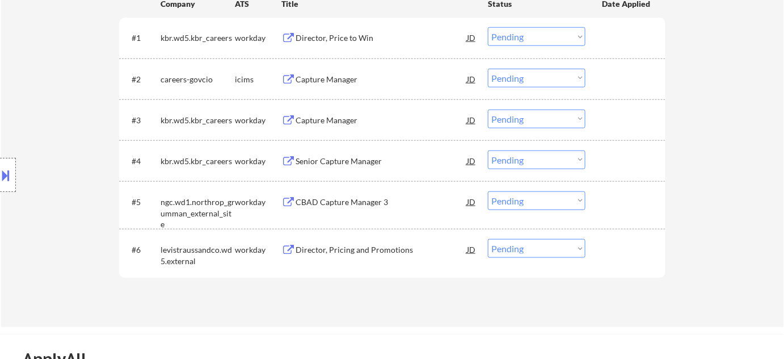
scroll to position [309, 0]
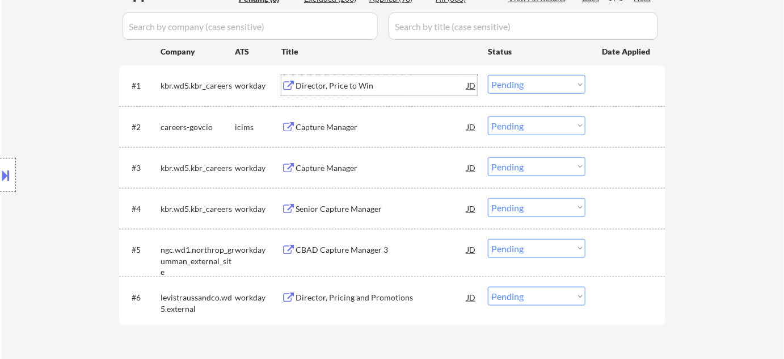
click at [351, 85] on div "Director, Price to Win" at bounding box center [381, 85] width 171 height 11
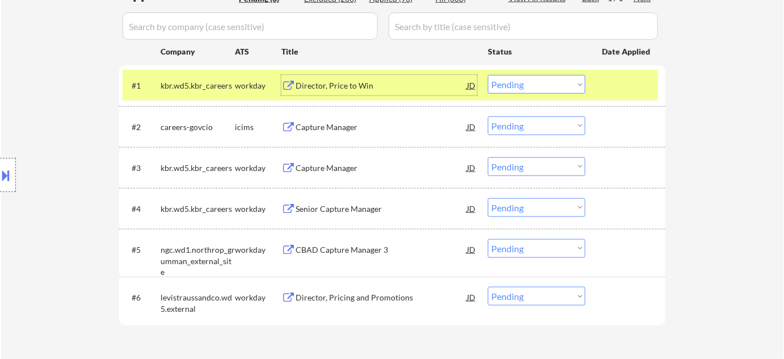
click at [3, 178] on button at bounding box center [6, 175] width 12 height 19
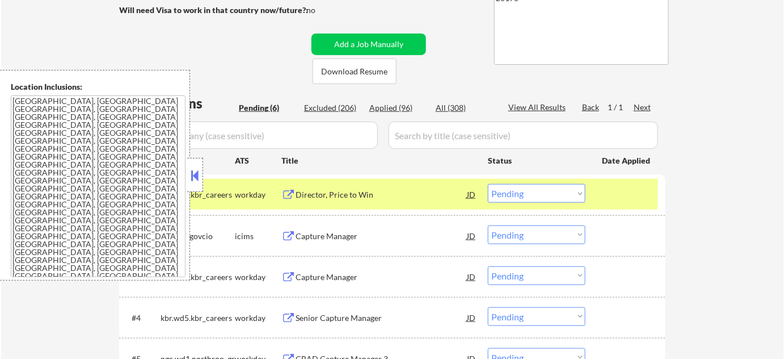
scroll to position [125, 0]
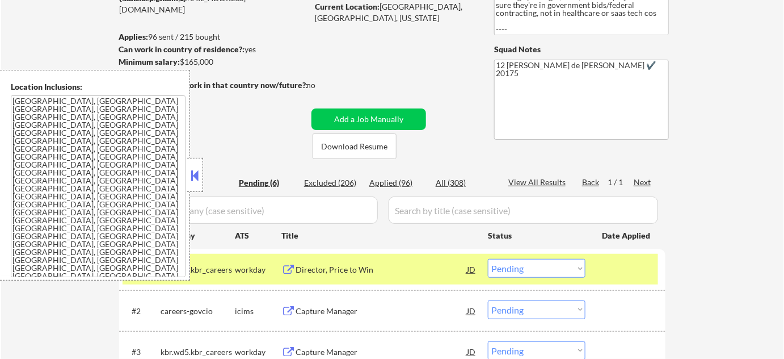
click at [199, 171] on button at bounding box center [195, 175] width 12 height 17
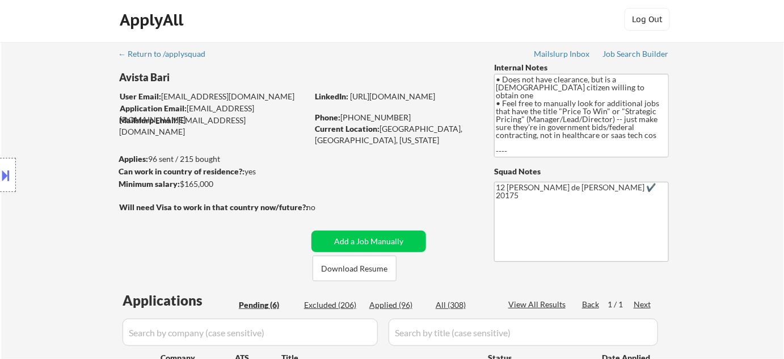
scroll to position [0, 0]
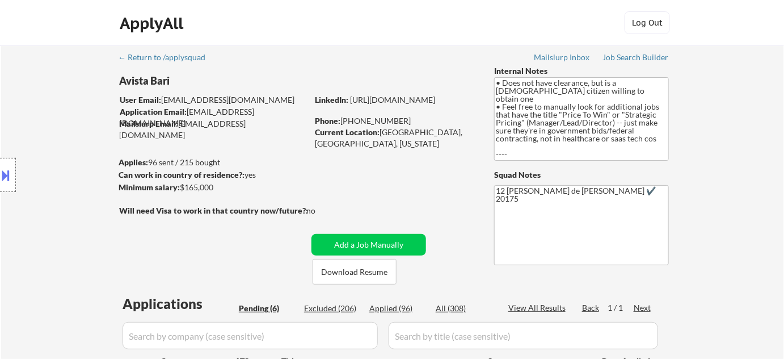
drag, startPoint x: 343, startPoint y: 120, endPoint x: 397, endPoint y: 121, distance: 53.4
click at [397, 121] on div "Phone: (703) 431-9321" at bounding box center [395, 120] width 161 height 11
copy div "703) 431-9321"
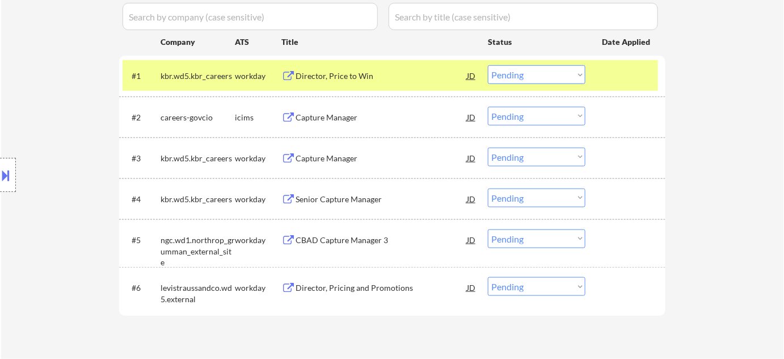
scroll to position [258, 0]
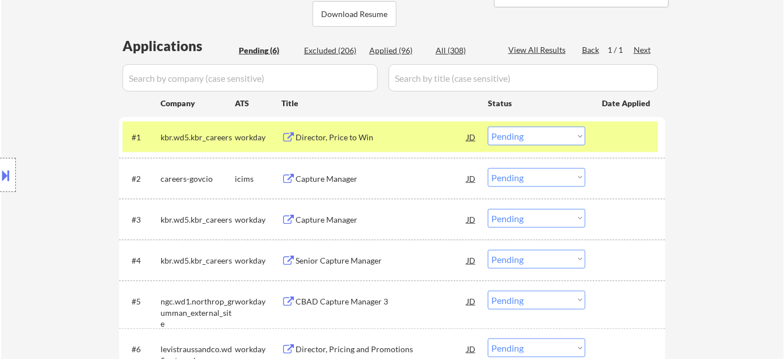
click at [510, 143] on select "Choose an option... Pending Applied Excluded (Questions) Excluded (Expired) Exc…" at bounding box center [537, 136] width 98 height 19
click at [488, 127] on select "Choose an option... Pending Applied Excluded (Questions) Excluded (Expired) Exc…" at bounding box center [537, 136] width 98 height 19
select select ""pending""
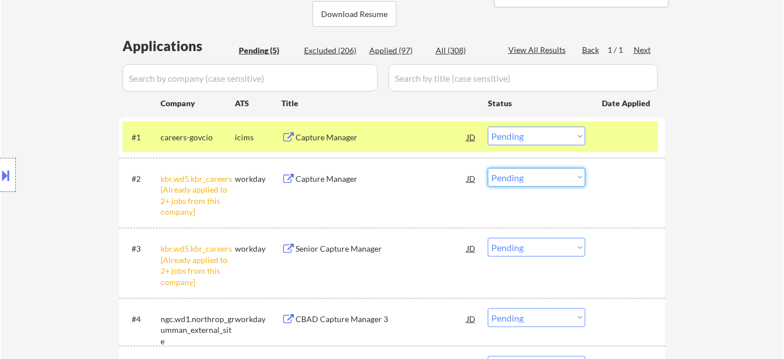
click at [505, 184] on select "Choose an option... Pending Applied Excluded (Questions) Excluded (Expired) Exc…" at bounding box center [537, 177] width 98 height 19
click at [488, 168] on select "Choose an option... Pending Applied Excluded (Questions) Excluded (Expired) Exc…" at bounding box center [537, 177] width 98 height 19
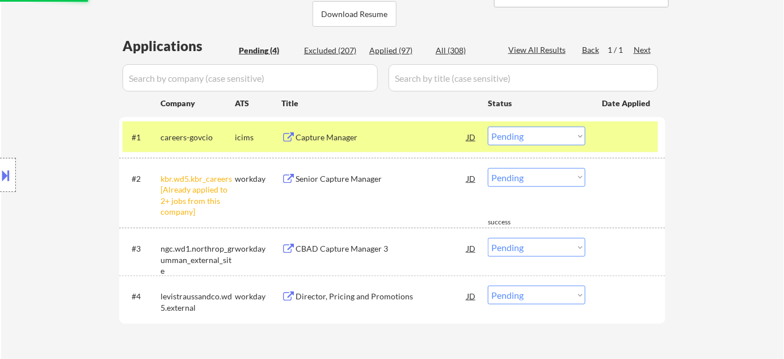
click at [527, 179] on select "Choose an option... Pending Applied Excluded (Questions) Excluded (Expired) Exc…" at bounding box center [537, 177] width 98 height 19
click at [642, 170] on div at bounding box center [627, 178] width 50 height 20
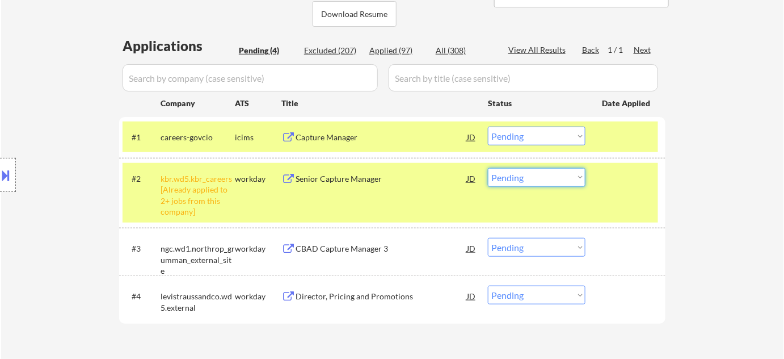
click at [540, 180] on select "Choose an option... Pending Applied Excluded (Questions) Excluded (Expired) Exc…" at bounding box center [537, 177] width 98 height 19
click at [488, 168] on select "Choose an option... Pending Applied Excluded (Questions) Excluded (Expired) Exc…" at bounding box center [537, 177] width 98 height 19
select select ""pending""
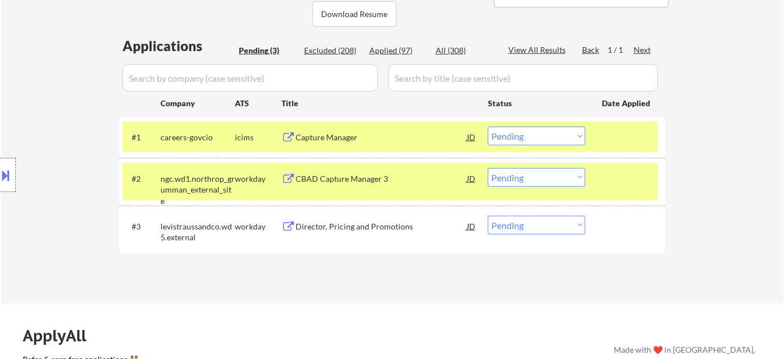
click at [377, 226] on div "Director, Pricing and Promotions" at bounding box center [381, 226] width 171 height 11
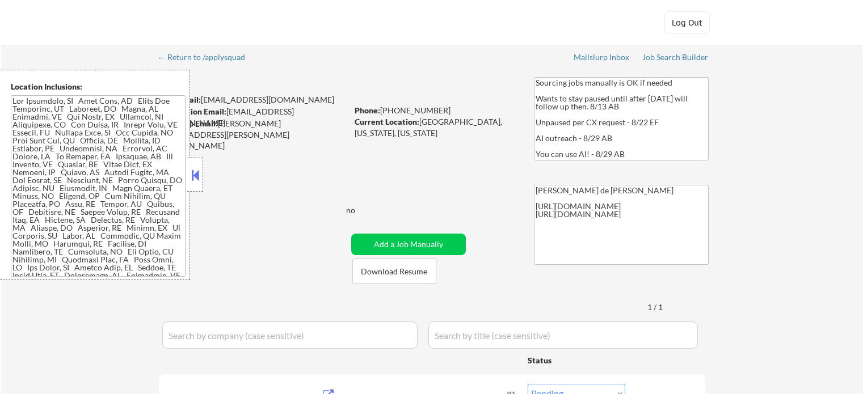
select select ""pending""
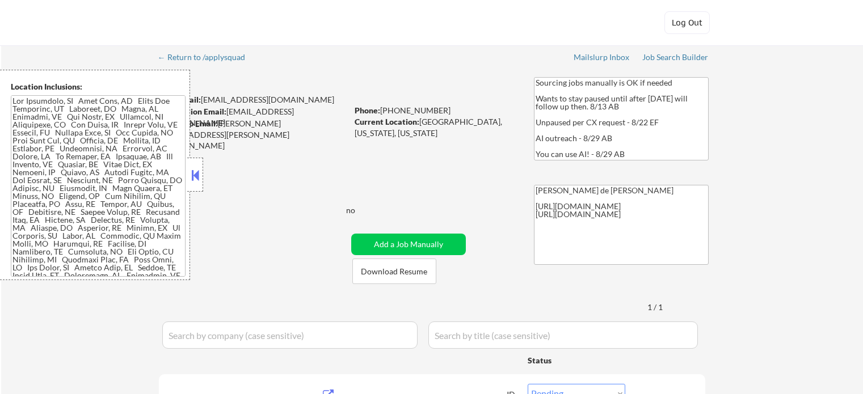
select select ""pending""
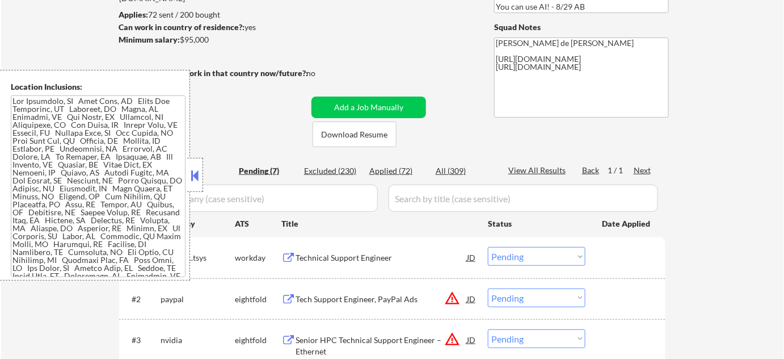
scroll to position [154, 0]
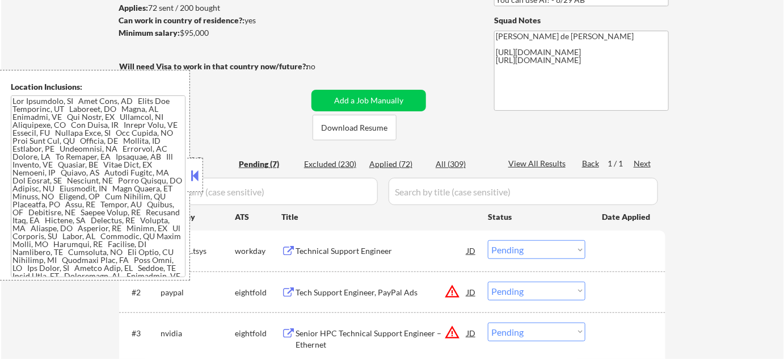
click at [189, 175] on button at bounding box center [195, 175] width 12 height 17
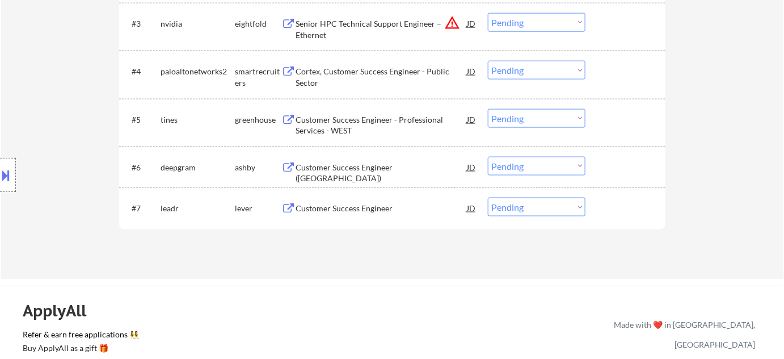
scroll to position [464, 0]
click at [358, 204] on div "Customer Success Engineer" at bounding box center [381, 207] width 171 height 11
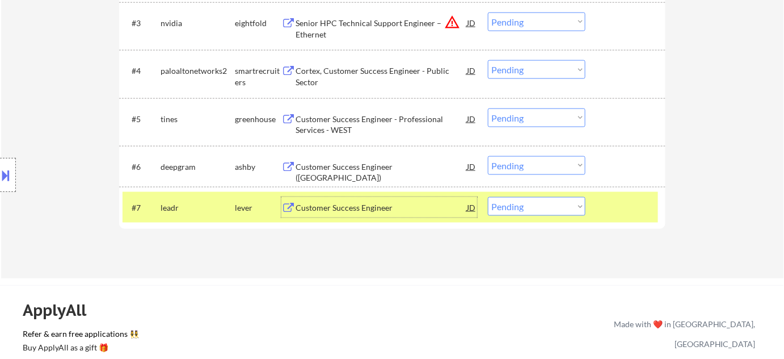
click at [547, 210] on select "Choose an option... Pending Applied Excluded (Questions) Excluded (Expired) Exc…" at bounding box center [537, 206] width 98 height 19
select select ""excluded__salary_""
click at [488, 197] on select "Choose an option... Pending Applied Excluded (Questions) Excluded (Expired) Exc…" at bounding box center [537, 206] width 98 height 19
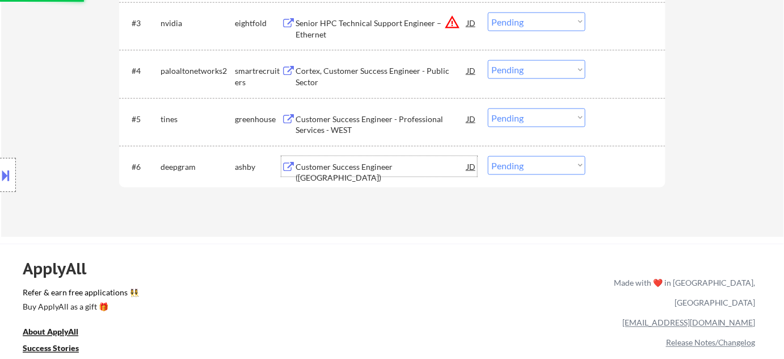
click at [354, 166] on div "Customer Success Engineer (Americas)" at bounding box center [381, 172] width 171 height 22
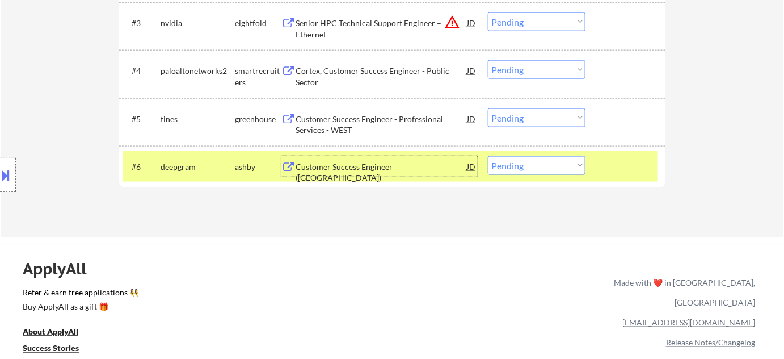
click at [564, 165] on select "Choose an option... Pending Applied Excluded (Questions) Excluded (Expired) Exc…" at bounding box center [537, 165] width 98 height 19
select select ""applied""
click at [488, 156] on select "Choose an option... Pending Applied Excluded (Questions) Excluded (Expired) Exc…" at bounding box center [537, 165] width 98 height 19
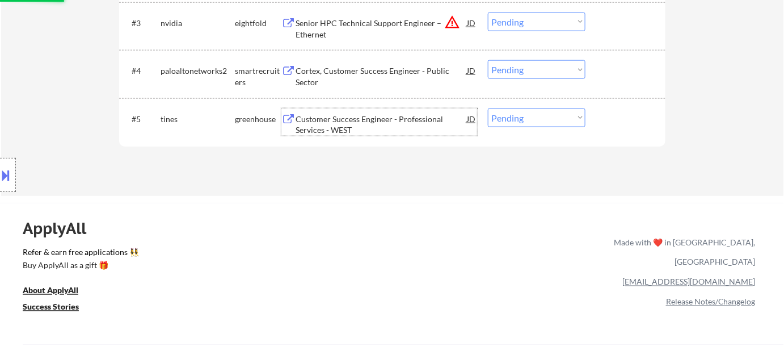
click at [341, 123] on div "Customer Success Engineer - Professional Services - WEST" at bounding box center [381, 125] width 171 height 22
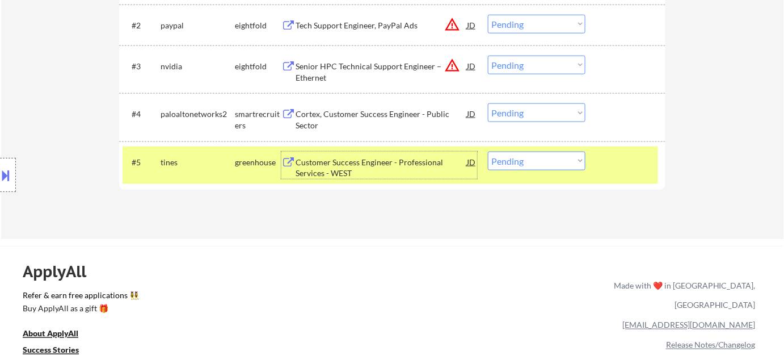
scroll to position [361, 0]
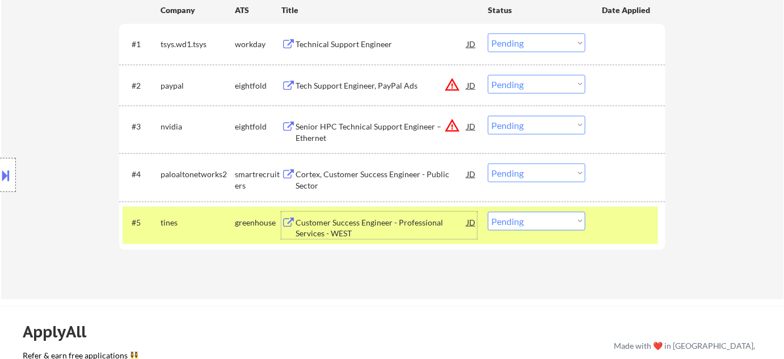
click at [454, 129] on button "warning_amber" at bounding box center [452, 125] width 16 height 16
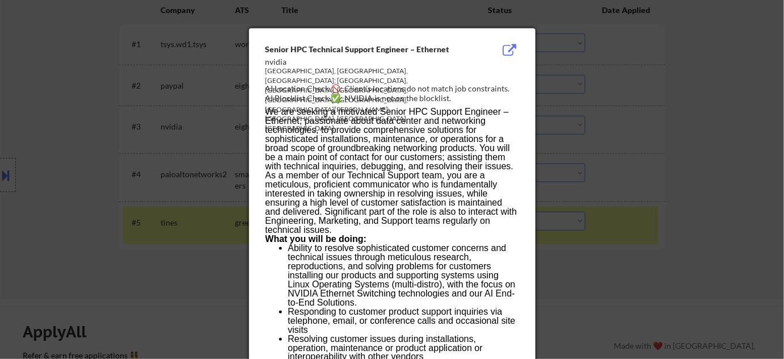
click at [686, 146] on div at bounding box center [392, 179] width 784 height 359
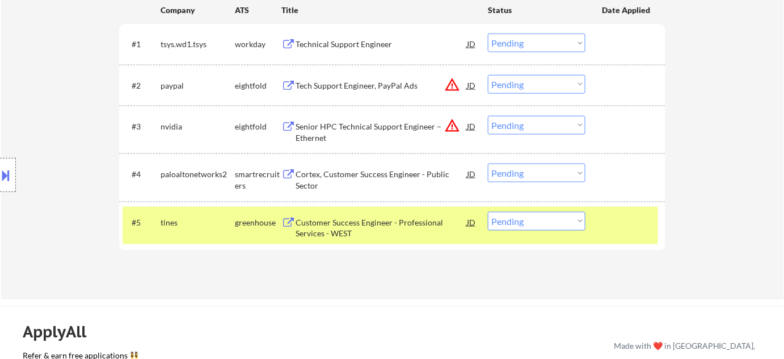
click at [449, 82] on button "warning_amber" at bounding box center [452, 85] width 16 height 16
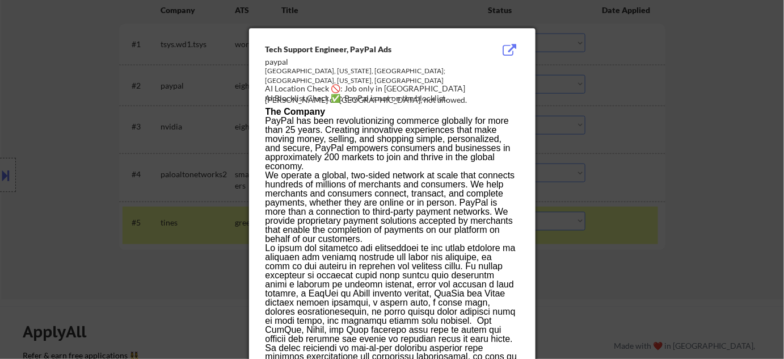
click at [602, 121] on div at bounding box center [392, 179] width 784 height 359
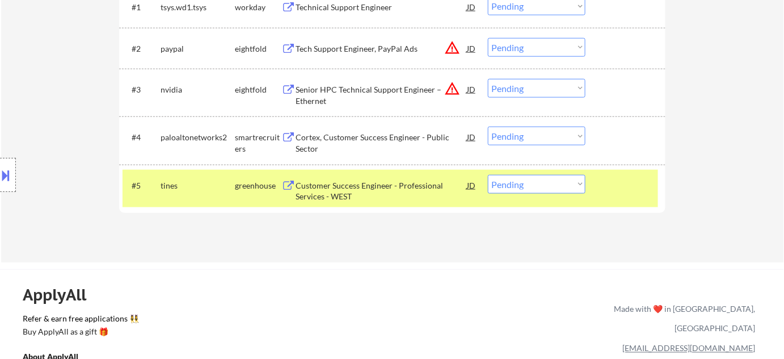
scroll to position [464, 0]
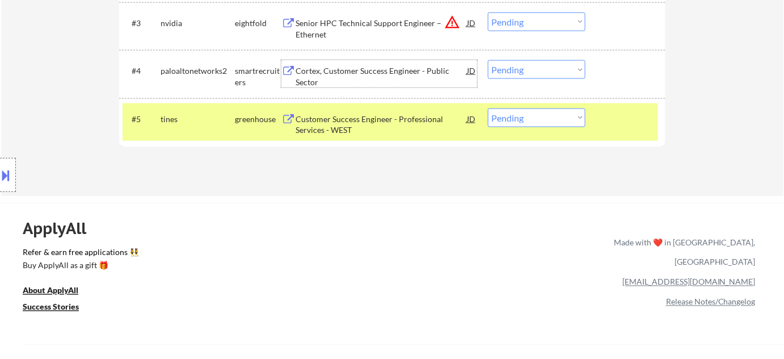
click at [343, 74] on div "Cortex, Customer Success Engineer - Public Sector" at bounding box center [381, 76] width 171 height 22
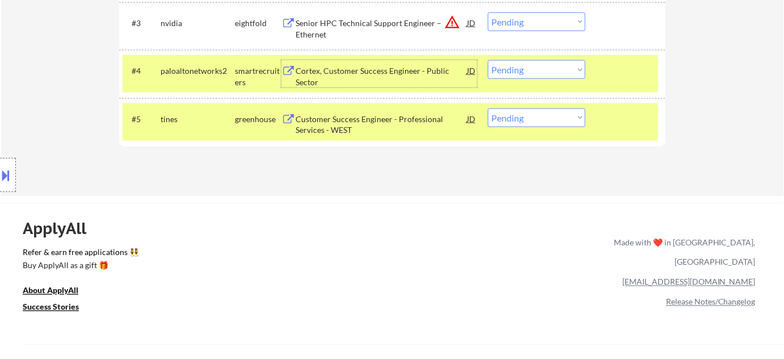
click at [0, 173] on button at bounding box center [6, 175] width 12 height 19
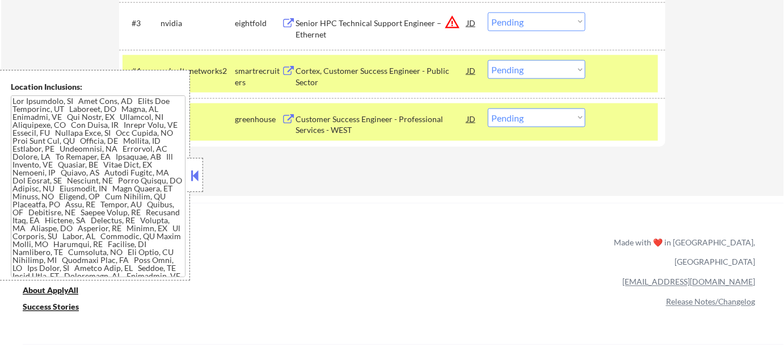
click at [196, 178] on button at bounding box center [195, 175] width 12 height 17
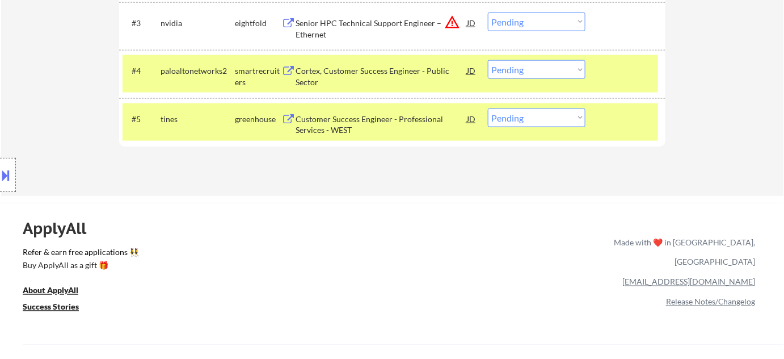
click at [510, 70] on select "Choose an option... Pending Applied Excluded (Questions) Excluded (Expired) Exc…" at bounding box center [537, 69] width 98 height 19
click at [488, 60] on select "Choose an option... Pending Applied Excluded (Questions) Excluded (Expired) Exc…" at bounding box center [537, 69] width 98 height 19
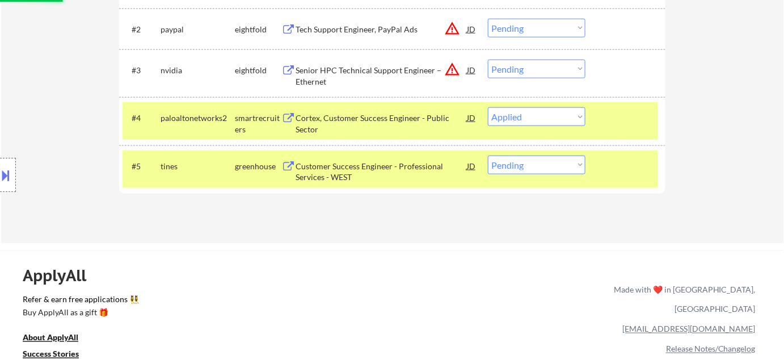
scroll to position [361, 0]
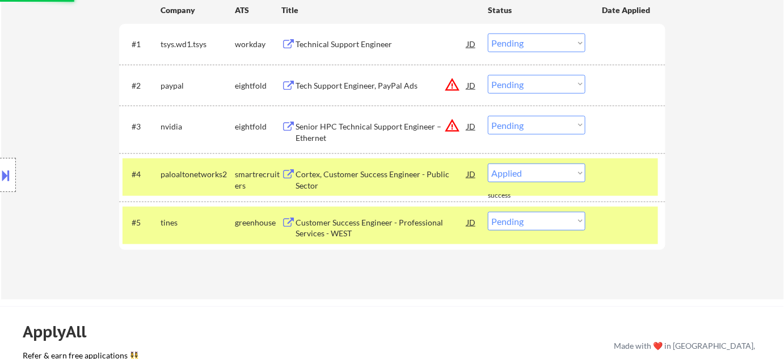
select select ""pending""
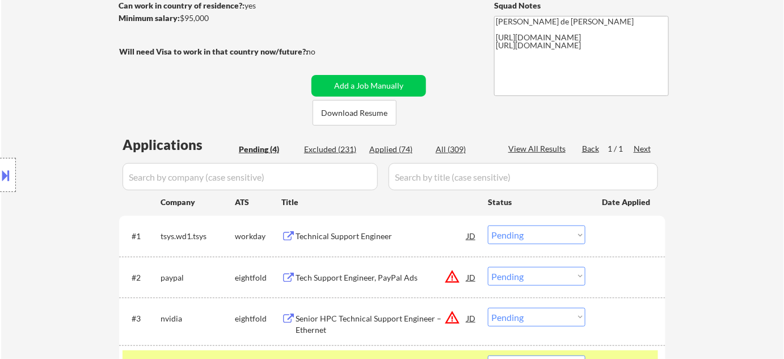
scroll to position [154, 0]
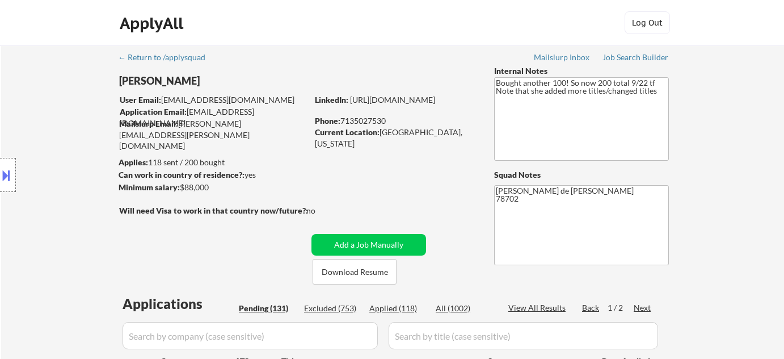
select select ""pending""
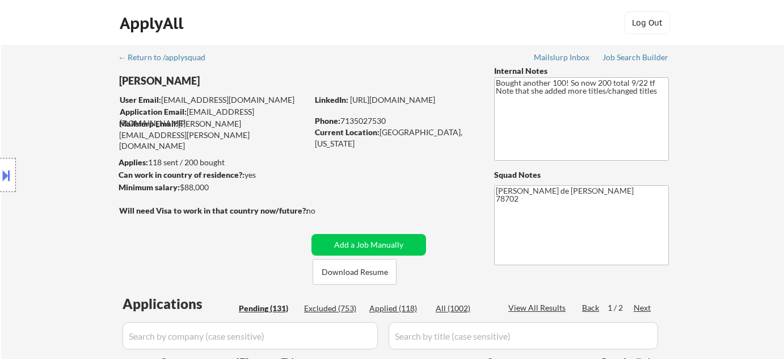
select select ""pending""
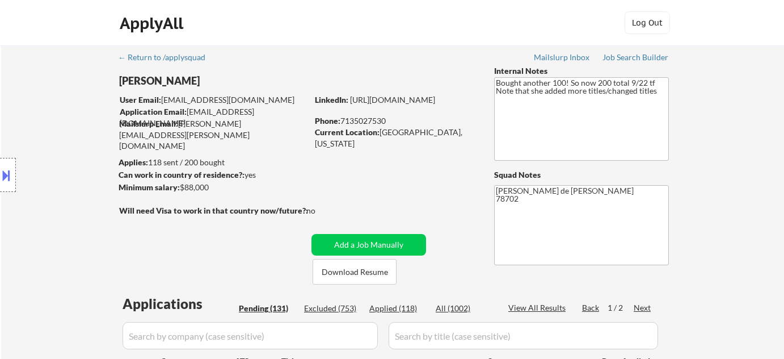
select select ""pending""
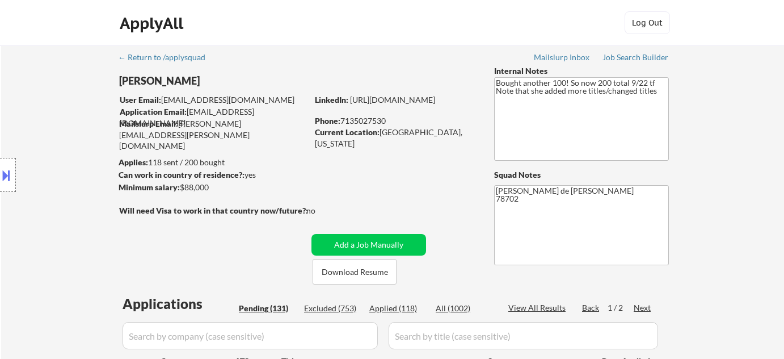
select select ""pending""
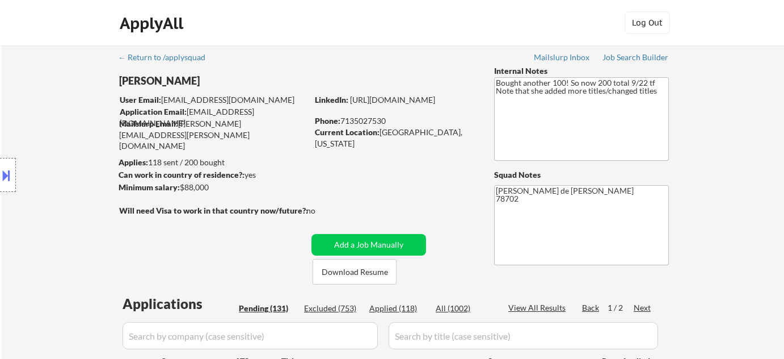
select select ""pending""
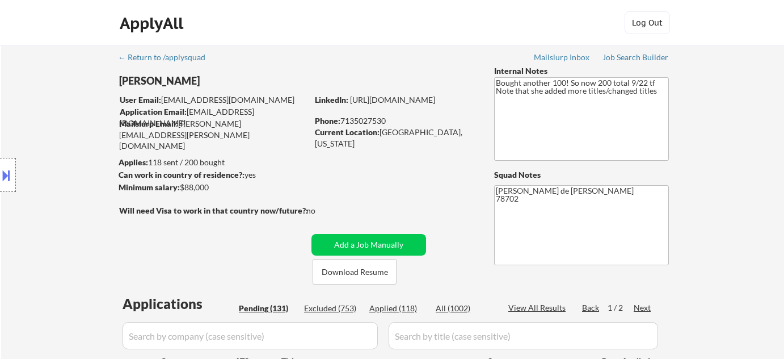
select select ""pending""
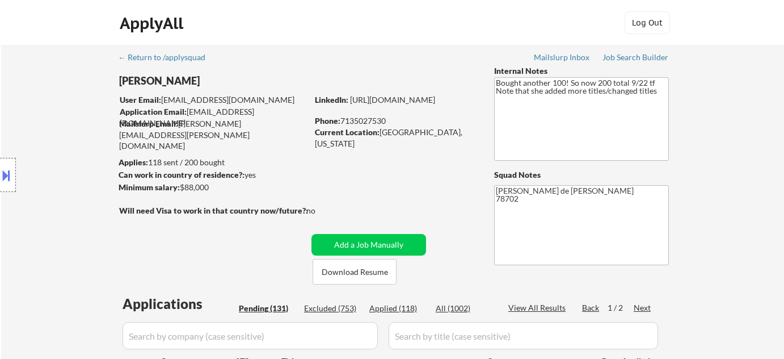
select select ""pending""
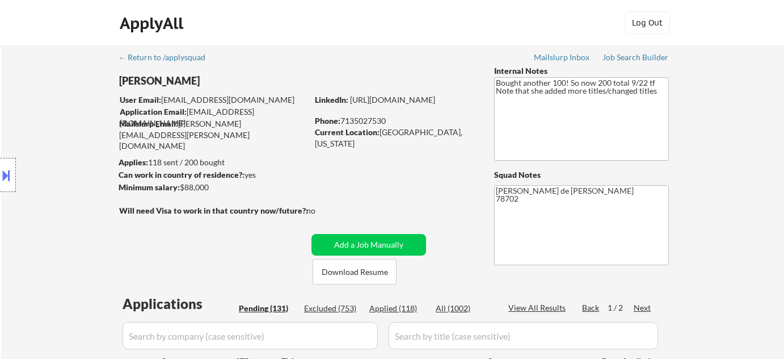
select select ""pending""
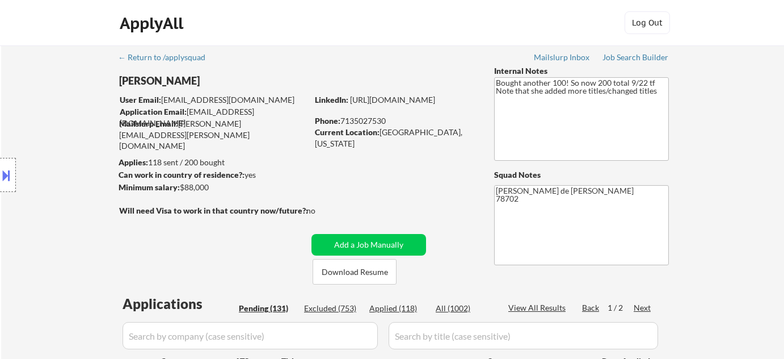
select select ""pending""
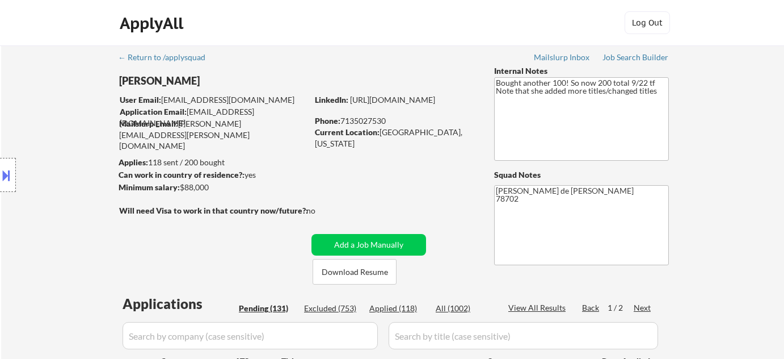
select select ""pending""
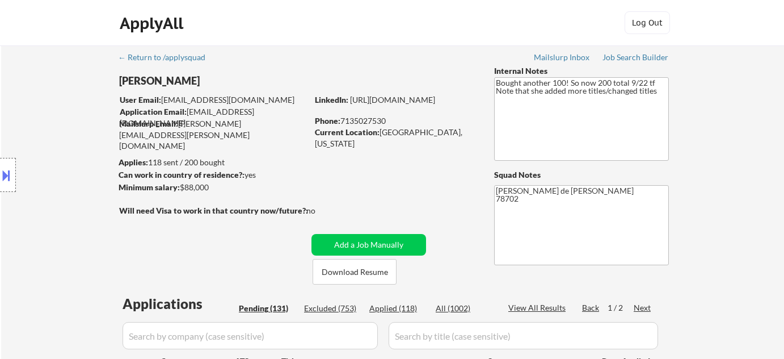
select select ""pending""
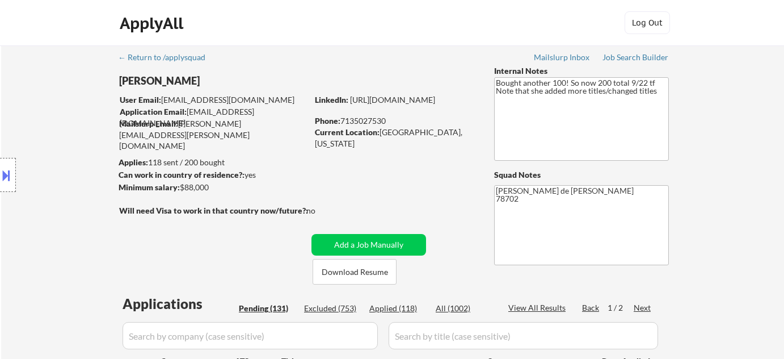
select select ""pending""
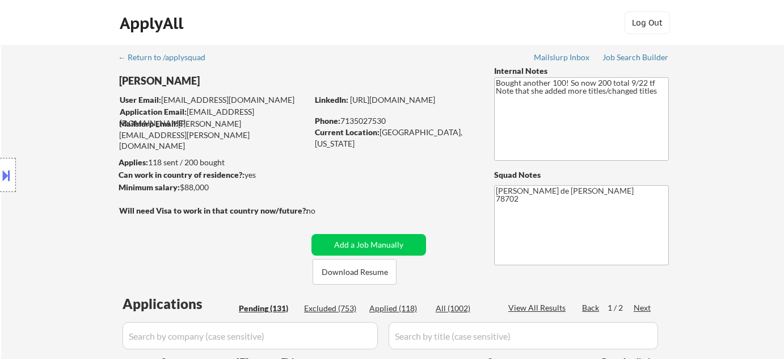
select select ""pending""
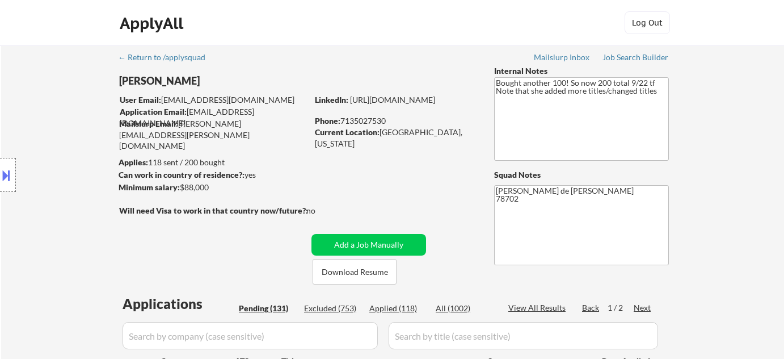
select select ""pending""
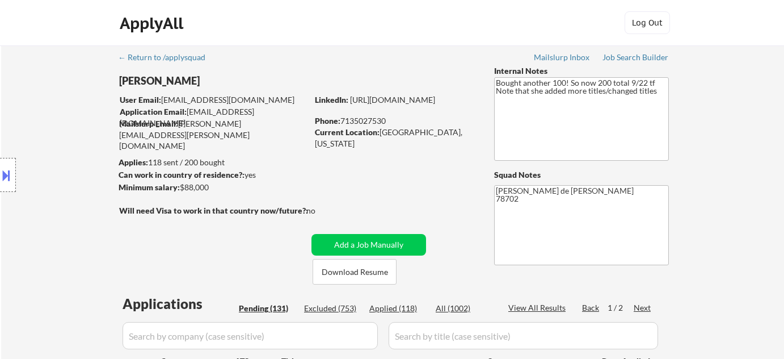
select select ""pending""
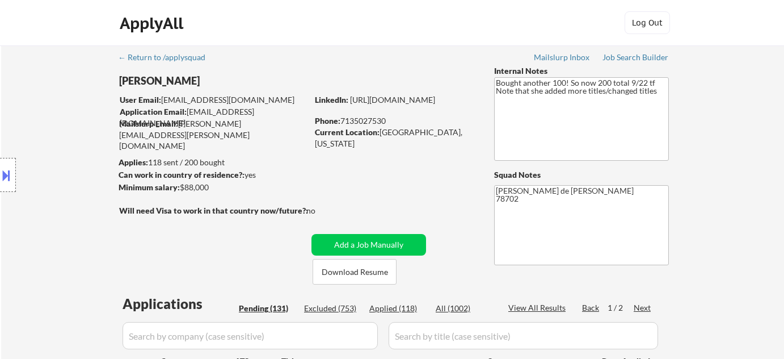
select select ""pending""
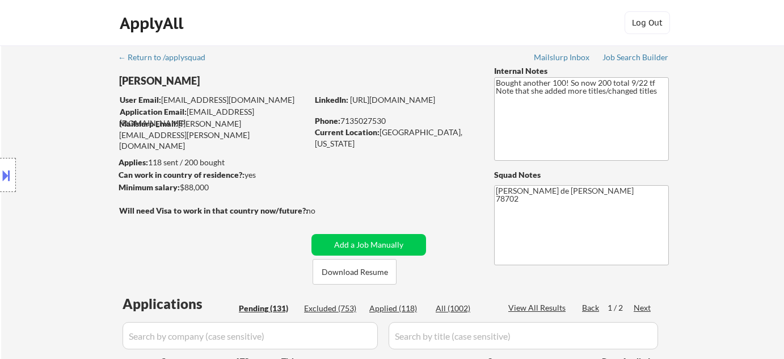
select select ""pending""
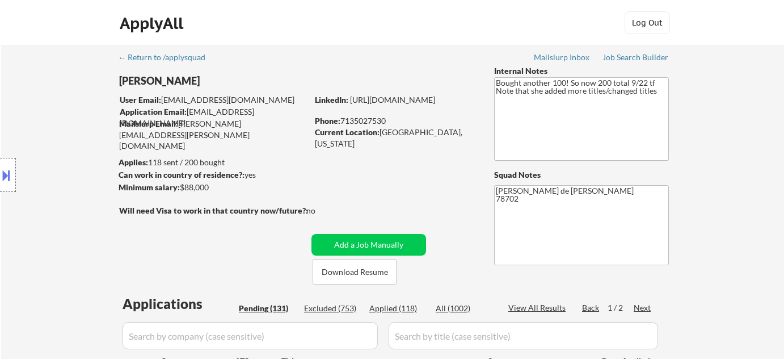
select select ""pending""
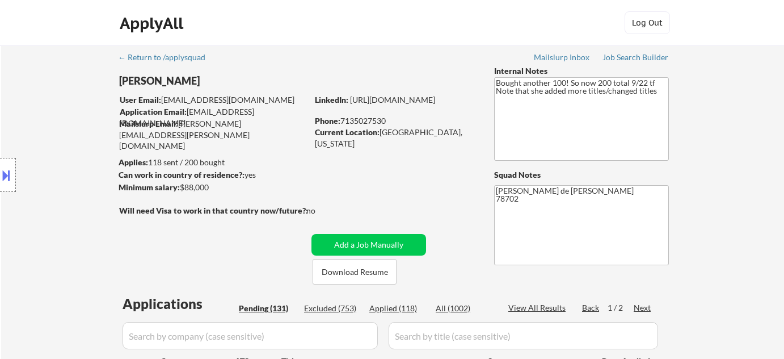
select select ""pending""
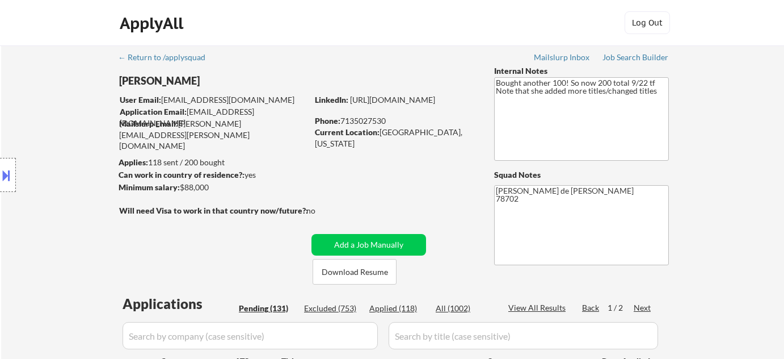
select select ""pending""
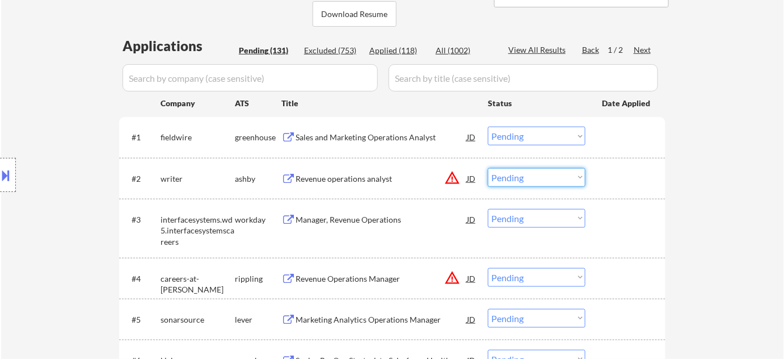
scroll to position [258, 0]
click at [488, 168] on select "Choose an option... Pending Applied Excluded (Questions) Excluded (Expired) Exc…" at bounding box center [537, 177] width 98 height 19
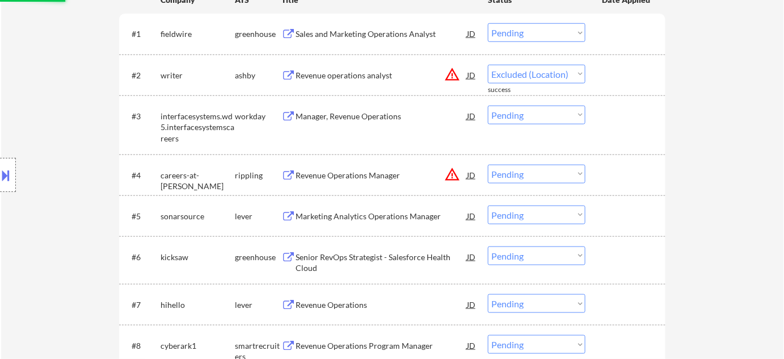
select select ""pending""
click at [452, 116] on div "#3 interfacesystems.wd5.interfacesystemscareers workday Manager, Revenue Operat…" at bounding box center [392, 124] width 547 height 59
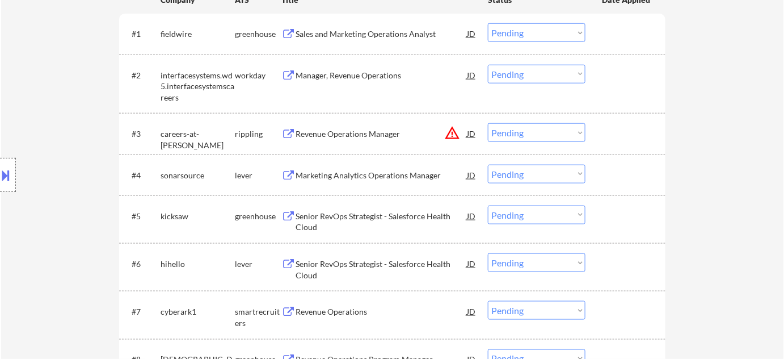
click at [452, 134] on button "warning_amber" at bounding box center [452, 133] width 16 height 16
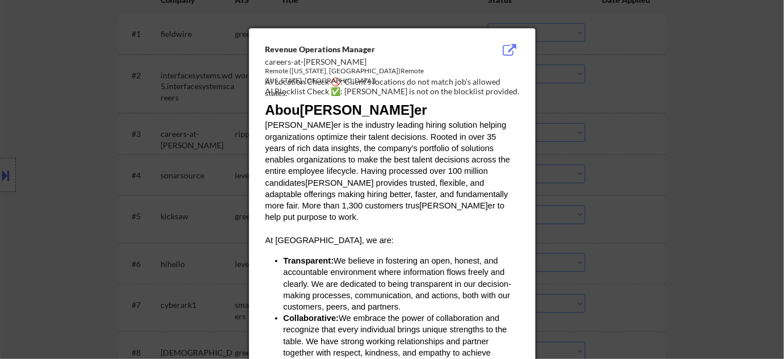
click at [672, 127] on div at bounding box center [392, 179] width 784 height 359
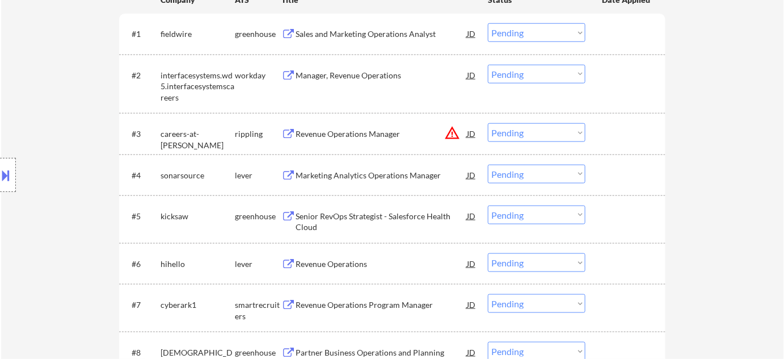
click at [455, 135] on button "warning_amber" at bounding box center [452, 133] width 16 height 16
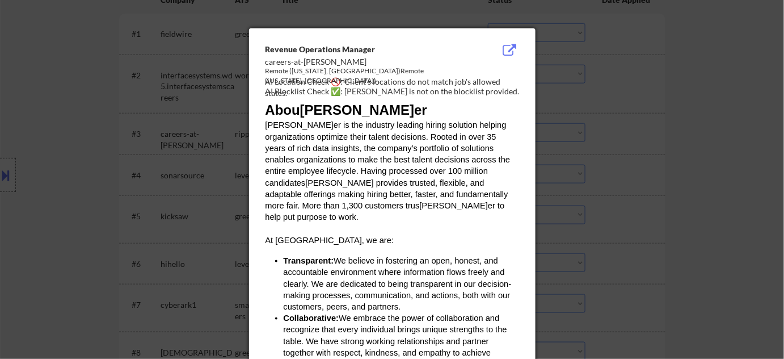
click at [742, 184] on div at bounding box center [392, 179] width 784 height 359
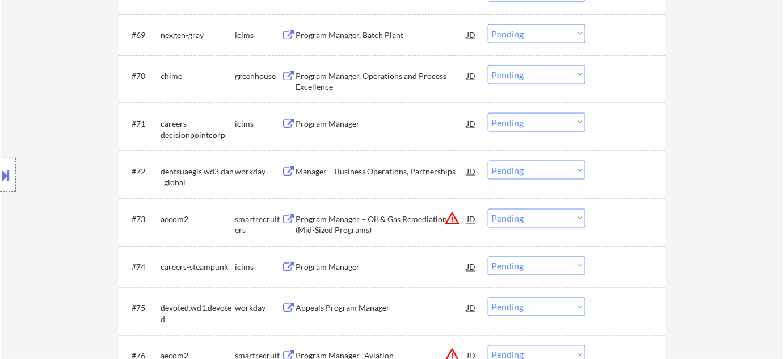
scroll to position [3405, 0]
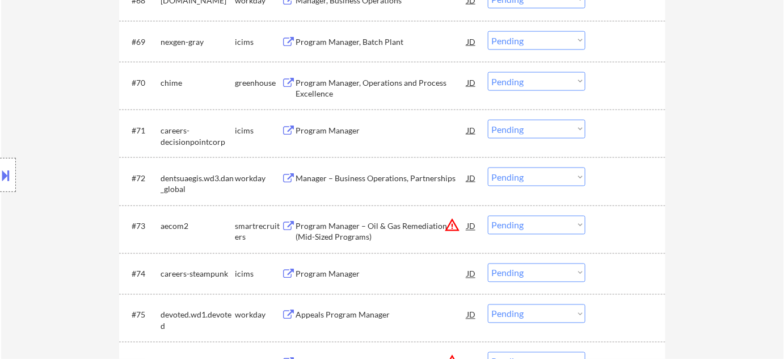
click at [549, 222] on select "Choose an option... Pending Applied Excluded (Questions) Excluded (Expired) Exc…" at bounding box center [537, 225] width 98 height 19
click at [488, 216] on select "Choose an option... Pending Applied Excluded (Questions) Excluded (Expired) Exc…" at bounding box center [537, 225] width 98 height 19
select select ""pending""
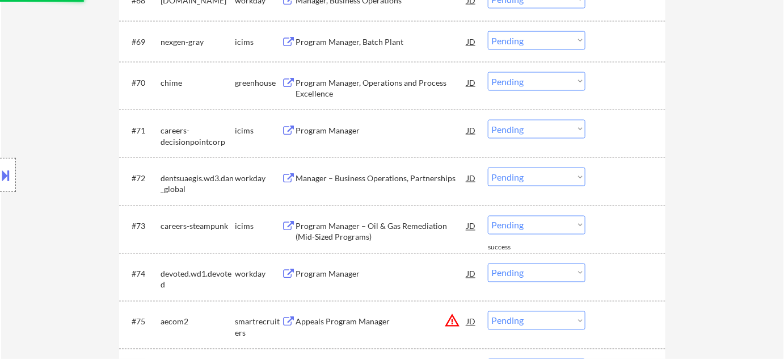
scroll to position [3508, 0]
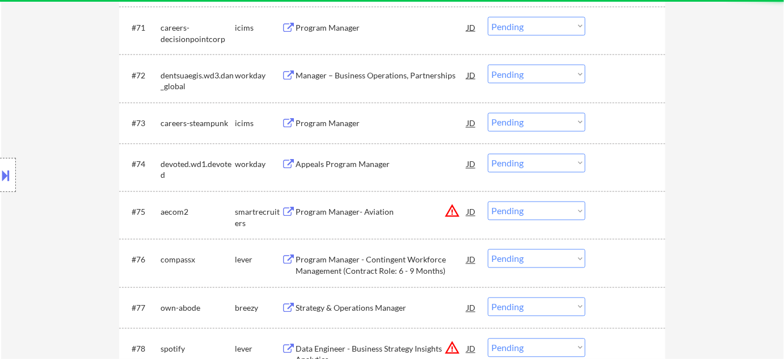
click at [451, 210] on button "warning_amber" at bounding box center [452, 211] width 16 height 16
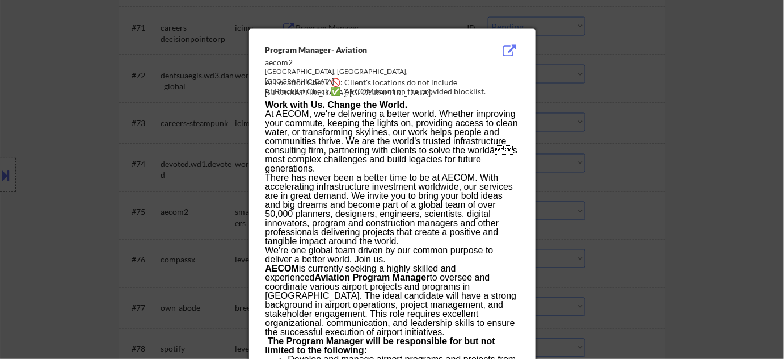
click at [703, 174] on div at bounding box center [392, 179] width 784 height 359
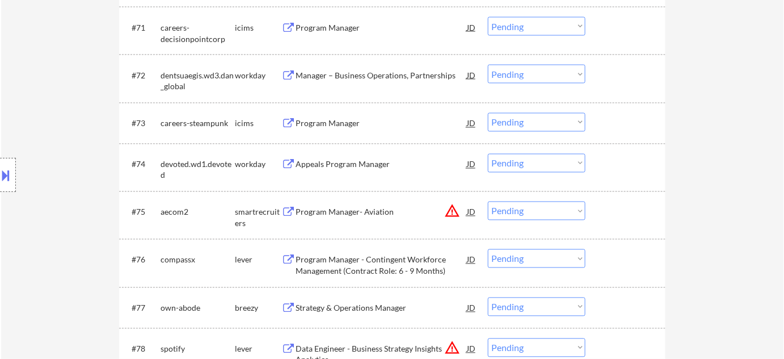
click at [533, 212] on select "Choose an option... Pending Applied Excluded (Questions) Excluded (Expired) Exc…" at bounding box center [537, 210] width 98 height 19
click at [488, 201] on select "Choose an option... Pending Applied Excluded (Questions) Excluded (Expired) Exc…" at bounding box center [537, 210] width 98 height 19
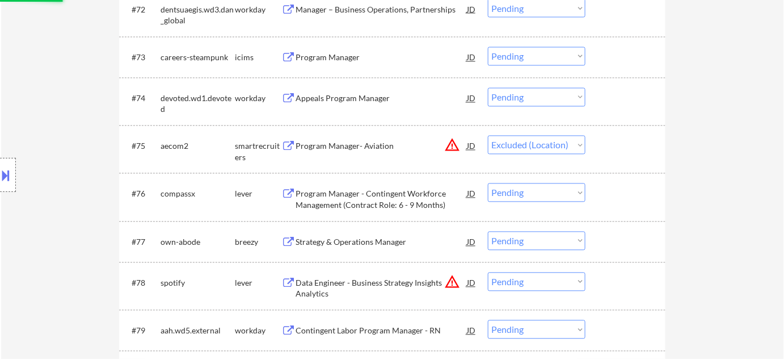
scroll to position [3663, 0]
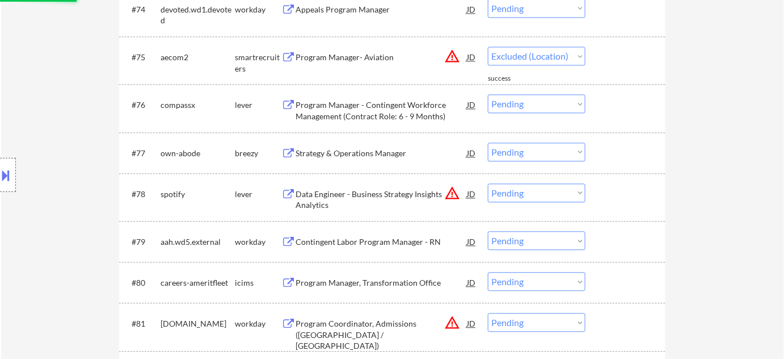
select select ""pending""
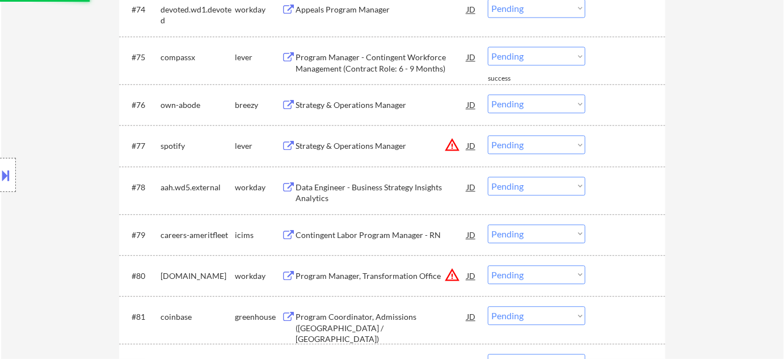
scroll to position [3766, 0]
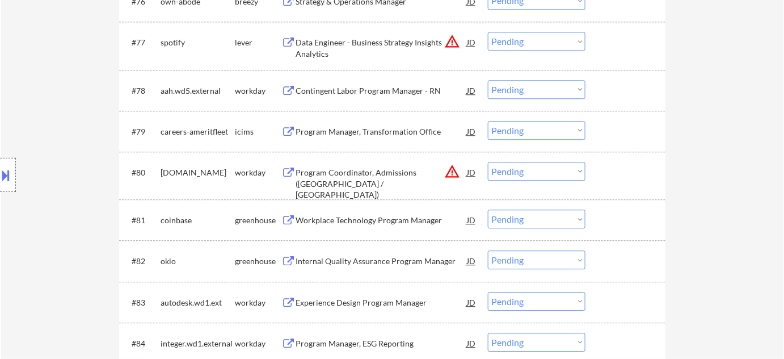
click at [561, 170] on select "Choose an option... Pending Applied Excluded (Questions) Excluded (Expired) Exc…" at bounding box center [537, 171] width 98 height 19
click at [559, 175] on select "Choose an option... Pending Applied Excluded (Questions) Excluded (Expired) Exc…" at bounding box center [537, 171] width 98 height 19
click at [488, 162] on select "Choose an option... Pending Applied Excluded (Questions) Excluded (Expired) Exc…" at bounding box center [537, 171] width 98 height 19
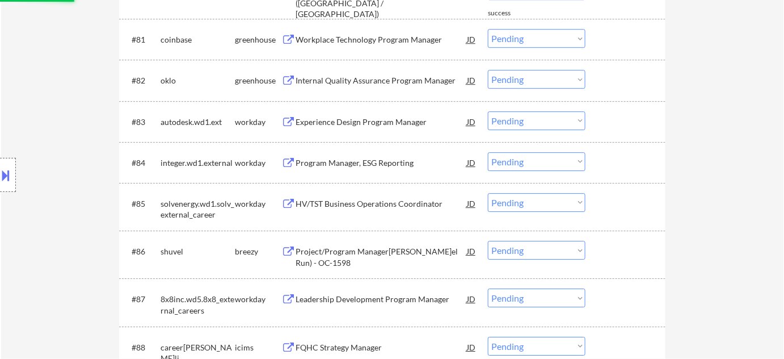
select select ""pending""
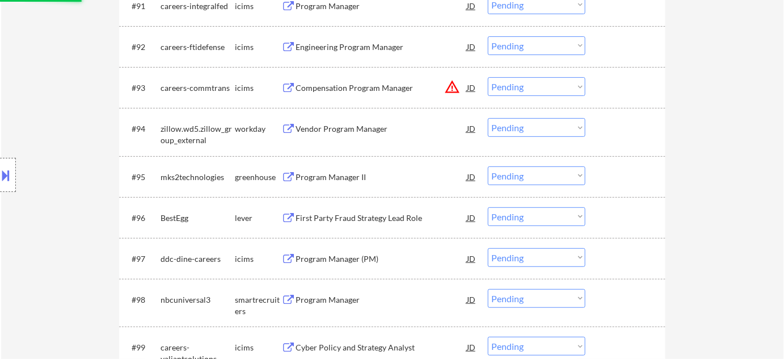
scroll to position [4385, 0]
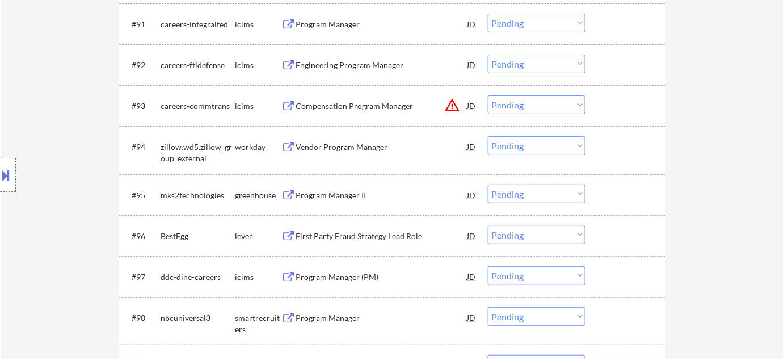
click at [455, 104] on button "warning_amber" at bounding box center [452, 105] width 16 height 16
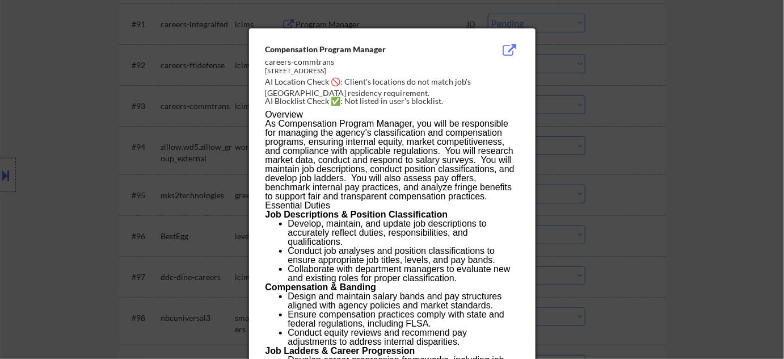
click at [629, 124] on div at bounding box center [392, 179] width 784 height 359
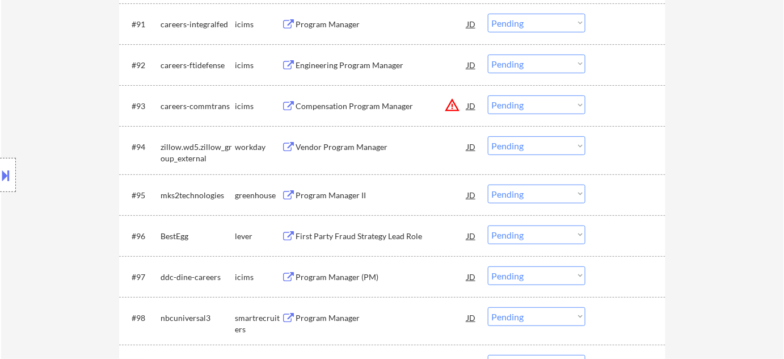
drag, startPoint x: 522, startPoint y: 103, endPoint x: 523, endPoint y: 111, distance: 8.0
click at [522, 103] on select "Choose an option... Pending Applied Excluded (Questions) Excluded (Expired) Exc…" at bounding box center [537, 104] width 98 height 19
click at [488, 95] on select "Choose an option... Pending Applied Excluded (Questions) Excluded (Expired) Exc…" at bounding box center [537, 104] width 98 height 19
select select ""pending""
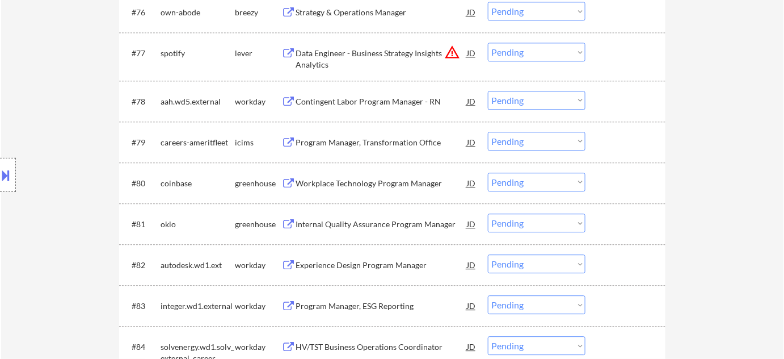
scroll to position [3560, 0]
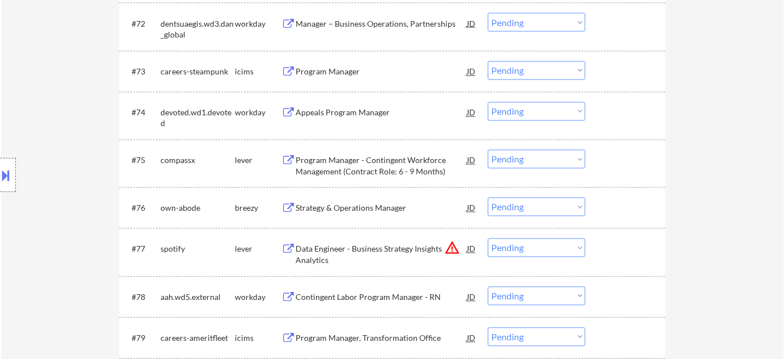
click at [531, 245] on select "Choose an option... Pending Applied Excluded (Questions) Excluded (Expired) Exc…" at bounding box center [537, 247] width 98 height 19
click at [488, 238] on select "Choose an option... Pending Applied Excluded (Questions) Excluded (Expired) Exc…" at bounding box center [537, 247] width 98 height 19
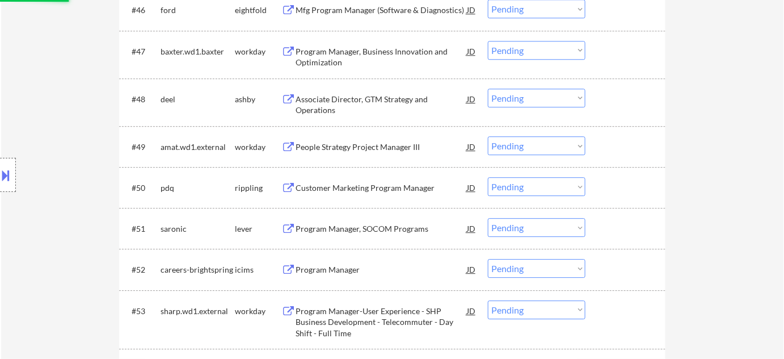
select select ""pending""
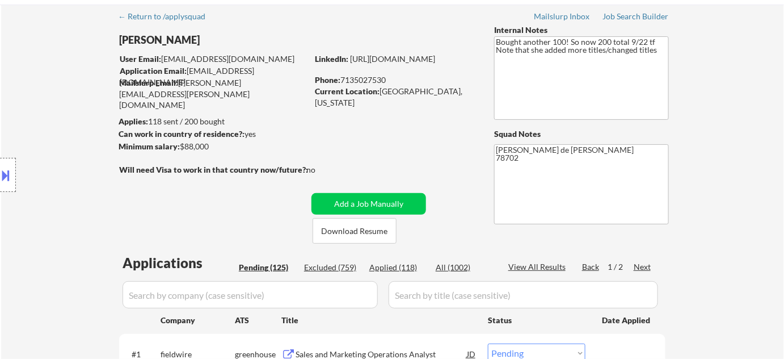
scroll to position [154, 0]
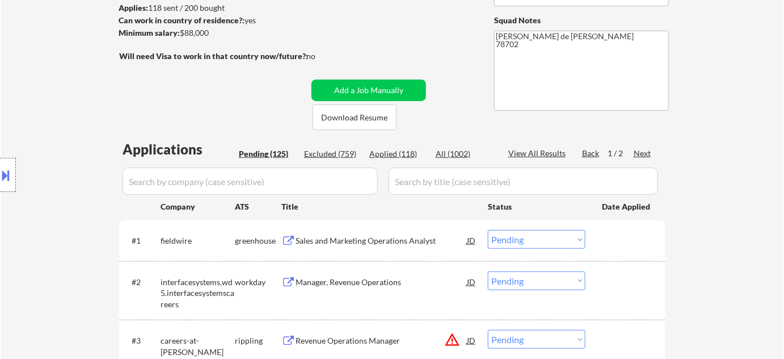
click at [637, 157] on div "Next" at bounding box center [643, 153] width 18 height 11
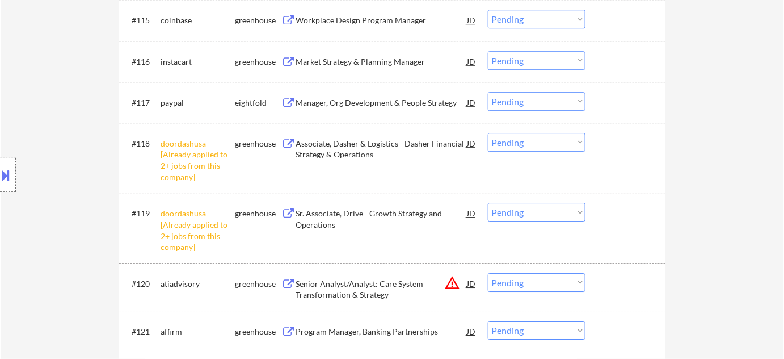
scroll to position [774, 0]
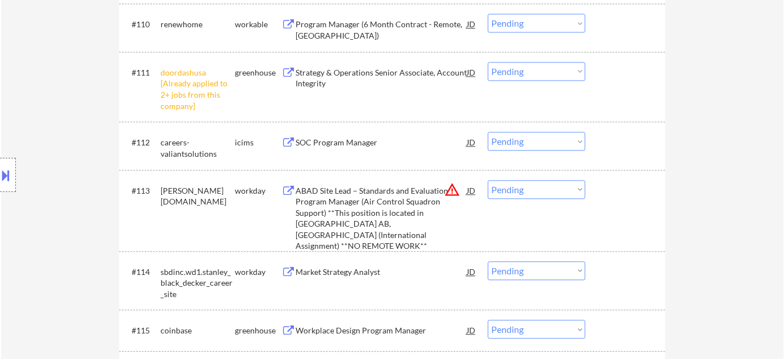
drag, startPoint x: 550, startPoint y: 72, endPoint x: 547, endPoint y: 77, distance: 6.1
click at [550, 72] on select "Choose an option... Pending Applied Excluded (Questions) Excluded (Expired) Exc…" at bounding box center [537, 71] width 98 height 19
click at [488, 62] on select "Choose an option... Pending Applied Excluded (Questions) Excluded (Expired) Exc…" at bounding box center [537, 71] width 98 height 19
select select ""pending""
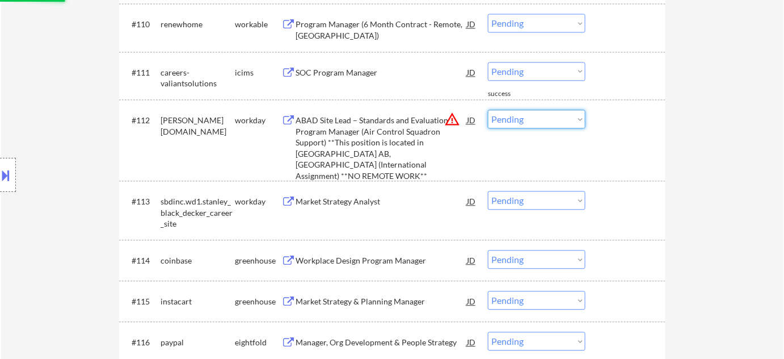
drag, startPoint x: 513, startPoint y: 111, endPoint x: 515, endPoint y: 121, distance: 10.9
click at [513, 111] on select "Choose an option... Pending Applied Excluded (Questions) Excluded (Expired) Exc…" at bounding box center [537, 119] width 98 height 19
click at [488, 110] on select "Choose an option... Pending Applied Excluded (Questions) Excluded (Expired) Exc…" at bounding box center [537, 119] width 98 height 19
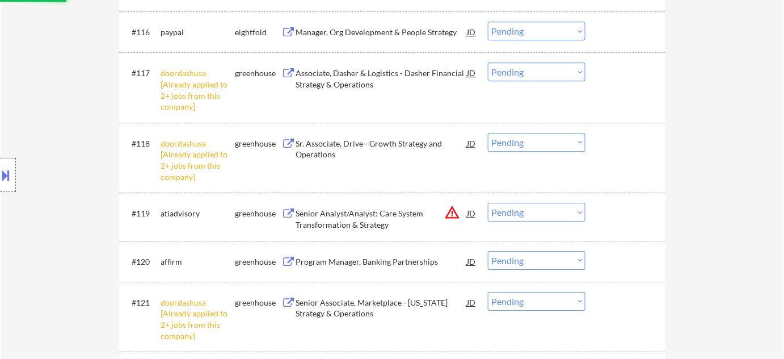
select select ""pending""
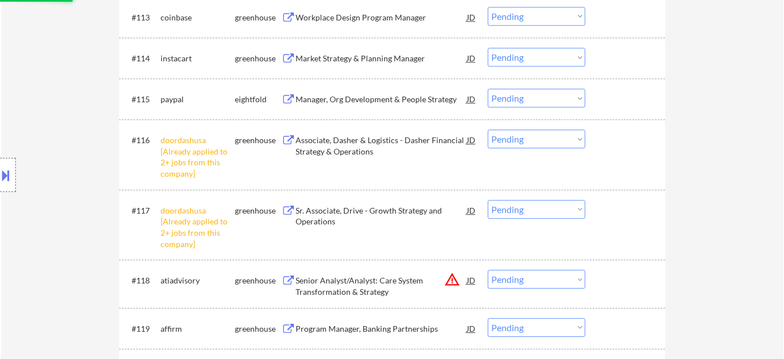
scroll to position [928, 0]
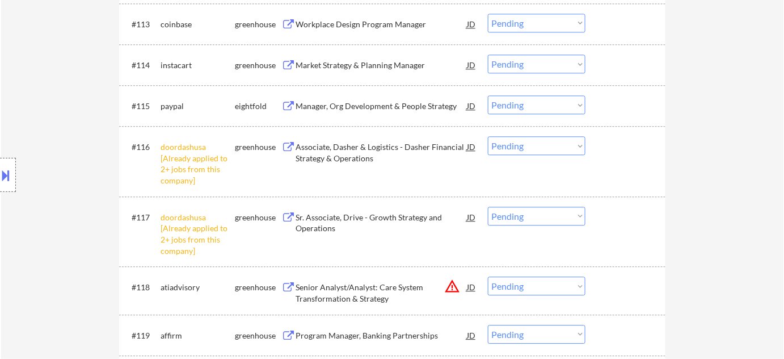
click at [557, 146] on select "Choose an option... Pending Applied Excluded (Questions) Excluded (Expired) Exc…" at bounding box center [537, 145] width 98 height 19
click at [488, 136] on select "Choose an option... Pending Applied Excluded (Questions) Excluded (Expired) Exc…" at bounding box center [537, 145] width 98 height 19
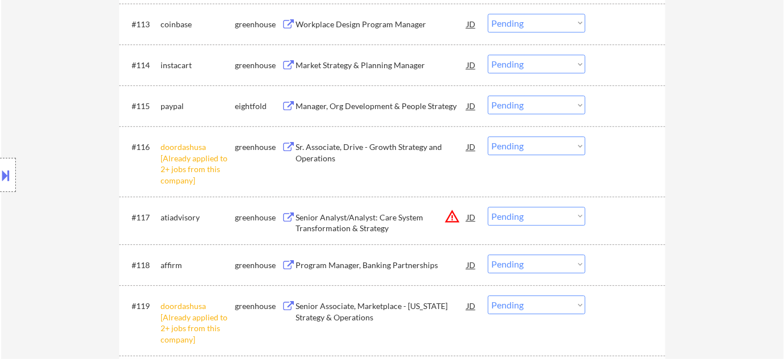
drag, startPoint x: 539, startPoint y: 136, endPoint x: 539, endPoint y: 151, distance: 14.8
click at [539, 136] on select "Choose an option... Pending Applied Excluded (Questions) Excluded (Expired) Exc…" at bounding box center [537, 145] width 98 height 19
click at [488, 136] on select "Choose an option... Pending Applied Excluded (Questions) Excluded (Expired) Exc…" at bounding box center [537, 145] width 98 height 19
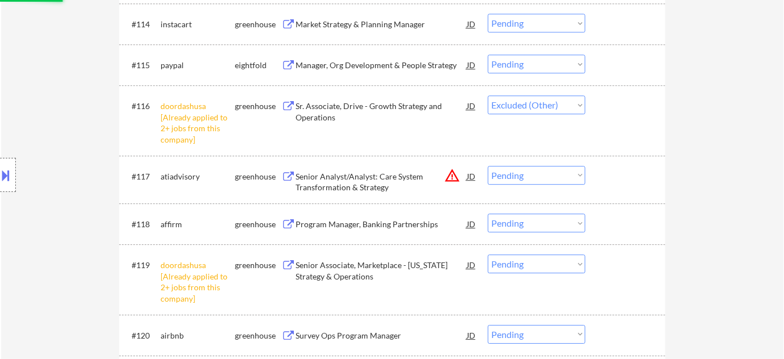
scroll to position [1032, 0]
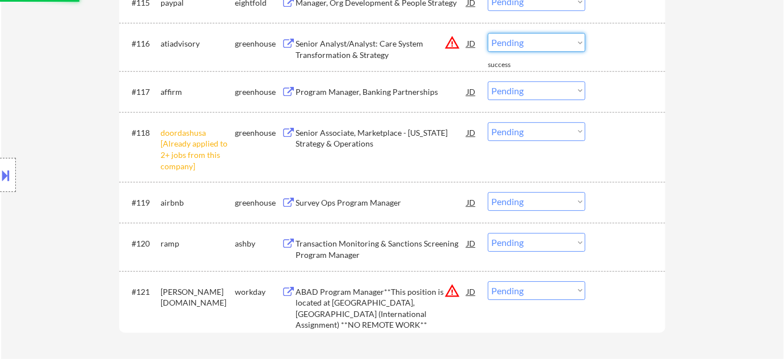
click at [533, 41] on select "Choose an option... Pending Applied Excluded (Questions) Excluded (Expired) Exc…" at bounding box center [537, 42] width 98 height 19
drag, startPoint x: 540, startPoint y: 43, endPoint x: 540, endPoint y: 51, distance: 7.9
click at [540, 43] on select "Choose an option... Pending Applied Excluded (Questions) Excluded (Expired) Exc…" at bounding box center [537, 42] width 98 height 19
click at [488, 33] on select "Choose an option... Pending Applied Excluded (Questions) Excluded (Expired) Exc…" at bounding box center [537, 42] width 98 height 19
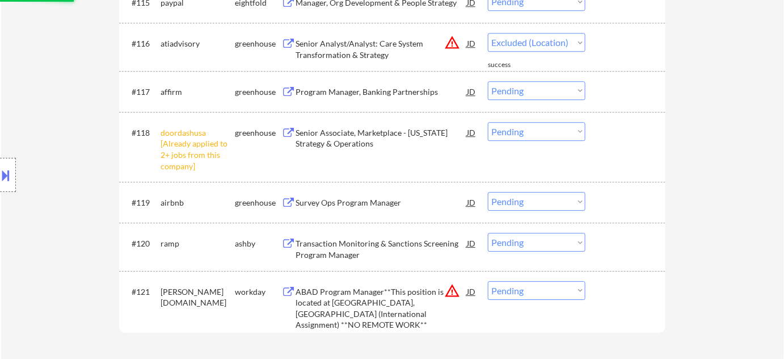
select select ""pending""
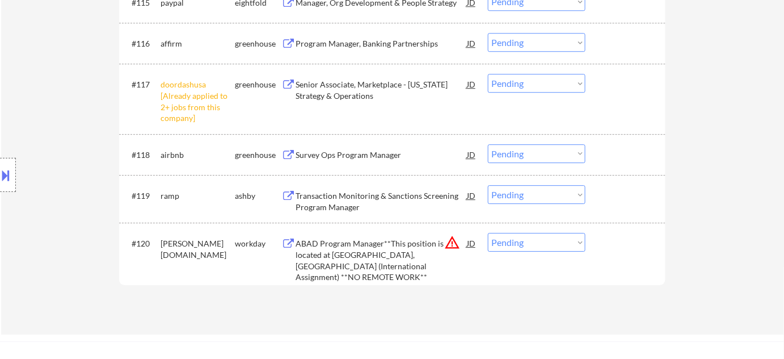
click at [553, 77] on select "Choose an option... Pending Applied Excluded (Questions) Excluded (Expired) Exc…" at bounding box center [537, 83] width 98 height 19
click at [488, 74] on select "Choose an option... Pending Applied Excluded (Questions) Excluded (Expired) Exc…" at bounding box center [537, 83] width 98 height 19
select select ""pending""
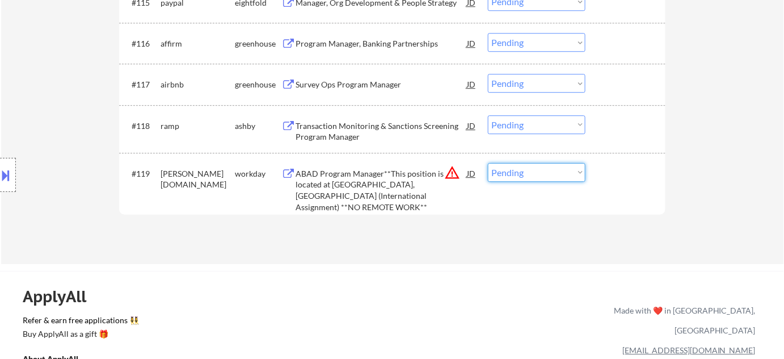
click at [541, 176] on select "Choose an option... Pending Applied Excluded (Questions) Excluded (Expired) Exc…" at bounding box center [537, 172] width 98 height 19
select select ""excluded__location_""
click at [488, 163] on select "Choose an option... Pending Applied Excluded (Questions) Excluded (Expired) Exc…" at bounding box center [537, 172] width 98 height 19
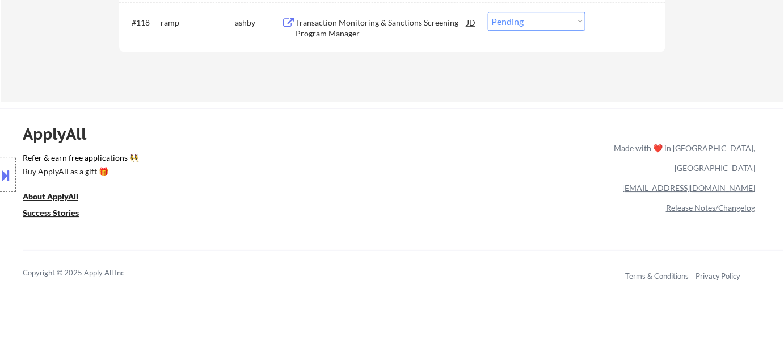
scroll to position [980, 0]
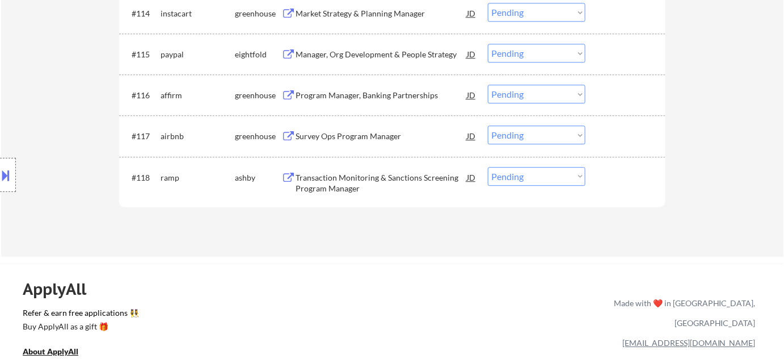
click at [346, 179] on div "Transaction Monitoring & Sanctions Screening Program Manager" at bounding box center [381, 183] width 171 height 22
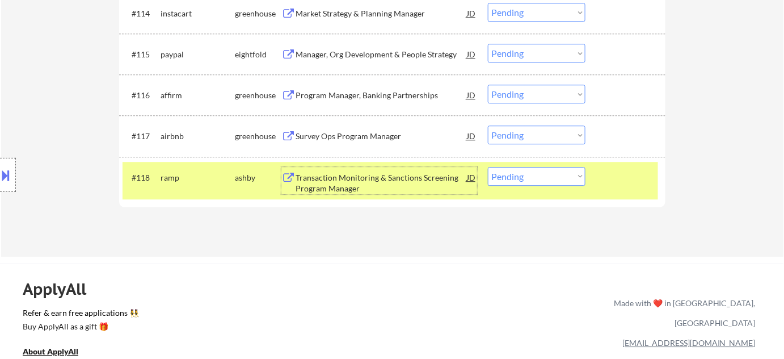
click at [0, 177] on button at bounding box center [6, 175] width 12 height 19
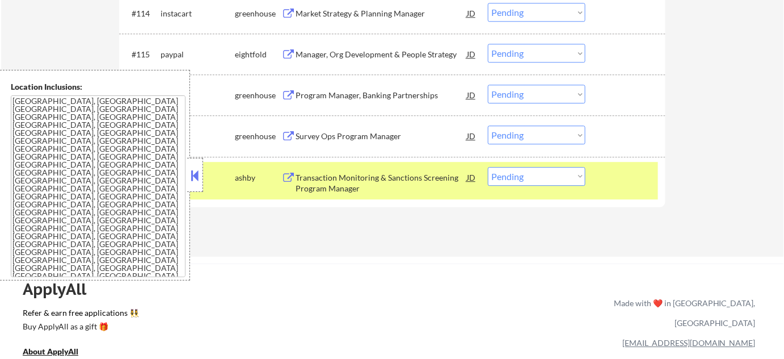
click at [192, 182] on button at bounding box center [195, 175] width 12 height 17
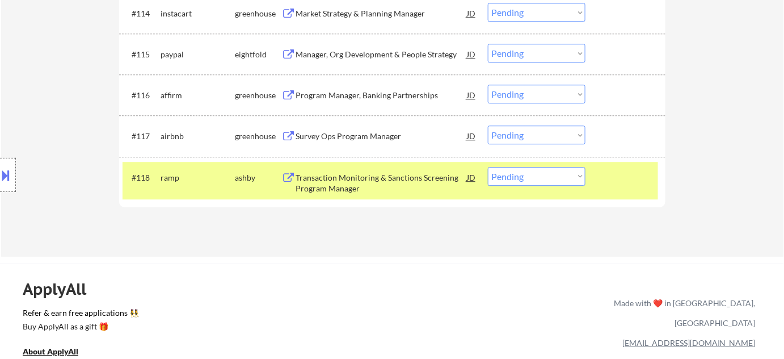
click at [554, 179] on select "Choose an option... Pending Applied Excluded (Questions) Excluded (Expired) Exc…" at bounding box center [537, 176] width 98 height 19
click at [488, 167] on select "Choose an option... Pending Applied Excluded (Questions) Excluded (Expired) Exc…" at bounding box center [537, 176] width 98 height 19
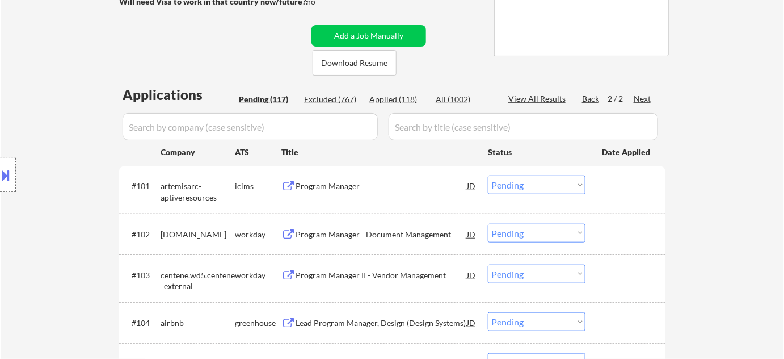
scroll to position [103, 0]
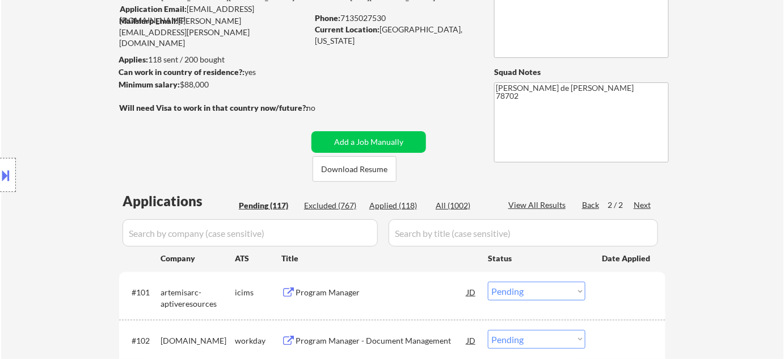
click at [589, 203] on div "Back" at bounding box center [591, 204] width 18 height 11
select select ""pending""
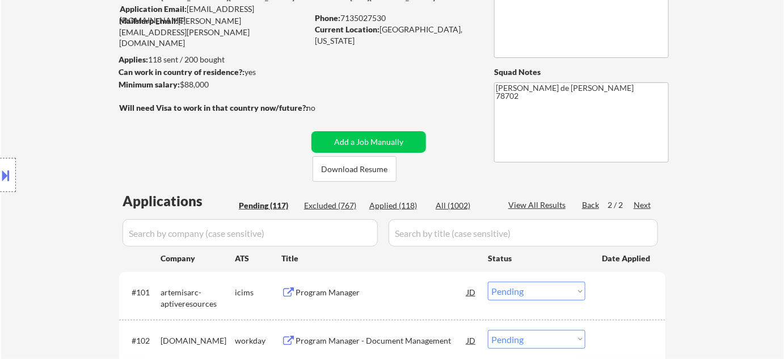
select select ""pending""
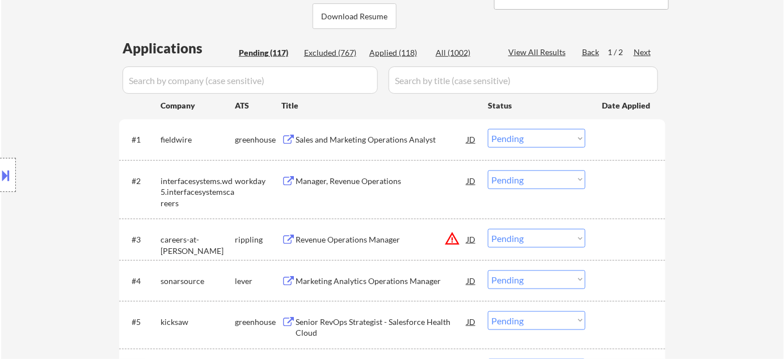
scroll to position [258, 0]
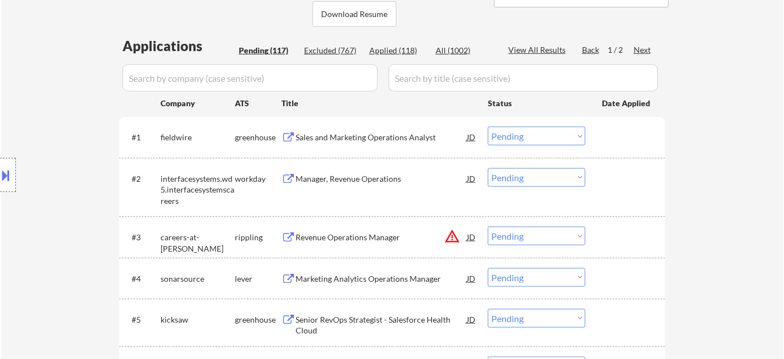
click at [456, 238] on button "warning_amber" at bounding box center [452, 236] width 16 height 16
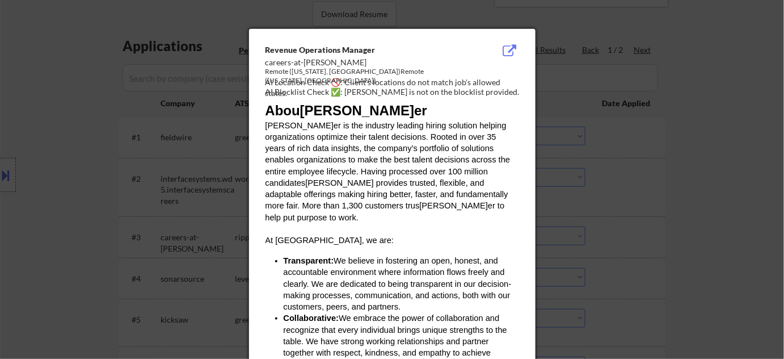
click at [582, 243] on div at bounding box center [392, 179] width 784 height 359
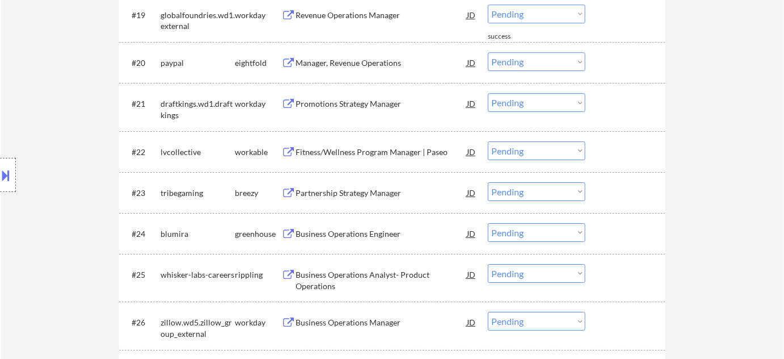
scroll to position [1238, 0]
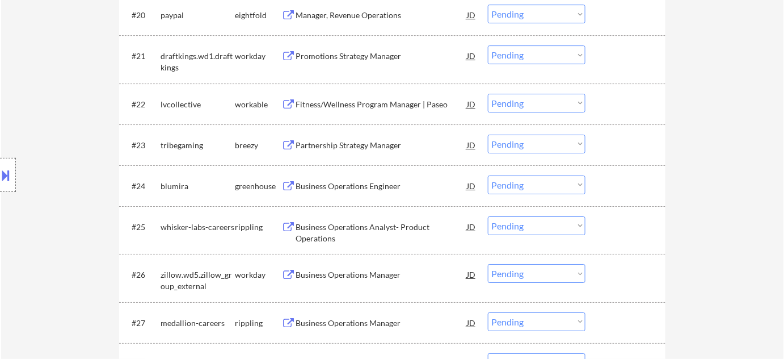
drag, startPoint x: 530, startPoint y: 183, endPoint x: 537, endPoint y: 193, distance: 12.5
click at [530, 183] on select "Choose an option... Pending Applied Excluded (Questions) Excluded (Expired) Exc…" at bounding box center [537, 184] width 98 height 19
click at [488, 175] on select "Choose an option... Pending Applied Excluded (Questions) Excluded (Expired) Exc…" at bounding box center [537, 184] width 98 height 19
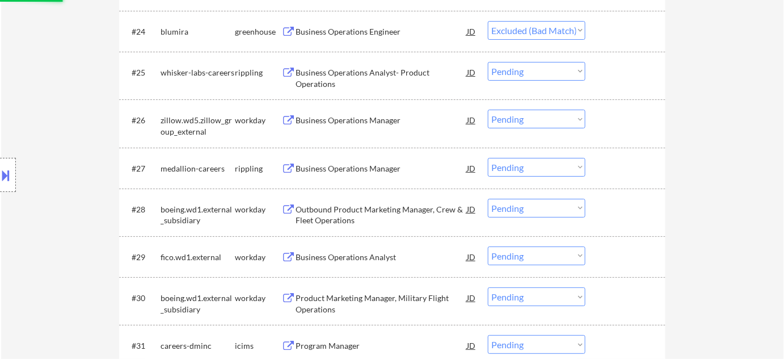
scroll to position [1393, 0]
select select ""pending""
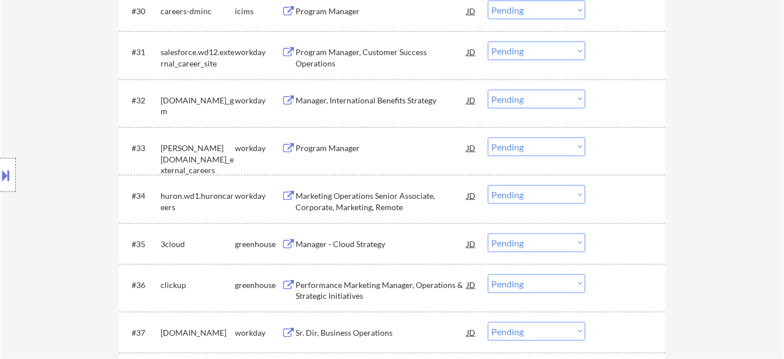
scroll to position [1754, 0]
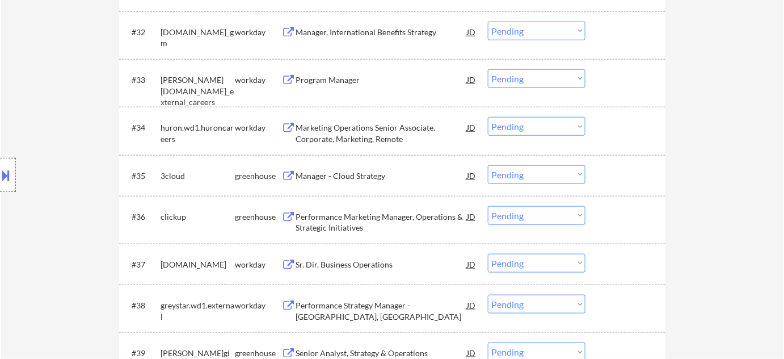
drag, startPoint x: 531, startPoint y: 170, endPoint x: 536, endPoint y: 182, distance: 13.5
click at [531, 170] on select "Choose an option... Pending Applied Excluded (Questions) Excluded (Expired) Exc…" at bounding box center [537, 174] width 98 height 19
click at [488, 165] on select "Choose an option... Pending Applied Excluded (Questions) Excluded (Expired) Exc…" at bounding box center [537, 174] width 98 height 19
select select ""pending""
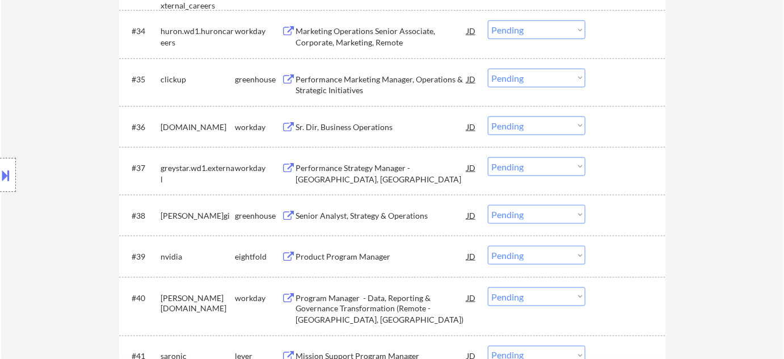
scroll to position [1857, 0]
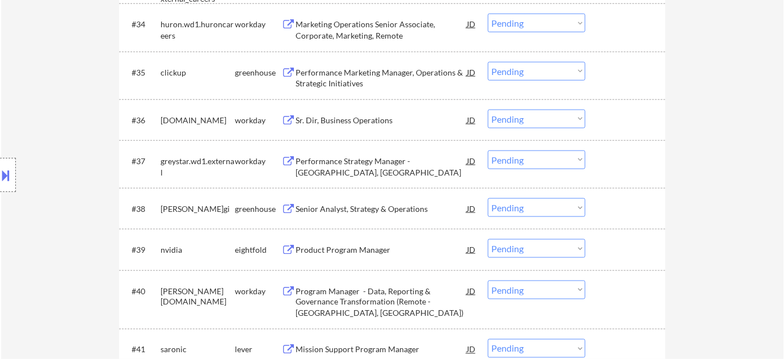
click at [369, 208] on div "Senior Analyst, Strategy & Operations" at bounding box center [381, 208] width 171 height 11
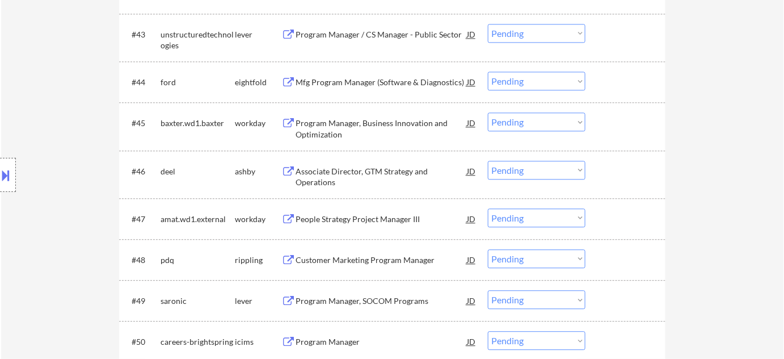
scroll to position [2321, 0]
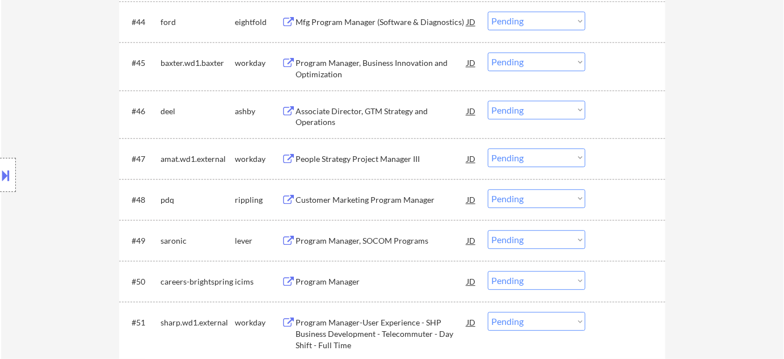
click at [380, 199] on div "Customer Marketing Program Manager" at bounding box center [381, 199] width 171 height 11
